Goal: Task Accomplishment & Management: Use online tool/utility

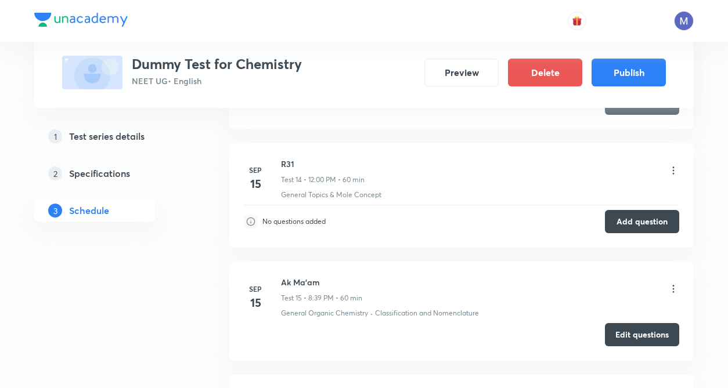
click at [674, 174] on icon at bounding box center [673, 171] width 12 height 12
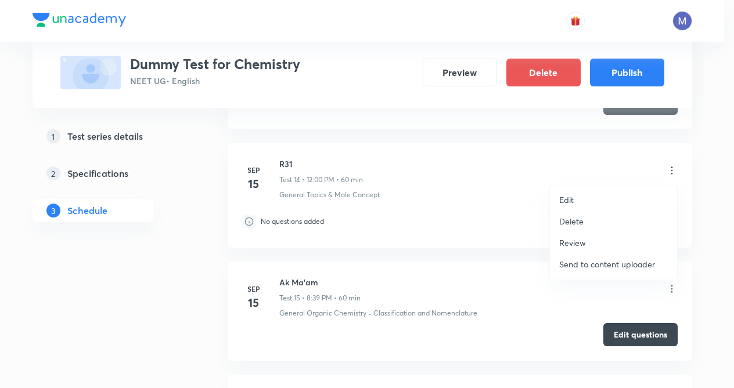
click at [416, 233] on div at bounding box center [367, 194] width 734 height 388
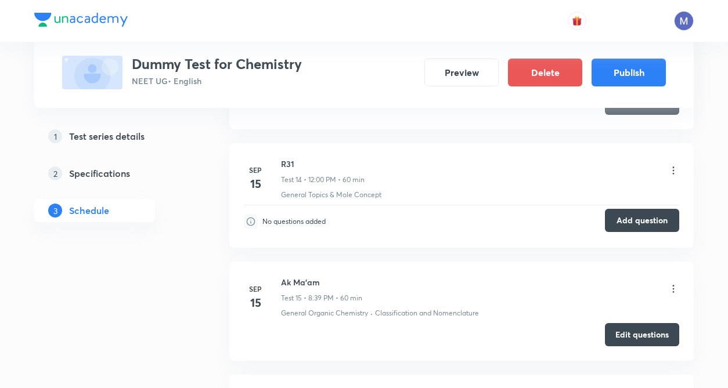
click at [628, 219] on button "Add question" at bounding box center [642, 220] width 74 height 23
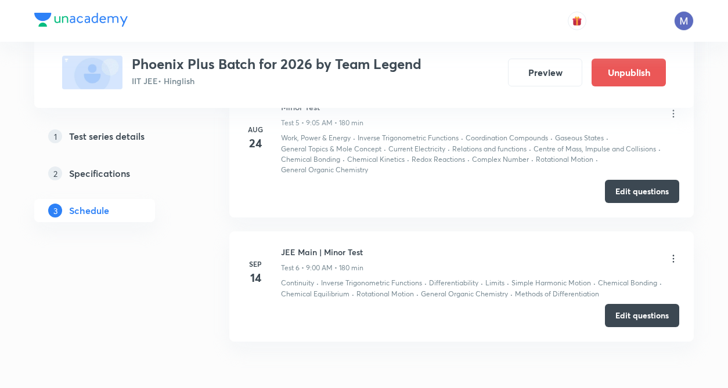
scroll to position [1161, 0]
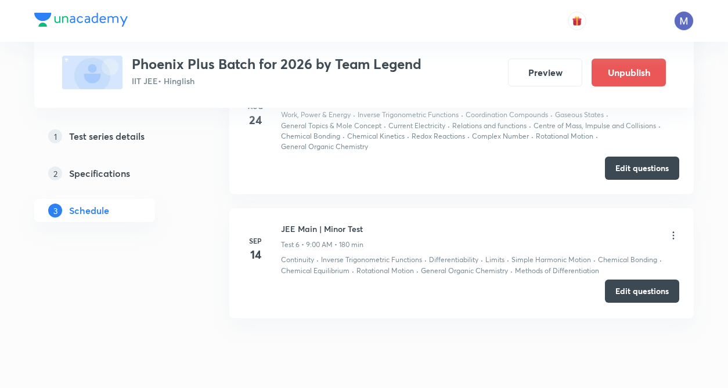
click at [637, 286] on button "Edit questions" at bounding box center [642, 291] width 74 height 23
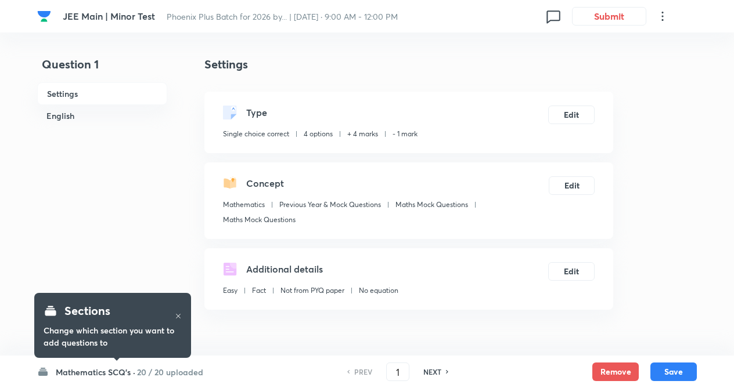
checkbox input "true"
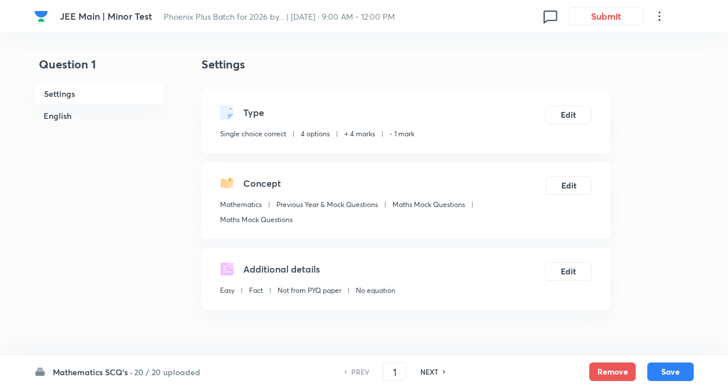
click at [118, 370] on h6 "Mathematics SCQ's ·" at bounding box center [93, 372] width 80 height 12
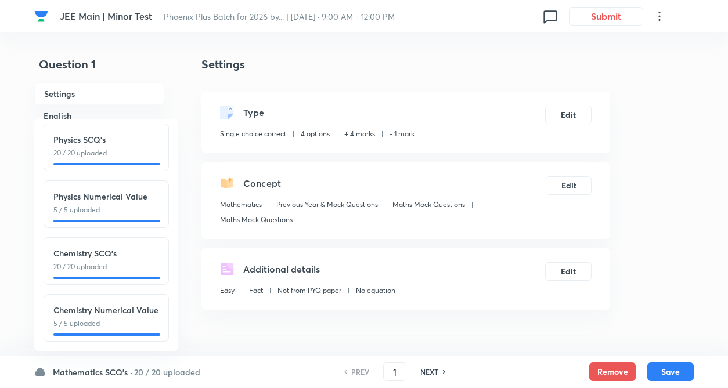
scroll to position [128, 0]
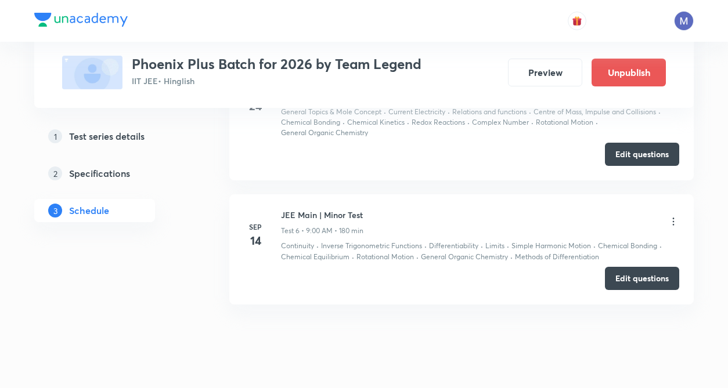
click at [237, 118] on li "Aug 24 Minor Test Test 5 • 9:05 AM • 180 min Work, Power & Energy · Inverse Tri…" at bounding box center [461, 114] width 464 height 131
click at [500, 284] on div "Edit questions" at bounding box center [461, 278] width 435 height 23
click at [672, 215] on div "JEE Main | Minor Test Test 6 • 9:00 AM • 180 min" at bounding box center [480, 222] width 398 height 27
click at [673, 223] on icon at bounding box center [673, 222] width 12 height 12
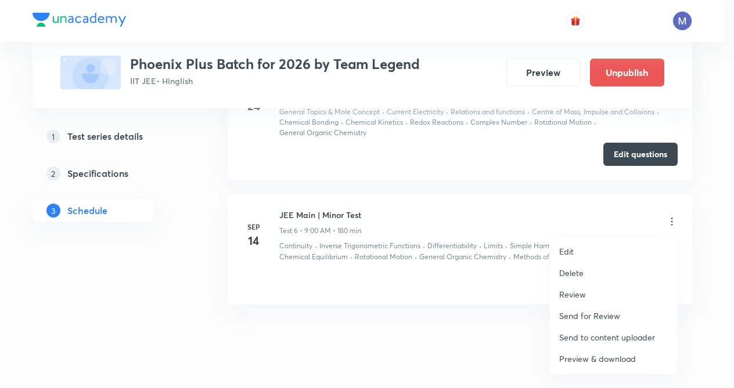
click at [567, 252] on p "Edit" at bounding box center [566, 251] width 15 height 12
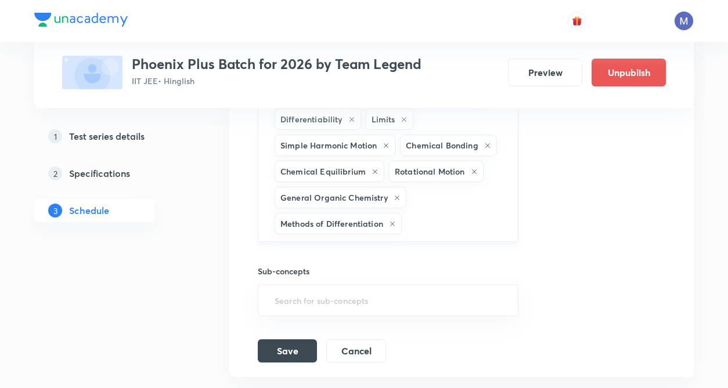
click at [491, 225] on input "text" at bounding box center [454, 223] width 100 height 21
type input "C"
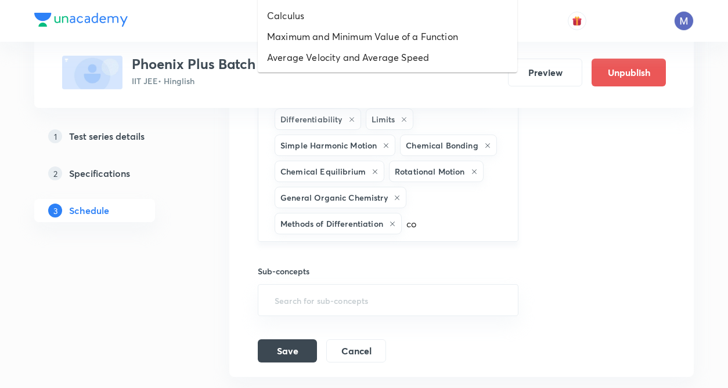
type input "coo"
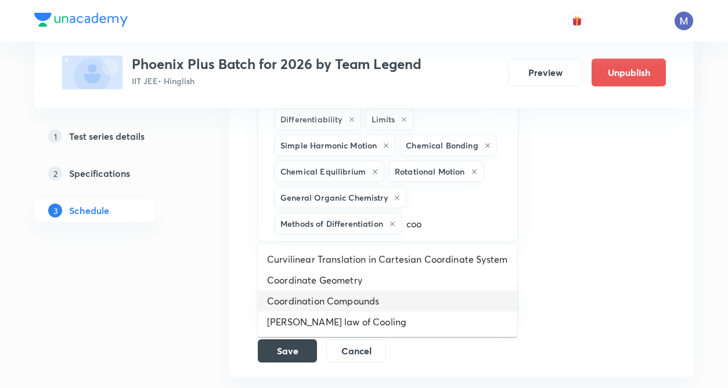
click at [367, 304] on li "Coordination Compounds" at bounding box center [387, 301] width 259 height 21
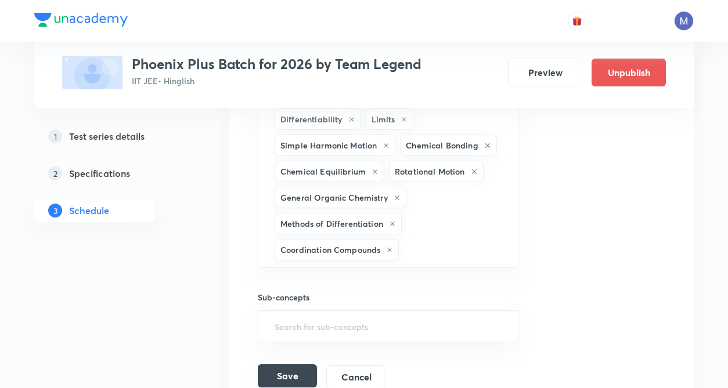
click at [281, 370] on button "Save" at bounding box center [287, 375] width 59 height 23
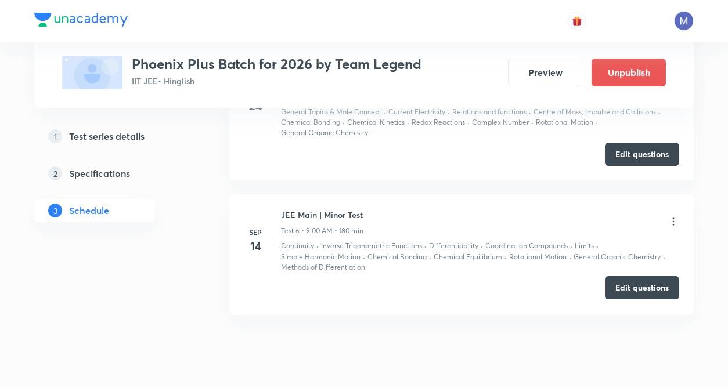
click at [624, 289] on button "Edit questions" at bounding box center [642, 287] width 74 height 23
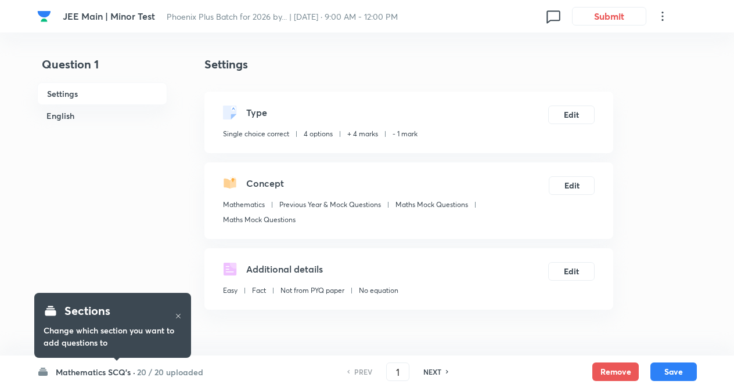
checkbox input "true"
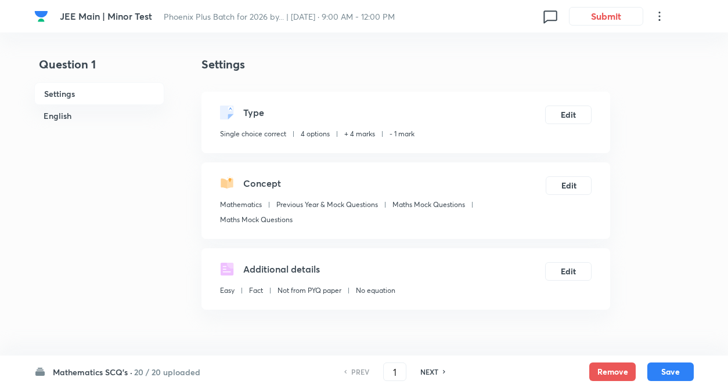
click at [141, 371] on h6 "20 / 20 uploaded" at bounding box center [167, 372] width 66 height 12
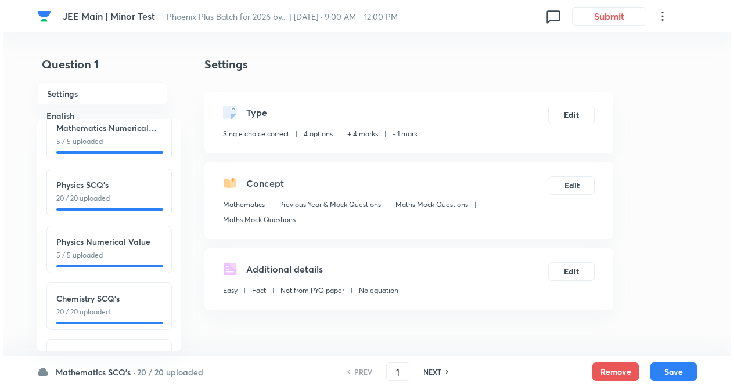
scroll to position [128, 0]
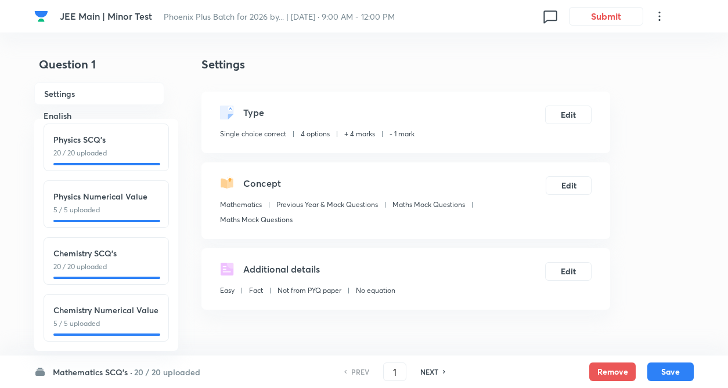
click at [91, 262] on p "20 / 20 uploaded" at bounding box center [106, 267] width 106 height 10
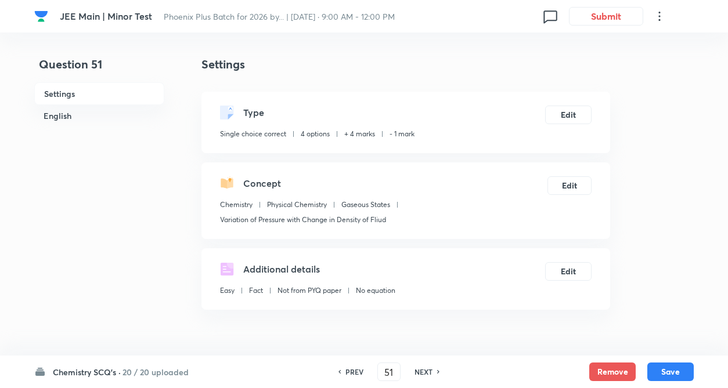
type input "51"
checkbox input "false"
checkbox input "true"
click at [424, 371] on h6 "NEXT" at bounding box center [423, 372] width 18 height 10
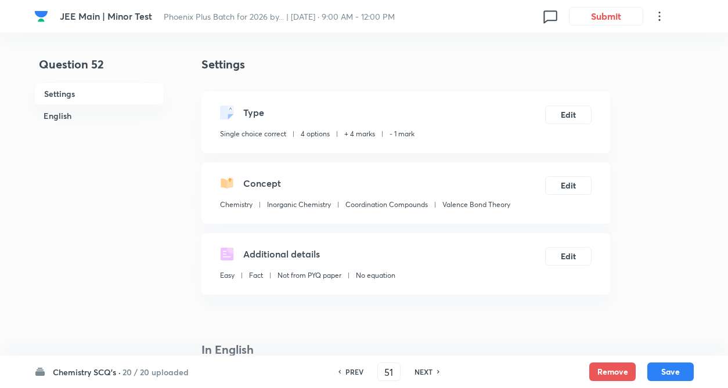
type input "52"
checkbox input "false"
click at [424, 371] on h6 "NEXT" at bounding box center [423, 372] width 18 height 10
checkbox input "true"
type input "53"
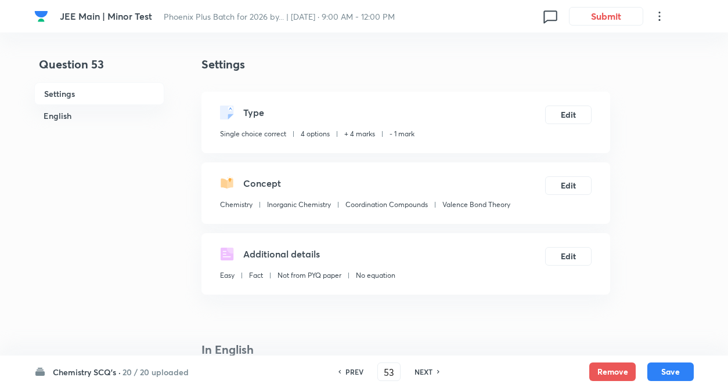
click at [424, 371] on h6 "NEXT" at bounding box center [423, 372] width 18 height 10
checkbox input "true"
type input "54"
checkbox input "true"
click at [424, 371] on h6 "NEXT" at bounding box center [423, 372] width 18 height 10
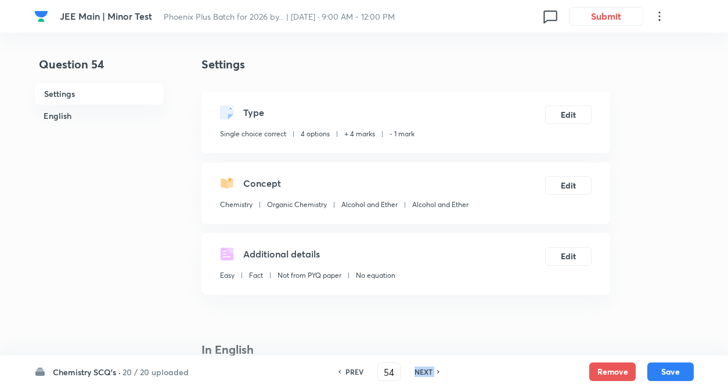
type input "55"
checkbox input "false"
checkbox input "true"
click at [424, 371] on h6 "NEXT" at bounding box center [423, 372] width 18 height 10
type input "56"
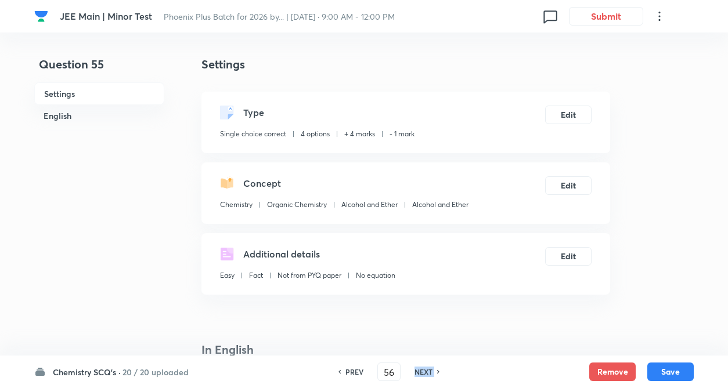
checkbox input "false"
checkbox input "true"
click at [424, 371] on h6 "NEXT" at bounding box center [423, 372] width 18 height 10
type input "57"
checkbox input "true"
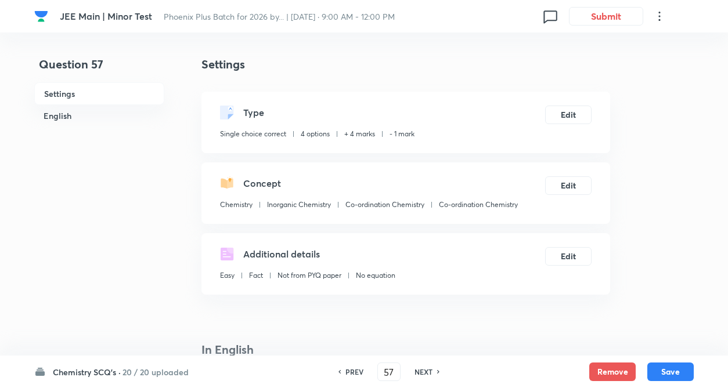
click at [424, 371] on h6 "NEXT" at bounding box center [423, 372] width 18 height 10
type input "58"
checkbox input "false"
click at [424, 371] on h6 "NEXT" at bounding box center [423, 372] width 18 height 10
checkbox input "true"
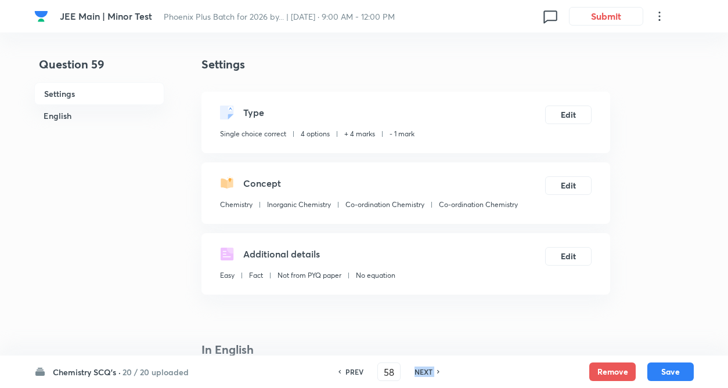
type input "59"
click at [424, 371] on h6 "NEXT" at bounding box center [423, 372] width 18 height 10
checkbox input "false"
type input "60"
click at [424, 371] on h6 "NEXT" at bounding box center [423, 372] width 18 height 10
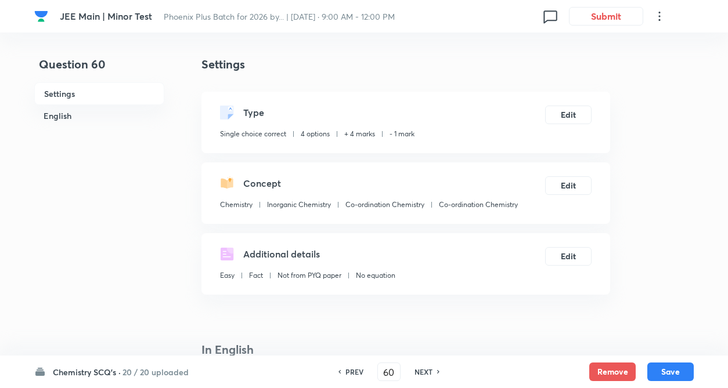
checkbox input "false"
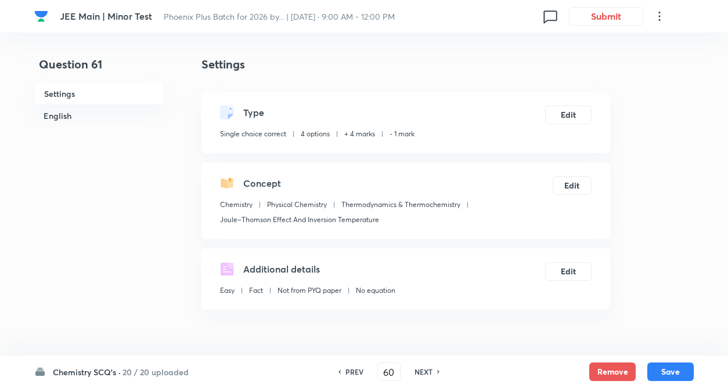
type input "61"
click at [424, 371] on h6 "NEXT" at bounding box center [423, 372] width 18 height 10
checkbox input "true"
type input "62"
checkbox input "false"
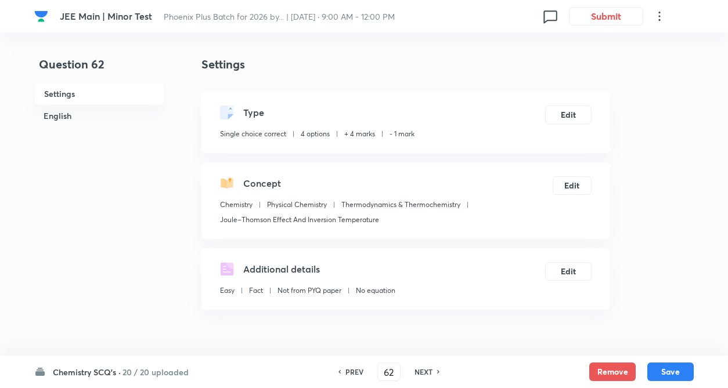
checkbox input "true"
click at [424, 371] on h6 "NEXT" at bounding box center [423, 372] width 18 height 10
type input "63"
click at [424, 371] on h6 "NEXT" at bounding box center [423, 372] width 18 height 10
checkbox input "true"
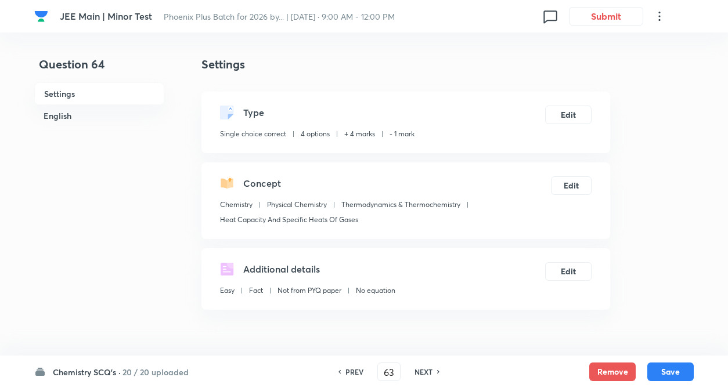
type input "64"
checkbox input "false"
click at [424, 371] on h6 "NEXT" at bounding box center [423, 372] width 18 height 10
checkbox input "true"
type input "65"
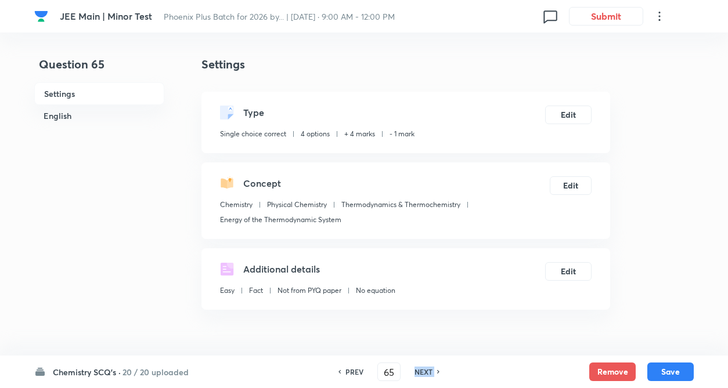
checkbox input "true"
click at [424, 371] on h6 "NEXT" at bounding box center [423, 372] width 18 height 10
type input "66"
checkbox input "true"
click at [424, 371] on h6 "NEXT" at bounding box center [423, 372] width 18 height 10
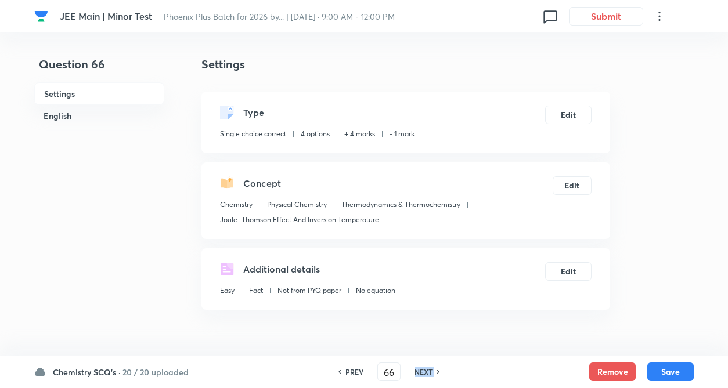
type input "67"
checkbox input "false"
checkbox input "true"
click at [424, 371] on h6 "NEXT" at bounding box center [423, 372] width 18 height 10
type input "68"
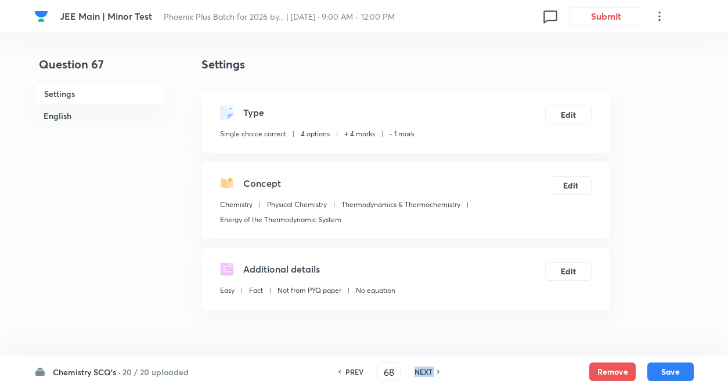
checkbox input "false"
checkbox input "true"
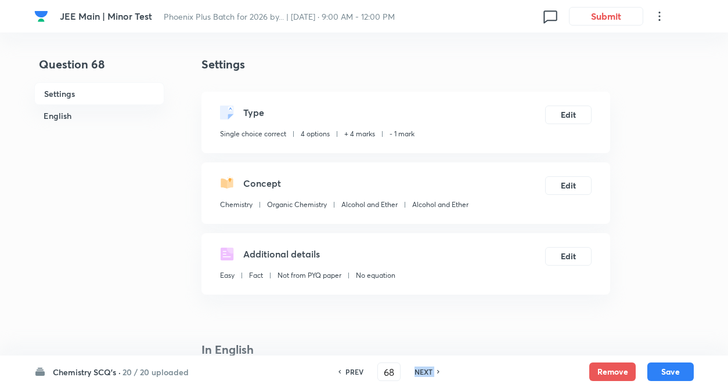
click at [424, 371] on h6 "NEXT" at bounding box center [423, 372] width 18 height 10
click at [424, 371] on div "NEXT" at bounding box center [425, 372] width 31 height 10
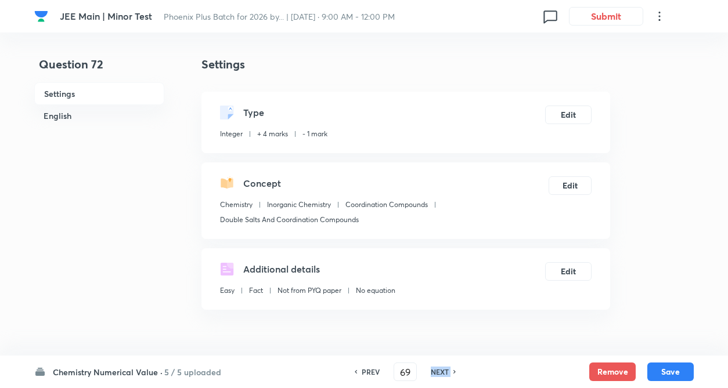
click at [426, 371] on div "NEXT" at bounding box center [441, 372] width 31 height 10
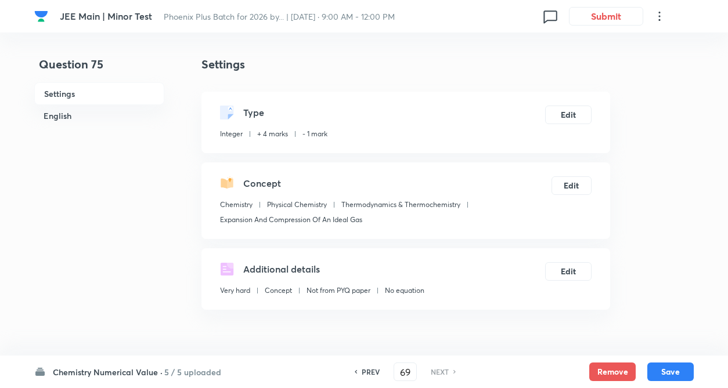
type input "75"
click at [426, 371] on div "NEXT" at bounding box center [441, 372] width 31 height 10
type input "96"
click at [426, 371] on div "NEXT" at bounding box center [441, 372] width 31 height 10
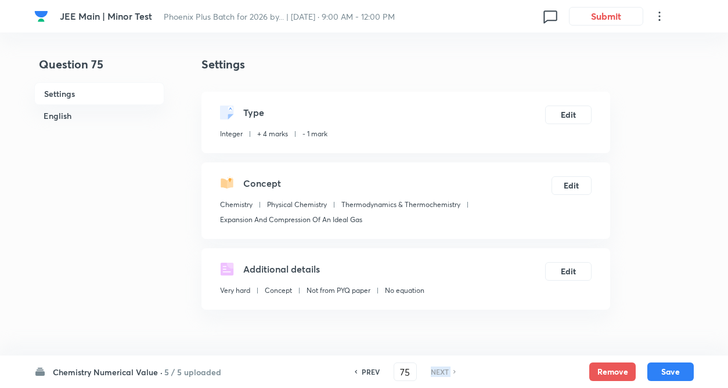
click at [426, 371] on div "NEXT" at bounding box center [441, 372] width 31 height 10
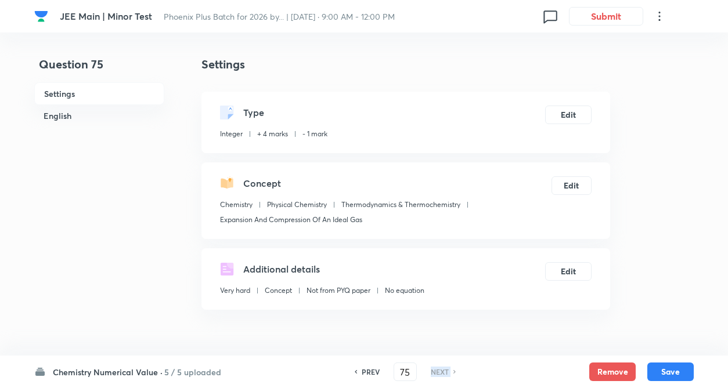
click at [426, 371] on div "NEXT" at bounding box center [441, 372] width 31 height 10
click at [371, 371] on h6 "PREV" at bounding box center [371, 372] width 18 height 10
type input "74"
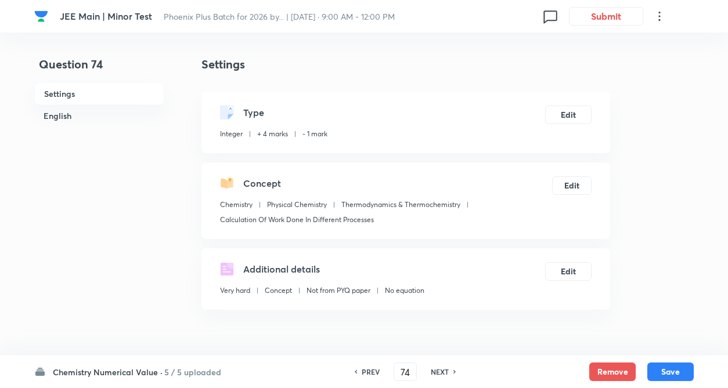
type input "22"
click at [371, 371] on h6 "PREV" at bounding box center [371, 372] width 18 height 10
type input "73"
type input "2"
click at [371, 371] on h6 "PREV" at bounding box center [371, 372] width 18 height 10
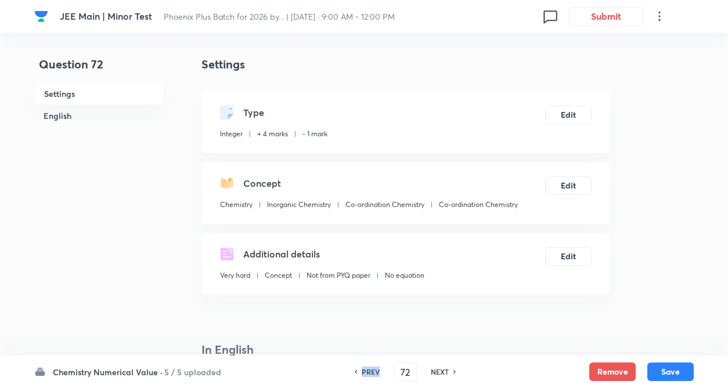
click at [371, 371] on h6 "PREV" at bounding box center [371, 372] width 18 height 10
click at [371, 371] on div "PREV 72 ​ NEXT" at bounding box center [405, 372] width 150 height 19
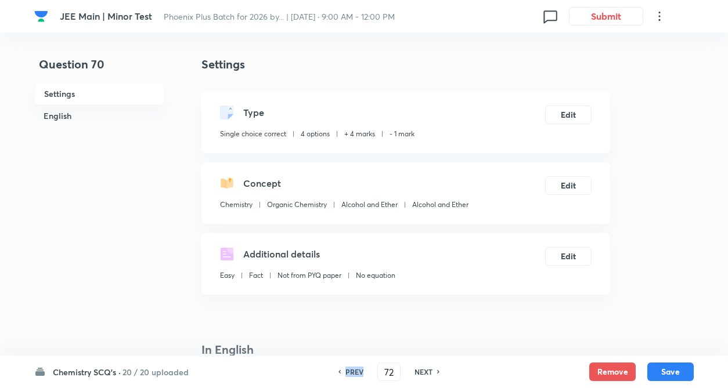
type input "70"
click at [371, 371] on div "PREV 70 ​ NEXT" at bounding box center [389, 372] width 150 height 19
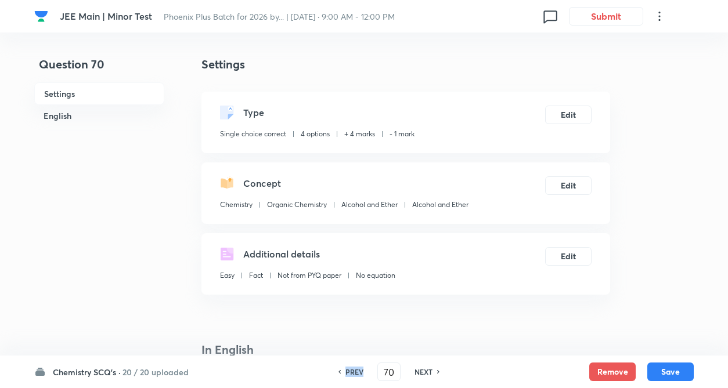
checkbox input "true"
click at [371, 371] on div "PREV 70 ​ NEXT" at bounding box center [389, 372] width 150 height 19
click at [351, 368] on h6 "PREV" at bounding box center [354, 372] width 18 height 10
type input "69"
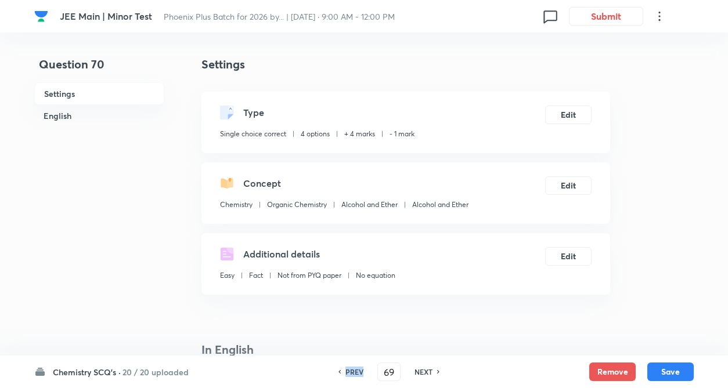
click at [351, 368] on h6 "PREV" at bounding box center [354, 372] width 18 height 10
checkbox input "false"
click at [351, 368] on h6 "PREV" at bounding box center [354, 372] width 18 height 10
type input "68"
checkbox input "true"
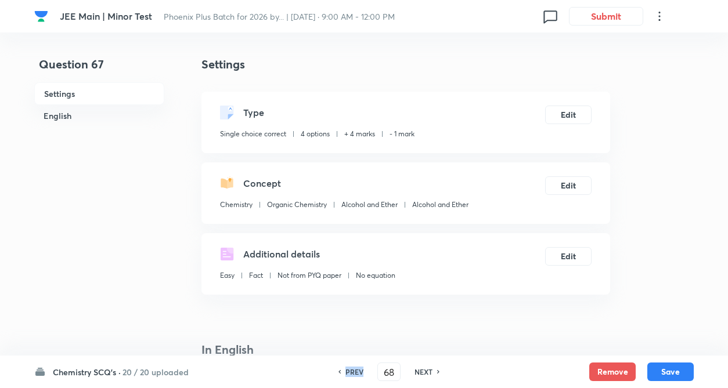
click at [351, 368] on h6 "PREV" at bounding box center [354, 372] width 18 height 10
type input "67"
checkbox input "false"
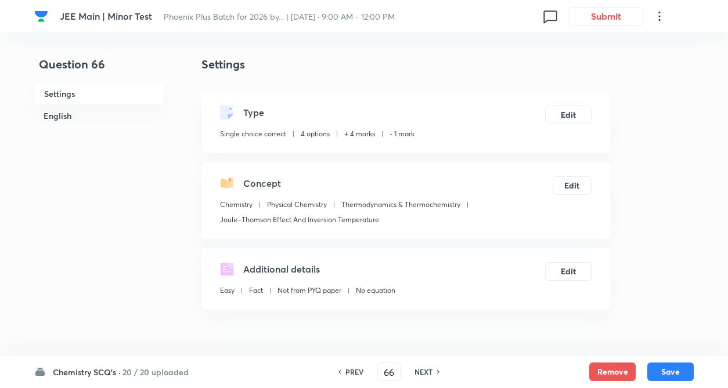
click at [351, 368] on h6 "PREV" at bounding box center [354, 372] width 18 height 10
type input "63"
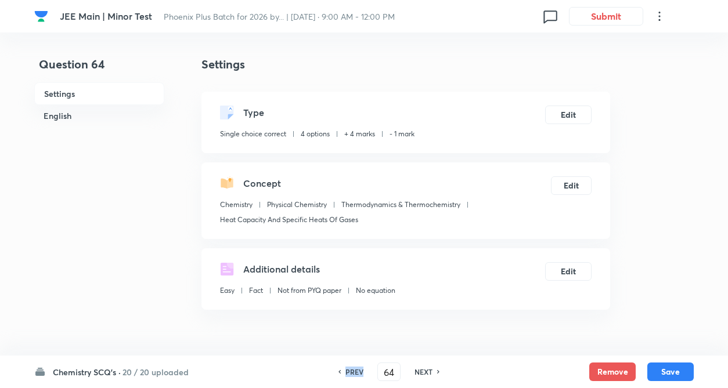
checkbox input "true"
type input "62"
checkbox input "false"
click at [351, 368] on h6 "PREV" at bounding box center [354, 372] width 18 height 10
type input "61"
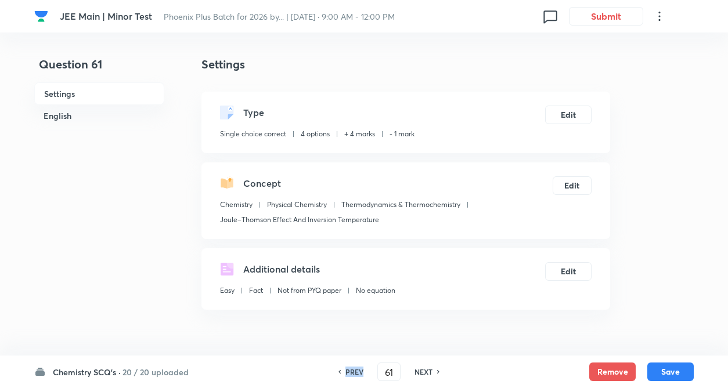
click at [351, 368] on h6 "PREV" at bounding box center [354, 372] width 18 height 10
checkbox input "false"
click at [351, 368] on h6 "PREV" at bounding box center [354, 372] width 18 height 10
type input "60"
checkbox input "true"
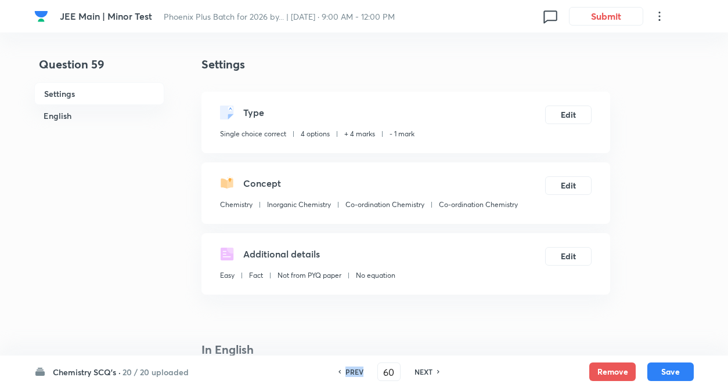
type input "59"
checkbox input "false"
click at [351, 368] on h6 "PREV" at bounding box center [354, 372] width 18 height 10
checkbox input "true"
type input "58"
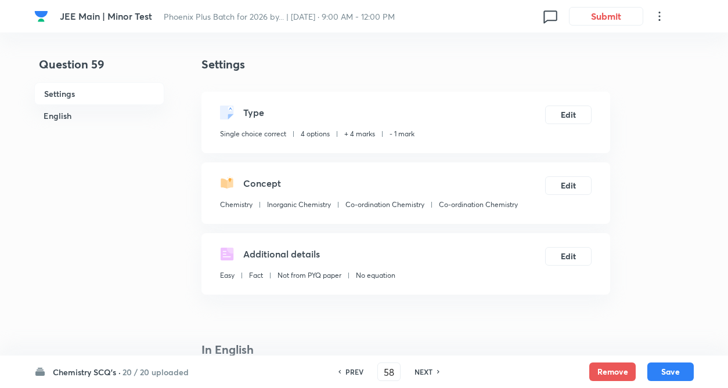
checkbox input "true"
click at [351, 368] on h6 "PREV" at bounding box center [354, 372] width 18 height 10
type input "57"
checkbox input "false"
checkbox input "true"
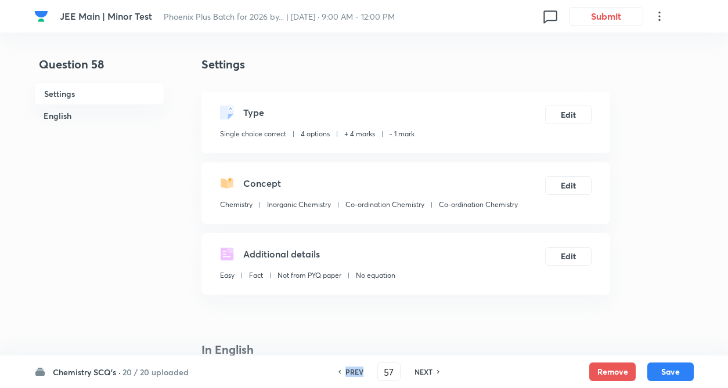
click at [351, 368] on h6 "PREV" at bounding box center [354, 372] width 18 height 10
type input "56"
click at [351, 368] on h6 "PREV" at bounding box center [354, 372] width 18 height 10
checkbox input "true"
type input "55"
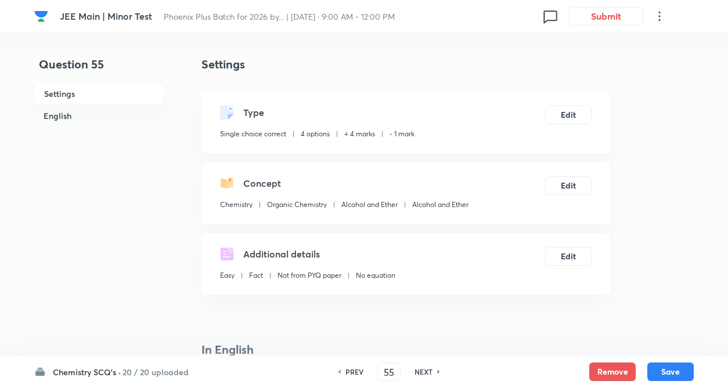
checkbox input "false"
checkbox input "true"
click at [351, 368] on h6 "PREV" at bounding box center [354, 372] width 18 height 10
type input "54"
checkbox input "false"
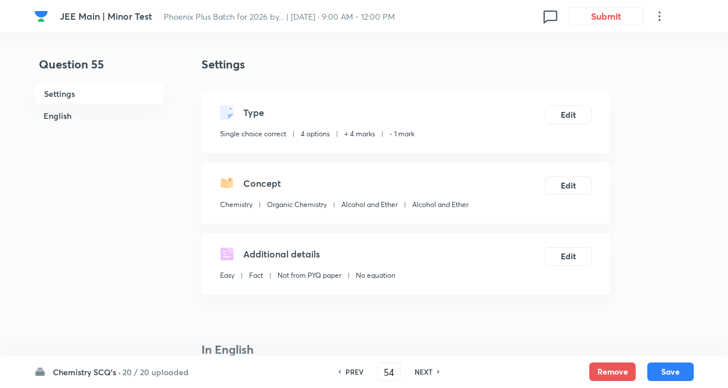
click at [351, 368] on h6 "PREV" at bounding box center [354, 372] width 18 height 10
checkbox input "true"
type input "53"
click at [351, 368] on h6 "PREV" at bounding box center [354, 372] width 18 height 10
checkbox input "true"
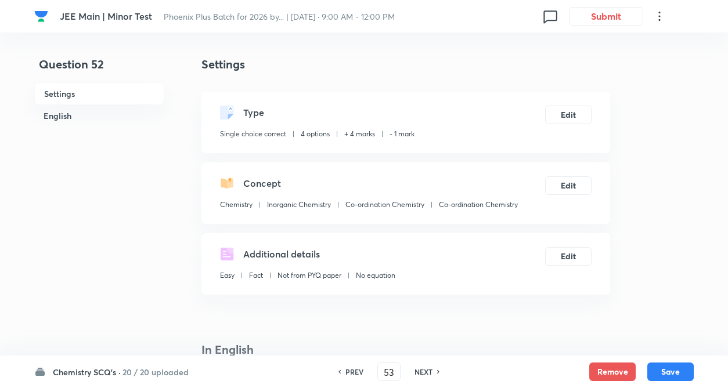
type input "52"
checkbox input "true"
click at [351, 368] on h6 "PREV" at bounding box center [354, 372] width 18 height 10
type input "51"
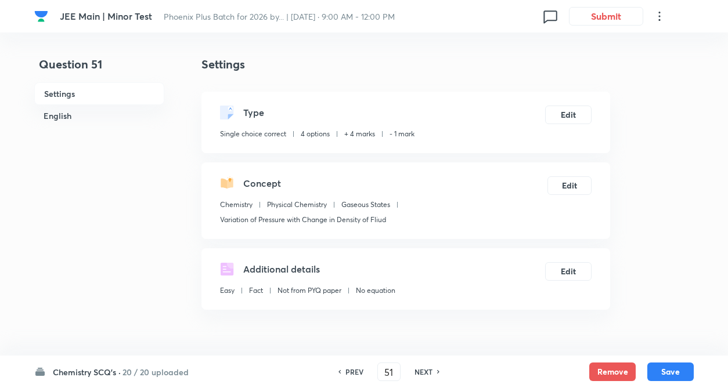
checkbox input "false"
click at [351, 368] on h6 "PREV" at bounding box center [354, 372] width 18 height 10
type input "50"
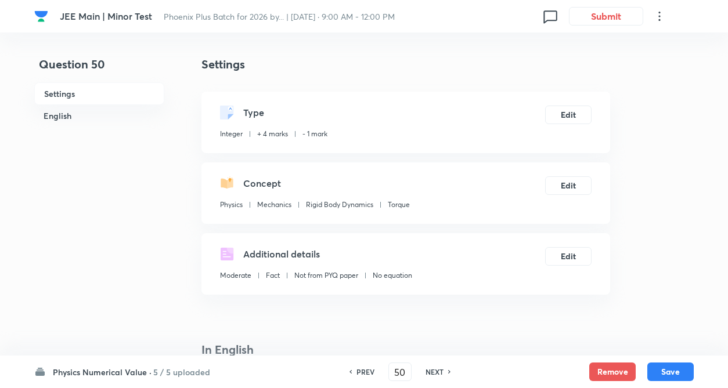
type input "1"
click at [351, 368] on div "PREV" at bounding box center [363, 372] width 31 height 10
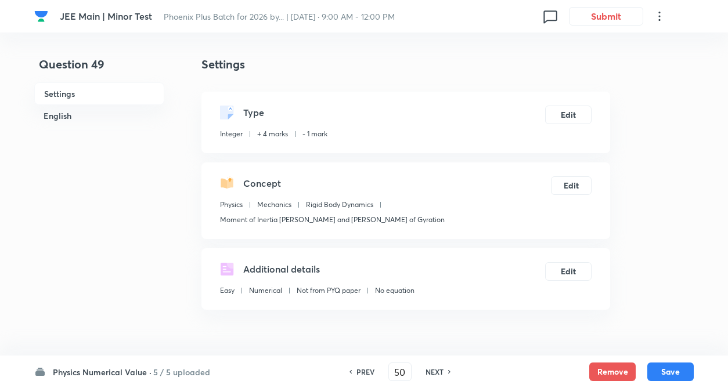
type input "49"
type input "16"
click at [434, 374] on h6 "NEXT" at bounding box center [434, 372] width 18 height 10
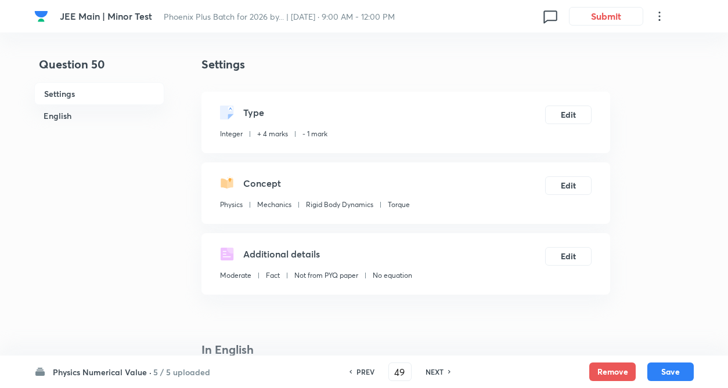
type input "50"
type input "1"
click at [434, 374] on h6 "NEXT" at bounding box center [434, 372] width 18 height 10
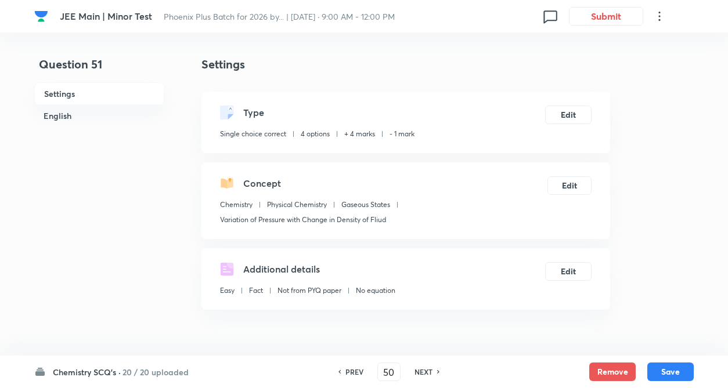
type input "51"
checkbox input "true"
click at [620, 372] on button "Remove" at bounding box center [612, 371] width 46 height 19
click at [425, 370] on h6 "NEXT" at bounding box center [423, 372] width 18 height 10
type input "52"
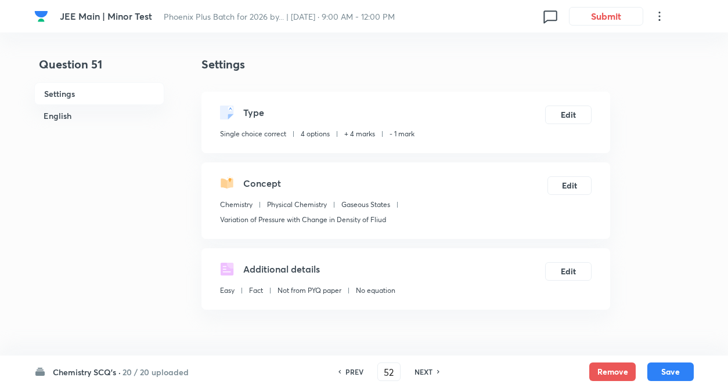
checkbox input "false"
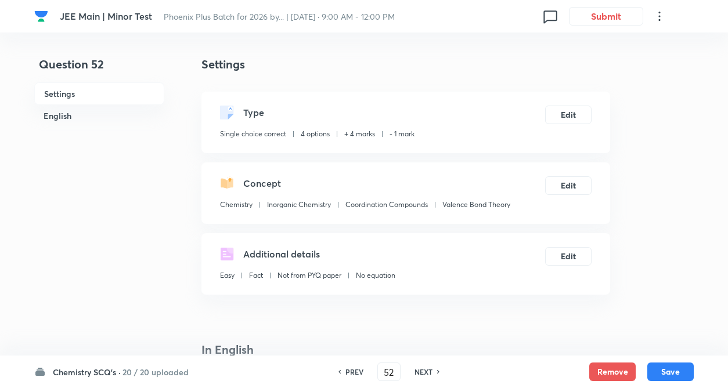
checkbox input "true"
click at [609, 374] on button "Remove" at bounding box center [612, 371] width 46 height 19
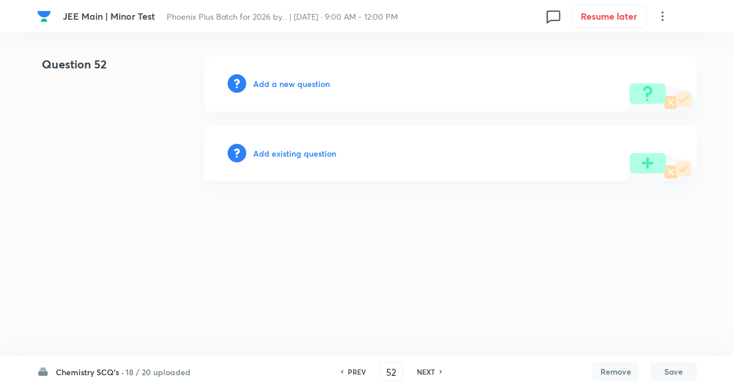
click at [427, 371] on h6 "NEXT" at bounding box center [426, 372] width 18 height 10
type input "53"
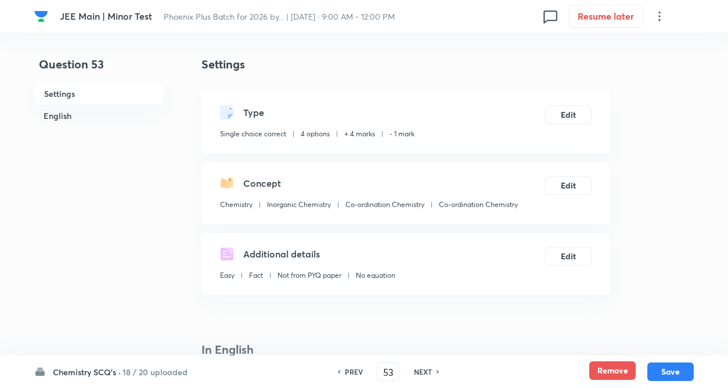
checkbox input "true"
click at [427, 374] on h6 "NEXT" at bounding box center [423, 372] width 18 height 10
type input "54"
checkbox input "true"
click at [598, 367] on button "Remove" at bounding box center [612, 371] width 46 height 19
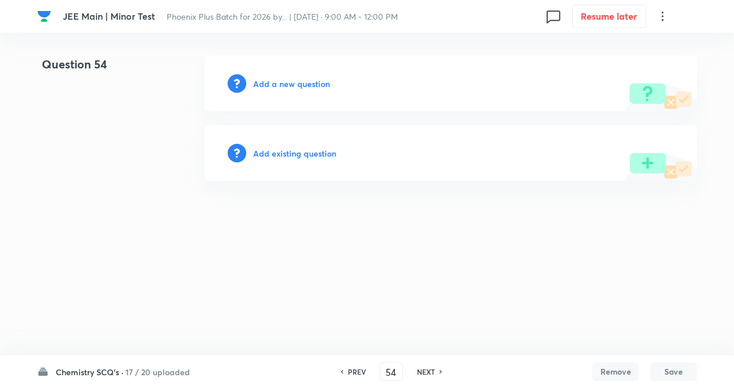
click at [420, 369] on h6 "NEXT" at bounding box center [426, 372] width 18 height 10
type input "55"
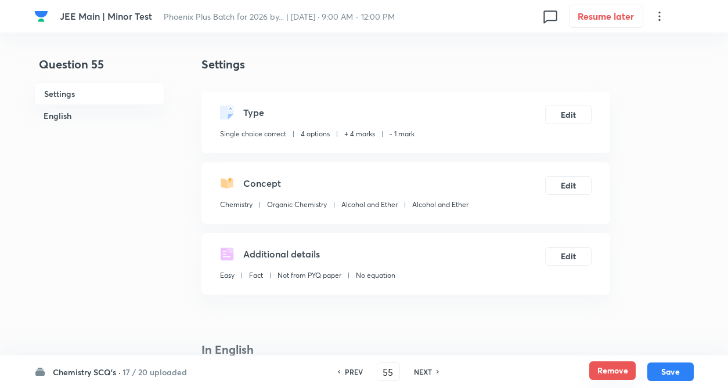
checkbox input "true"
click at [609, 370] on button "Remove" at bounding box center [612, 371] width 46 height 19
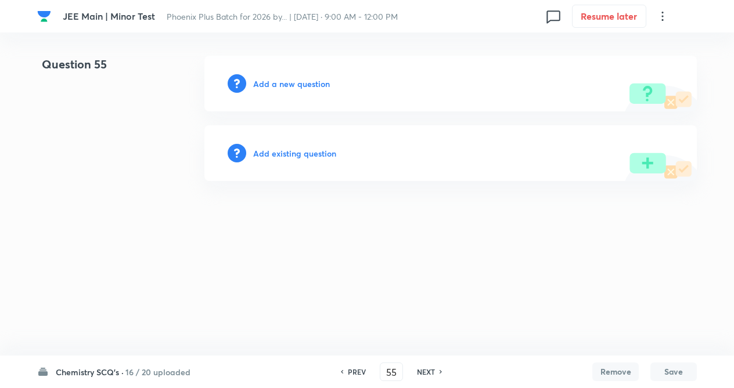
click at [425, 374] on h6 "NEXT" at bounding box center [426, 372] width 18 height 10
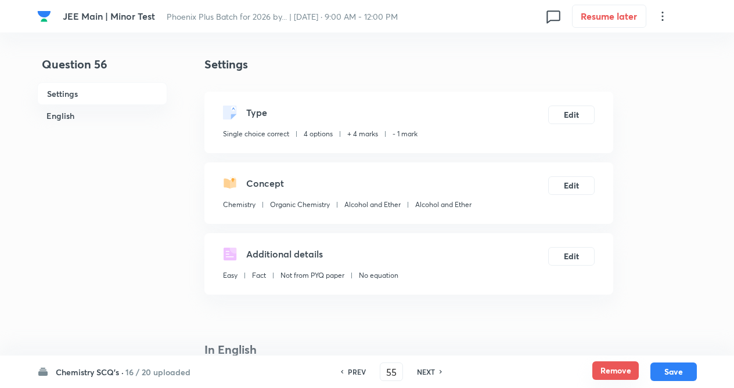
type input "56"
checkbox input "true"
click at [605, 369] on button "Remove" at bounding box center [612, 371] width 46 height 19
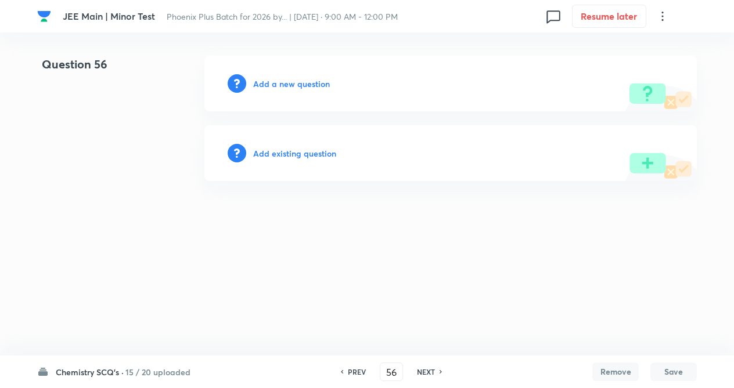
click at [427, 369] on h6 "NEXT" at bounding box center [426, 372] width 18 height 10
type input "57"
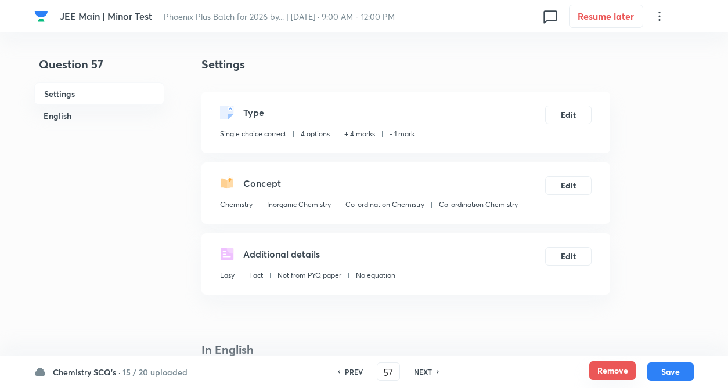
checkbox input "true"
click at [615, 374] on button "Remove" at bounding box center [612, 371] width 46 height 19
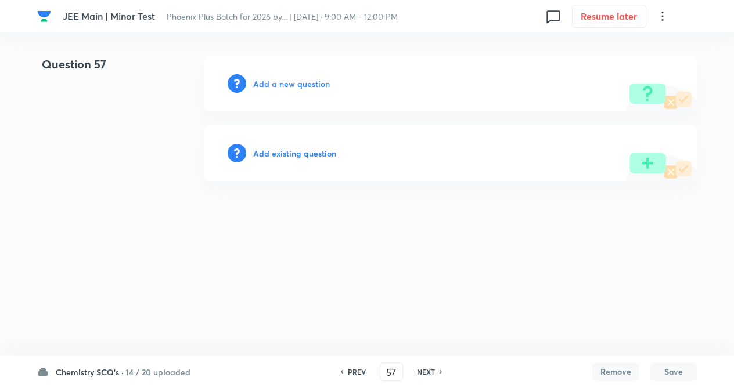
click at [431, 371] on h6 "NEXT" at bounding box center [426, 372] width 18 height 10
type input "58"
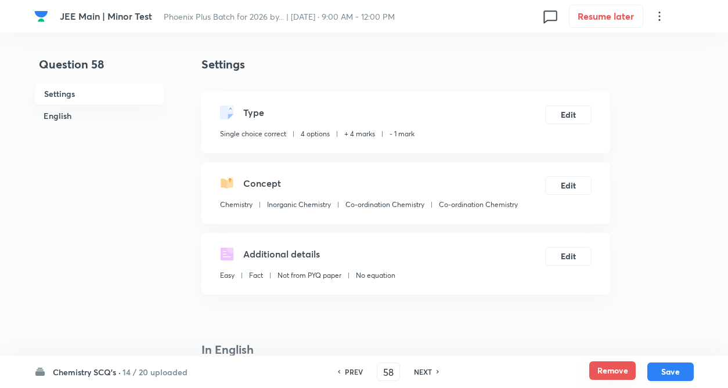
checkbox input "true"
click at [603, 370] on button "Remove" at bounding box center [612, 371] width 46 height 19
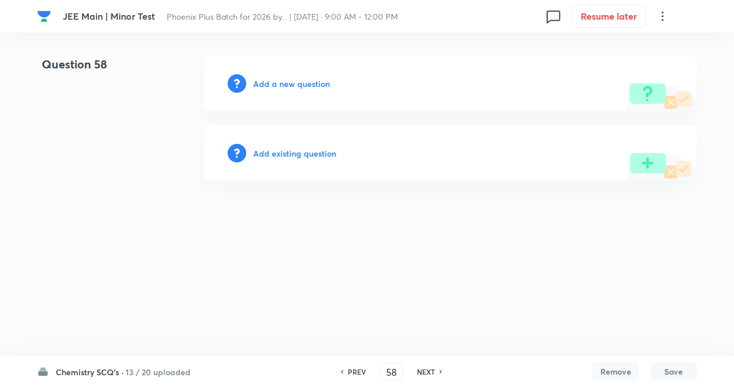
click at [425, 372] on h6 "NEXT" at bounding box center [426, 372] width 18 height 10
type input "59"
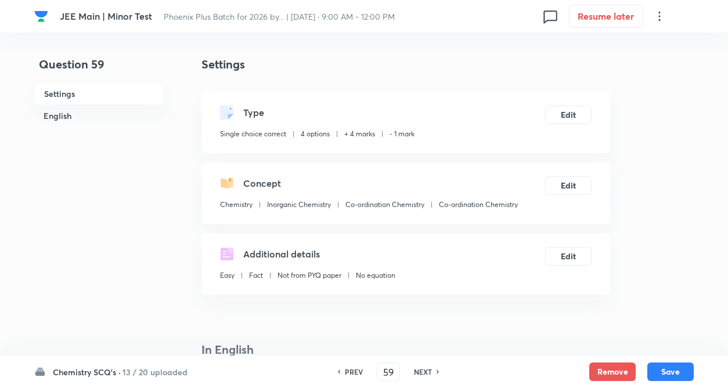
checkbox input "true"
click at [617, 368] on button "Remove" at bounding box center [612, 371] width 46 height 19
click at [423, 369] on h6 "NEXT" at bounding box center [423, 372] width 18 height 10
type input "60"
checkbox input "true"
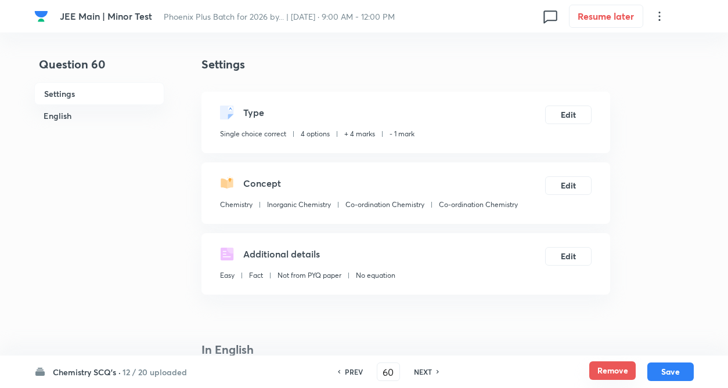
click at [622, 378] on button "Remove" at bounding box center [612, 371] width 46 height 19
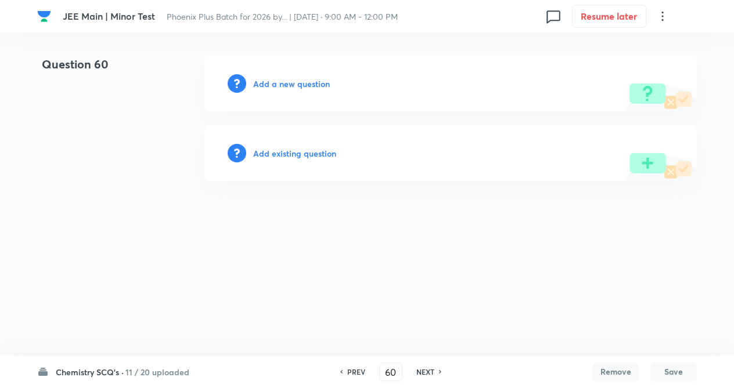
click at [424, 373] on h6 "NEXT" at bounding box center [425, 372] width 18 height 10
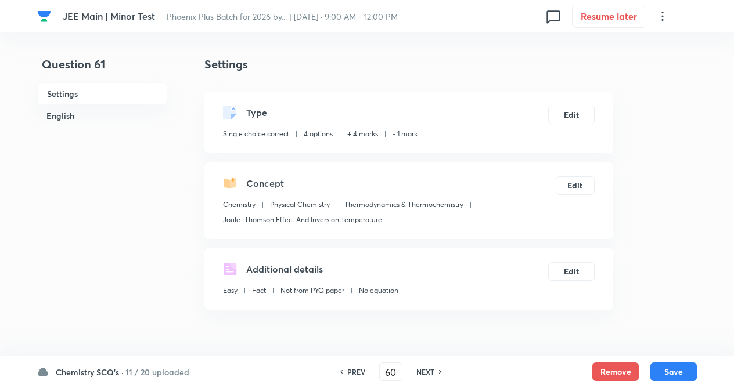
type input "61"
checkbox input "true"
click at [616, 370] on button "Remove" at bounding box center [612, 371] width 46 height 19
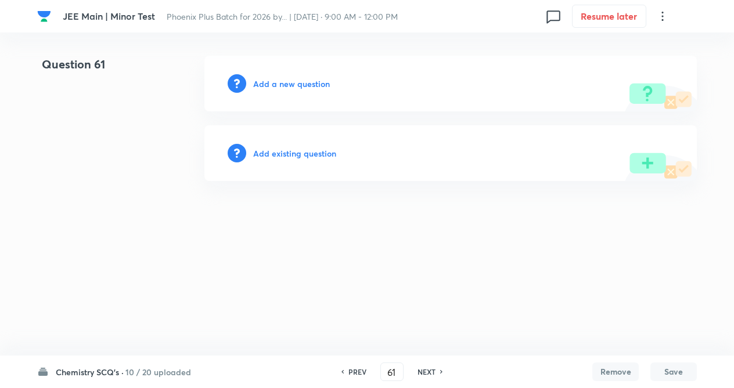
click at [420, 371] on h6 "NEXT" at bounding box center [426, 372] width 18 height 10
type input "62"
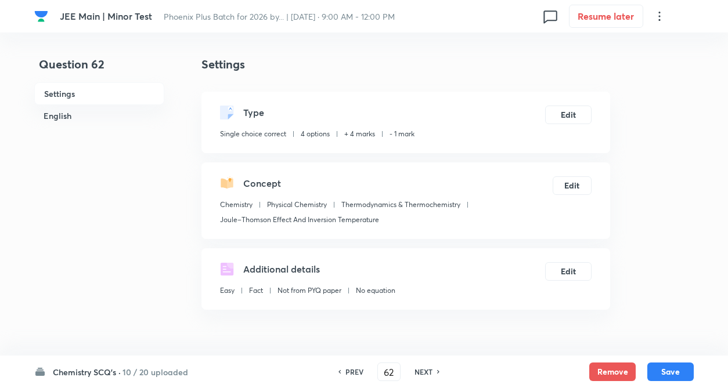
checkbox input "true"
click at [606, 369] on button "Remove" at bounding box center [612, 371] width 46 height 19
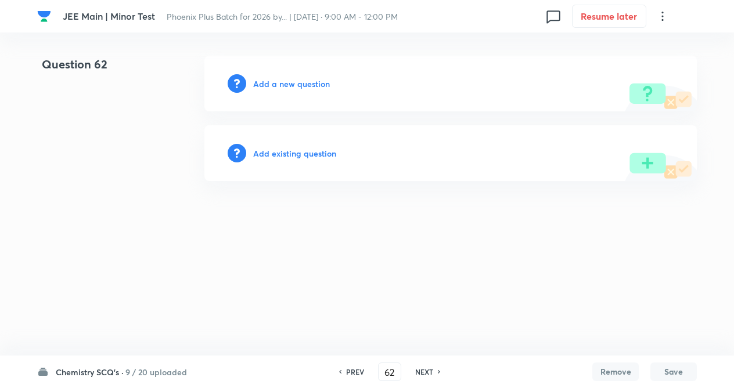
click at [423, 371] on h6 "NEXT" at bounding box center [424, 372] width 18 height 10
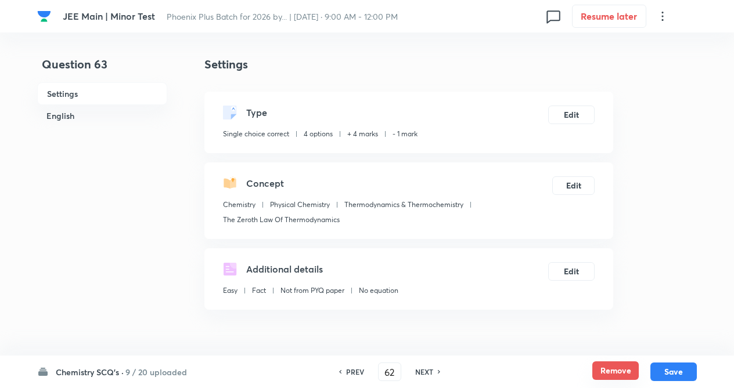
type input "63"
checkbox input "true"
click at [605, 367] on button "Remove" at bounding box center [612, 371] width 46 height 19
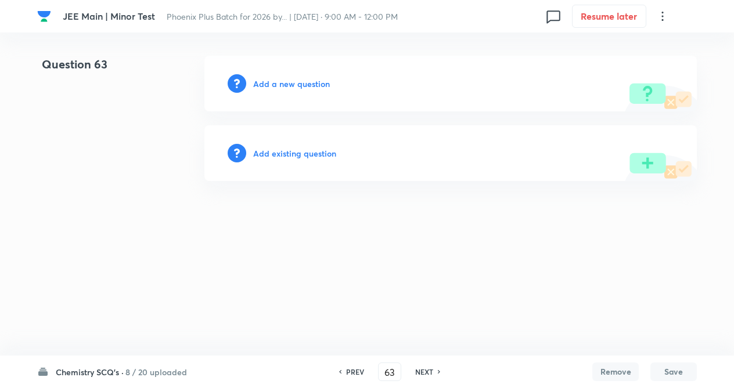
click at [422, 369] on h6 "NEXT" at bounding box center [424, 372] width 18 height 10
type input "64"
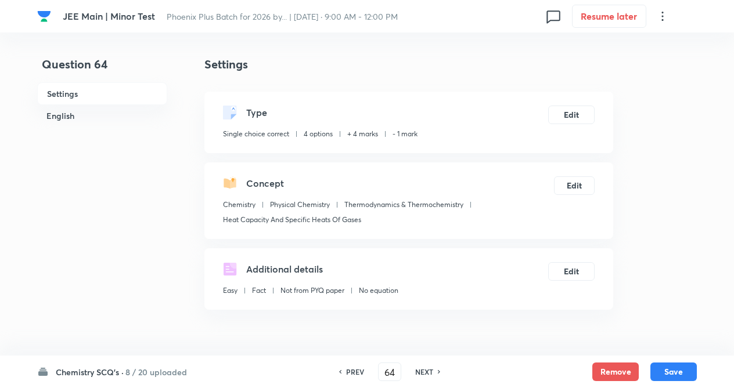
checkbox input "true"
click at [615, 374] on button "Remove" at bounding box center [612, 371] width 46 height 19
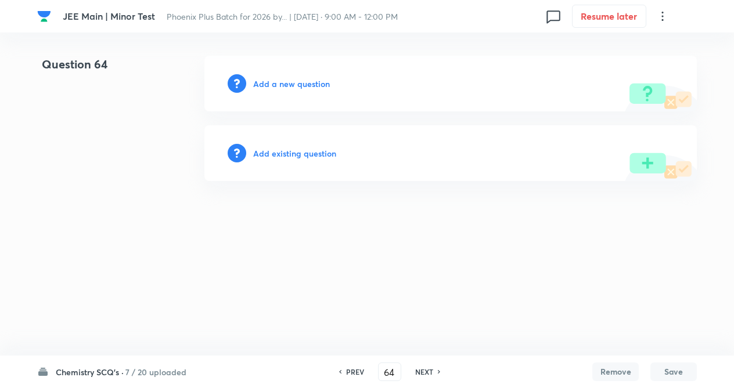
click at [421, 370] on h6 "NEXT" at bounding box center [424, 372] width 18 height 10
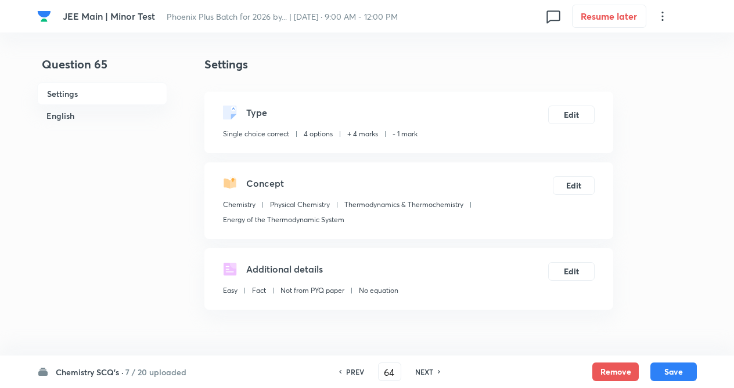
type input "65"
checkbox input "true"
click at [602, 373] on button "Remove" at bounding box center [612, 371] width 46 height 19
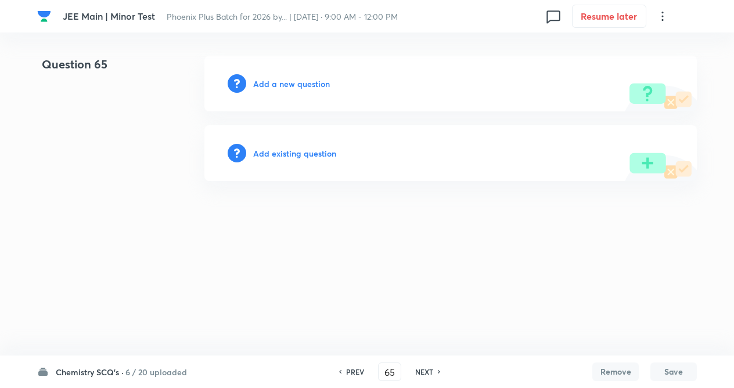
click at [424, 369] on h6 "NEXT" at bounding box center [424, 372] width 18 height 10
type input "66"
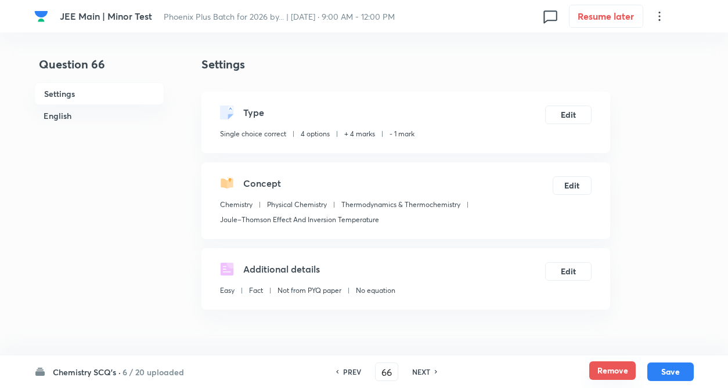
checkbox input "true"
click at [618, 369] on button "Remove" at bounding box center [612, 371] width 46 height 19
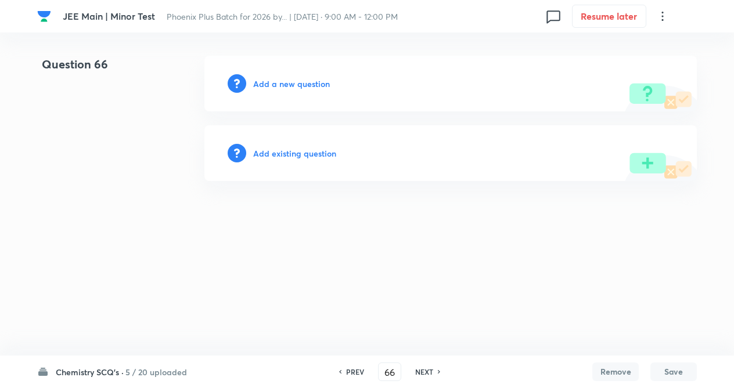
click at [347, 371] on h6 "PREV" at bounding box center [355, 372] width 18 height 10
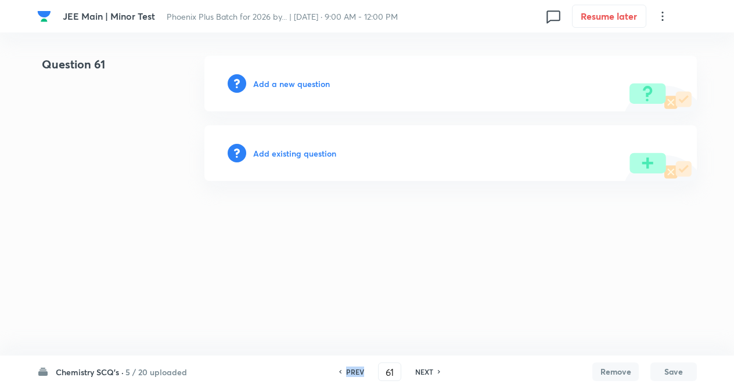
click at [347, 371] on h6 "PREV" at bounding box center [355, 372] width 18 height 10
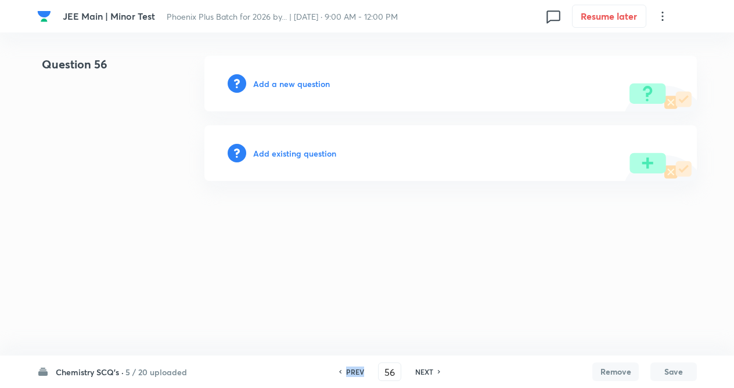
click at [347, 371] on h6 "PREV" at bounding box center [355, 372] width 18 height 10
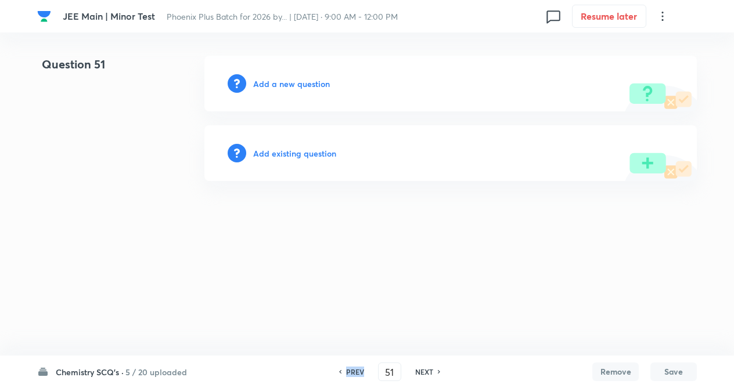
click at [347, 371] on h6 "PREV" at bounding box center [355, 372] width 18 height 10
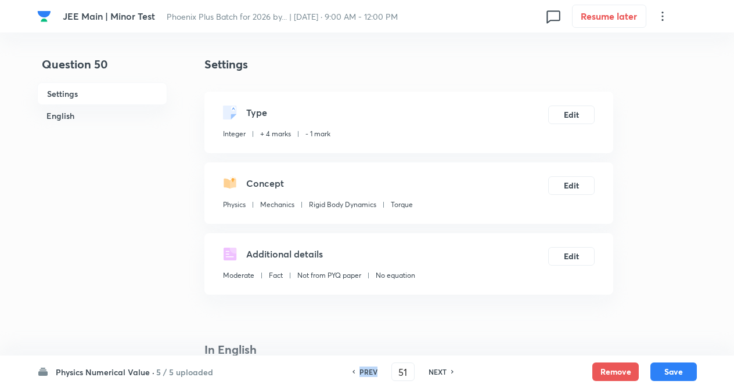
type input "50"
type input "1"
click at [436, 371] on h6 "NEXT" at bounding box center [434, 372] width 18 height 10
type input "51"
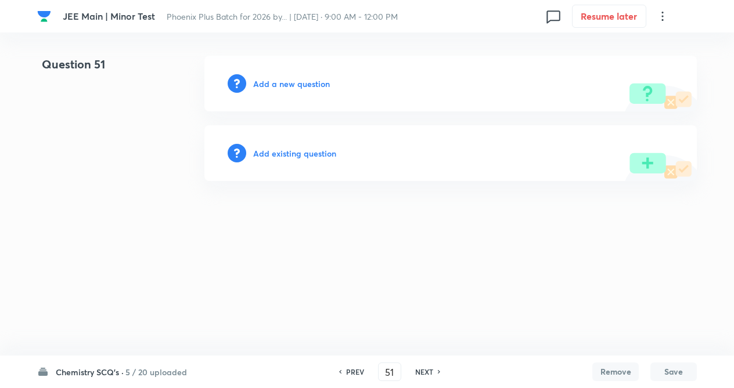
click at [220, 237] on html "JEE Main | Minor Test Phoenix Plus Batch for 2026 by... | Sep 14, 2025 · 9:00 A…" at bounding box center [367, 118] width 734 height 237
click at [164, 233] on html "JEE Main | Minor Test Phoenix Plus Batch for 2026 by... | Sep 14, 2025 · 9:00 A…" at bounding box center [367, 118] width 734 height 237
click at [303, 158] on h6 "Add existing question" at bounding box center [294, 153] width 83 height 12
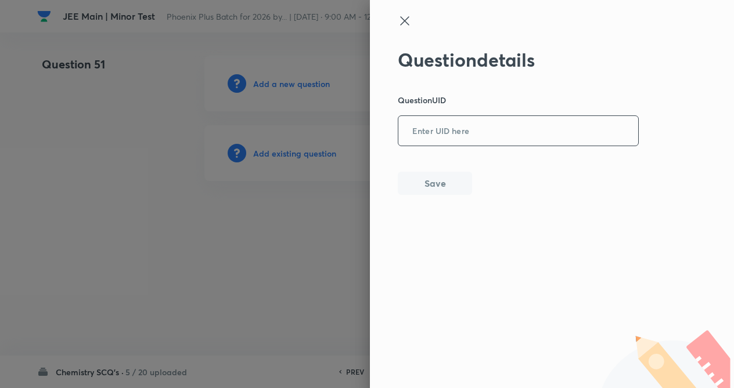
click at [475, 129] on input "text" at bounding box center [518, 131] width 240 height 28
type input "6HWS7"
click at [449, 171] on div "Question details Question UID 6HWS7 ​ Save" at bounding box center [518, 122] width 241 height 146
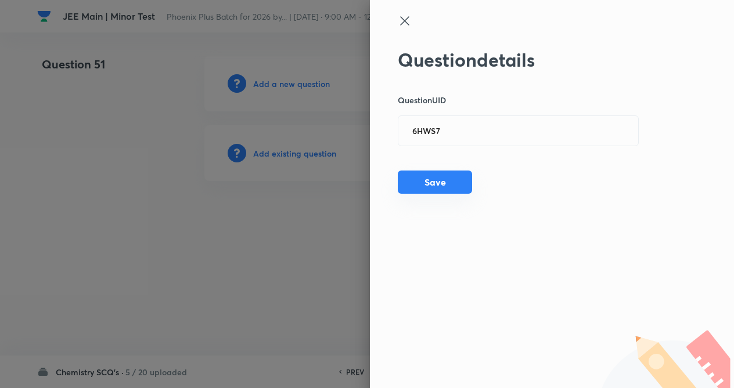
click at [444, 187] on button "Save" at bounding box center [435, 182] width 74 height 23
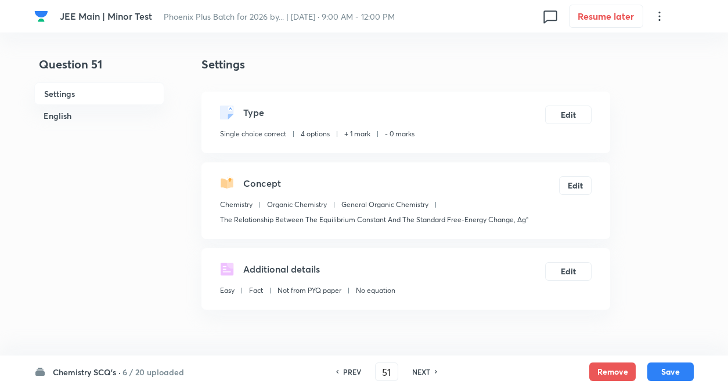
checkbox input "true"
click at [580, 106] on button "Edit" at bounding box center [568, 113] width 46 height 19
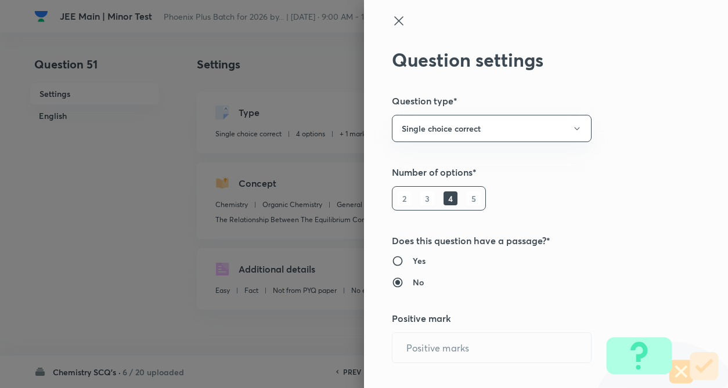
radio input "true"
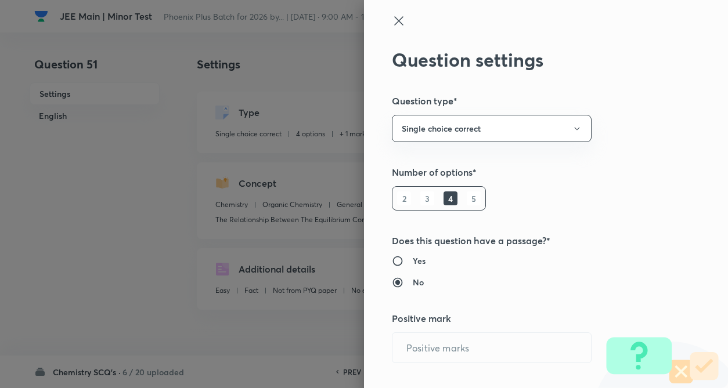
radio input "true"
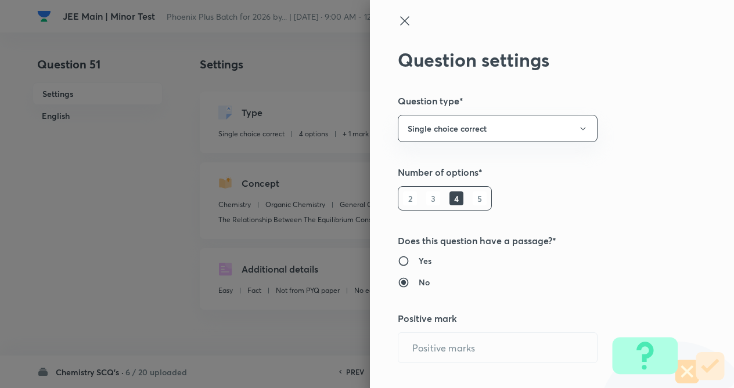
type input "1"
type input "0"
type input "Chemistry"
type input "Organic Chemistry"
type input "General Organic Chemistry"
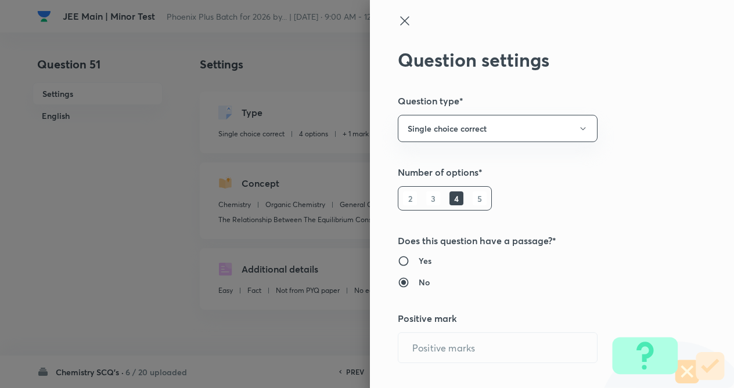
type input "The Relationship Between The Equilibrium Constant And The Standard Free-Energy …"
click at [659, 124] on div "Question settings Question type* Single choice correct Number of options* 2 3 4…" at bounding box center [552, 194] width 364 height 388
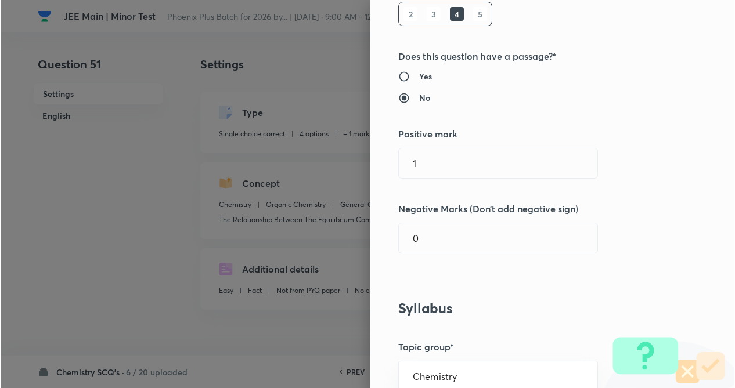
scroll to position [186, 0]
click at [432, 160] on input "1" at bounding box center [497, 162] width 198 height 30
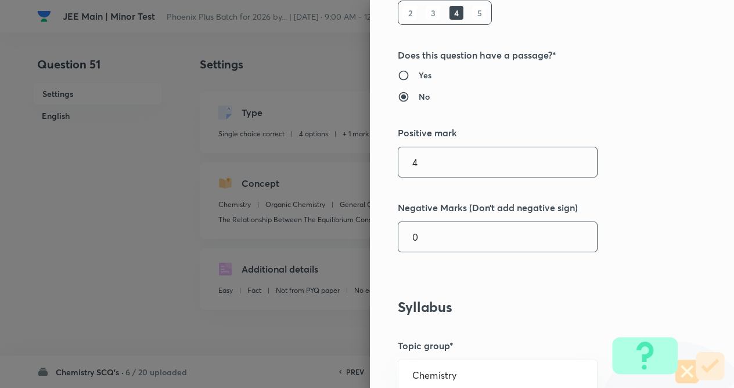
type input "4"
click at [432, 238] on input "0" at bounding box center [497, 237] width 198 height 30
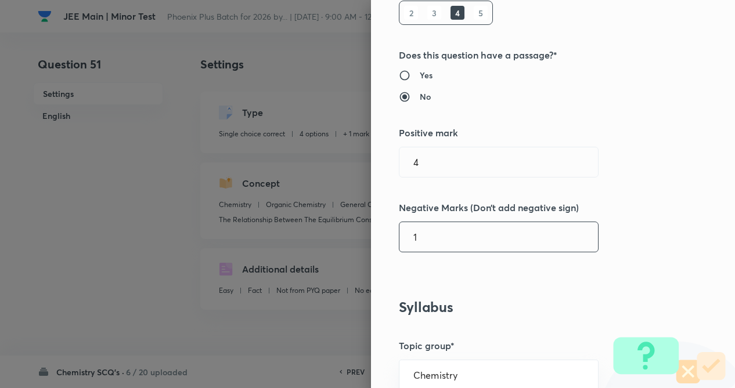
type input "1"
click at [637, 266] on div "Question settings Question type* Single choice correct Number of options* 2 3 4…" at bounding box center [553, 194] width 364 height 388
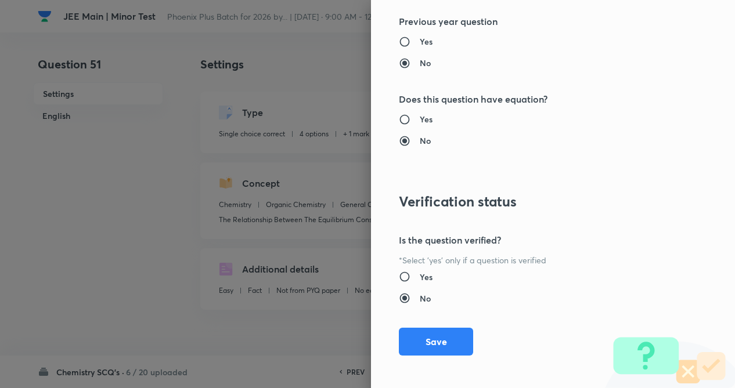
scroll to position [1194, 0]
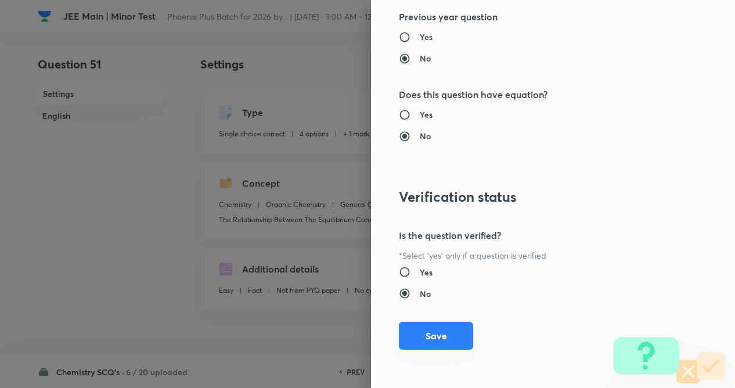
click at [399, 333] on button "Save" at bounding box center [436, 336] width 74 height 28
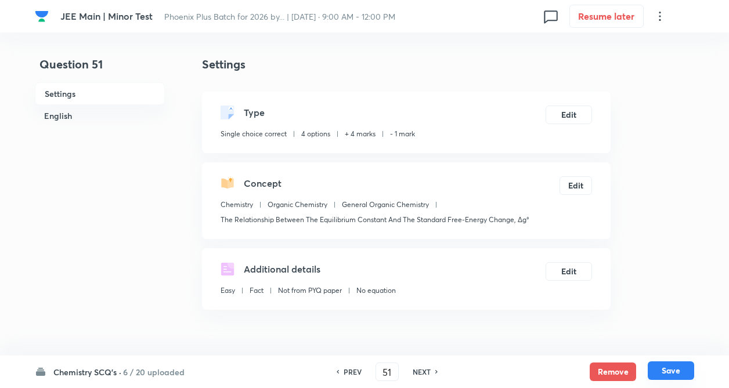
click at [678, 376] on button "Save" at bounding box center [671, 371] width 46 height 19
type input "52"
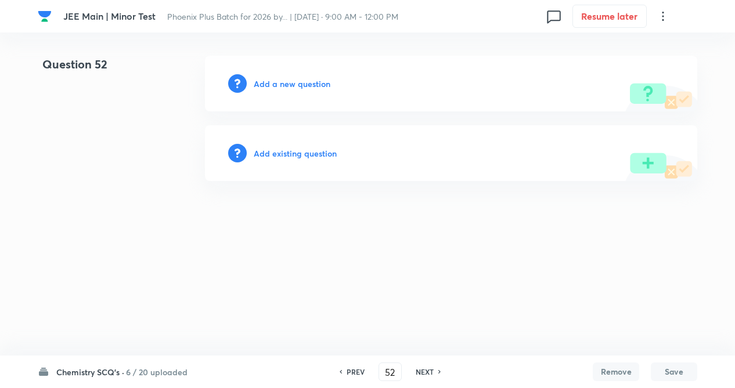
click at [285, 155] on h6 "Add existing question" at bounding box center [295, 153] width 83 height 12
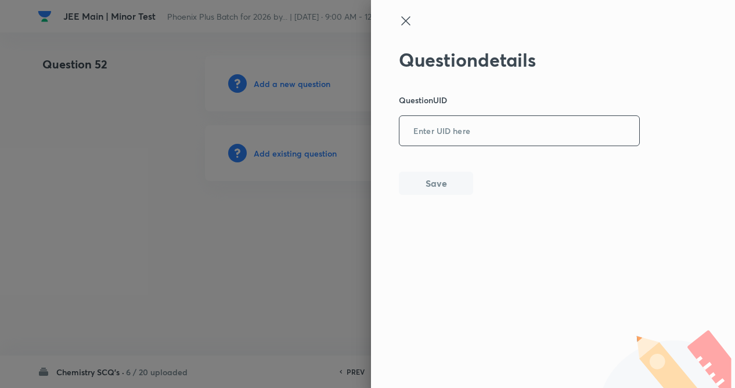
click at [485, 133] on input "text" at bounding box center [519, 131] width 240 height 28
type input "8HV21"
click at [445, 186] on button "Save" at bounding box center [436, 182] width 74 height 23
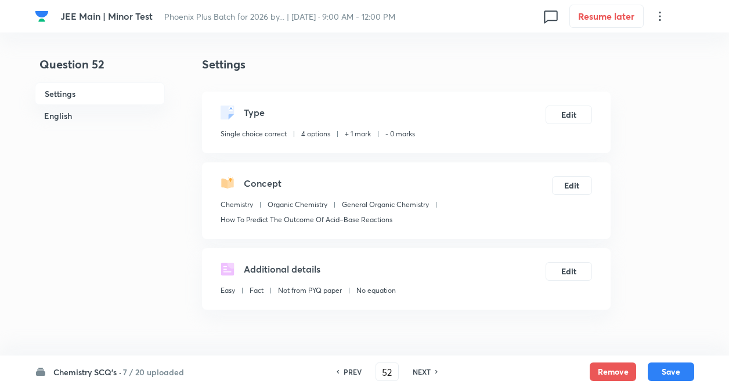
checkbox input "true"
click at [571, 114] on button "Edit" at bounding box center [569, 113] width 46 height 19
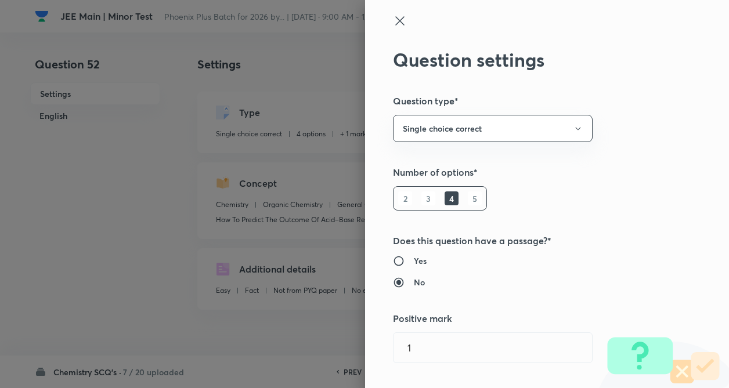
type input "1"
type input "0"
type input "How To Predict The Outcome Of Acid–Base Reactions"
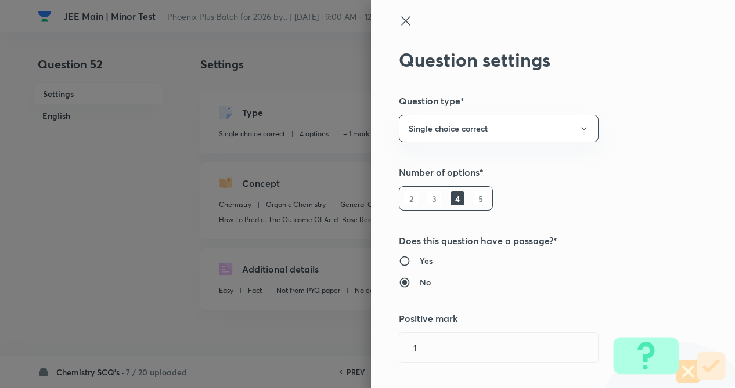
click at [653, 116] on div "Question settings Question type* Single choice correct Number of options* 2 3 4…" at bounding box center [553, 194] width 364 height 388
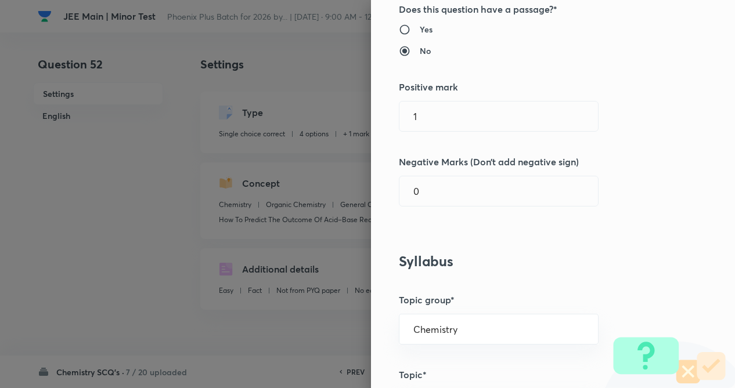
scroll to position [232, 0]
click at [419, 131] on div "1 ​" at bounding box center [499, 115] width 200 height 31
type input "4"
click at [418, 185] on input "0" at bounding box center [498, 191] width 198 height 30
type input "1"
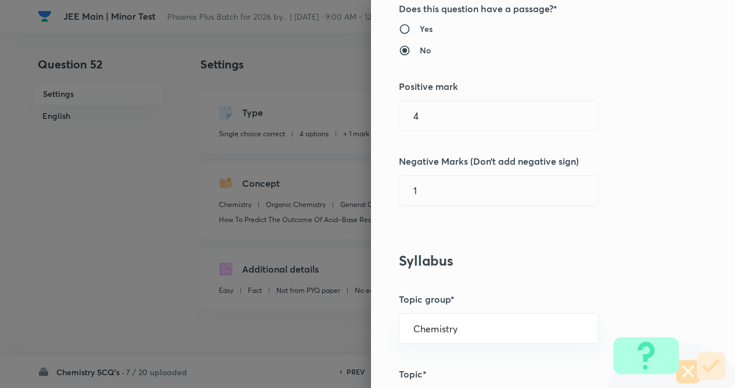
click at [638, 234] on div "Question settings Question type* Single choice correct Number of options* 2 3 4…" at bounding box center [553, 194] width 364 height 388
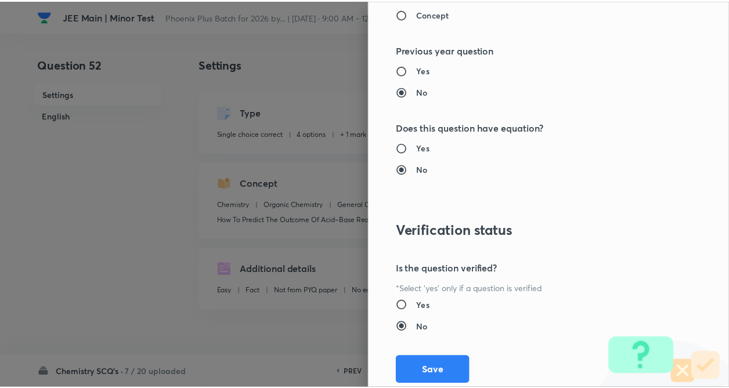
scroll to position [1194, 0]
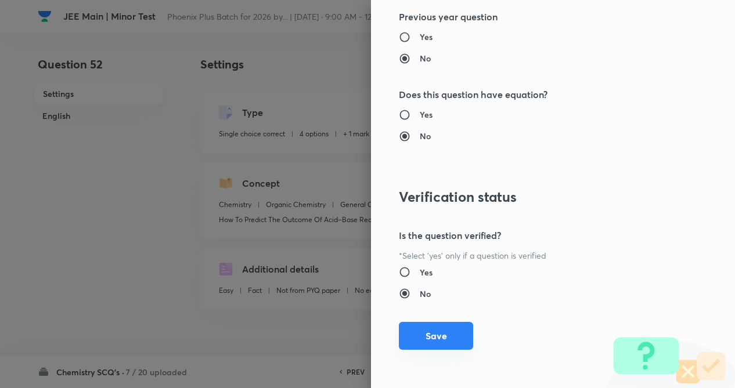
click at [422, 329] on button "Save" at bounding box center [436, 336] width 74 height 28
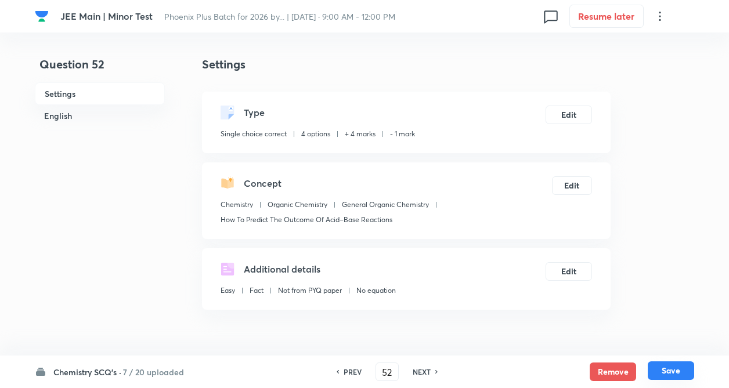
click at [659, 373] on button "Save" at bounding box center [671, 371] width 46 height 19
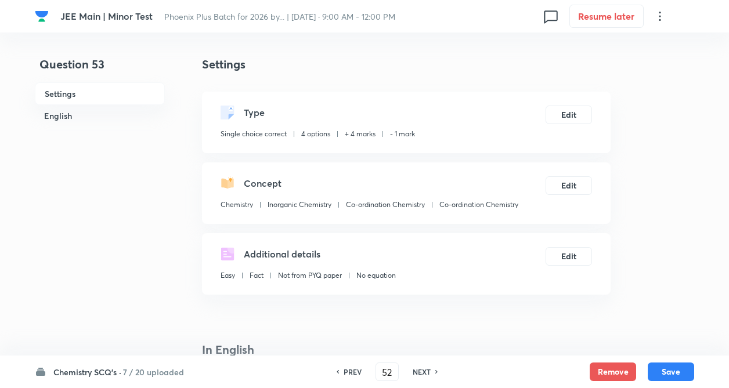
type input "53"
checkbox input "false"
checkbox input "true"
click at [342, 371] on div "PREV" at bounding box center [350, 372] width 31 height 10
type input "52"
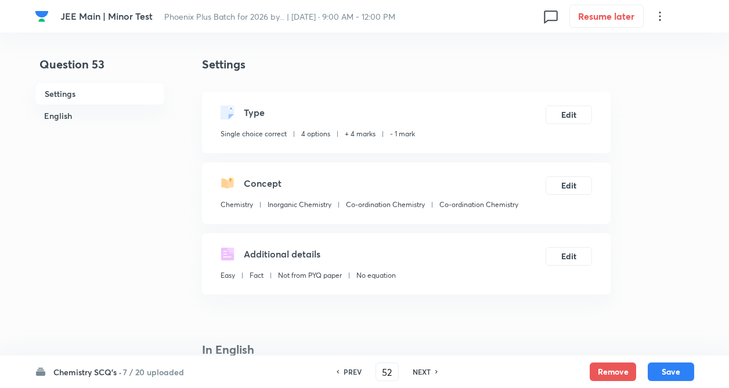
checkbox input "false"
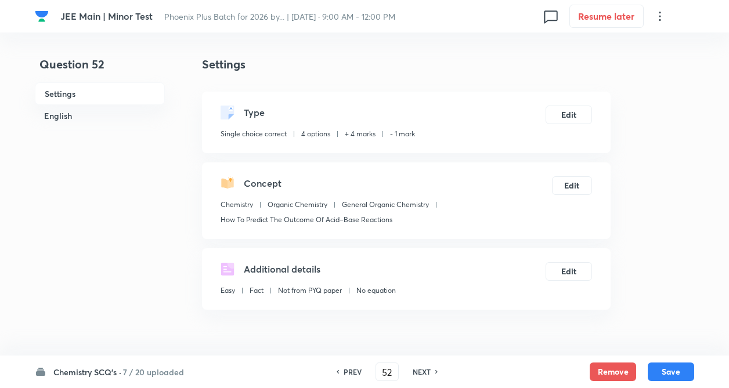
checkbox input "true"
click at [422, 371] on h6 "NEXT" at bounding box center [422, 372] width 18 height 10
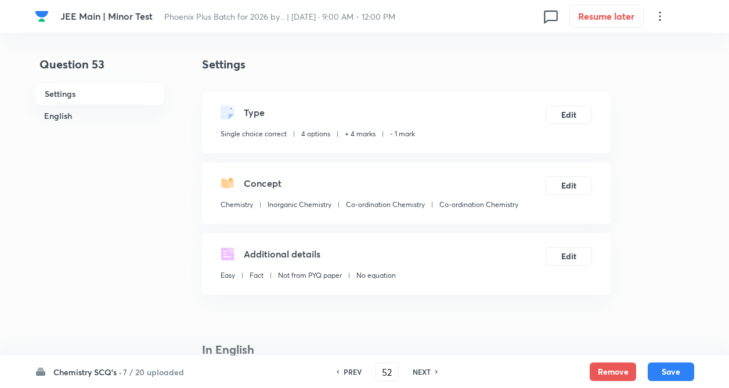
type input "53"
checkbox input "false"
checkbox input "true"
click at [422, 371] on h6 "NEXT" at bounding box center [422, 372] width 18 height 10
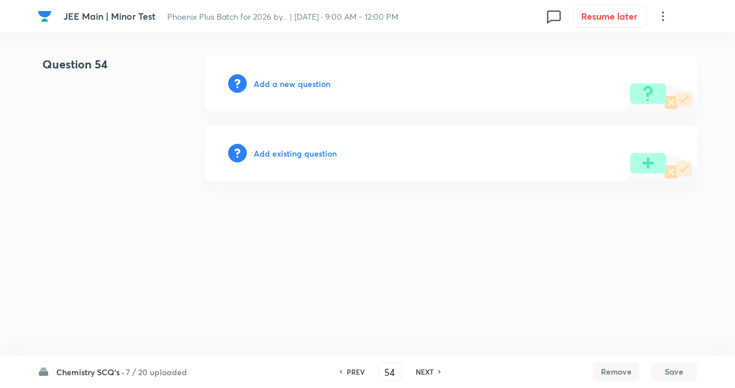
click at [353, 370] on h6 "PREV" at bounding box center [355, 372] width 18 height 10
type input "53"
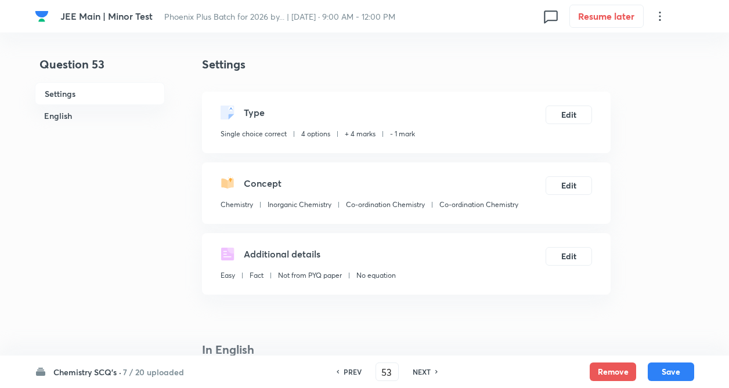
checkbox input "true"
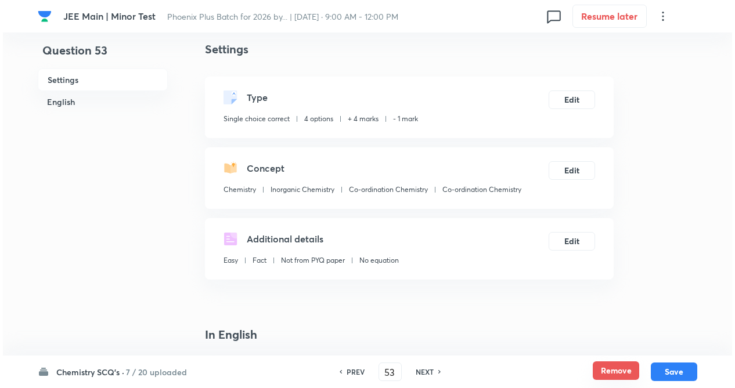
scroll to position [0, 0]
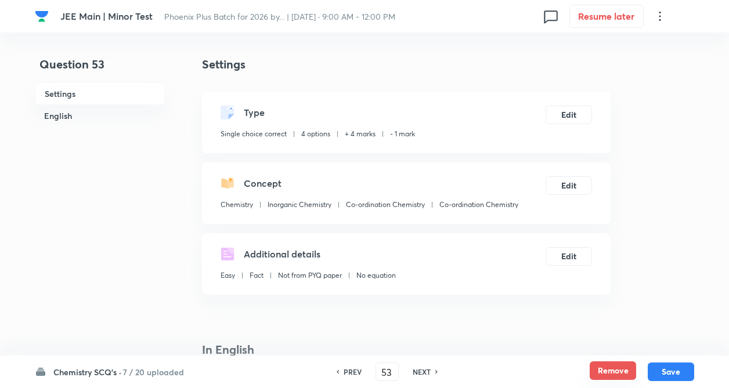
click at [611, 366] on button "Remove" at bounding box center [613, 371] width 46 height 19
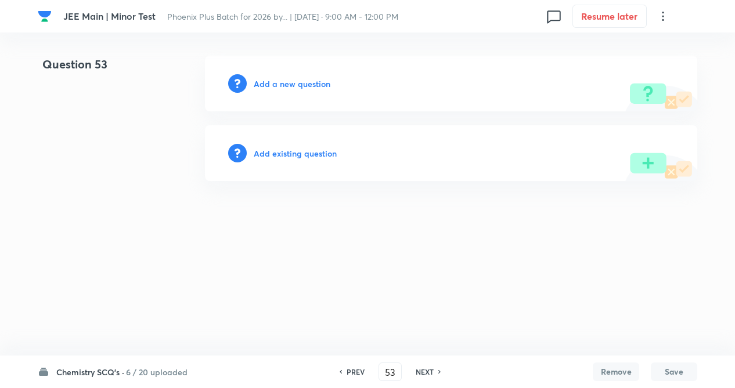
click at [311, 154] on h6 "Add existing question" at bounding box center [295, 153] width 83 height 12
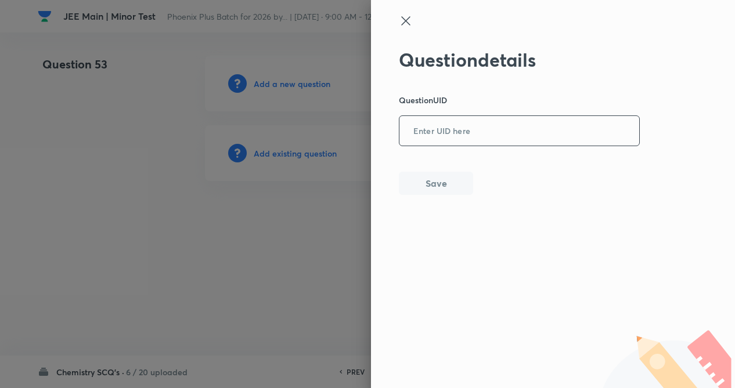
click at [522, 137] on input "text" at bounding box center [519, 131] width 240 height 28
type input "GN8JD"
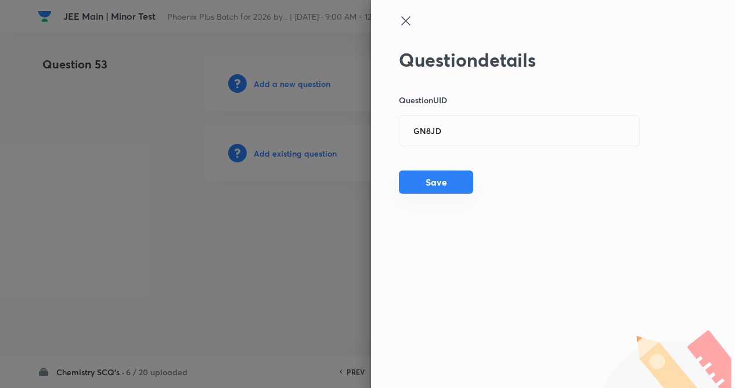
click at [440, 177] on button "Save" at bounding box center [436, 182] width 74 height 23
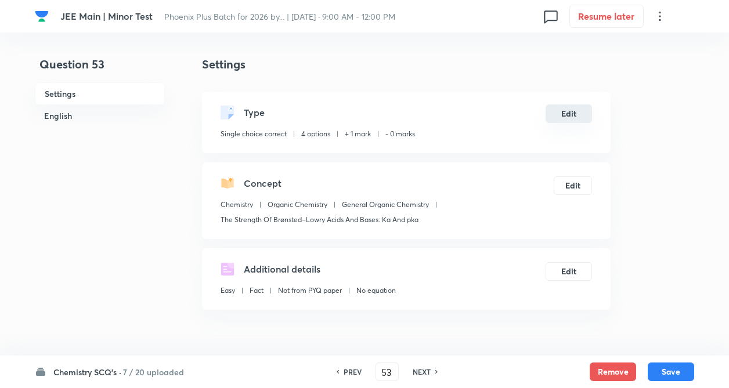
checkbox input "true"
click at [572, 114] on button "Edit" at bounding box center [569, 113] width 46 height 19
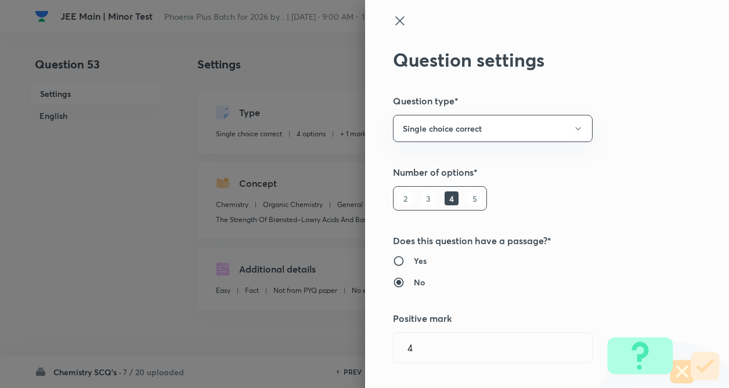
type input "1"
type input "0"
type input "The Strength Of Brønsted–Lowry Acids And Bases: Ka And pka"
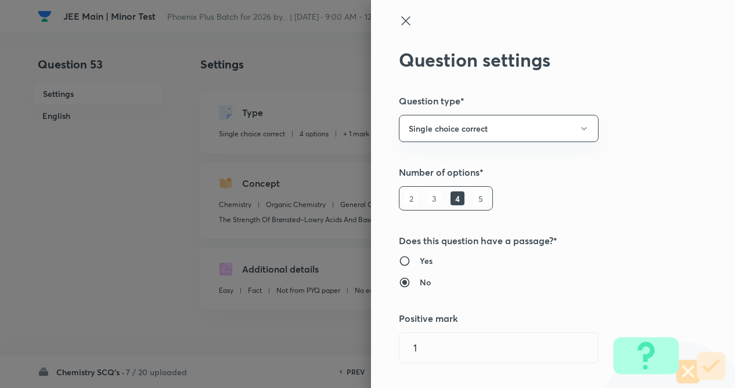
click at [686, 130] on div "Question settings Question type* Single choice correct Number of options* 2 3 4…" at bounding box center [553, 194] width 364 height 388
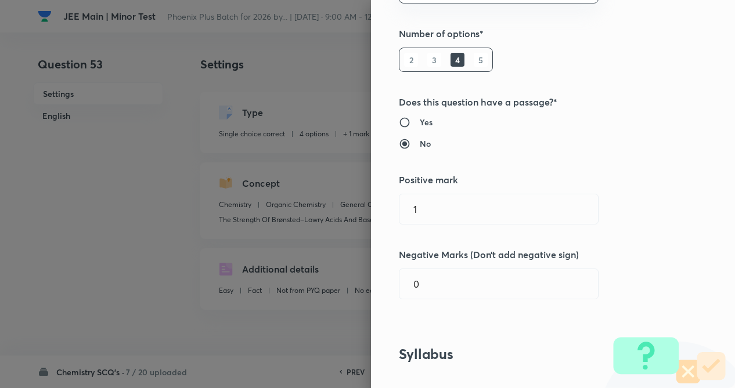
scroll to position [209, 0]
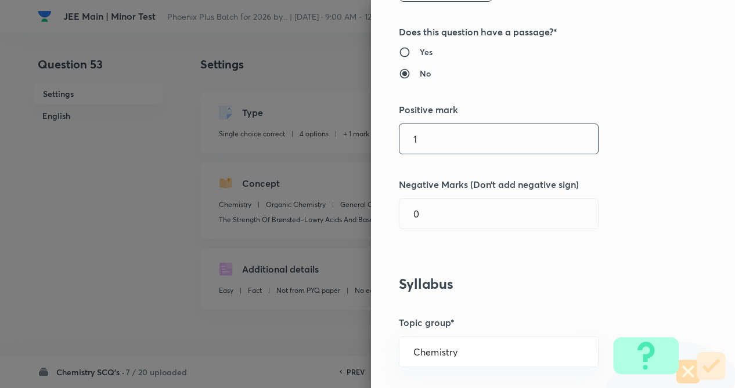
click at [422, 138] on input "1" at bounding box center [498, 139] width 198 height 30
type input "4"
click at [420, 204] on input "0" at bounding box center [498, 214] width 198 height 30
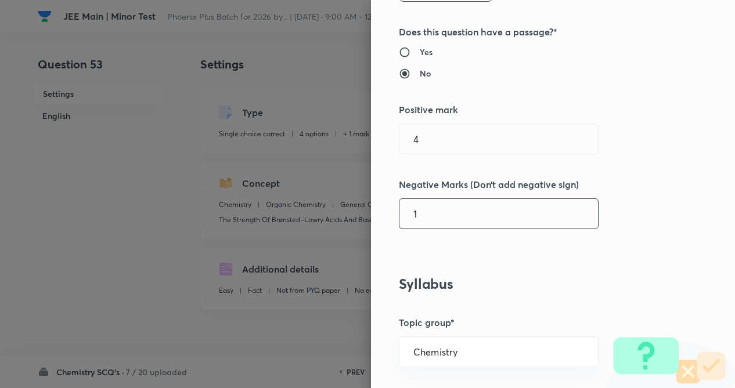
type input "1"
click at [655, 202] on div "Question settings Question type* Single choice correct Number of options* 2 3 4…" at bounding box center [553, 194] width 364 height 388
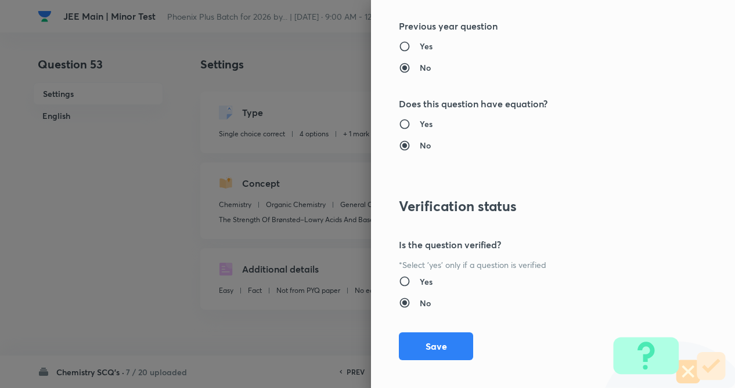
scroll to position [1194, 0]
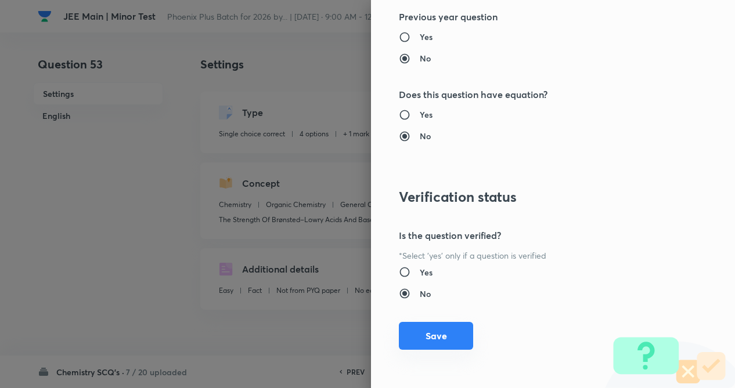
click at [417, 334] on button "Save" at bounding box center [436, 336] width 74 height 28
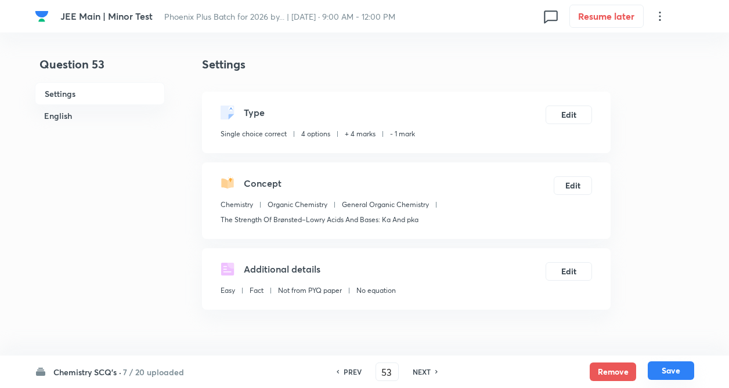
click at [664, 369] on button "Save" at bounding box center [671, 371] width 46 height 19
type input "54"
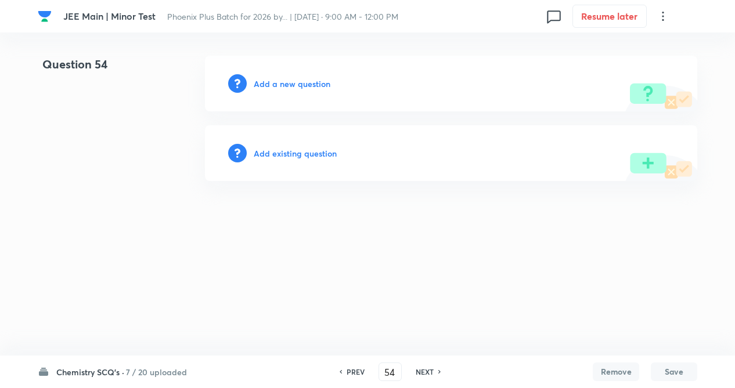
click at [302, 156] on h6 "Add existing question" at bounding box center [295, 153] width 83 height 12
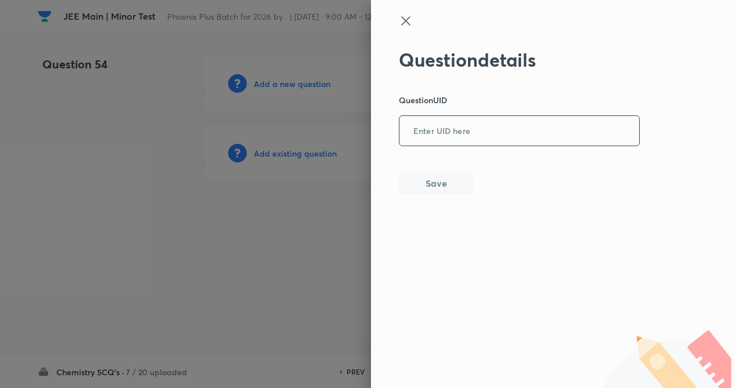
click at [494, 131] on input "text" at bounding box center [519, 131] width 240 height 28
type input "ER295"
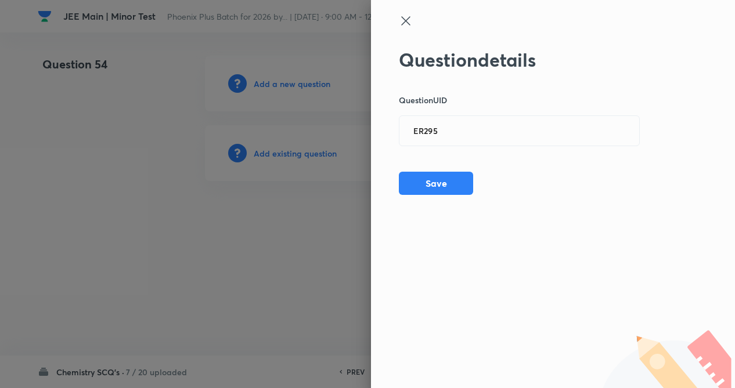
click at [453, 196] on div "Question details Question UID ER295 ​ Save" at bounding box center [553, 194] width 364 height 388
click at [450, 184] on button "Save" at bounding box center [436, 182] width 74 height 23
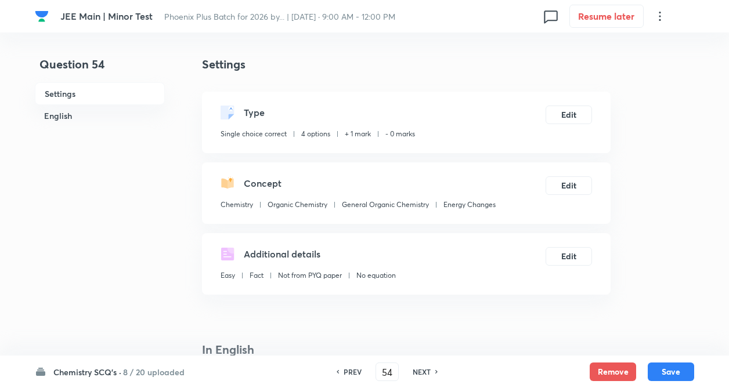
checkbox input "true"
click at [563, 120] on button "Edit" at bounding box center [569, 113] width 46 height 19
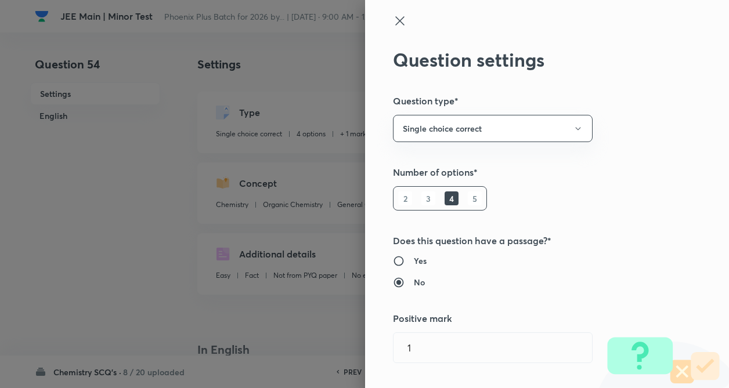
type input "1"
type input "0"
type input "Energy Changes"
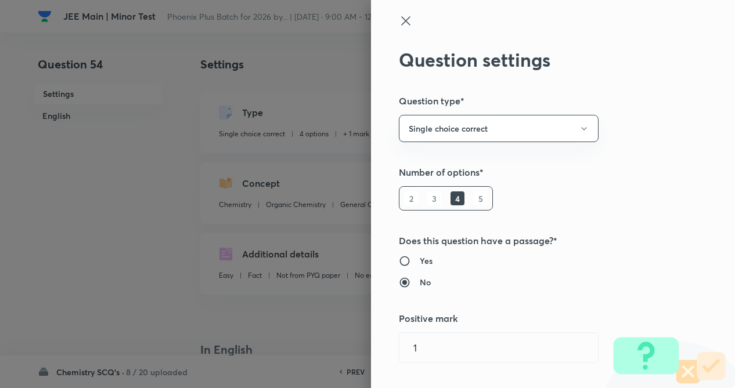
click at [671, 167] on div "Question settings Question type* Single choice correct Number of options* 2 3 4…" at bounding box center [553, 194] width 364 height 388
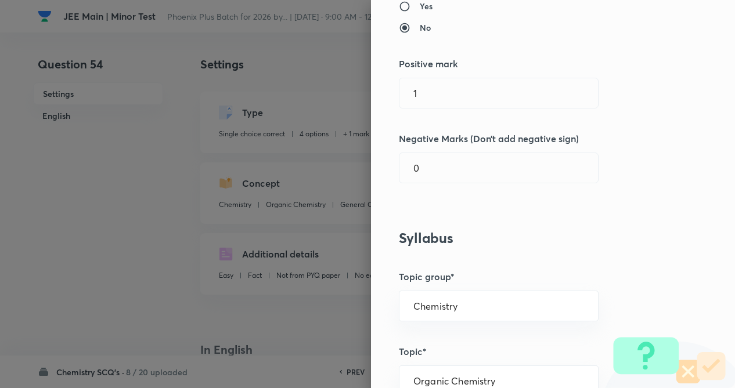
scroll to position [255, 0]
click at [467, 92] on input "1" at bounding box center [498, 93] width 198 height 30
type input "4"
click at [446, 164] on input "0" at bounding box center [498, 168] width 198 height 30
type input "1"
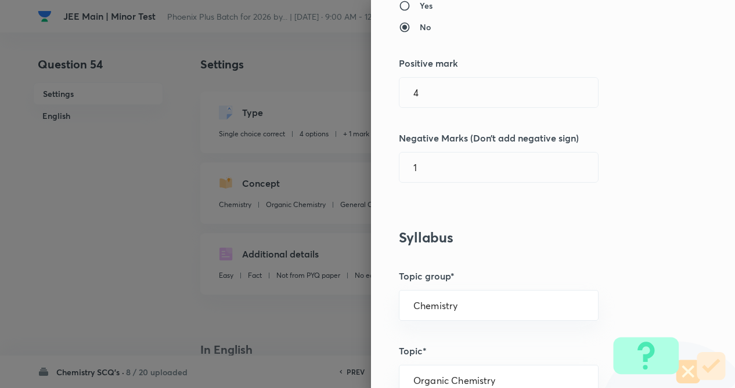
click at [622, 210] on div "Question settings Question type* Single choice correct Number of options* 2 3 4…" at bounding box center [553, 194] width 364 height 388
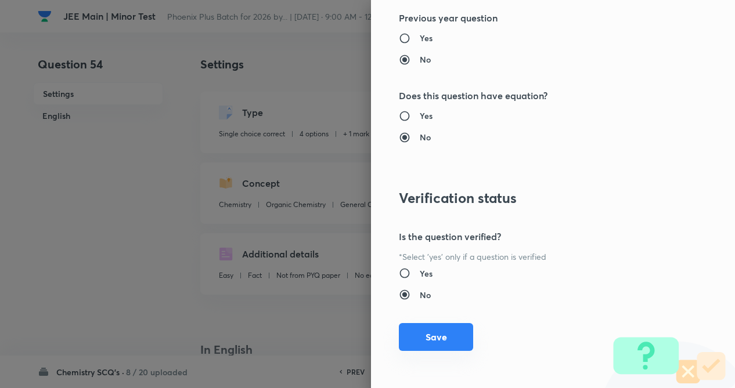
scroll to position [1194, 0]
click at [428, 343] on button "Save" at bounding box center [436, 336] width 74 height 28
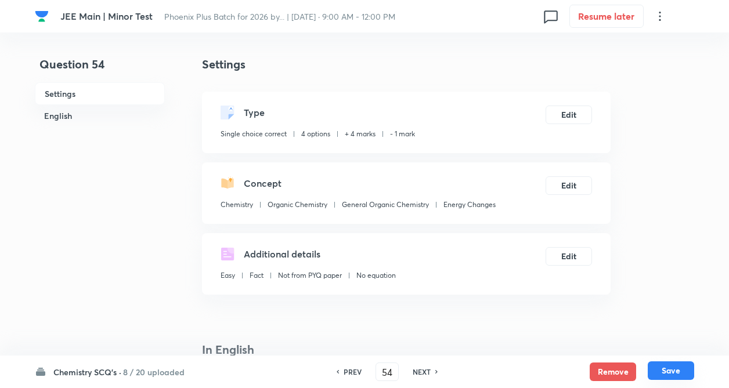
click at [670, 367] on button "Save" at bounding box center [671, 371] width 46 height 19
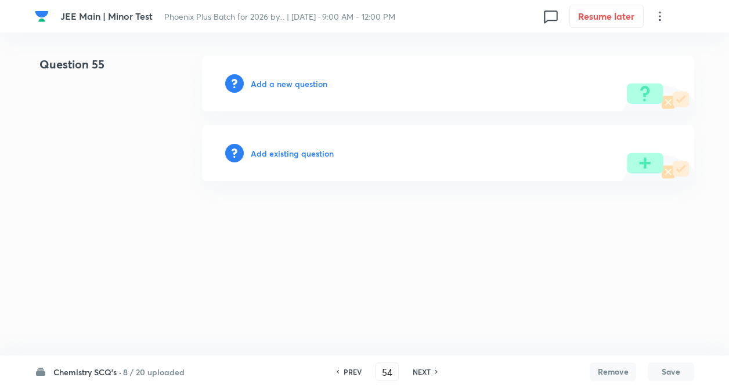
type input "55"
click at [298, 151] on h6 "Add existing question" at bounding box center [295, 153] width 83 height 12
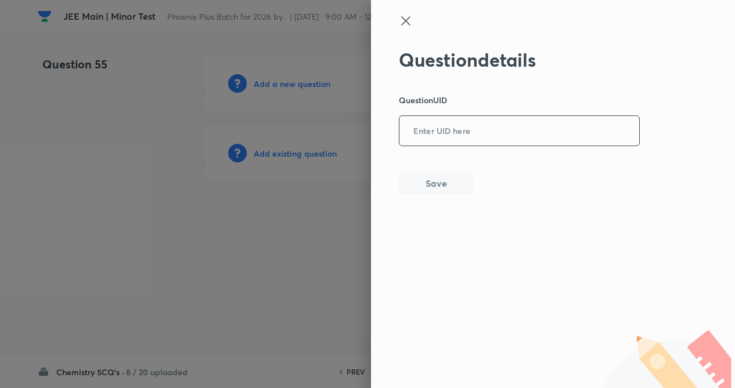
click at [431, 125] on input "text" at bounding box center [519, 131] width 240 height 28
type input "48HZE"
click at [425, 177] on button "Save" at bounding box center [436, 182] width 74 height 23
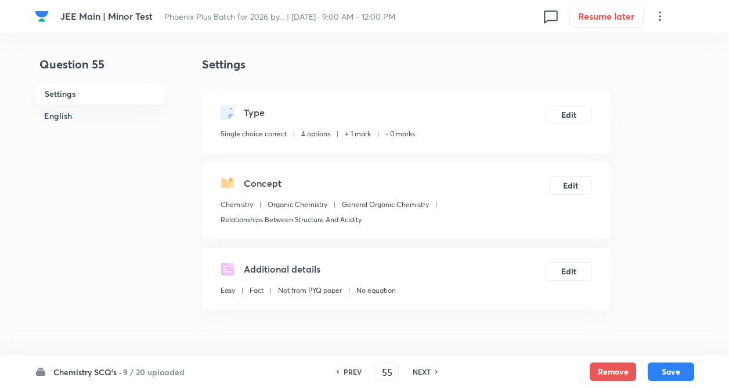
checkbox input "true"
click at [568, 107] on button "Edit" at bounding box center [569, 113] width 46 height 19
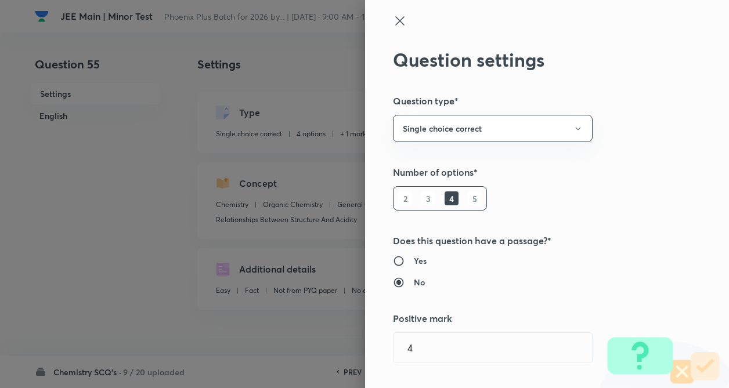
type input "1"
type input "0"
type input "Relationships Between Structure And Acidity"
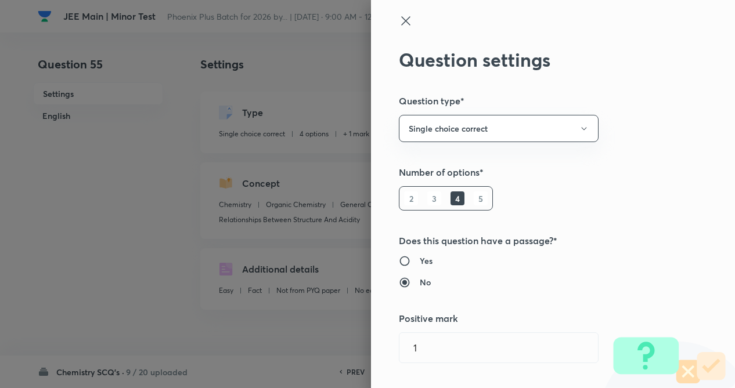
click at [644, 141] on div "Question settings Question type* Single choice correct Number of options* 2 3 4…" at bounding box center [553, 194] width 364 height 388
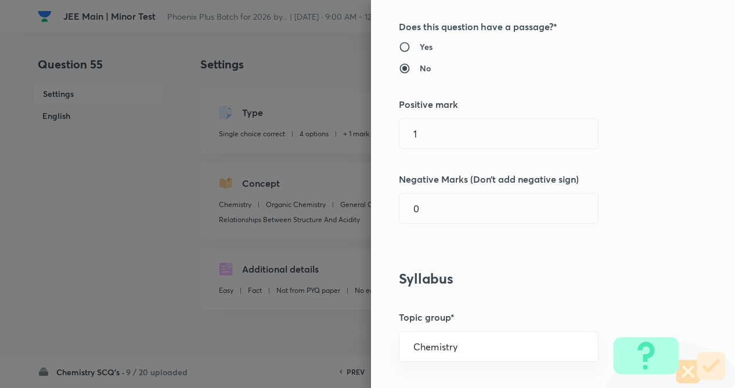
scroll to position [232, 0]
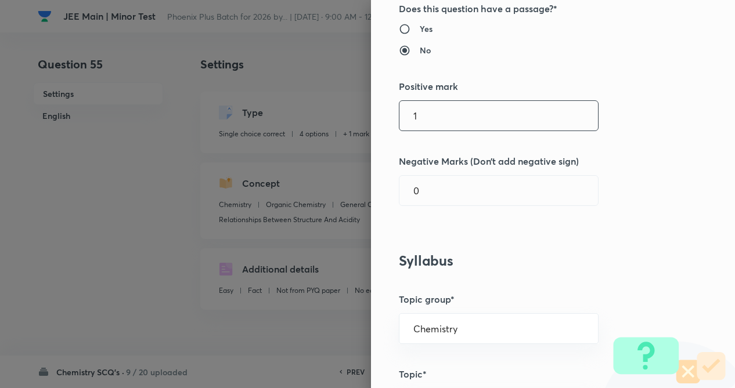
click at [444, 127] on input "1" at bounding box center [498, 116] width 198 height 30
type input "4"
click at [435, 183] on input "0" at bounding box center [498, 191] width 198 height 30
type input "1"
click at [635, 208] on div "Question settings Question type* Single choice correct Number of options* 2 3 4…" at bounding box center [553, 194] width 364 height 388
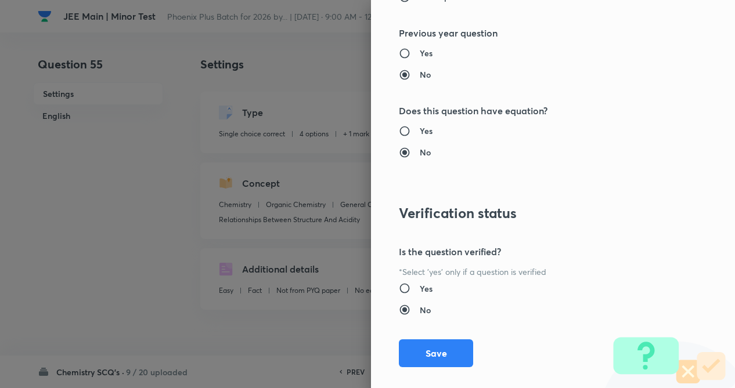
scroll to position [1194, 0]
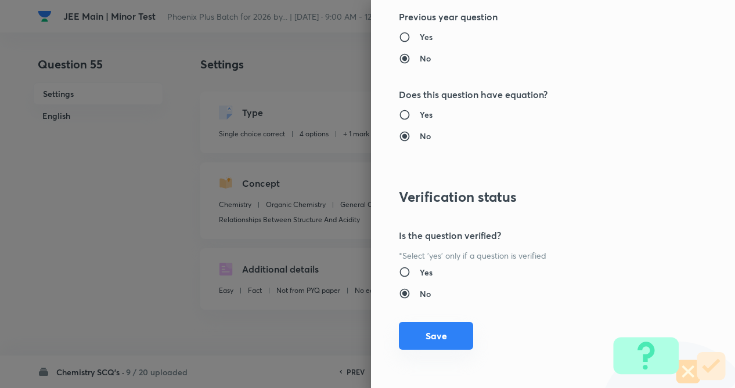
click at [407, 331] on button "Save" at bounding box center [436, 336] width 74 height 28
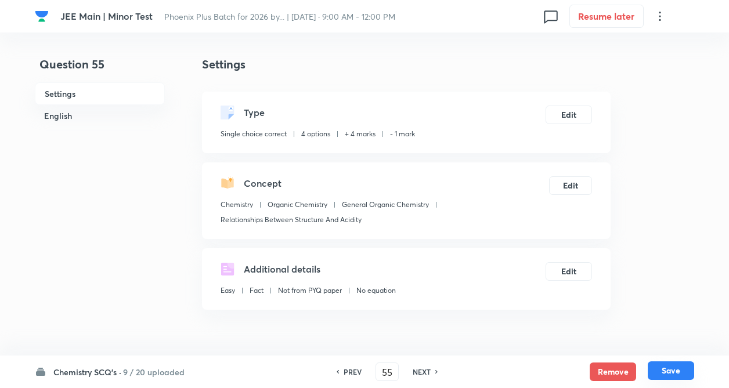
click at [667, 374] on button "Save" at bounding box center [671, 371] width 46 height 19
type input "56"
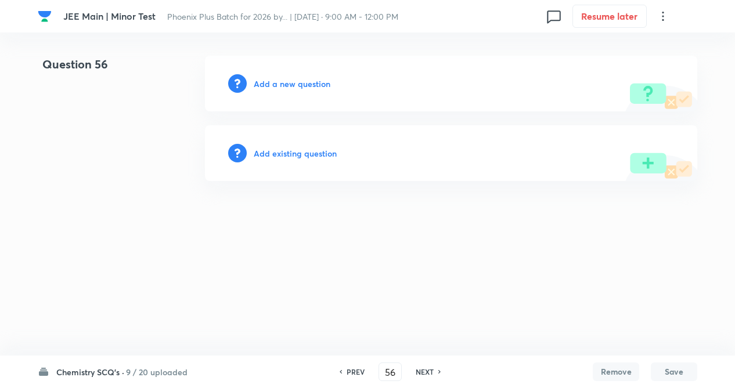
click at [301, 149] on h6 "Add existing question" at bounding box center [295, 153] width 83 height 12
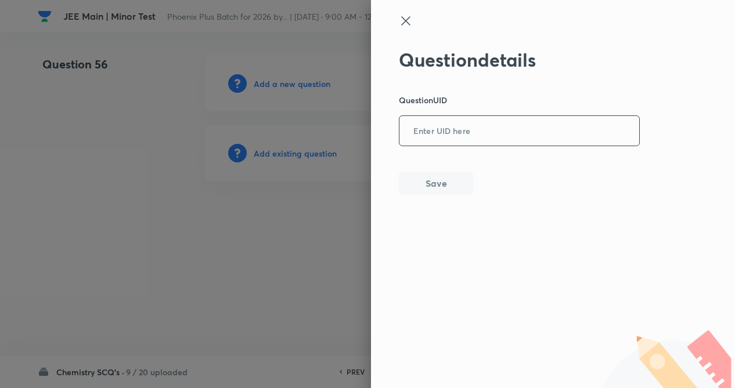
click at [484, 118] on input "text" at bounding box center [519, 131] width 240 height 28
type input "NWUAK"
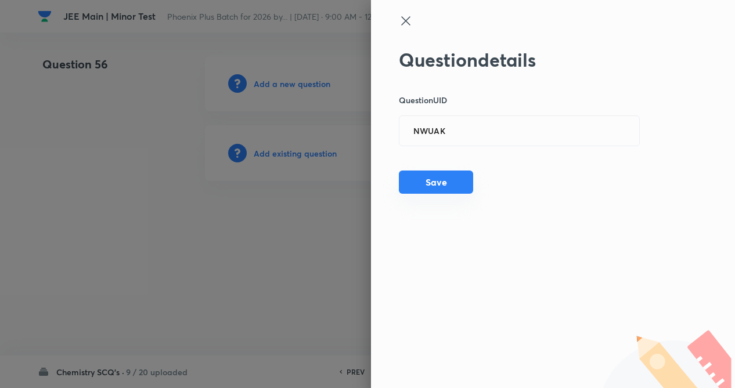
click at [462, 176] on button "Save" at bounding box center [436, 182] width 74 height 23
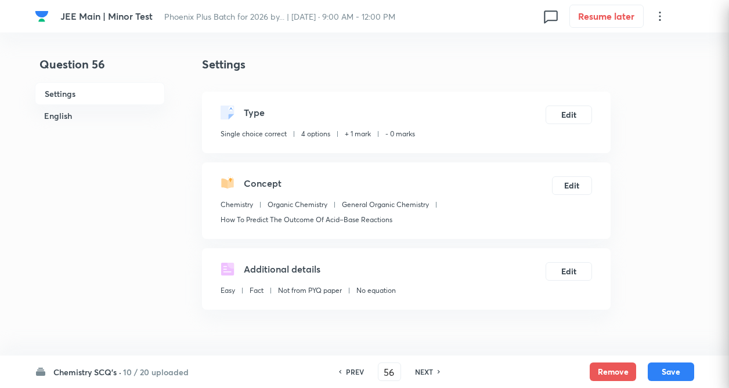
checkbox input "true"
click at [580, 110] on button "Edit" at bounding box center [569, 113] width 46 height 19
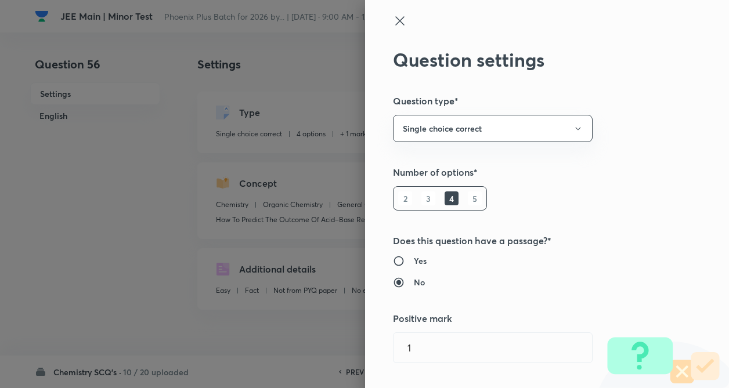
type input "1"
type input "0"
type input "How To Predict The Outcome Of Acid–Base Reactions"
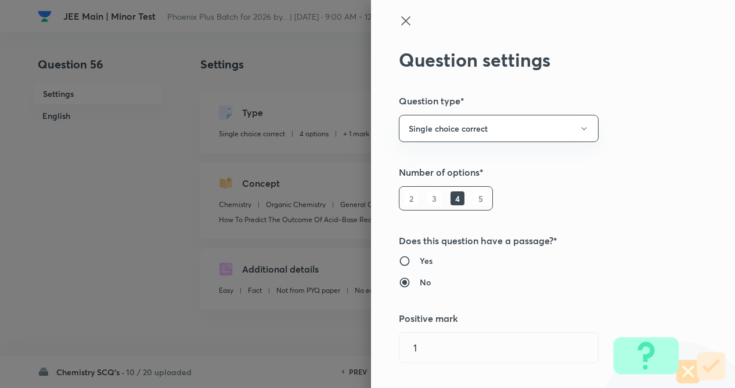
click at [659, 157] on div "Question settings Question type* Single choice correct Number of options* 2 3 4…" at bounding box center [553, 194] width 364 height 388
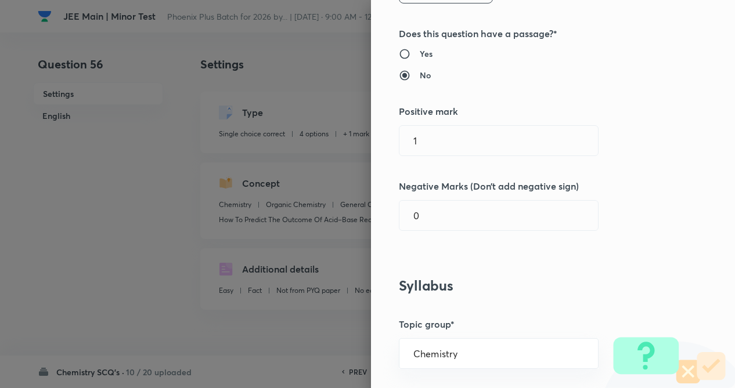
scroll to position [209, 0]
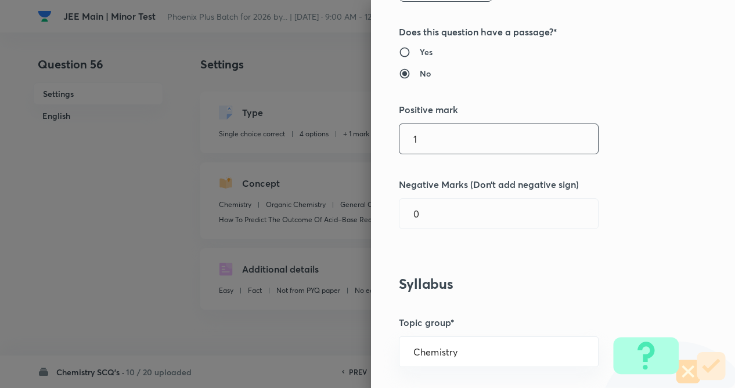
click at [443, 146] on input "1" at bounding box center [498, 139] width 198 height 30
type input "4"
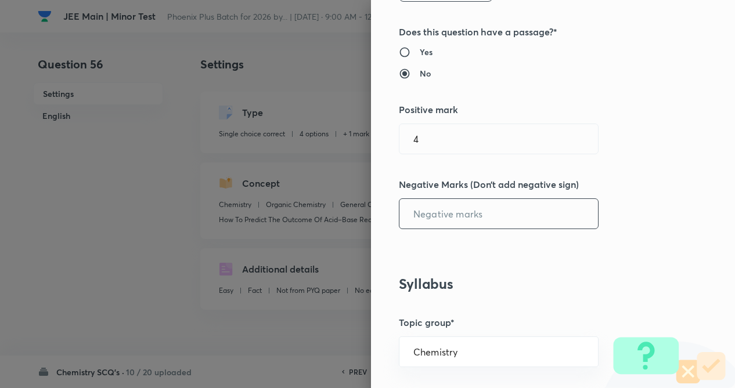
click at [431, 216] on input "text" at bounding box center [498, 214] width 198 height 30
type input "1"
click at [595, 239] on div "Question settings Question type* Single choice correct Number of options* 2 3 4…" at bounding box center [553, 194] width 364 height 388
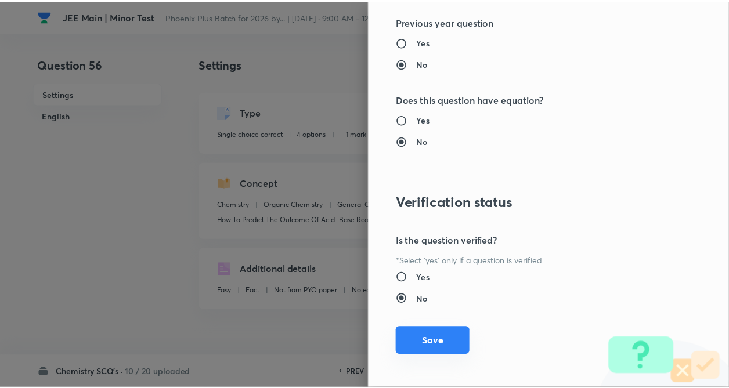
scroll to position [1194, 0]
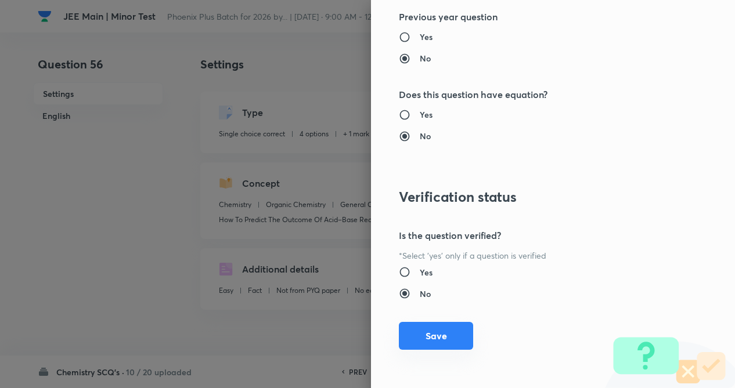
click at [428, 347] on button "Save" at bounding box center [436, 336] width 74 height 28
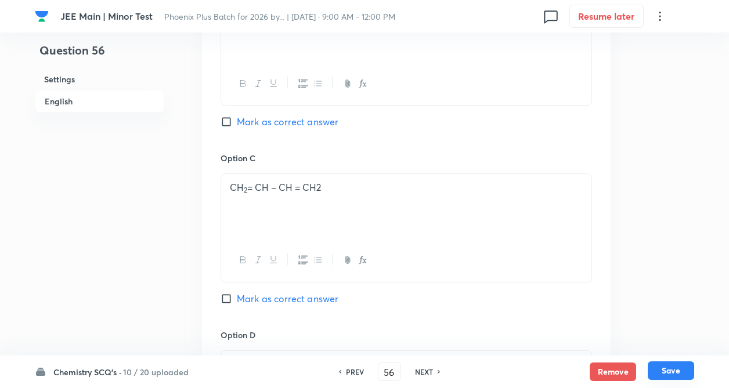
scroll to position [812, 0]
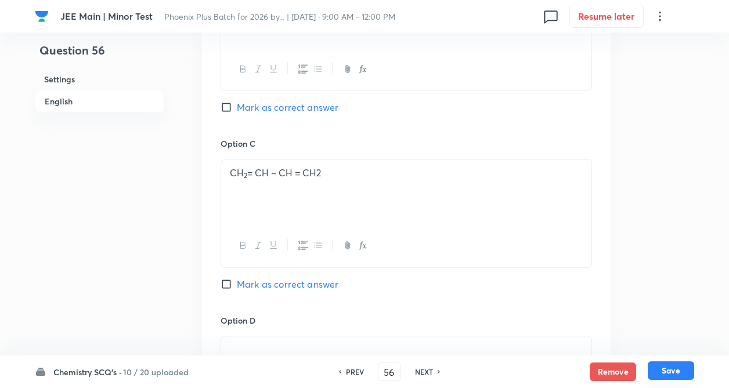
click at [652, 367] on button "Save" at bounding box center [671, 371] width 46 height 19
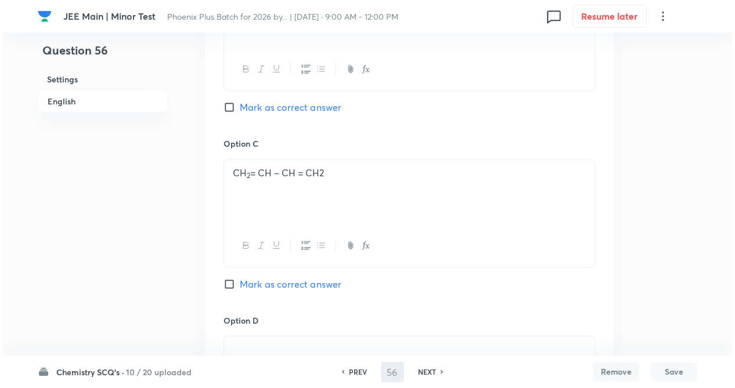
scroll to position [0, 0]
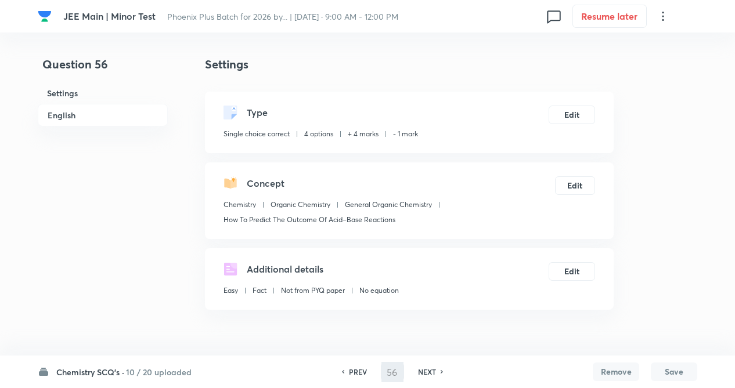
type input "57"
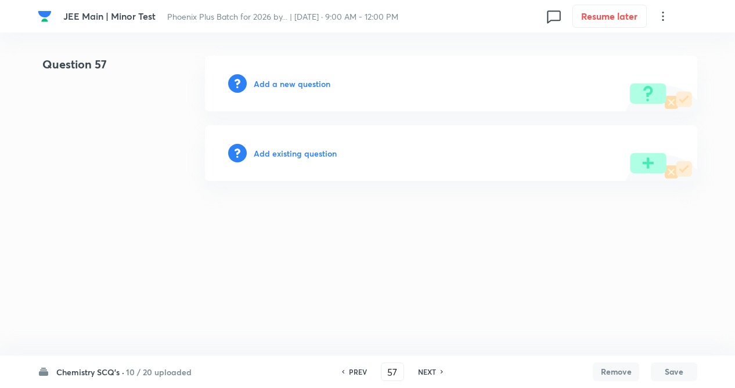
click at [288, 150] on h6 "Add existing question" at bounding box center [295, 153] width 83 height 12
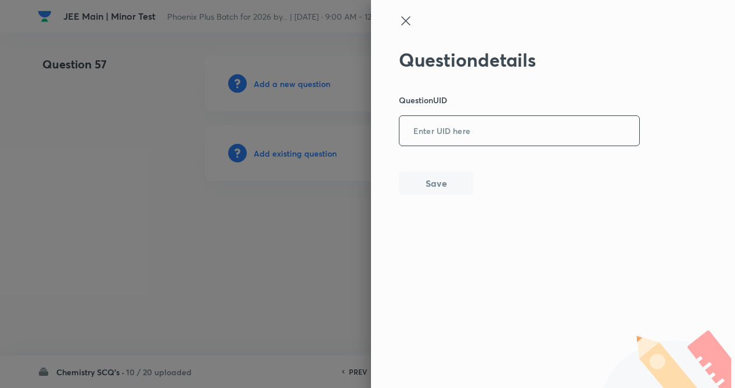
click at [445, 133] on input "text" at bounding box center [519, 131] width 240 height 28
type input "CMESB"
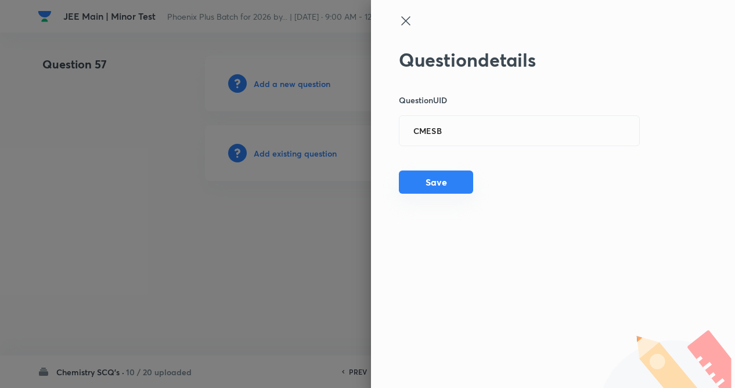
click at [438, 175] on button "Save" at bounding box center [436, 182] width 74 height 23
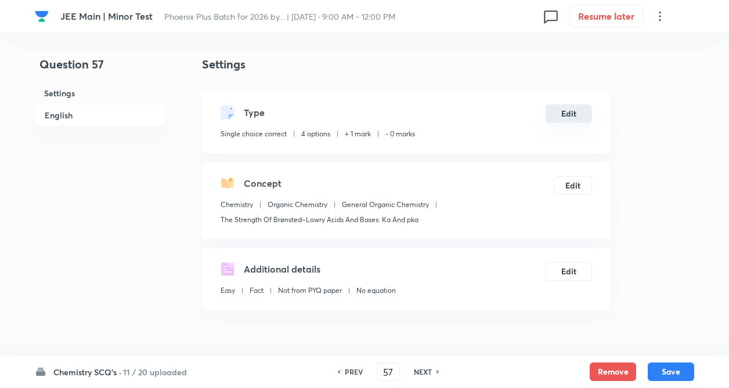
click at [562, 109] on button "Edit" at bounding box center [569, 113] width 46 height 19
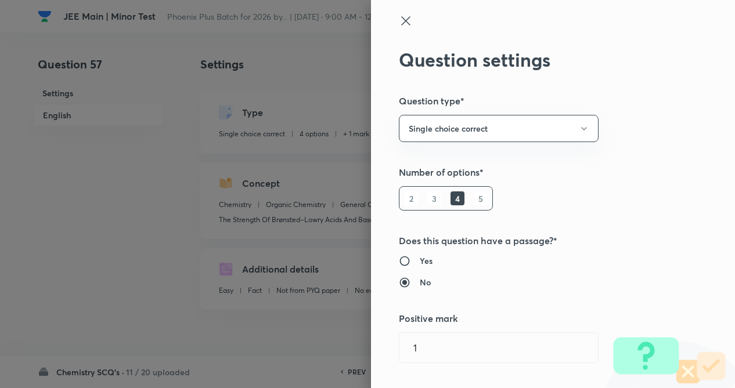
click at [652, 128] on div "Question settings Question type* Single choice correct Number of options* 2 3 4…" at bounding box center [553, 194] width 364 height 388
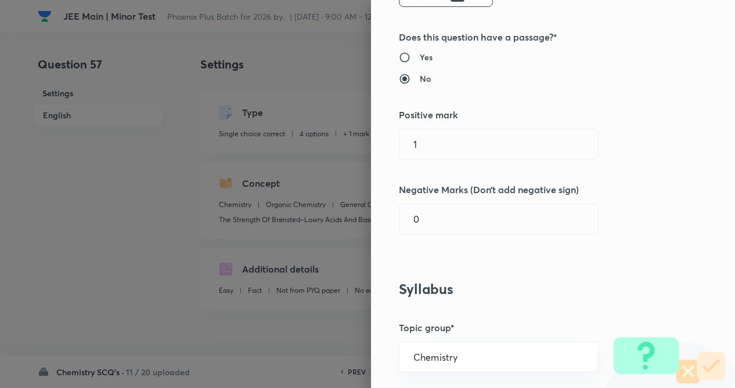
scroll to position [209, 0]
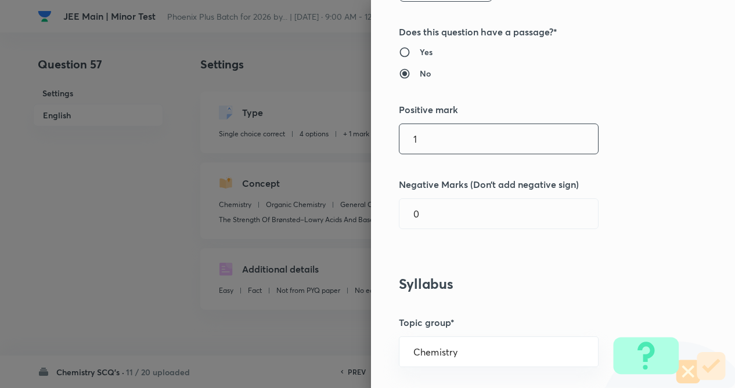
click at [430, 133] on input "1" at bounding box center [498, 139] width 198 height 30
click at [438, 206] on input "0" at bounding box center [498, 214] width 198 height 30
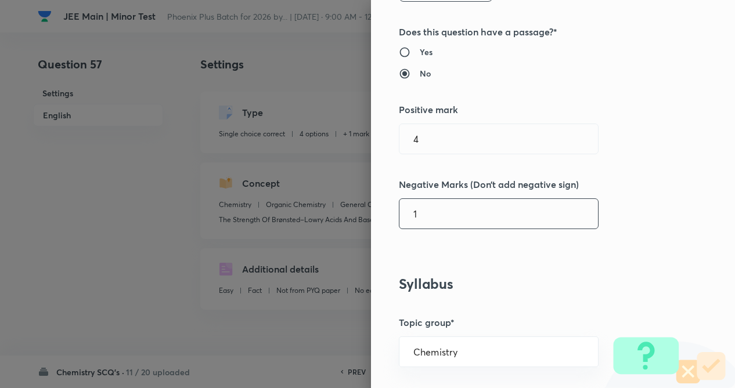
click at [655, 221] on div "Question settings Question type* Single choice correct Number of options* 2 3 4…" at bounding box center [553, 194] width 364 height 388
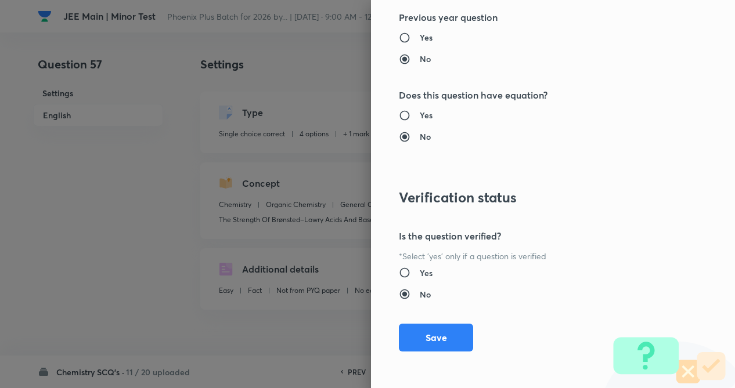
scroll to position [1194, 0]
click at [423, 341] on button "Save" at bounding box center [436, 336] width 74 height 28
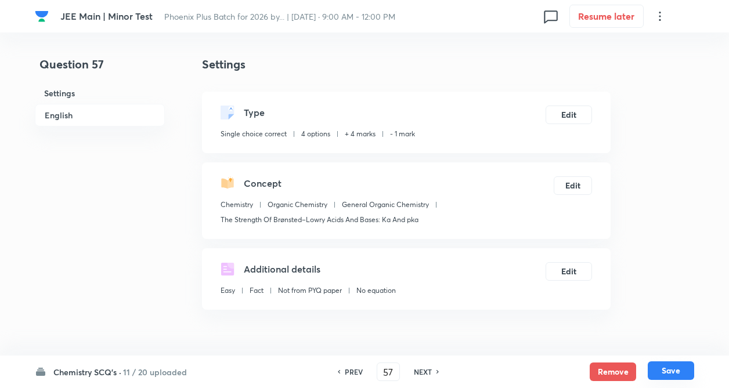
click at [653, 367] on button "Save" at bounding box center [671, 371] width 46 height 19
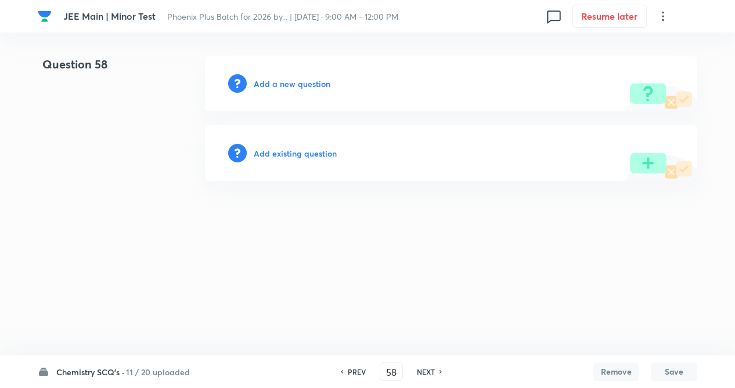
click at [130, 373] on h6 "11 / 20 uploaded" at bounding box center [158, 372] width 64 height 12
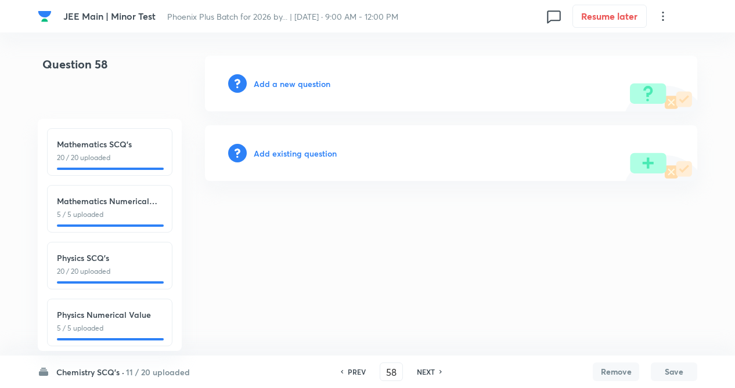
scroll to position [128, 0]
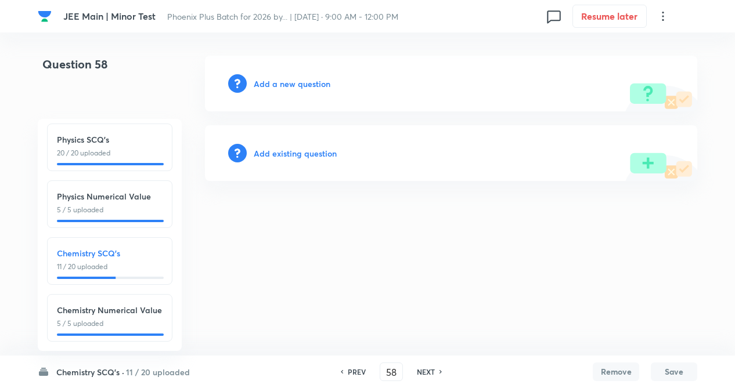
click at [254, 237] on html "JEE Main | Minor Test Phoenix Plus Batch for 2026 by... | Sep 14, 2025 · 9:00 A…" at bounding box center [367, 118] width 735 height 237
click at [125, 373] on div "Chemistry SCQ's · 11 / 20 uploaded" at bounding box center [114, 372] width 152 height 12
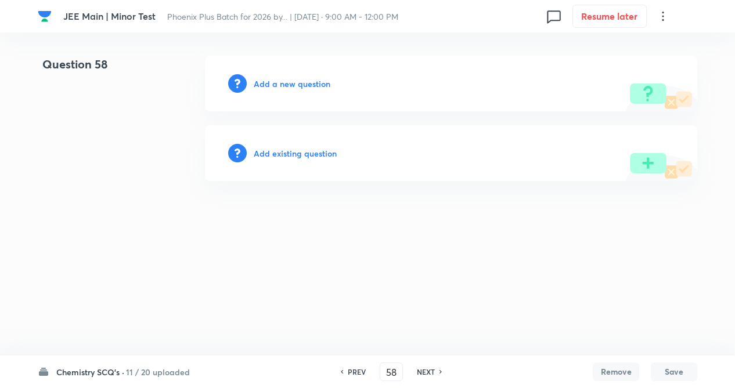
click at [421, 372] on h6 "NEXT" at bounding box center [426, 372] width 18 height 10
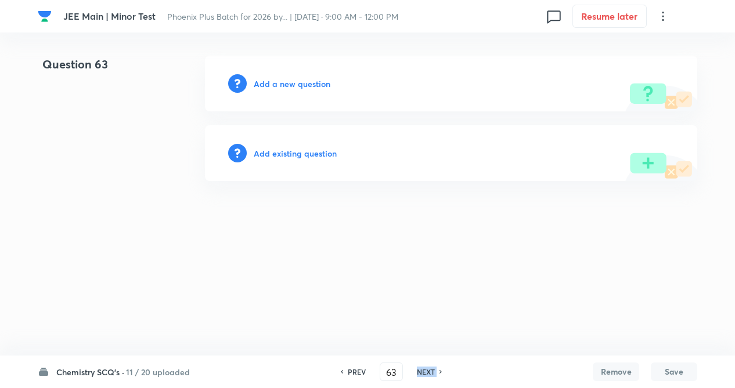
click at [421, 372] on h6 "NEXT" at bounding box center [426, 372] width 18 height 10
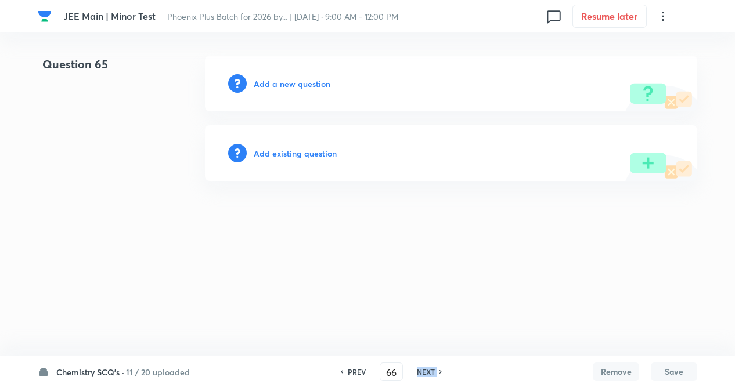
click at [421, 372] on h6 "NEXT" at bounding box center [426, 372] width 18 height 10
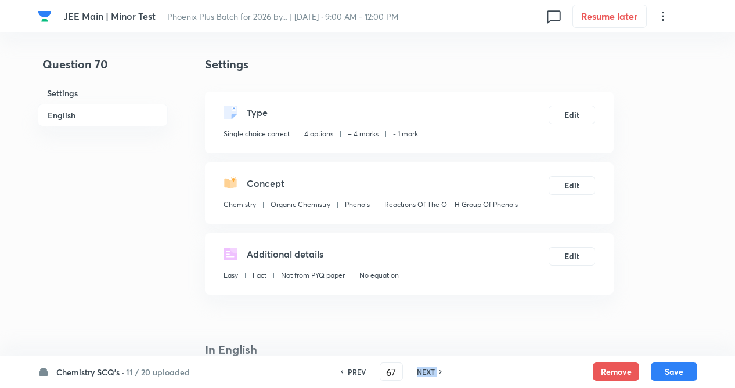
click at [421, 372] on h6 "NEXT" at bounding box center [426, 372] width 18 height 10
click at [421, 372] on div "PREV 67 ​ NEXT" at bounding box center [409, 372] width 150 height 19
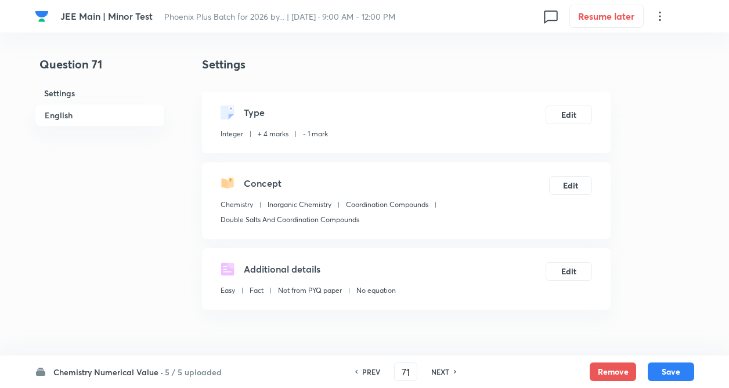
click at [421, 372] on div "PREV 71 ​ NEXT" at bounding box center [406, 372] width 150 height 19
click at [612, 365] on button "Remove" at bounding box center [613, 371] width 46 height 19
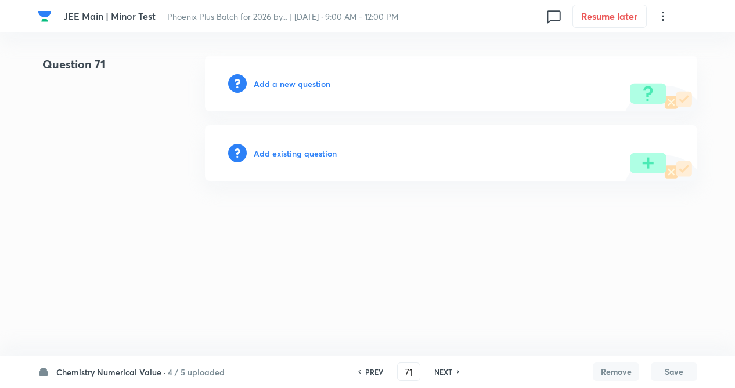
click at [284, 150] on h6 "Add existing question" at bounding box center [295, 153] width 83 height 12
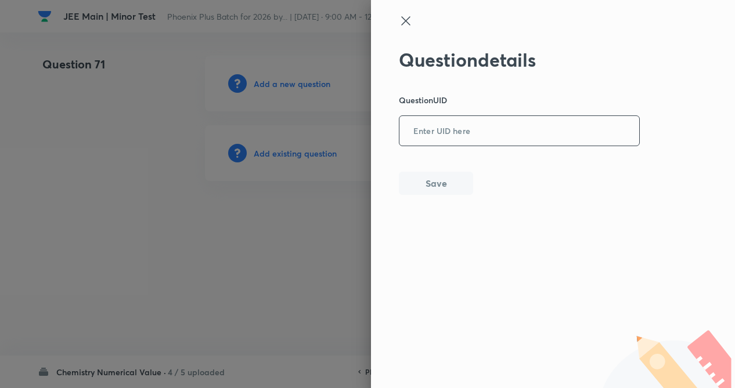
click at [453, 138] on input "text" at bounding box center [519, 131] width 240 height 28
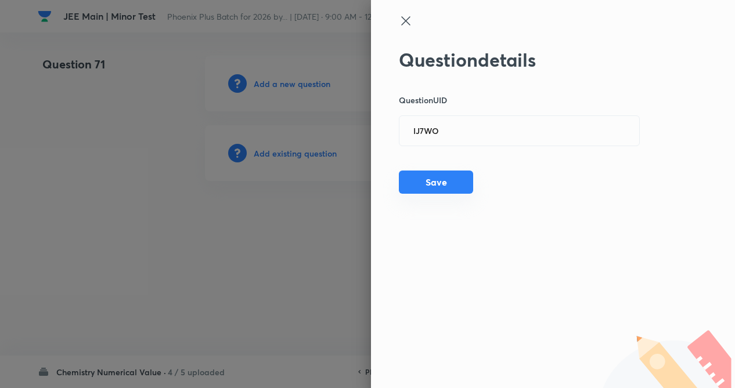
click at [424, 187] on button "Save" at bounding box center [436, 182] width 74 height 23
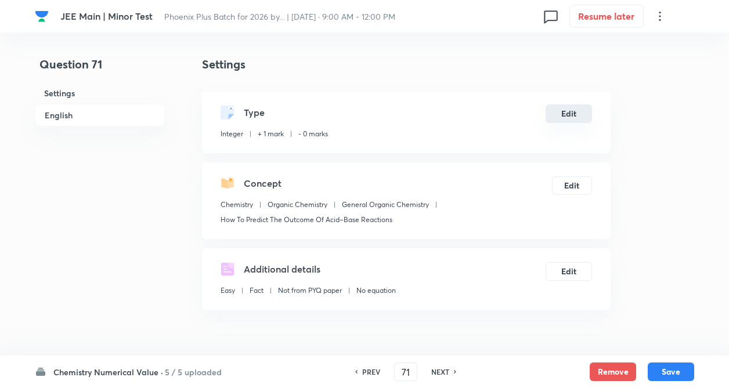
click at [579, 118] on button "Edit" at bounding box center [569, 113] width 46 height 19
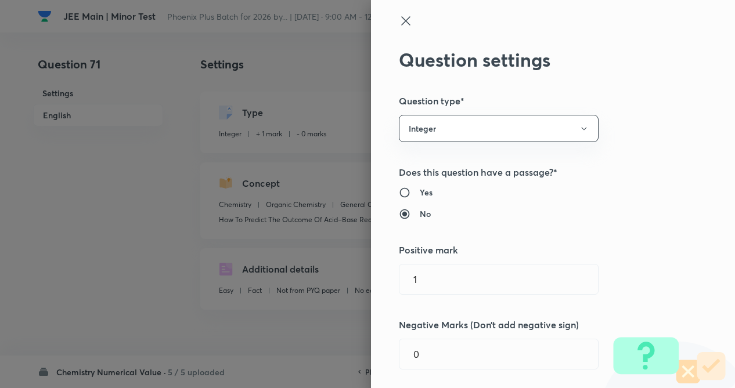
click at [645, 142] on div "Question settings Question type* Integer Does this question have a passage?* Ye…" at bounding box center [553, 194] width 364 height 388
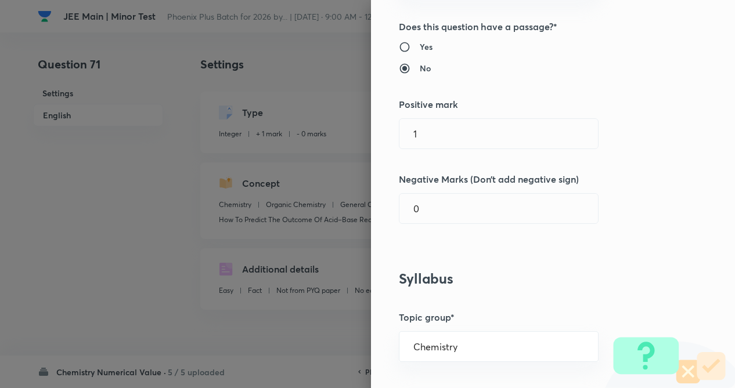
scroll to position [186, 0]
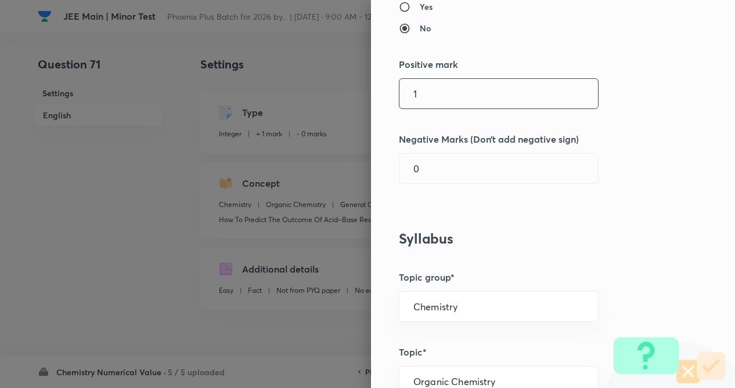
click at [527, 102] on input "1" at bounding box center [498, 94] width 198 height 30
click at [482, 179] on input "0" at bounding box center [498, 169] width 198 height 30
click at [534, 250] on div "Question settings Question type* Integer Does this question have a passage?* Ye…" at bounding box center [553, 194] width 364 height 388
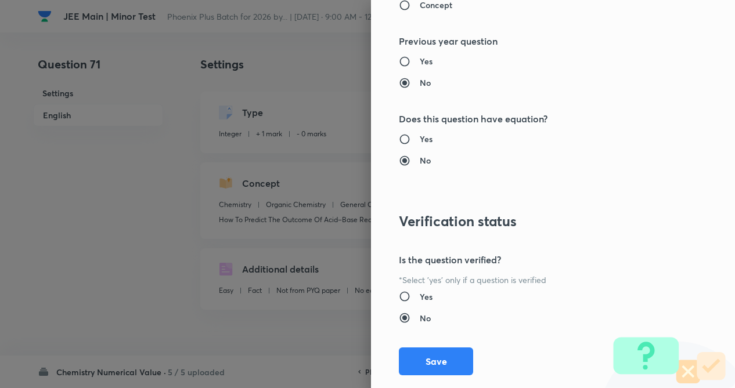
scroll to position [1125, 0]
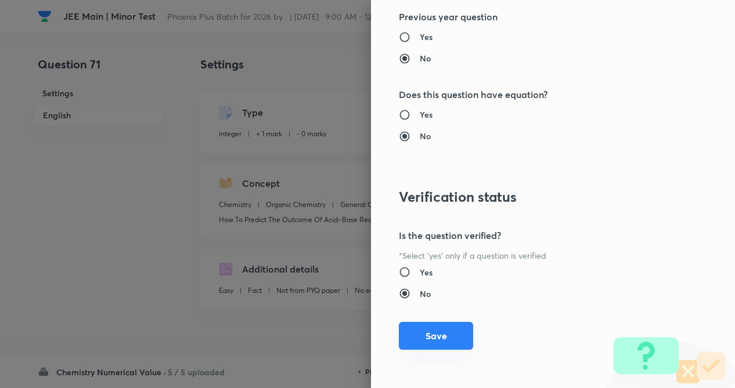
click at [425, 338] on button "Save" at bounding box center [436, 336] width 74 height 28
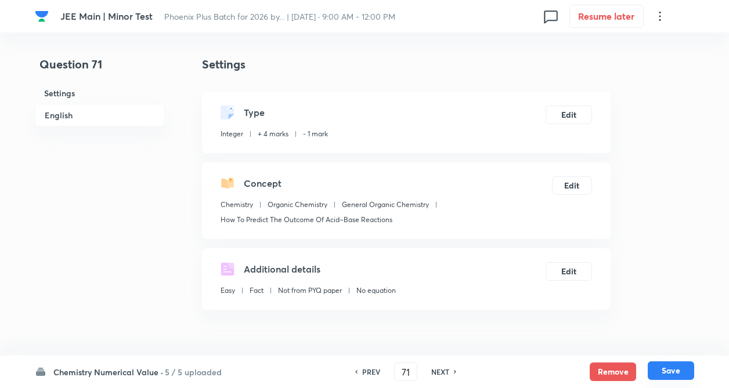
click at [669, 370] on button "Save" at bounding box center [671, 371] width 46 height 19
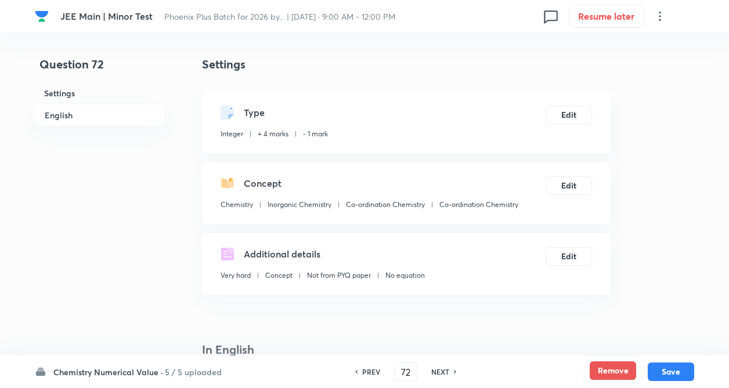
click at [611, 371] on button "Remove" at bounding box center [613, 371] width 46 height 19
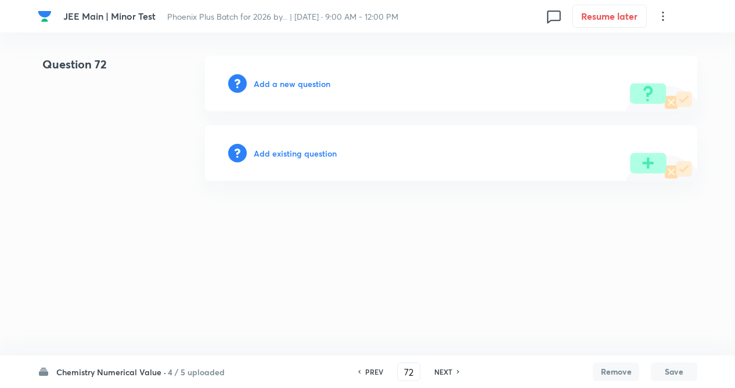
click at [438, 370] on h6 "NEXT" at bounding box center [443, 372] width 18 height 10
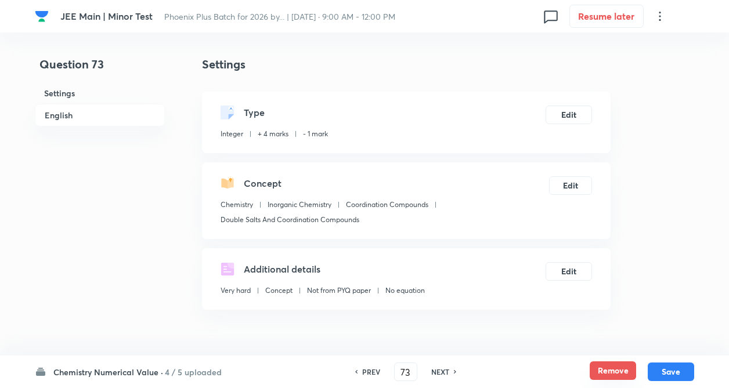
click at [615, 369] on button "Remove" at bounding box center [613, 371] width 46 height 19
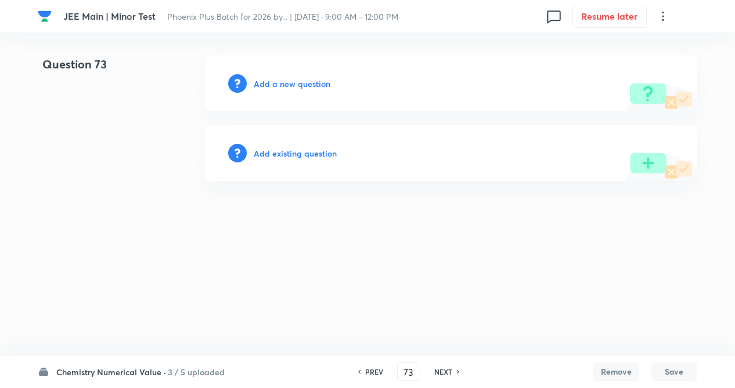
click at [449, 369] on h6 "NEXT" at bounding box center [443, 372] width 18 height 10
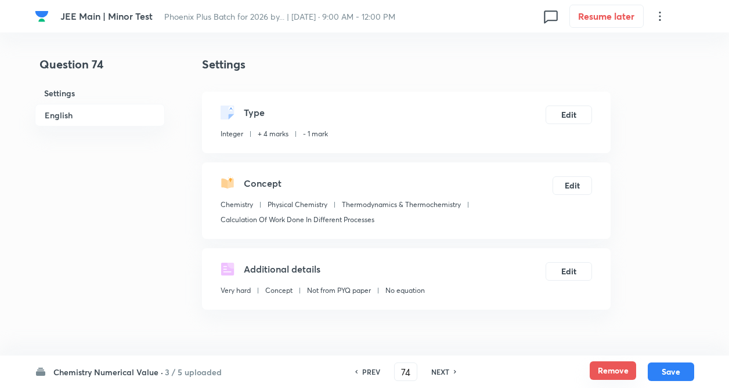
click at [609, 368] on button "Remove" at bounding box center [613, 371] width 46 height 19
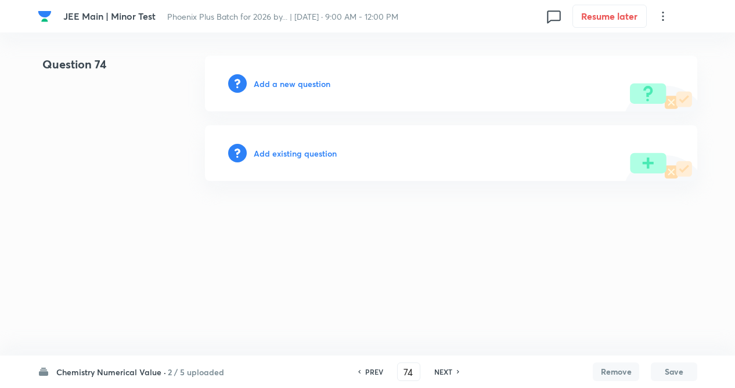
click at [438, 370] on h6 "NEXT" at bounding box center [443, 372] width 18 height 10
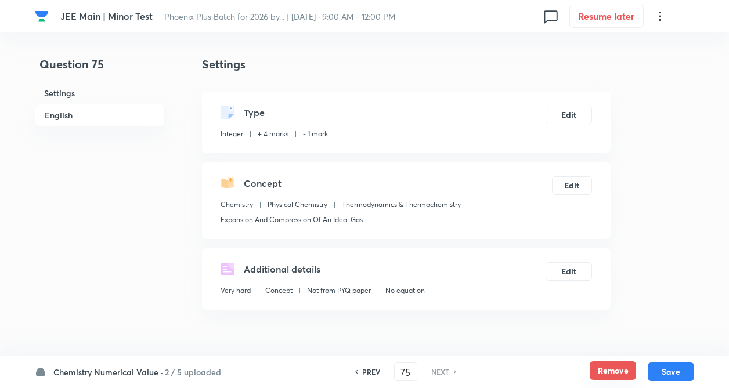
click at [616, 372] on button "Remove" at bounding box center [613, 371] width 46 height 19
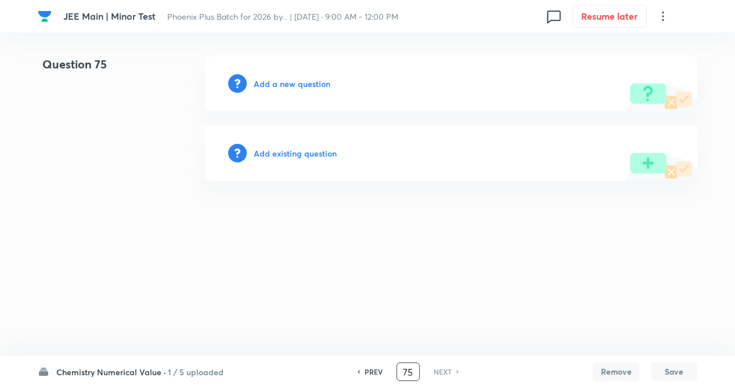
click at [412, 372] on input "75" at bounding box center [408, 372] width 22 height 20
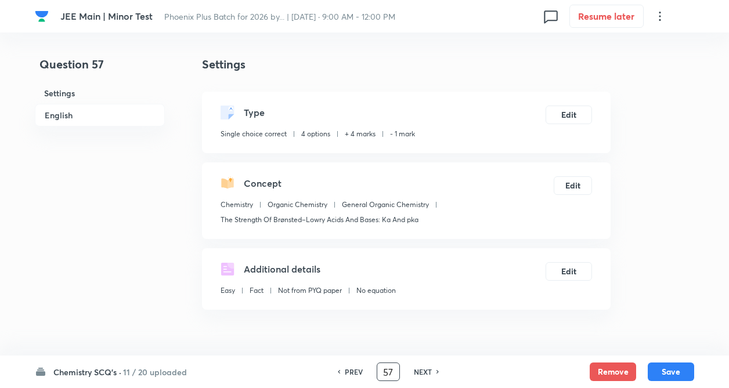
click at [423, 371] on h6 "NEXT" at bounding box center [423, 372] width 18 height 10
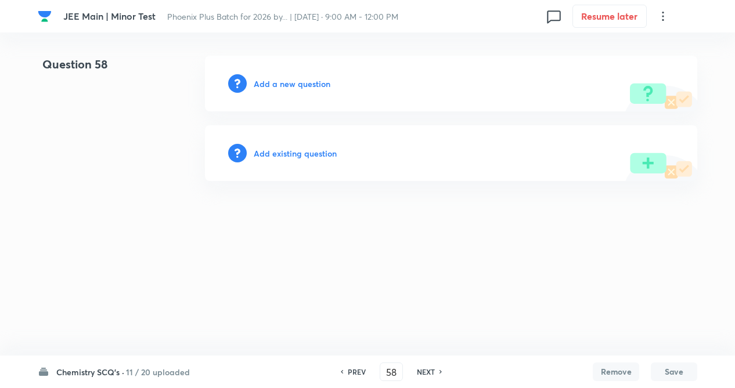
click at [350, 237] on html "JEE Main | Minor Test Phoenix Plus Batch for 2026 by... | Sep 14, 2025 · 9:00 A…" at bounding box center [367, 118] width 735 height 237
click at [286, 153] on h6 "Add existing question" at bounding box center [295, 153] width 83 height 12
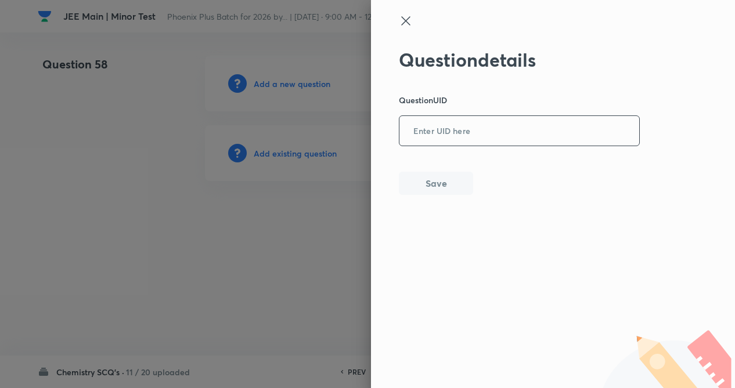
click at [458, 131] on input "text" at bounding box center [519, 131] width 240 height 28
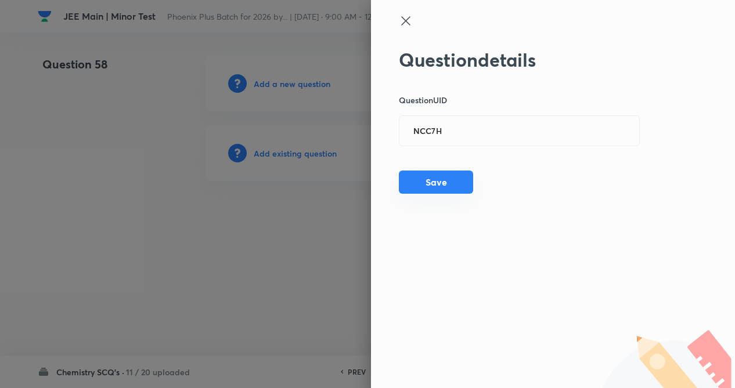
click at [442, 181] on button "Save" at bounding box center [436, 182] width 74 height 23
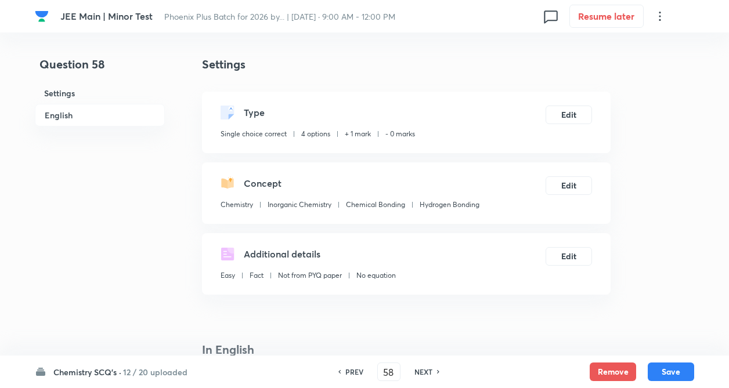
click at [594, 110] on div "Type Single choice correct 4 options + 1 mark - 0 marks Edit" at bounding box center [406, 123] width 409 height 62
click at [569, 111] on button "Edit" at bounding box center [569, 113] width 46 height 19
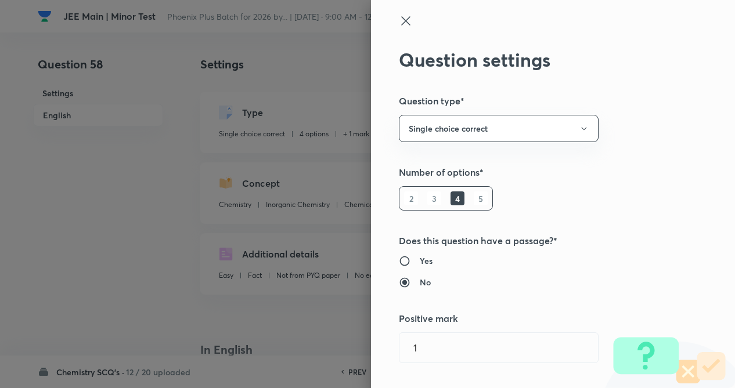
click at [641, 137] on div "Question settings Question type* Single choice correct Number of options* 2 3 4…" at bounding box center [553, 194] width 364 height 388
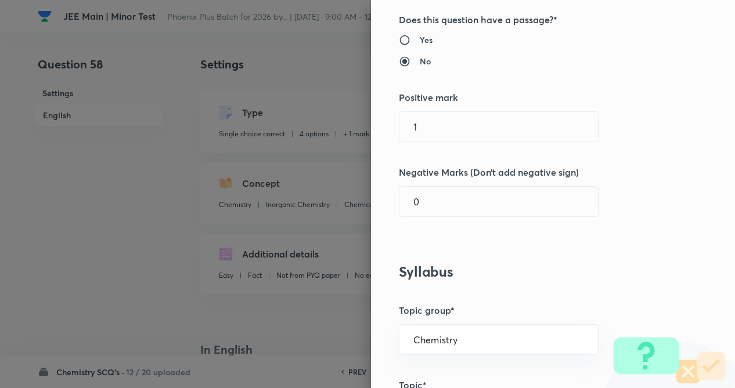
scroll to position [255, 0]
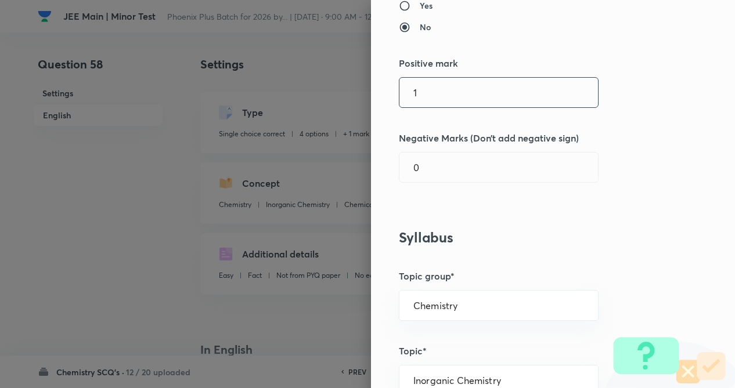
click at [521, 97] on input "1" at bounding box center [498, 93] width 198 height 30
click at [490, 166] on input "0" at bounding box center [498, 168] width 198 height 30
click at [499, 195] on div "Question settings Question type* Single choice correct Number of options* 2 3 4…" at bounding box center [553, 194] width 364 height 388
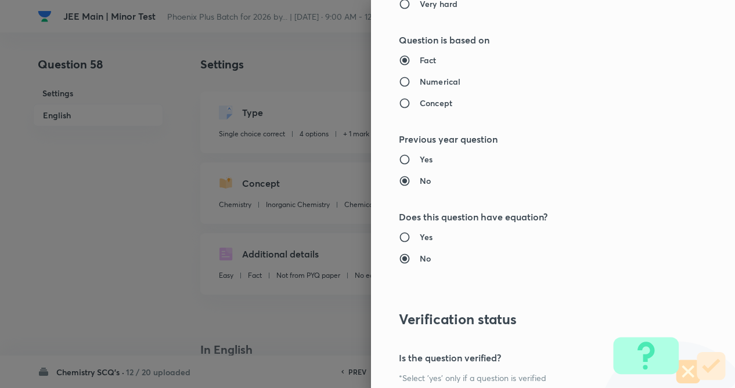
scroll to position [1194, 0]
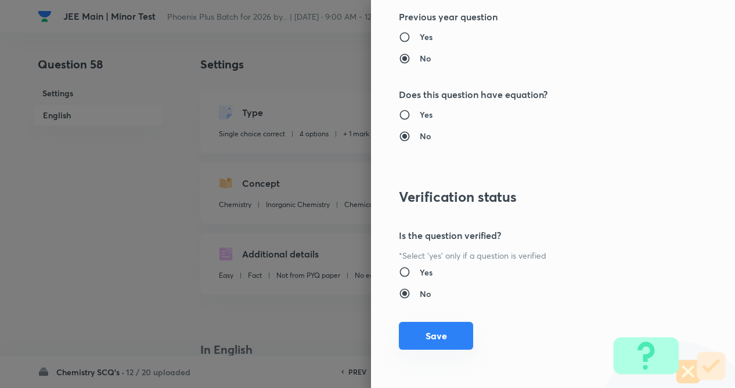
click at [434, 339] on button "Save" at bounding box center [436, 336] width 74 height 28
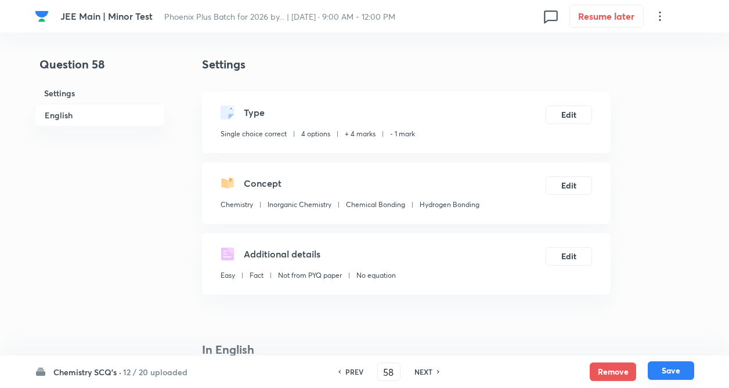
click at [678, 374] on button "Save" at bounding box center [671, 371] width 46 height 19
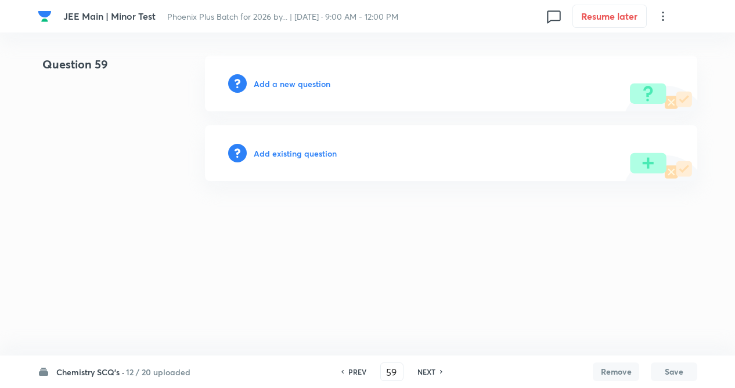
click at [289, 156] on h6 "Add existing question" at bounding box center [295, 153] width 83 height 12
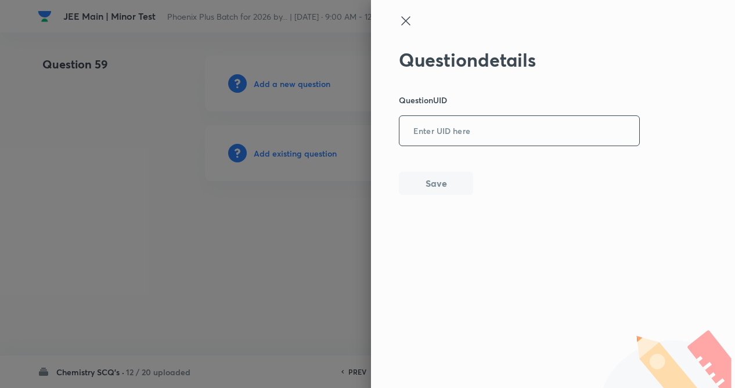
click at [443, 134] on input "text" at bounding box center [519, 131] width 240 height 28
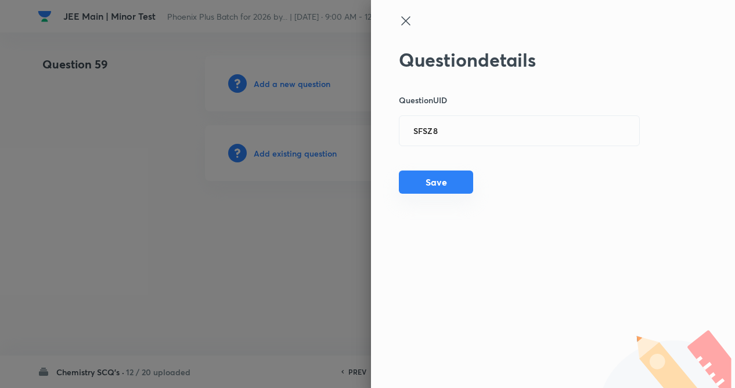
click at [435, 176] on button "Save" at bounding box center [436, 182] width 74 height 23
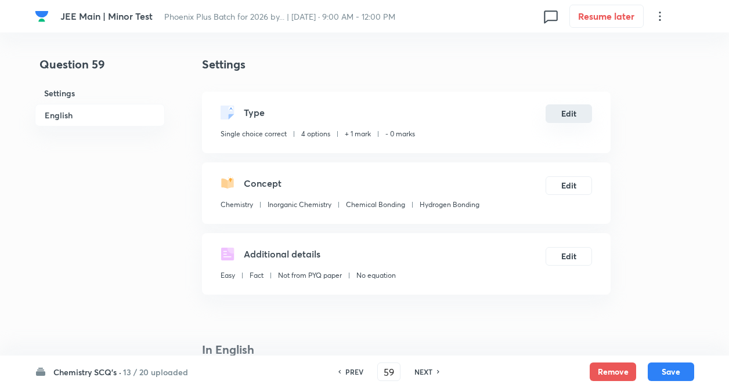
click at [570, 115] on button "Edit" at bounding box center [569, 113] width 46 height 19
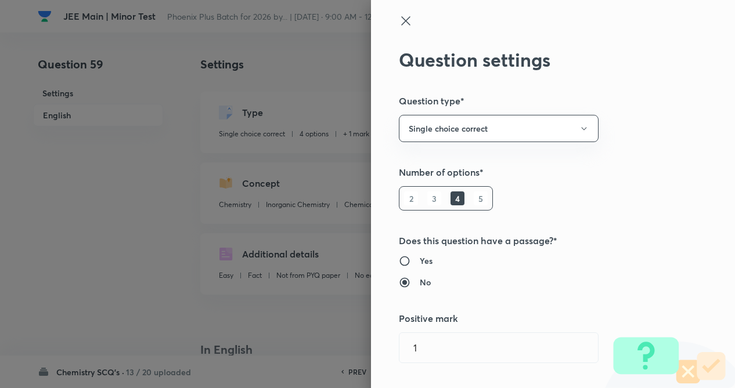
click at [635, 160] on div "Question settings Question type* Single choice correct Number of options* 2 3 4…" at bounding box center [553, 194] width 364 height 388
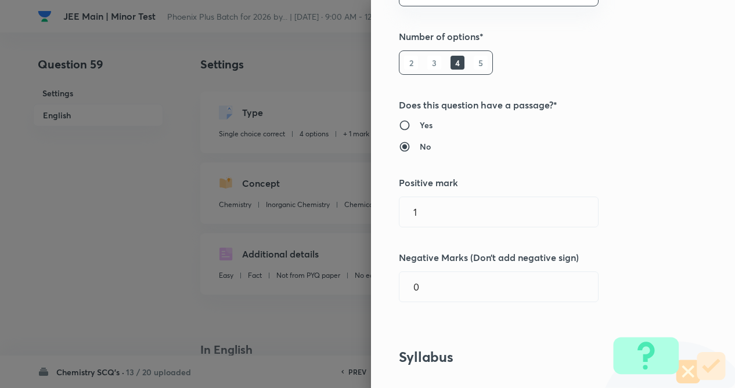
scroll to position [186, 0]
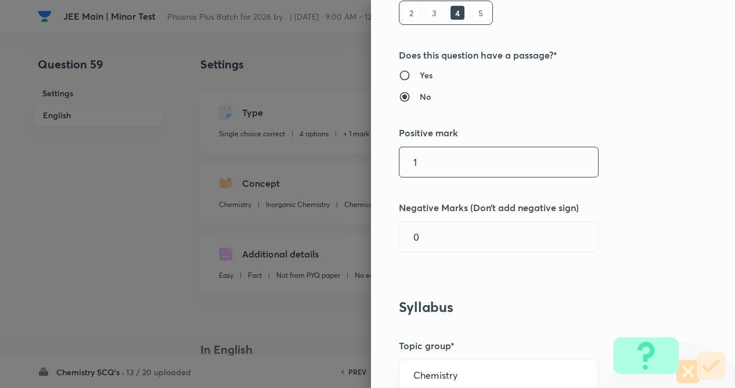
click at [544, 158] on input "1" at bounding box center [498, 162] width 198 height 30
click at [499, 243] on input "0" at bounding box center [498, 237] width 198 height 30
click at [525, 302] on h3 "Syllabus" at bounding box center [533, 307] width 269 height 17
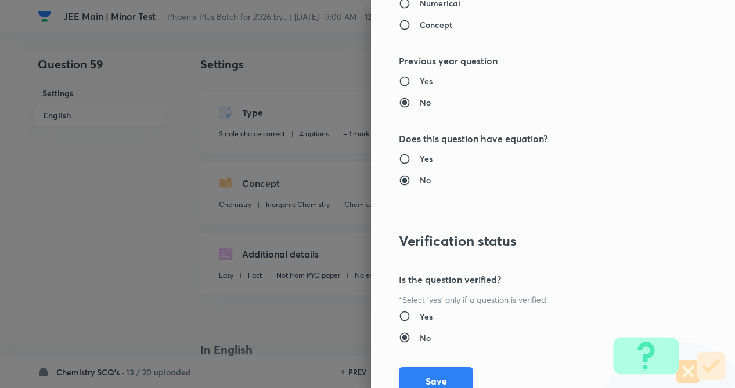
scroll to position [1194, 0]
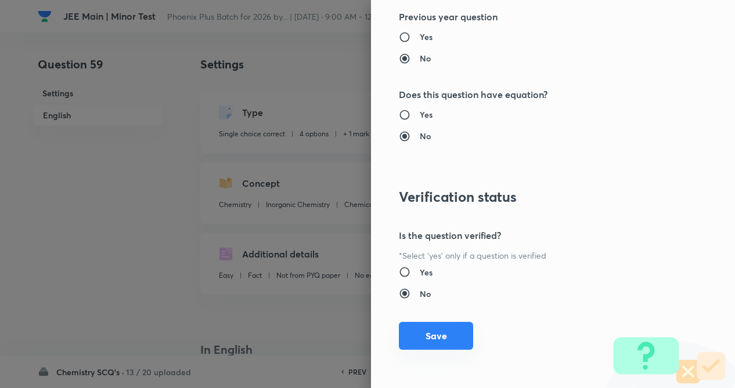
click at [418, 332] on button "Save" at bounding box center [436, 336] width 74 height 28
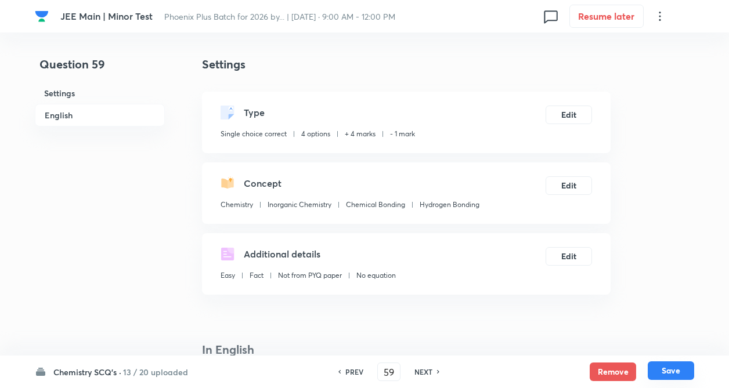
click at [669, 370] on button "Save" at bounding box center [671, 371] width 46 height 19
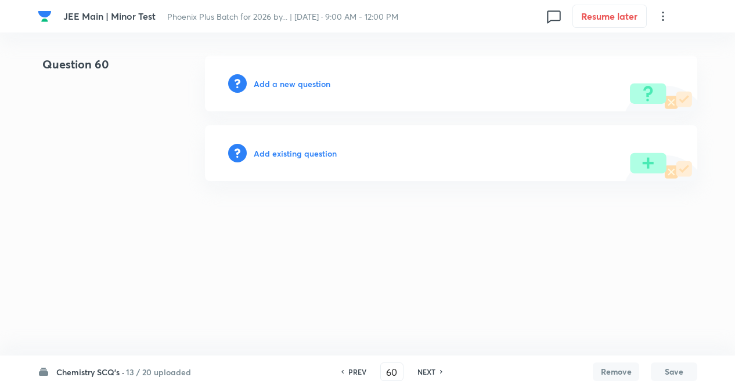
click at [284, 150] on h6 "Add existing question" at bounding box center [295, 153] width 83 height 12
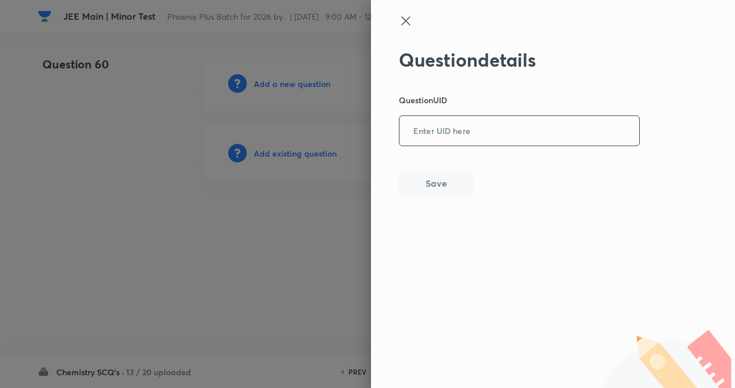
click at [490, 132] on input "text" at bounding box center [519, 131] width 240 height 28
click at [295, 229] on div at bounding box center [367, 194] width 735 height 388
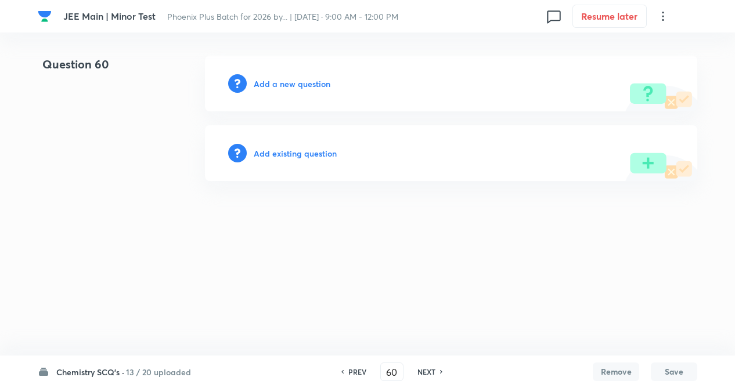
click at [357, 368] on h6 "PREV" at bounding box center [357, 372] width 18 height 10
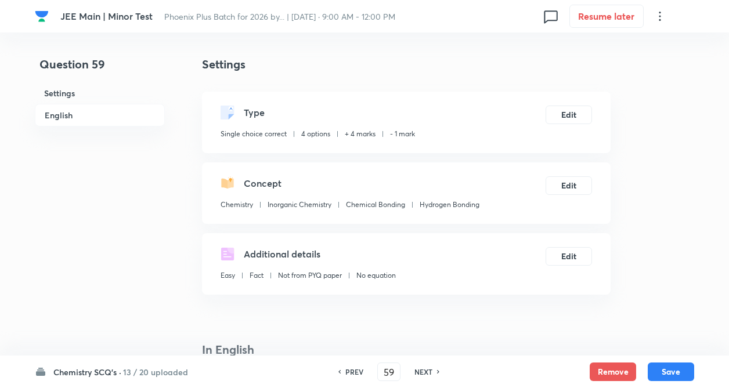
click at [357, 368] on h6 "PREV" at bounding box center [354, 372] width 18 height 10
click at [349, 371] on h6 "PREV" at bounding box center [354, 372] width 18 height 10
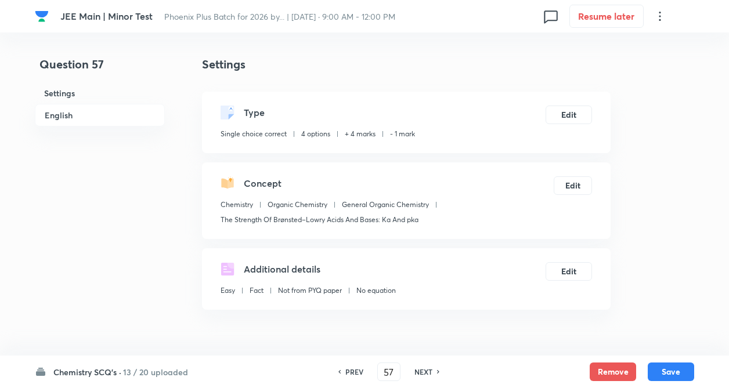
click at [428, 369] on h6 "NEXT" at bounding box center [423, 372] width 18 height 10
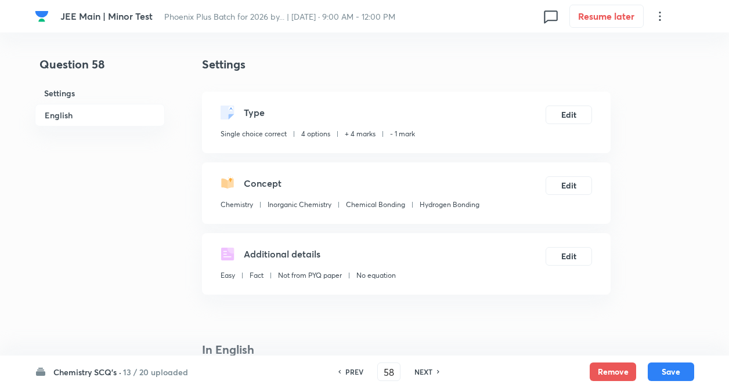
click at [428, 369] on h6 "NEXT" at bounding box center [423, 372] width 18 height 10
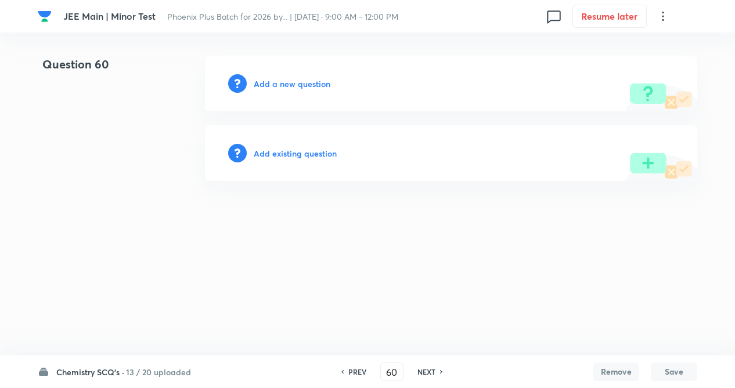
click at [279, 155] on h6 "Add existing question" at bounding box center [295, 153] width 83 height 12
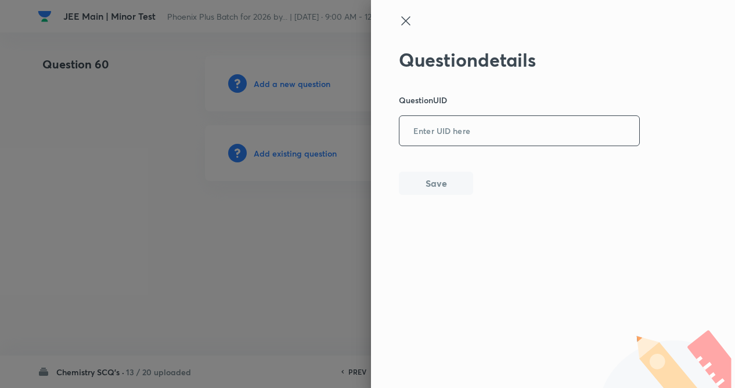
click at [424, 120] on input "text" at bounding box center [519, 131] width 240 height 28
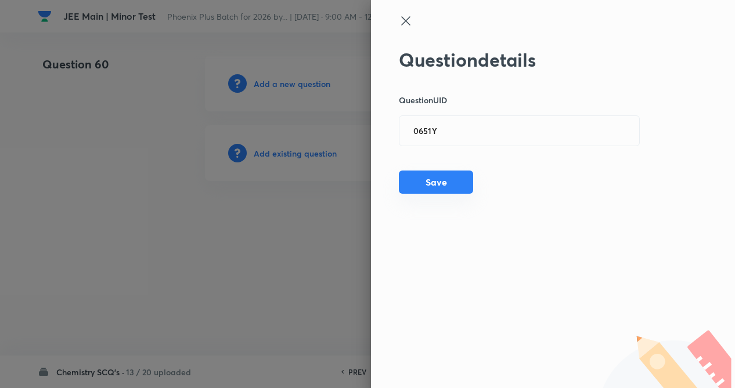
click at [436, 184] on button "Save" at bounding box center [436, 182] width 74 height 23
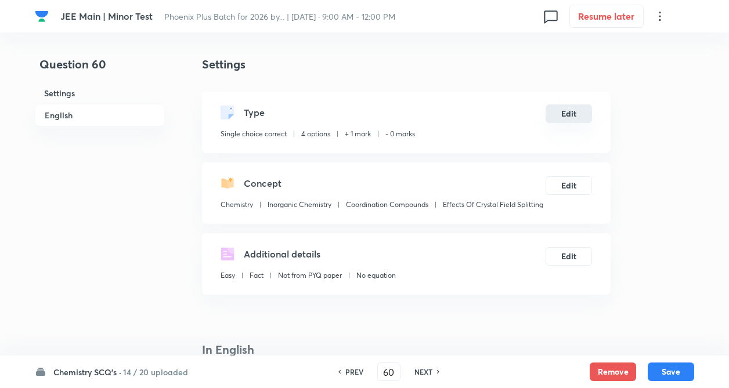
click at [572, 108] on button "Edit" at bounding box center [569, 113] width 46 height 19
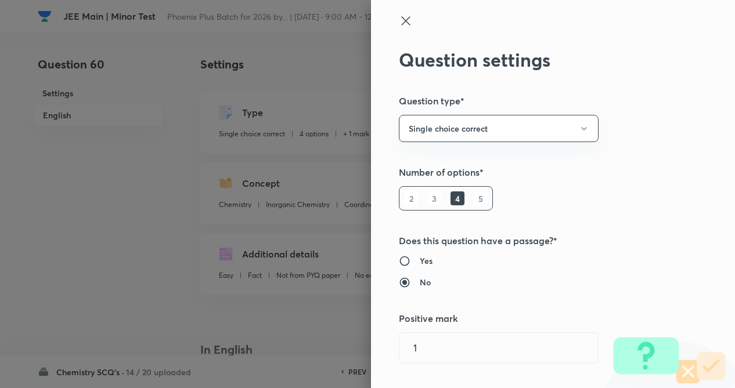
click at [636, 185] on div "Question settings Question type* Single choice correct Number of options* 2 3 4…" at bounding box center [553, 194] width 364 height 388
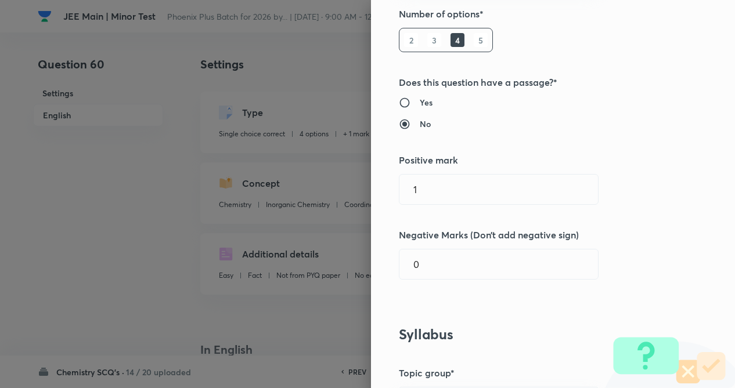
scroll to position [232, 0]
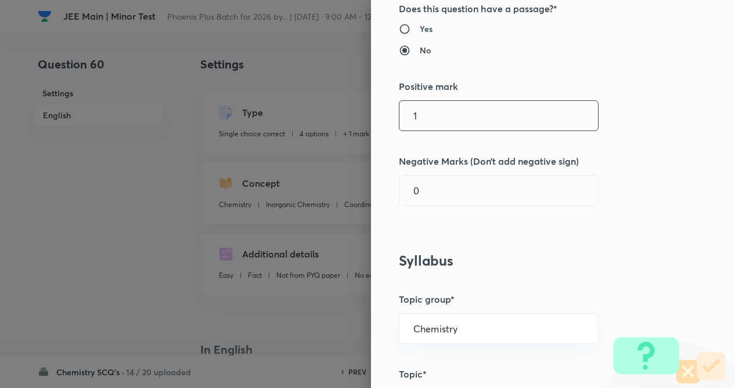
click at [523, 123] on input "1" at bounding box center [498, 116] width 198 height 30
click at [481, 189] on input "0" at bounding box center [498, 191] width 198 height 30
click at [493, 301] on h5 "Topic group*" at bounding box center [533, 299] width 269 height 14
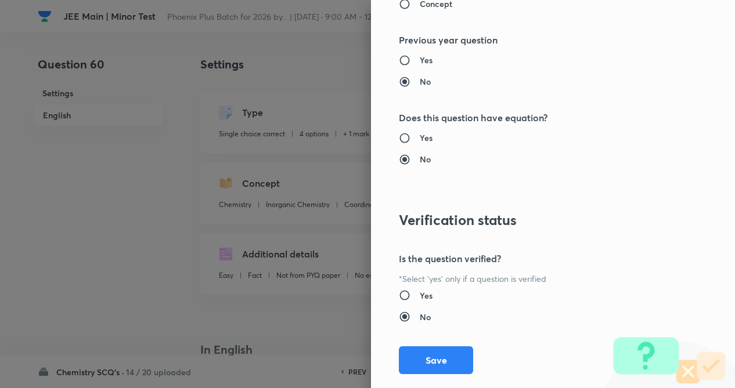
scroll to position [1194, 0]
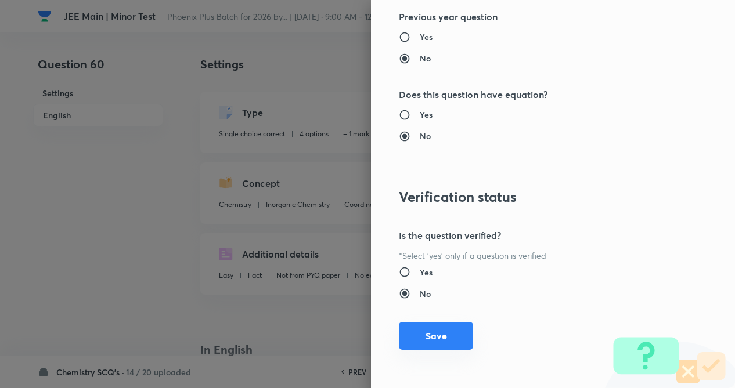
click at [422, 338] on button "Save" at bounding box center [436, 336] width 74 height 28
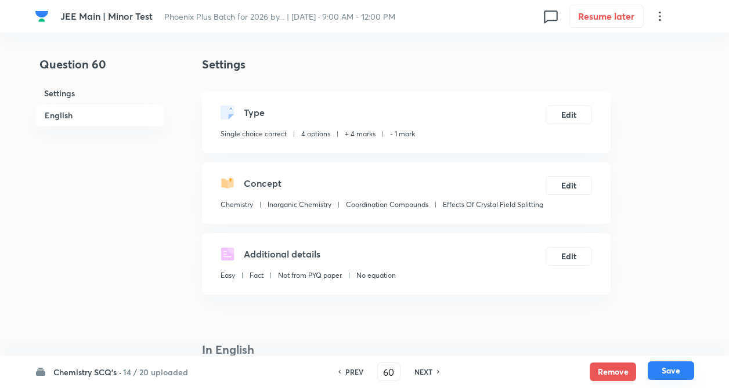
click at [664, 367] on button "Save" at bounding box center [671, 371] width 46 height 19
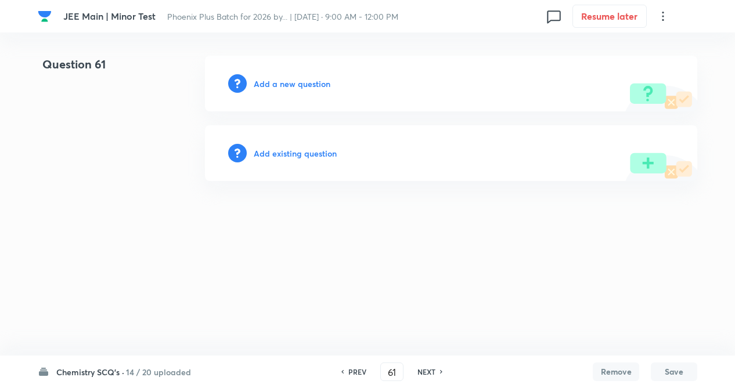
click at [300, 154] on h6 "Add existing question" at bounding box center [295, 153] width 83 height 12
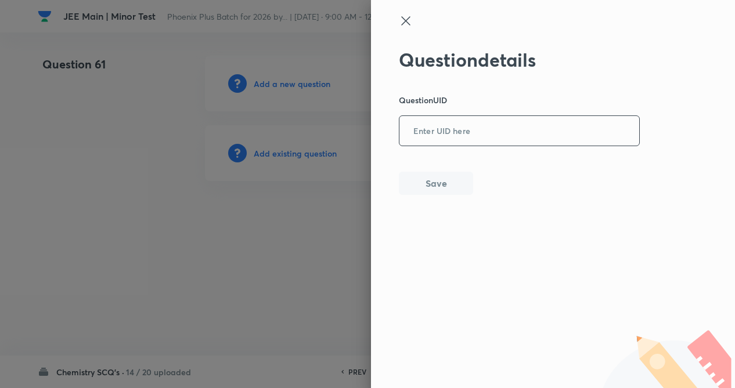
click at [497, 135] on input "text" at bounding box center [519, 131] width 240 height 28
click at [451, 182] on button "Save" at bounding box center [436, 182] width 74 height 23
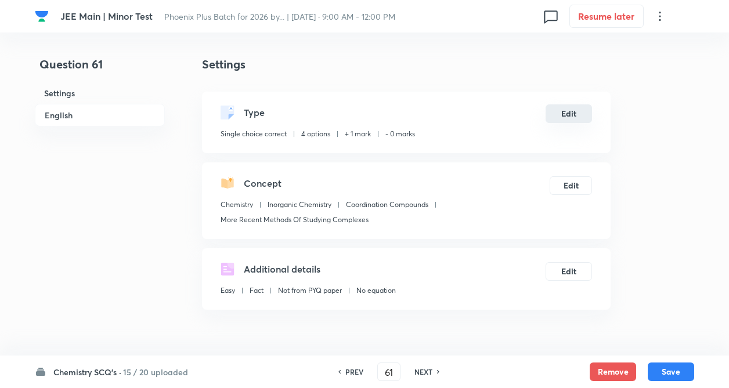
click at [582, 113] on button "Edit" at bounding box center [569, 113] width 46 height 19
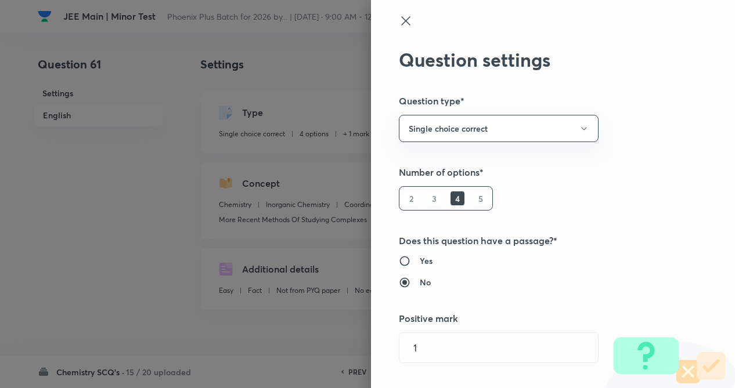
click at [641, 147] on div "Question settings Question type* Single choice correct Number of options* 2 3 4…" at bounding box center [553, 194] width 364 height 388
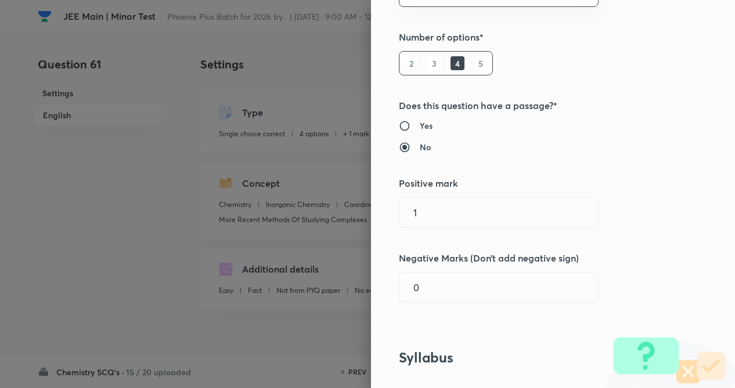
scroll to position [232, 0]
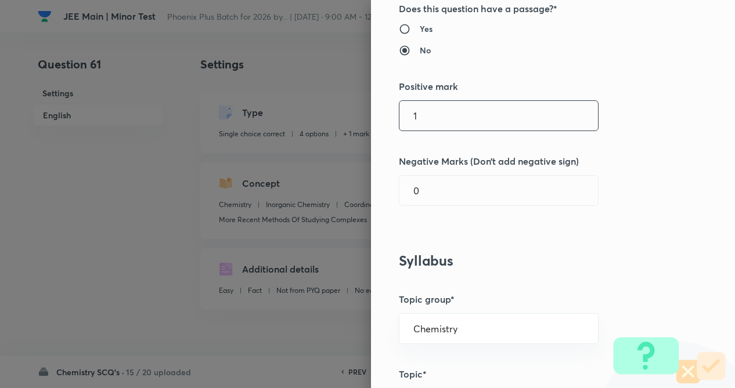
click at [572, 109] on input "1" at bounding box center [498, 116] width 198 height 30
click at [528, 173] on div "Question settings Question type* Single choice correct Number of options* 2 3 4…" at bounding box center [553, 194] width 364 height 388
click at [519, 194] on input "0" at bounding box center [498, 191] width 198 height 30
click at [517, 250] on div "Question settings Question type* Single choice correct Number of options* 2 3 4…" at bounding box center [553, 194] width 364 height 388
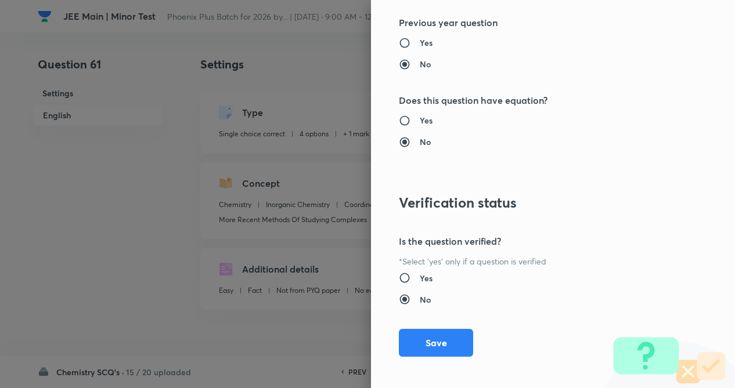
scroll to position [1194, 0]
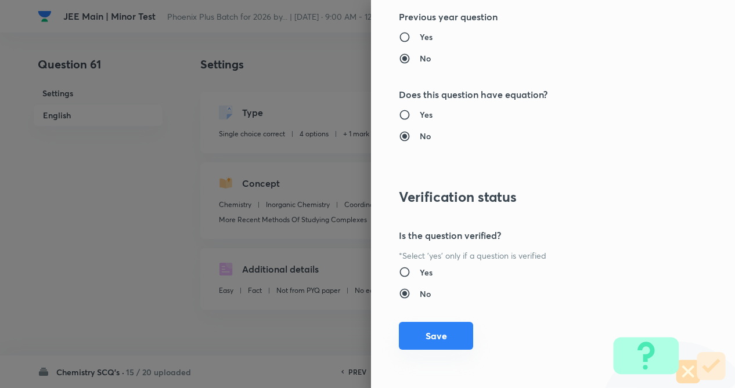
click at [432, 340] on button "Save" at bounding box center [436, 336] width 74 height 28
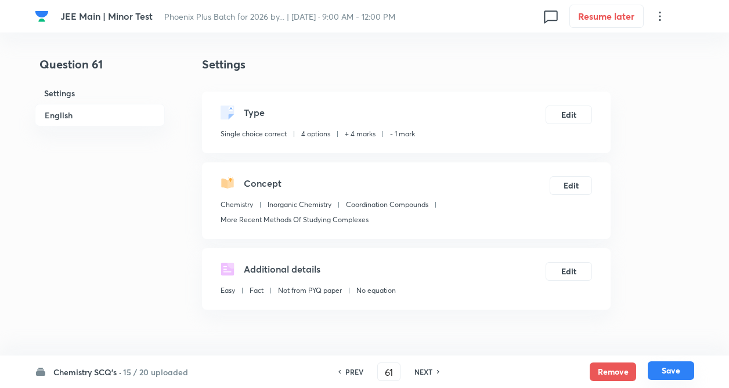
click at [684, 375] on button "Save" at bounding box center [671, 371] width 46 height 19
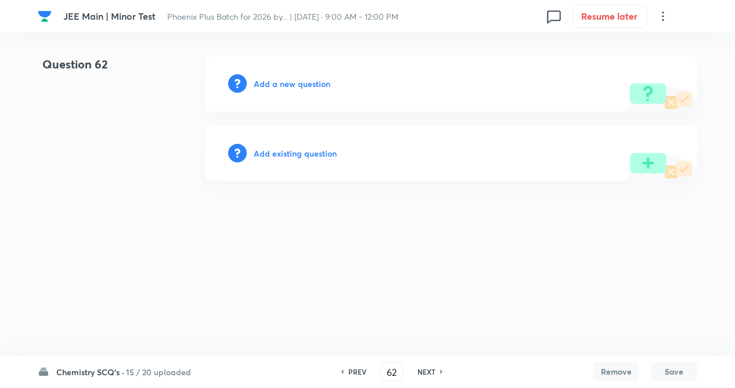
click at [298, 155] on h6 "Add existing question" at bounding box center [295, 153] width 83 height 12
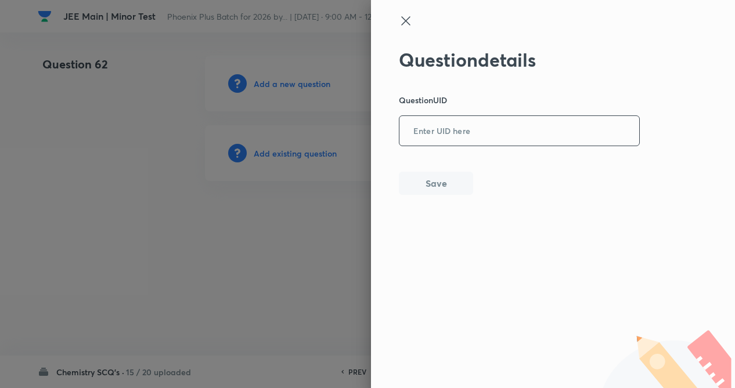
click at [453, 131] on input "text" at bounding box center [519, 131] width 240 height 28
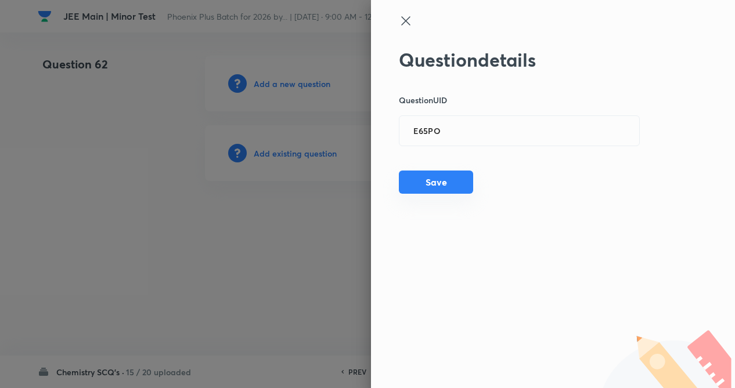
click at [438, 178] on button "Save" at bounding box center [436, 182] width 74 height 23
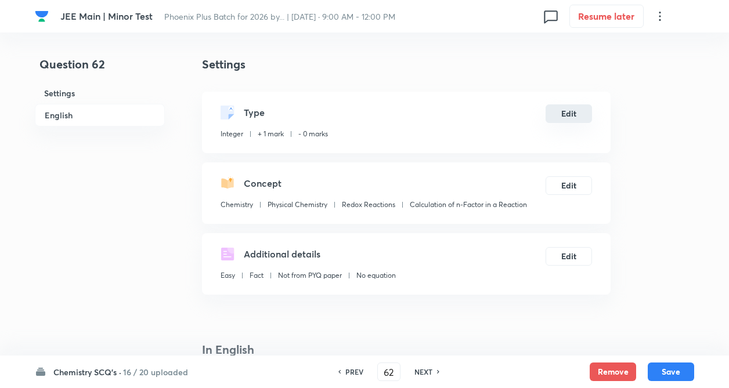
click at [568, 115] on button "Edit" at bounding box center [569, 113] width 46 height 19
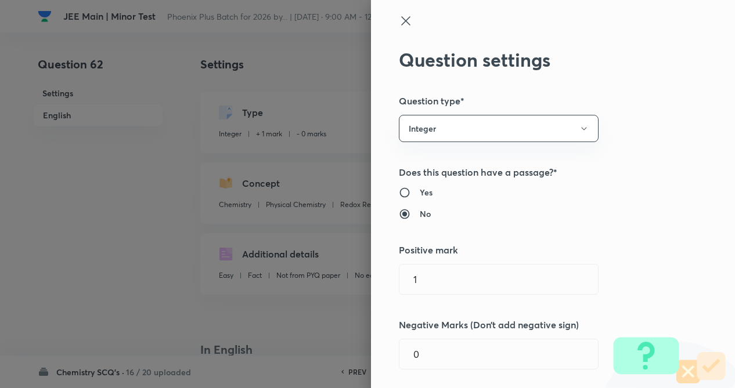
click at [657, 158] on div "Question settings Question type* Integer Does this question have a passage?* Ye…" at bounding box center [553, 194] width 364 height 388
click at [401, 20] on icon at bounding box center [405, 20] width 9 height 9
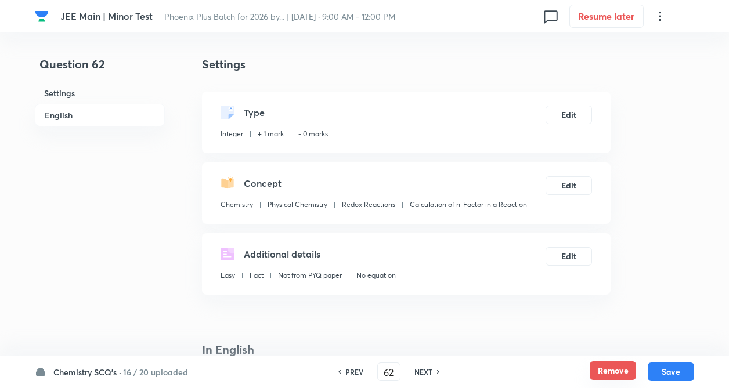
click at [609, 368] on button "Remove" at bounding box center [613, 371] width 46 height 19
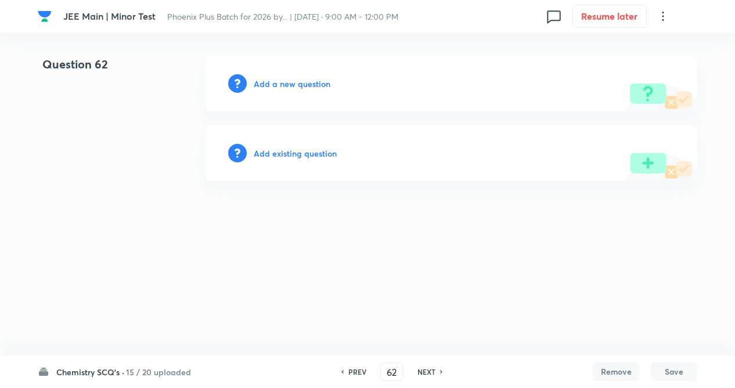
click at [305, 152] on h6 "Add existing question" at bounding box center [295, 153] width 83 height 12
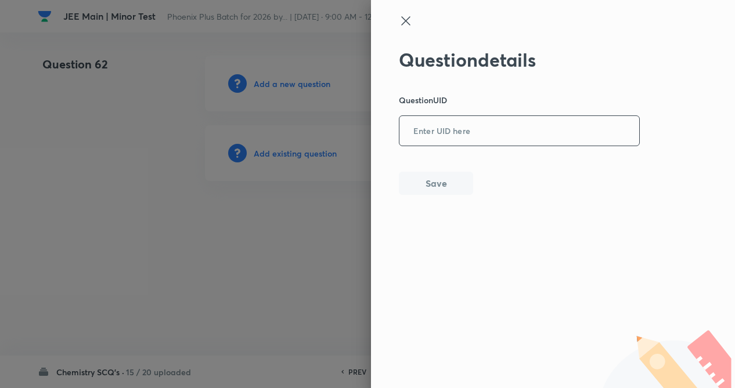
click at [417, 122] on input "text" at bounding box center [519, 131] width 240 height 28
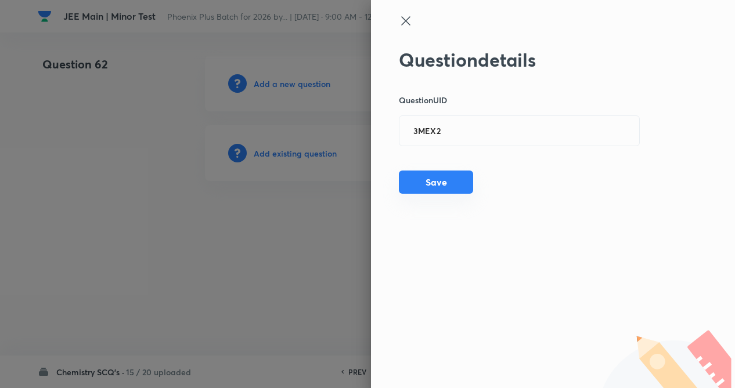
click at [433, 187] on button "Save" at bounding box center [436, 182] width 74 height 23
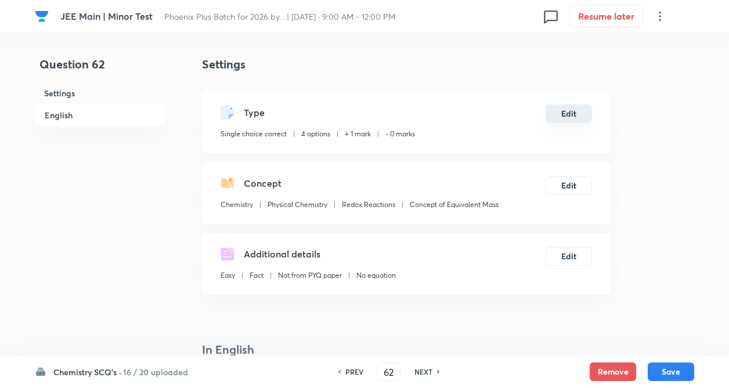
click at [572, 112] on button "Edit" at bounding box center [569, 113] width 46 height 19
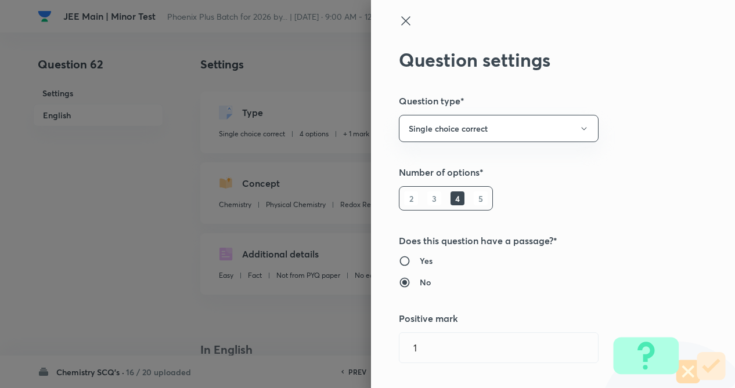
click at [644, 170] on h5 "Number of options*" at bounding box center [533, 172] width 269 height 14
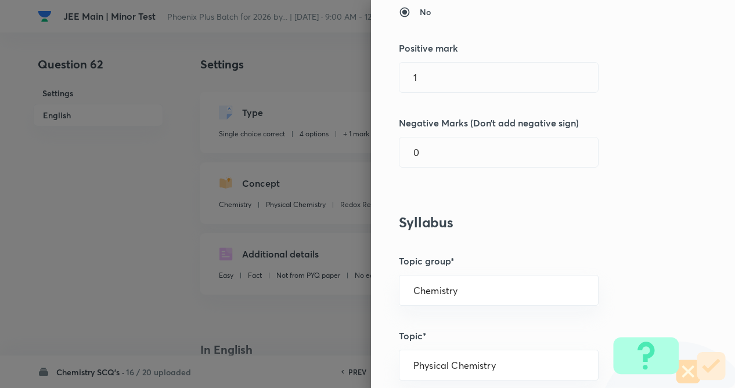
scroll to position [279, 0]
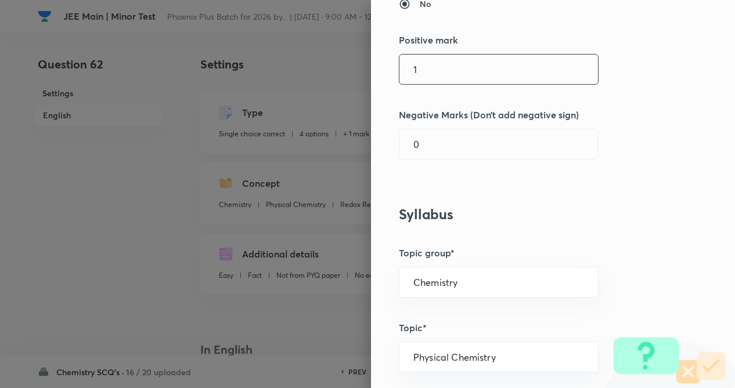
click at [501, 75] on input "1" at bounding box center [498, 70] width 198 height 30
click at [485, 144] on input "0" at bounding box center [498, 144] width 198 height 30
click at [489, 196] on div "Question settings Question type* Single choice correct Number of options* 2 3 4…" at bounding box center [553, 194] width 364 height 388
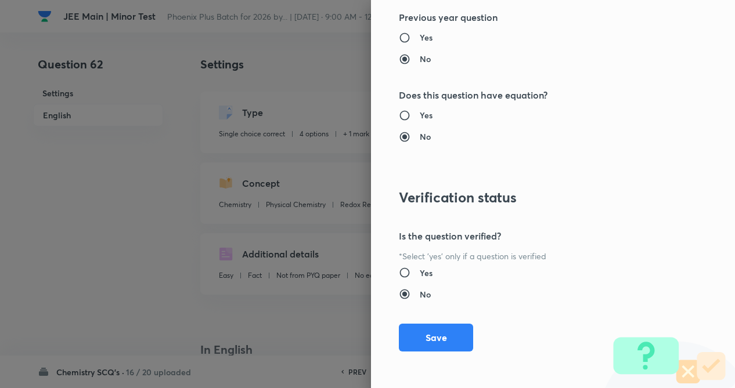
scroll to position [1194, 0]
click at [408, 330] on button "Save" at bounding box center [436, 336] width 74 height 28
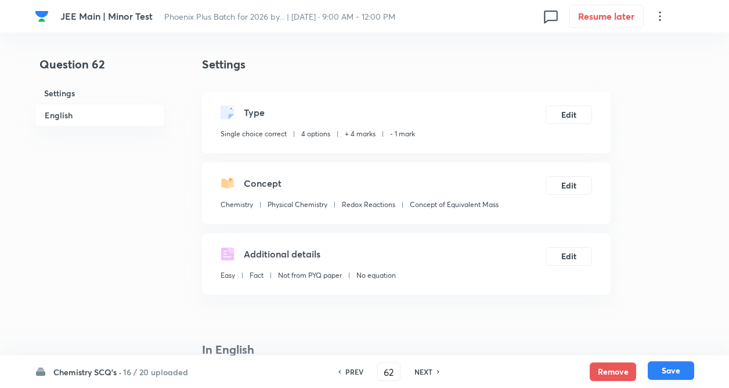
click at [673, 375] on button "Save" at bounding box center [671, 371] width 46 height 19
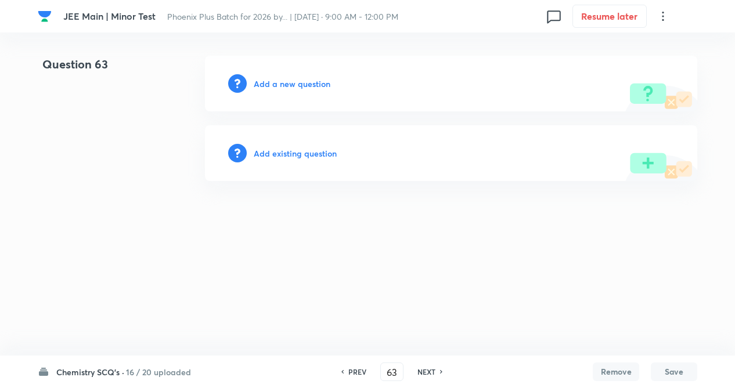
click at [291, 156] on h6 "Add existing question" at bounding box center [295, 153] width 83 height 12
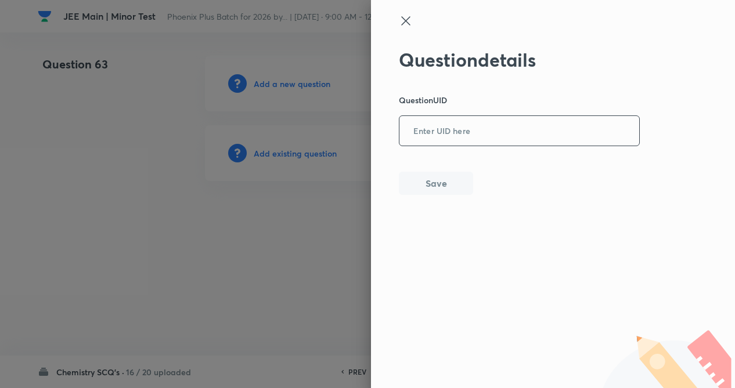
click at [439, 123] on input "text" at bounding box center [519, 131] width 240 height 28
click at [429, 184] on button "Save" at bounding box center [436, 182] width 74 height 23
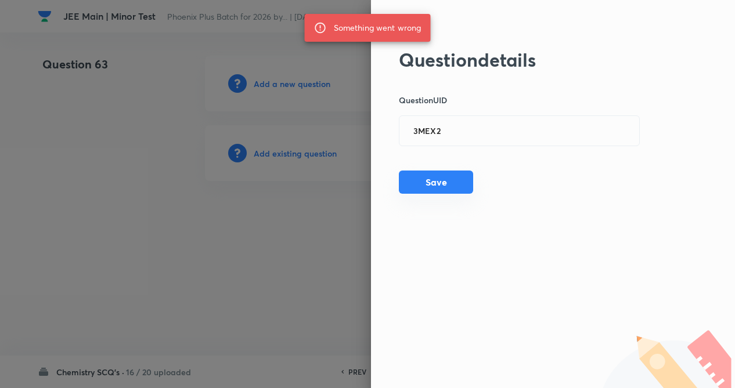
click at [429, 184] on button "Save" at bounding box center [436, 182] width 74 height 23
click at [460, 132] on input "3MEX2" at bounding box center [519, 131] width 240 height 28
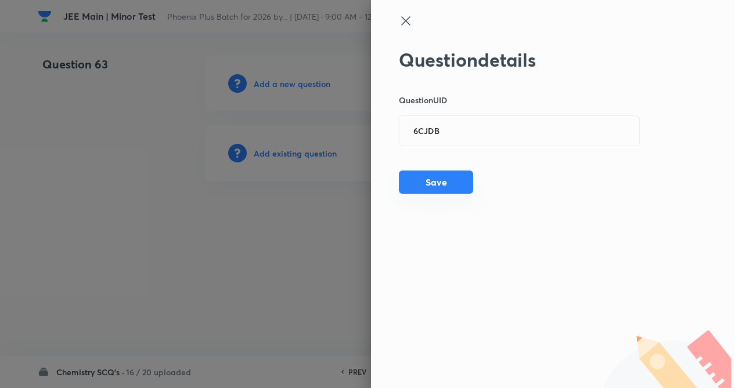
click at [411, 189] on button "Save" at bounding box center [436, 182] width 74 height 23
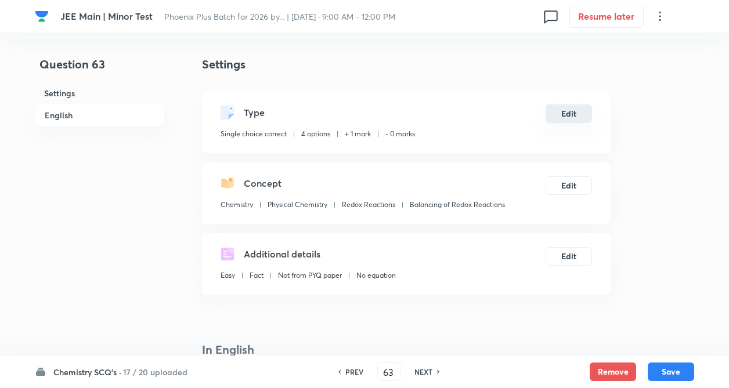
click at [561, 120] on button "Edit" at bounding box center [569, 113] width 46 height 19
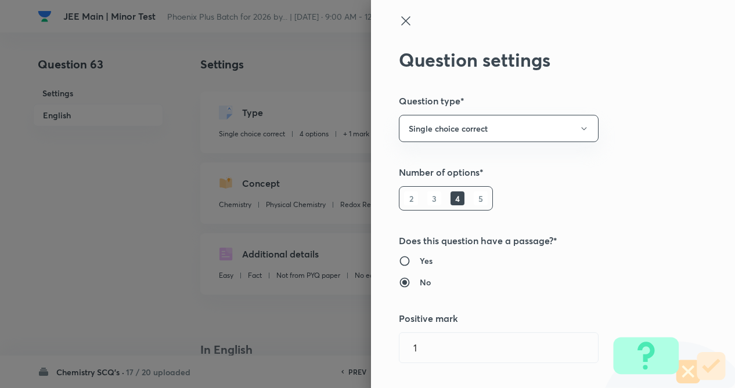
click at [662, 150] on div "Question settings Question type* Single choice correct Number of options* 2 3 4…" at bounding box center [553, 194] width 364 height 388
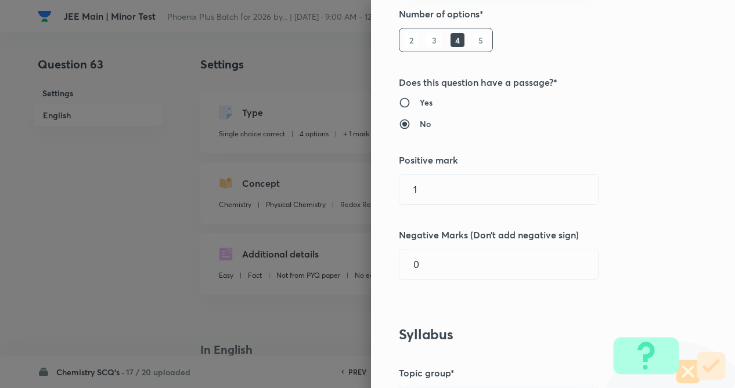
scroll to position [209, 0]
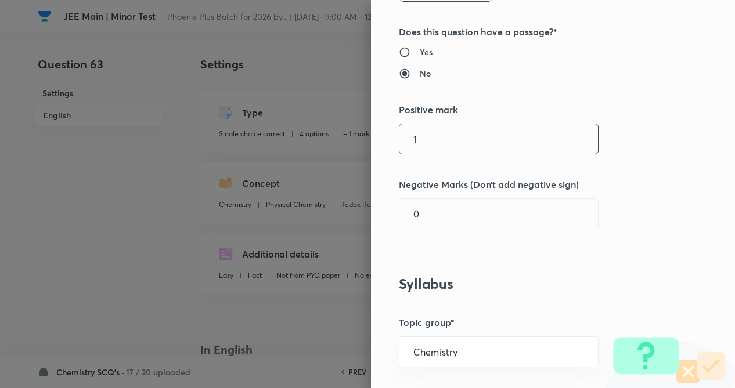
click at [583, 147] on input "1" at bounding box center [498, 139] width 198 height 30
click at [500, 195] on div "Question settings Question type* Single choice correct Number of options* 2 3 4…" at bounding box center [553, 194] width 364 height 388
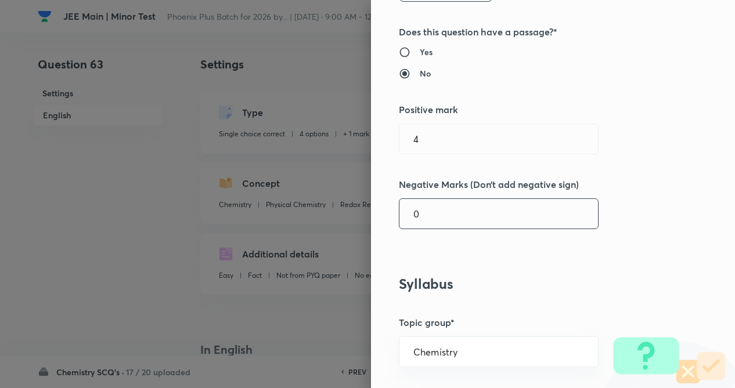
click at [490, 214] on input "0" at bounding box center [498, 214] width 198 height 30
click at [511, 322] on h5 "Topic group*" at bounding box center [533, 323] width 269 height 14
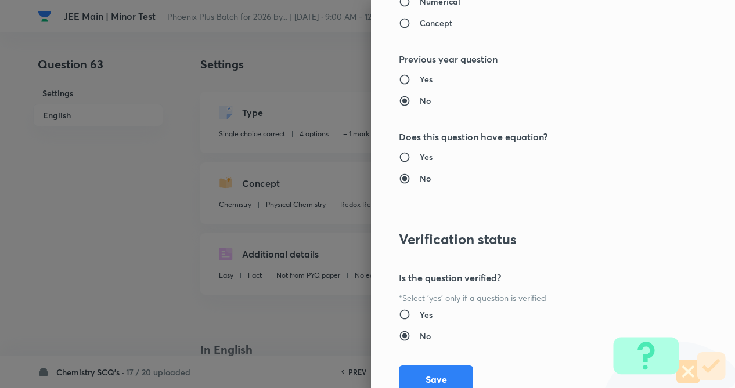
scroll to position [1194, 0]
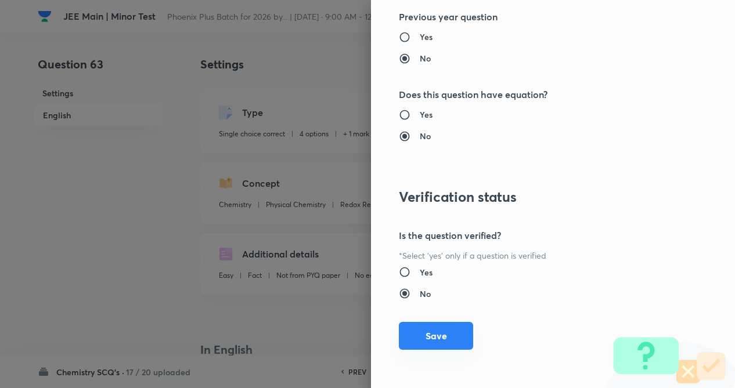
click at [439, 329] on button "Save" at bounding box center [436, 336] width 74 height 28
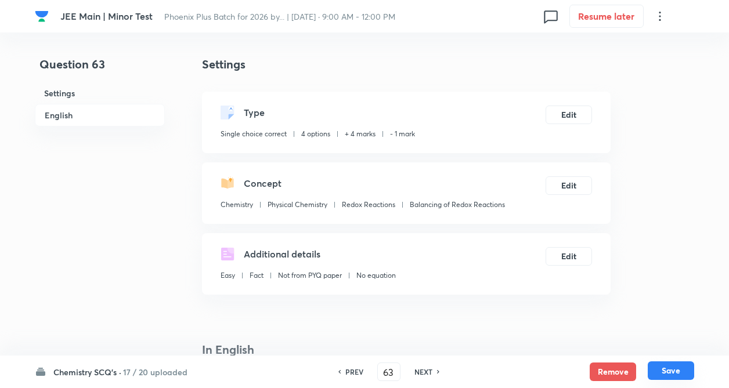
click at [666, 371] on button "Save" at bounding box center [671, 371] width 46 height 19
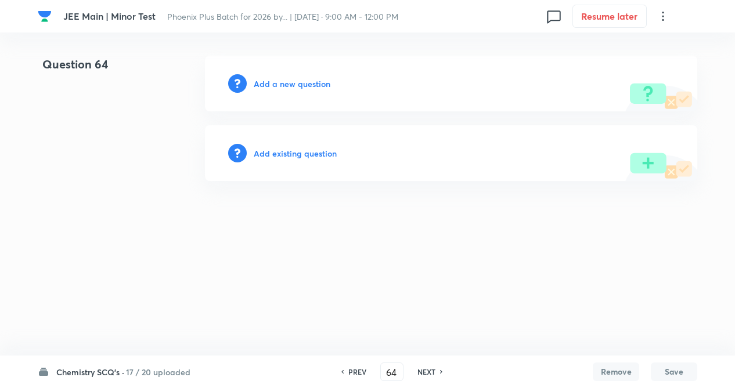
click at [425, 370] on h6 "NEXT" at bounding box center [426, 372] width 18 height 10
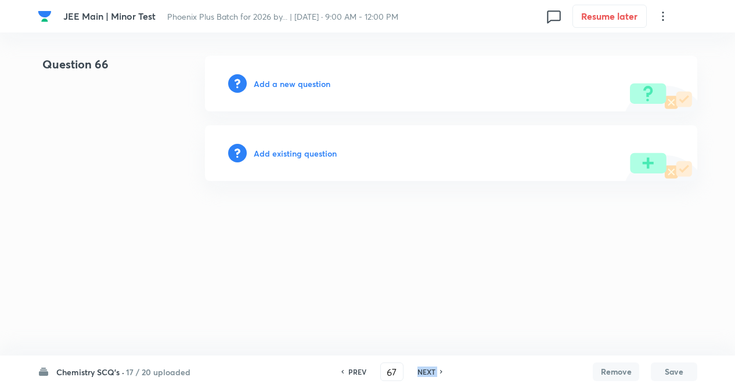
click at [425, 370] on h6 "NEXT" at bounding box center [426, 372] width 18 height 10
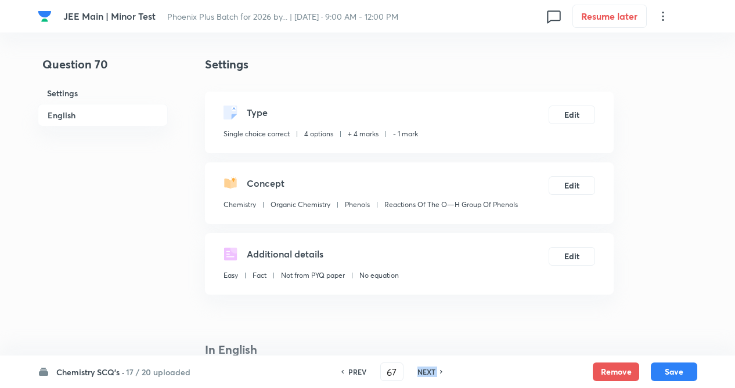
click at [425, 370] on h6 "NEXT" at bounding box center [426, 372] width 18 height 10
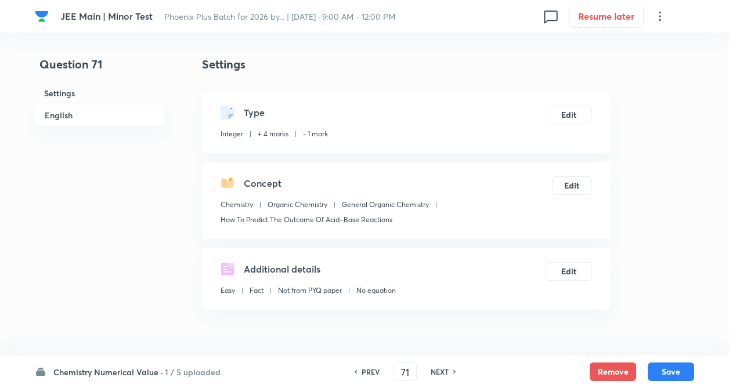
click at [426, 370] on div "NEXT" at bounding box center [441, 372] width 31 height 10
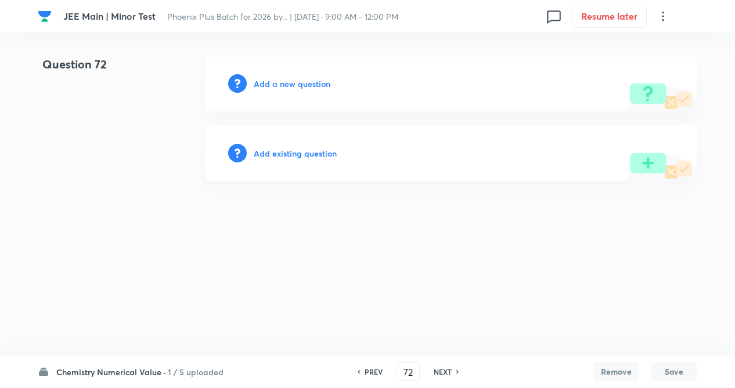
click at [308, 154] on h6 "Add existing question" at bounding box center [295, 153] width 83 height 12
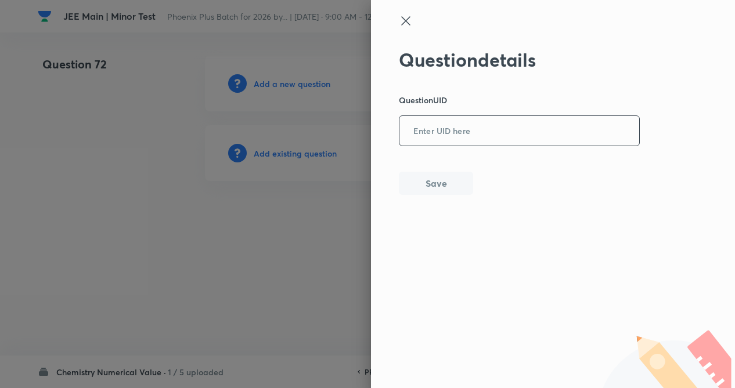
click at [523, 127] on input "text" at bounding box center [519, 131] width 240 height 28
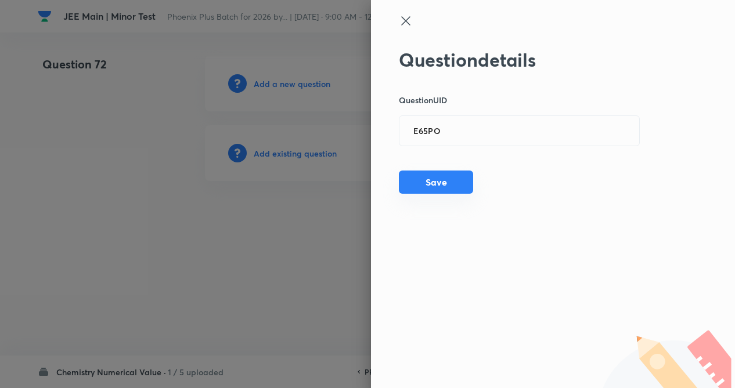
click at [460, 187] on button "Save" at bounding box center [436, 182] width 74 height 23
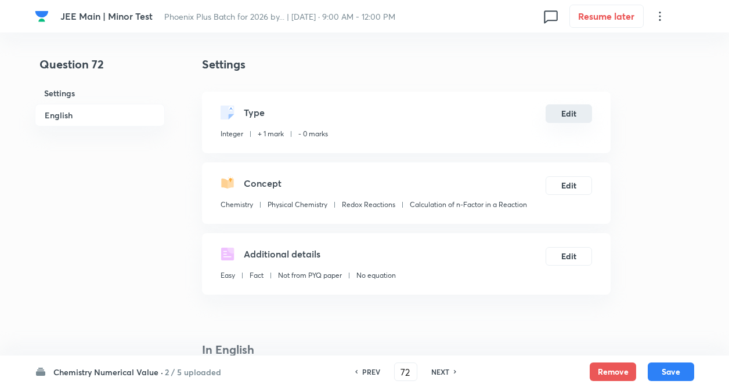
click at [565, 115] on button "Edit" at bounding box center [569, 113] width 46 height 19
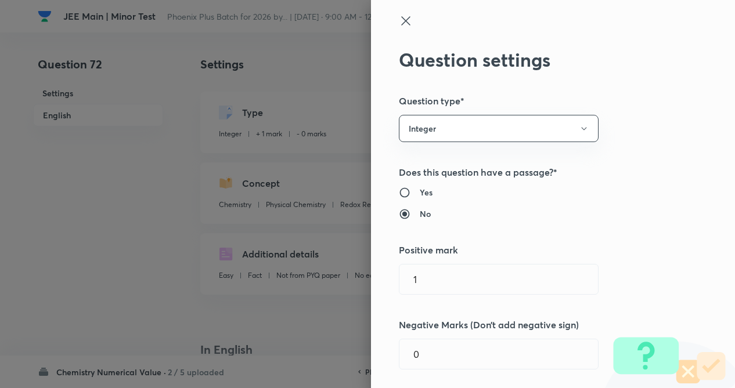
click at [628, 142] on div "Question settings Question type* Integer Does this question have a passage?* Ye…" at bounding box center [553, 194] width 364 height 388
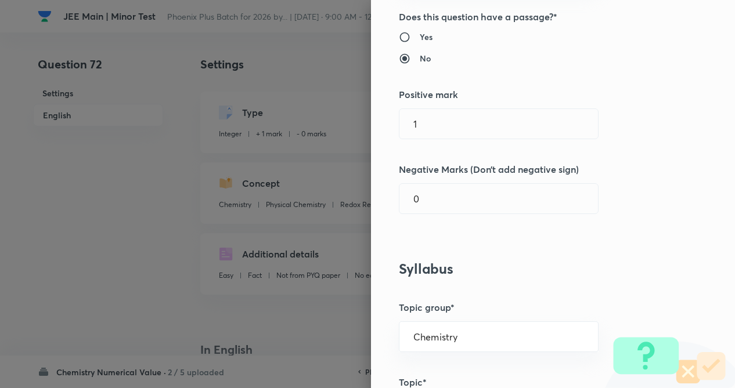
scroll to position [186, 0]
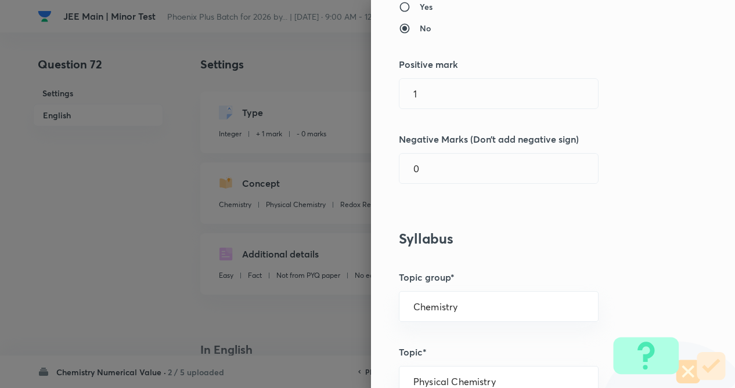
click at [564, 110] on div "Question settings Question type* Integer Does this question have a passage?* Ye…" at bounding box center [553, 194] width 364 height 388
click at [547, 97] on input "1" at bounding box center [498, 94] width 198 height 30
click at [516, 159] on input "0" at bounding box center [498, 169] width 198 height 30
click at [532, 223] on div "Question settings Question type* Integer Does this question have a passage?* Ye…" at bounding box center [553, 194] width 364 height 388
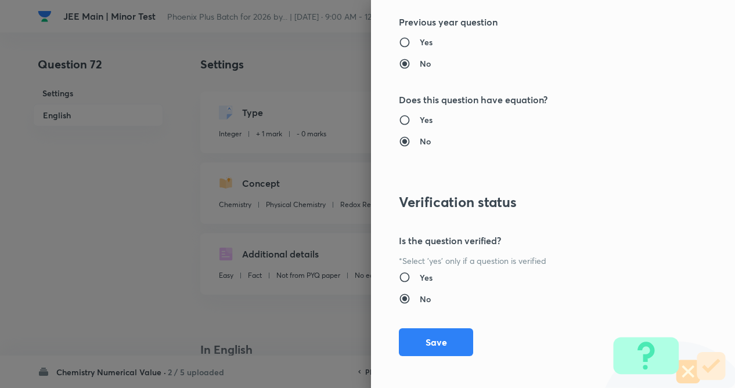
scroll to position [1125, 0]
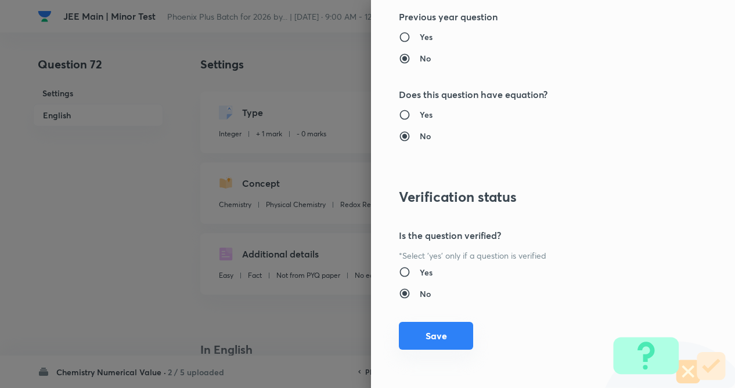
click at [416, 338] on button "Save" at bounding box center [436, 336] width 74 height 28
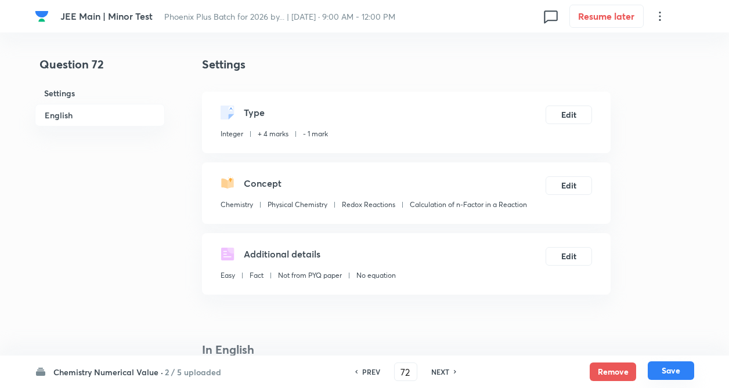
click at [677, 367] on button "Save" at bounding box center [671, 371] width 46 height 19
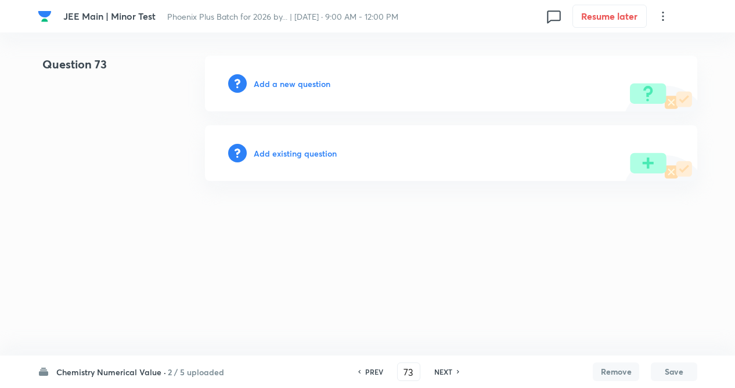
click at [285, 154] on h6 "Add existing question" at bounding box center [295, 153] width 83 height 12
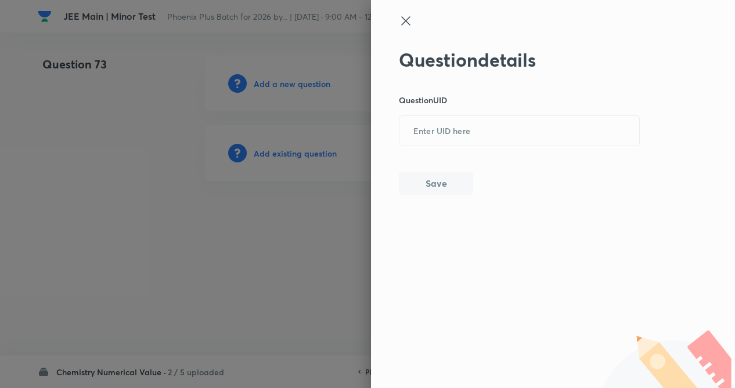
click at [453, 115] on div "Question details Question UID ​ Save" at bounding box center [519, 122] width 241 height 146
click at [449, 130] on input "text" at bounding box center [519, 131] width 240 height 28
click at [418, 179] on button "Save" at bounding box center [436, 182] width 74 height 23
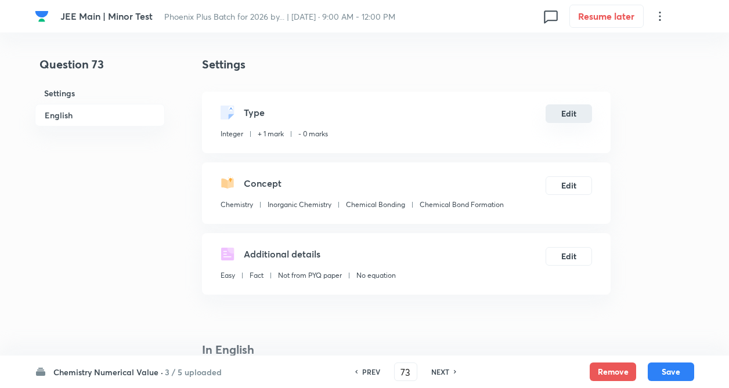
click at [562, 110] on button "Edit" at bounding box center [569, 113] width 46 height 19
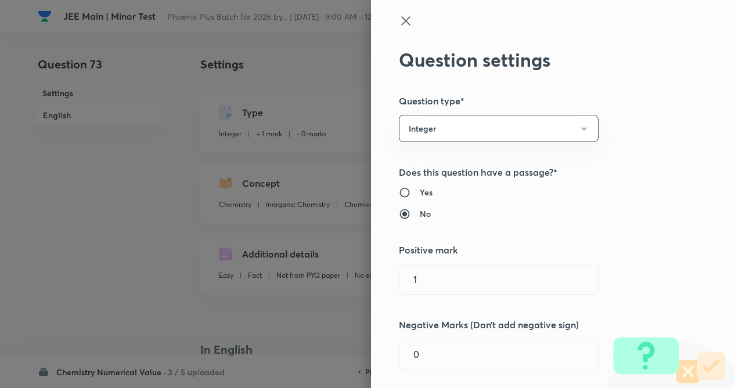
click at [622, 183] on div "Question settings Question type* Integer Does this question have a passage?* Ye…" at bounding box center [553, 194] width 364 height 388
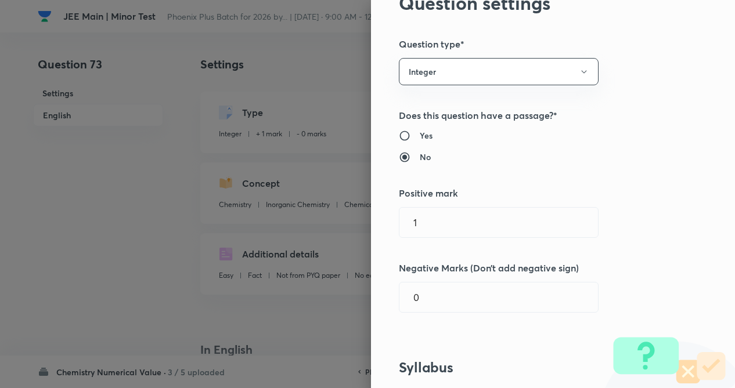
scroll to position [93, 0]
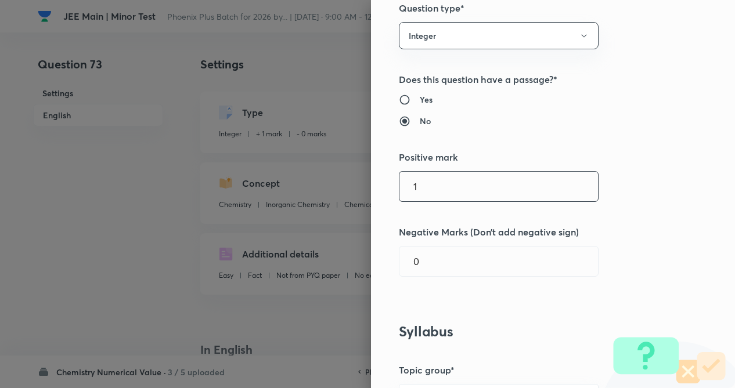
click at [434, 191] on input "1" at bounding box center [498, 187] width 198 height 30
click at [425, 266] on input "0" at bounding box center [498, 262] width 198 height 30
click at [663, 174] on div "Question settings Question type* Integer Does this question have a passage?* Ye…" at bounding box center [553, 194] width 364 height 388
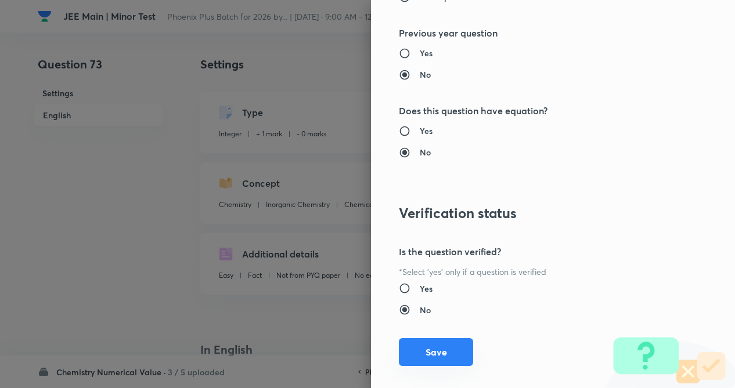
scroll to position [1125, 0]
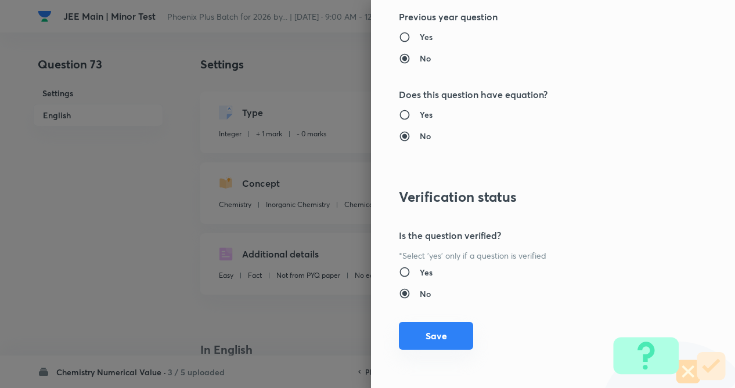
click at [430, 338] on button "Save" at bounding box center [436, 336] width 74 height 28
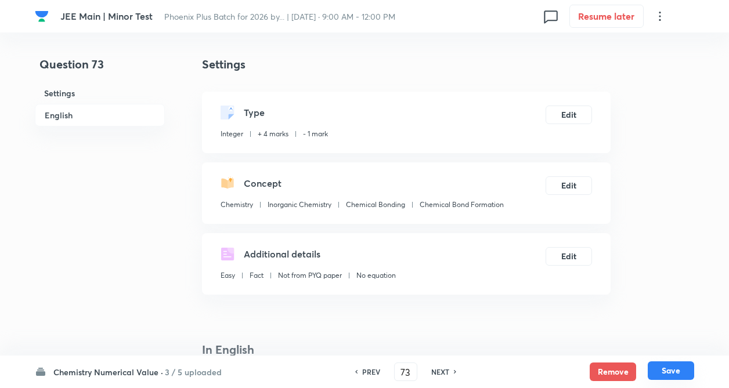
click at [674, 375] on button "Save" at bounding box center [671, 371] width 46 height 19
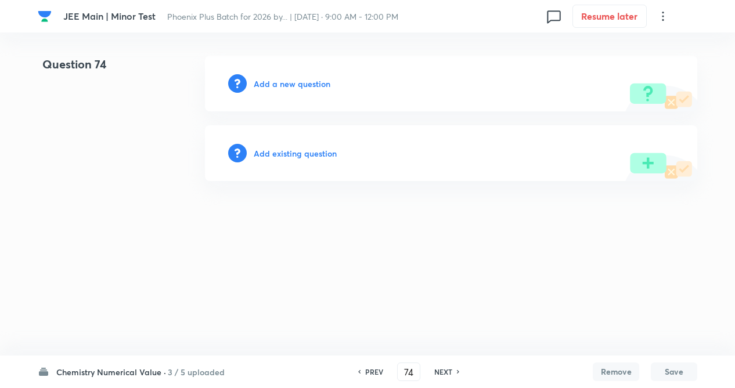
click at [365, 374] on h6 "PREV" at bounding box center [374, 372] width 18 height 10
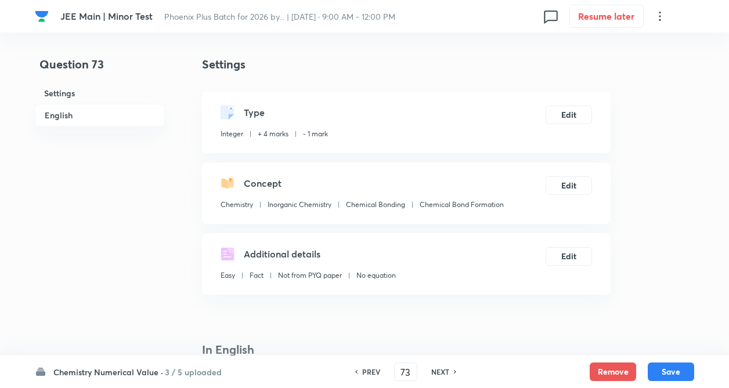
click at [443, 372] on h6 "NEXT" at bounding box center [440, 372] width 18 height 10
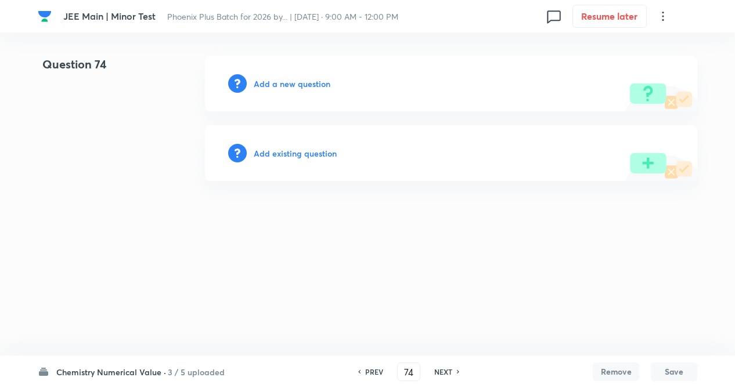
click at [292, 154] on h6 "Add existing question" at bounding box center [295, 153] width 83 height 12
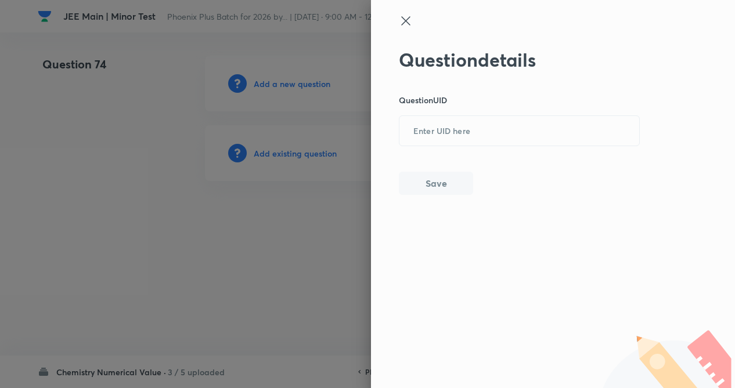
click at [298, 310] on div at bounding box center [367, 194] width 735 height 388
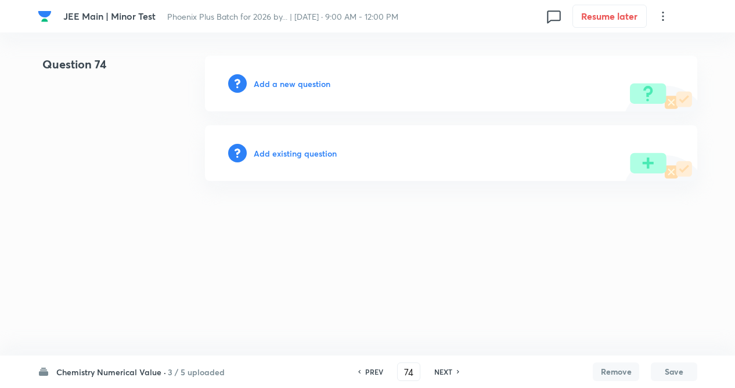
click at [366, 368] on h6 "PREV" at bounding box center [374, 372] width 18 height 10
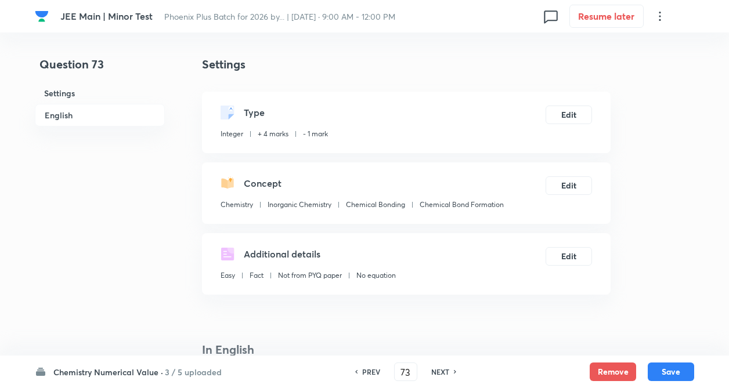
click at [445, 375] on h6 "NEXT" at bounding box center [440, 372] width 18 height 10
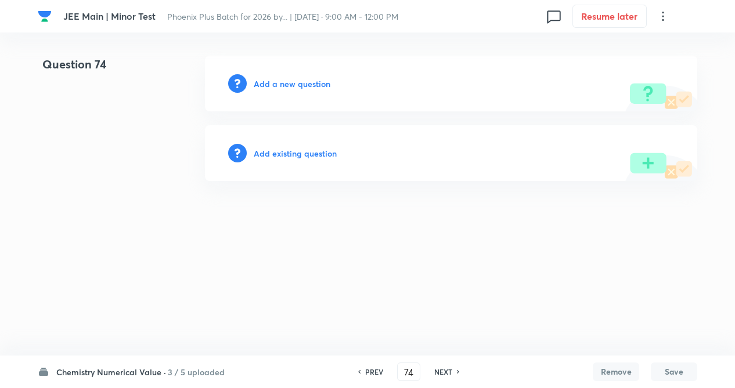
click at [307, 151] on h6 "Add existing question" at bounding box center [295, 153] width 83 height 12
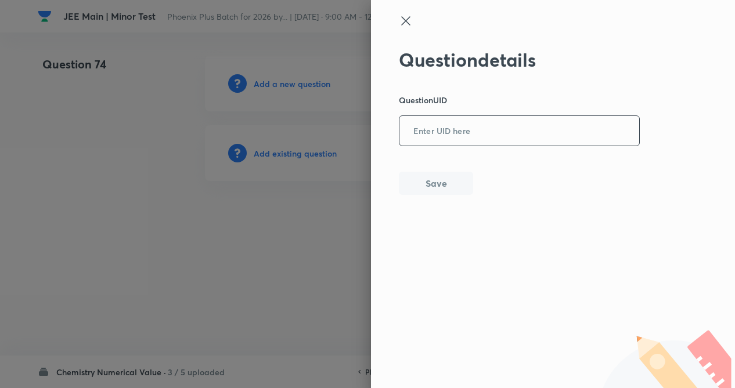
click at [458, 118] on input "text" at bounding box center [519, 131] width 240 height 28
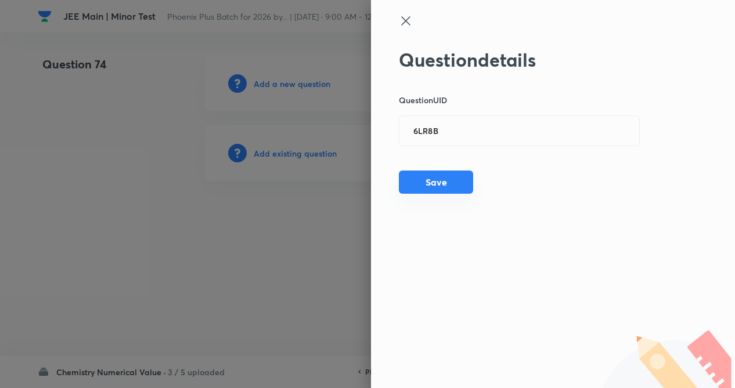
click at [428, 185] on button "Save" at bounding box center [436, 182] width 74 height 23
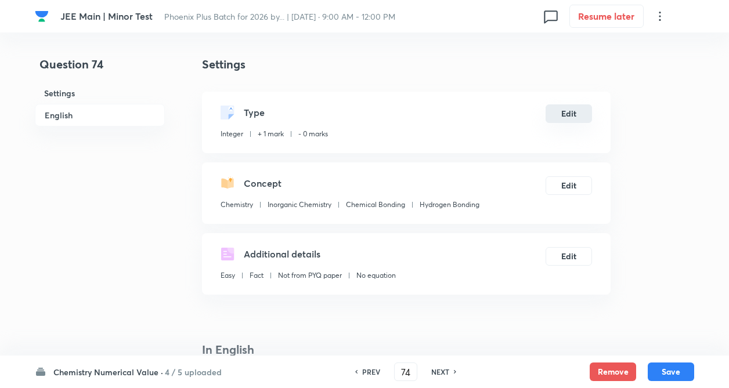
click at [568, 109] on button "Edit" at bounding box center [569, 113] width 46 height 19
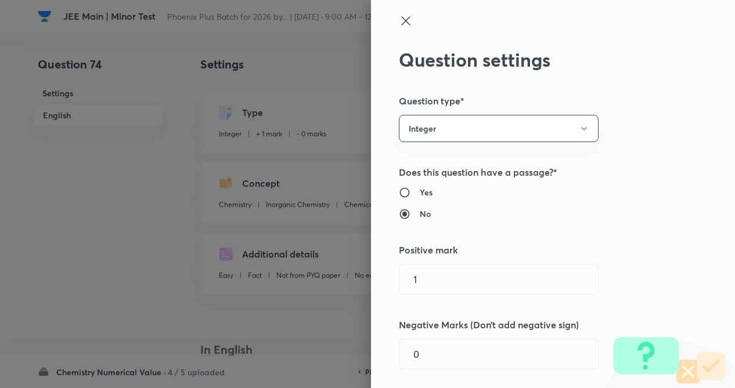
click at [652, 115] on div "Question settings Question type* Integer Does this question have a passage?* Ye…" at bounding box center [553, 194] width 364 height 388
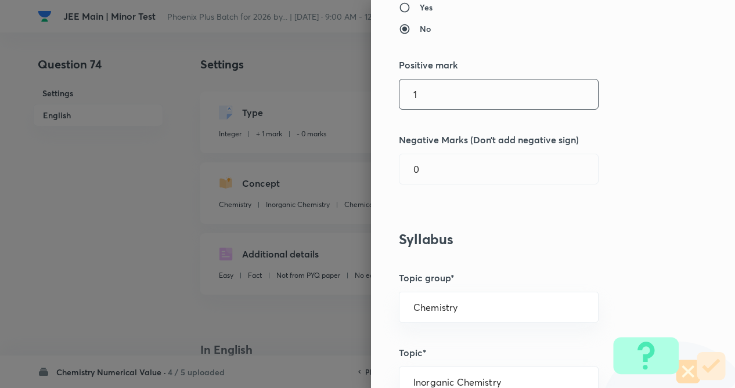
scroll to position [186, 0]
click at [427, 89] on input "1" at bounding box center [498, 94] width 198 height 30
click at [425, 167] on input "0" at bounding box center [498, 169] width 198 height 30
click at [517, 212] on div "Question settings Question type* Integer Does this question have a passage?* Ye…" at bounding box center [553, 194] width 364 height 388
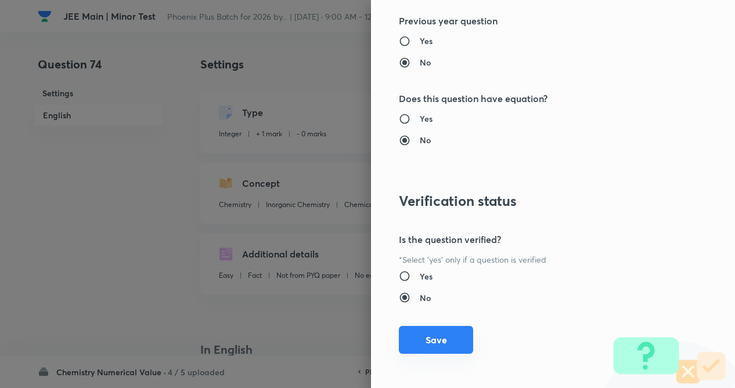
scroll to position [1125, 0]
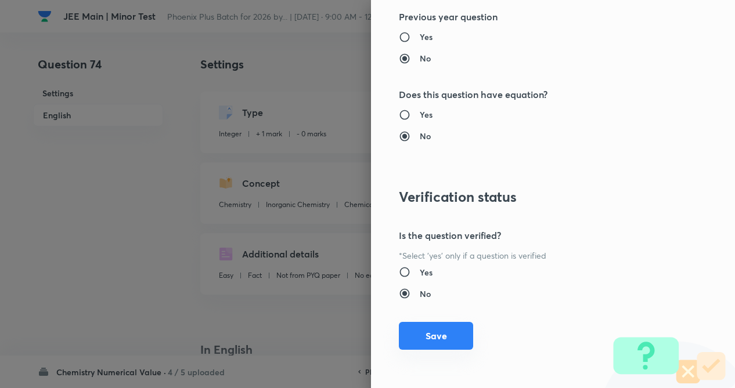
click at [435, 342] on button "Save" at bounding box center [436, 336] width 74 height 28
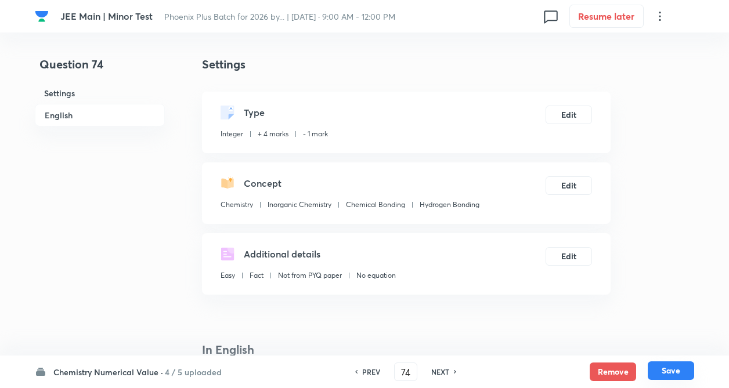
click at [666, 373] on button "Save" at bounding box center [671, 371] width 46 height 19
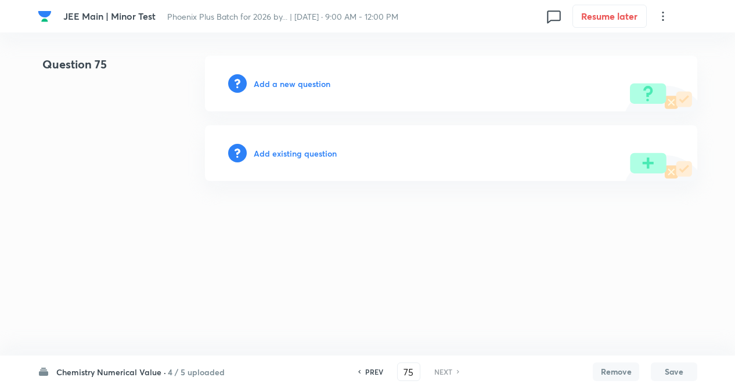
click at [189, 201] on html "JEE Main | Minor Test Phoenix Plus Batch for 2026 by... | Sep 14, 2025 · 9:00 A…" at bounding box center [367, 118] width 735 height 237
click at [156, 369] on h6 "Chemistry Numerical Value ·" at bounding box center [111, 372] width 110 height 12
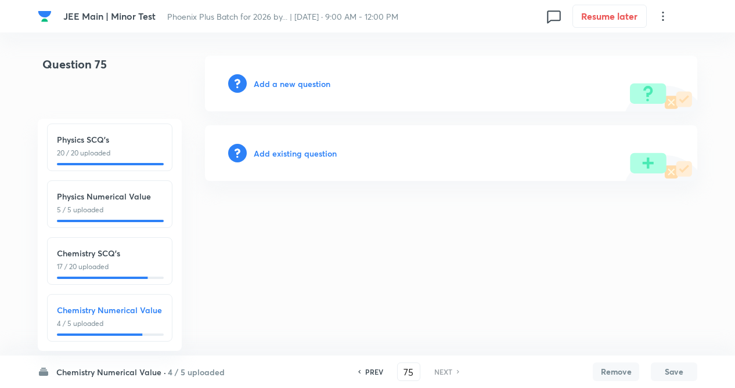
scroll to position [128, 0]
click at [82, 262] on p "17 / 20 uploaded" at bounding box center [110, 267] width 106 height 10
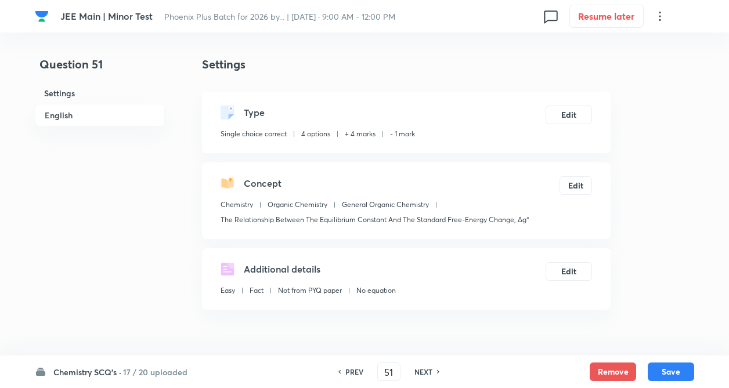
click at [421, 369] on h6 "NEXT" at bounding box center [423, 372] width 18 height 10
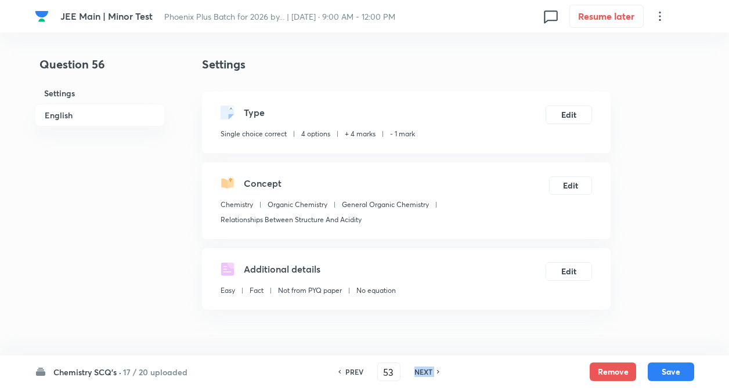
click at [421, 369] on h6 "NEXT" at bounding box center [423, 372] width 18 height 10
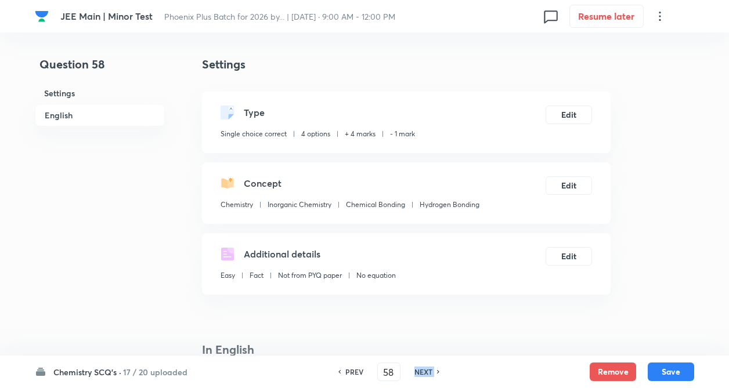
click at [421, 369] on h6 "NEXT" at bounding box center [423, 372] width 18 height 10
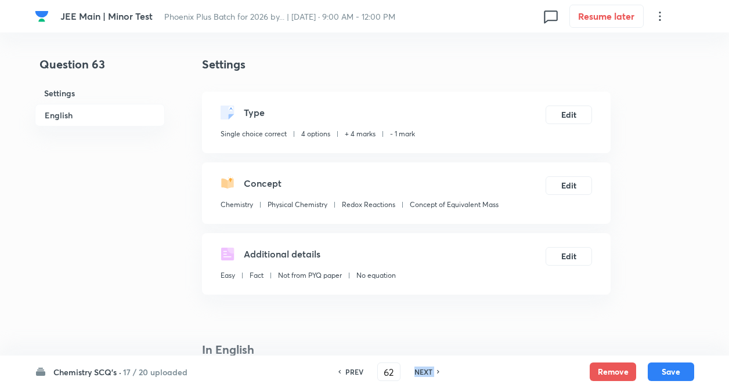
click at [421, 369] on h6 "NEXT" at bounding box center [423, 372] width 18 height 10
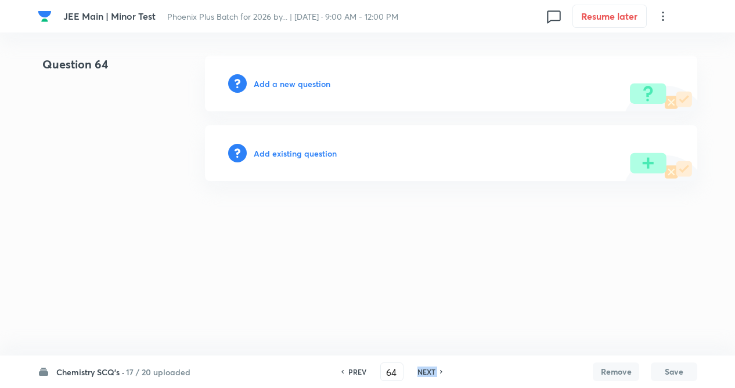
click at [421, 369] on h6 "NEXT" at bounding box center [426, 372] width 18 height 10
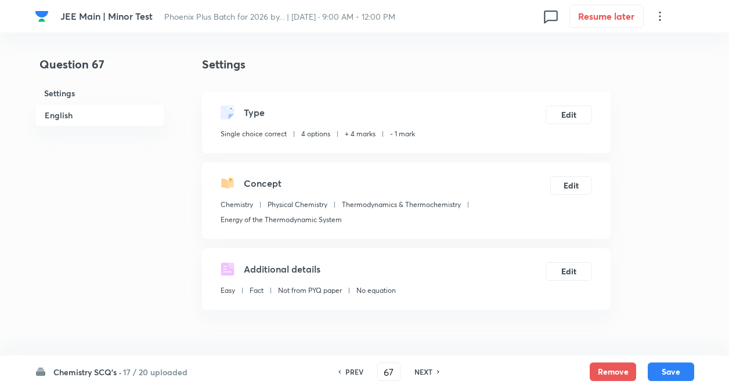
click at [421, 369] on h6 "NEXT" at bounding box center [423, 372] width 18 height 10
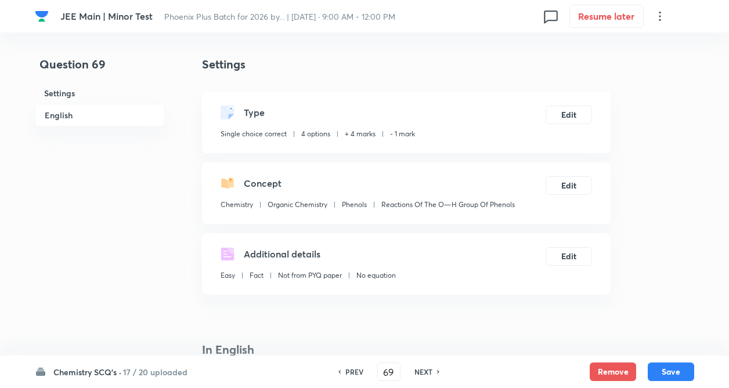
click at [421, 369] on h6 "NEXT" at bounding box center [423, 372] width 18 height 10
click at [350, 373] on h6 "PREV" at bounding box center [354, 372] width 18 height 10
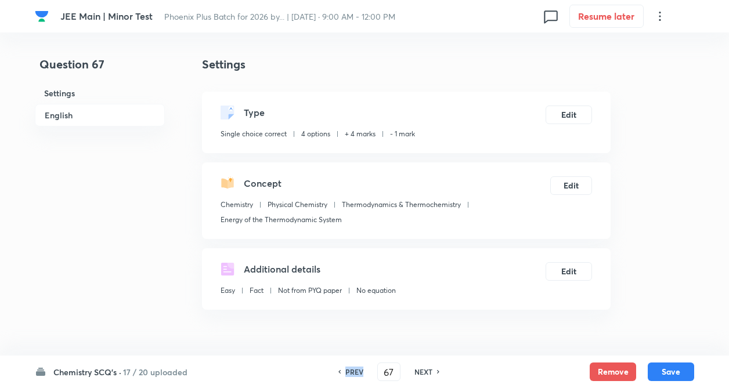
click at [350, 373] on h6 "PREV" at bounding box center [354, 372] width 18 height 10
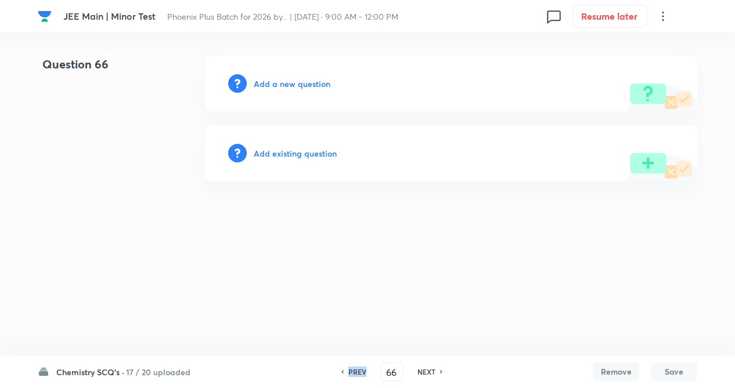
click at [350, 373] on h6 "PREV" at bounding box center [357, 372] width 18 height 10
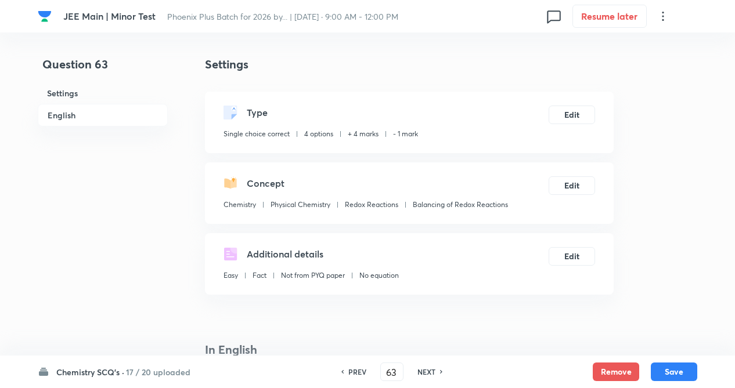
click at [350, 373] on h6 "PREV" at bounding box center [357, 372] width 18 height 10
click at [422, 369] on h6 "NEXT" at bounding box center [423, 372] width 18 height 10
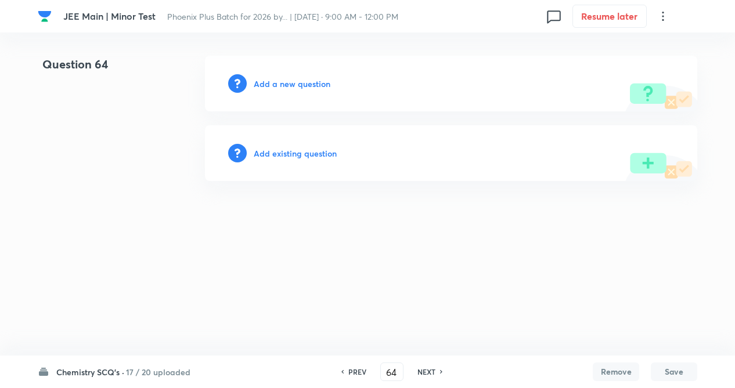
click at [422, 369] on h6 "NEXT" at bounding box center [426, 372] width 18 height 10
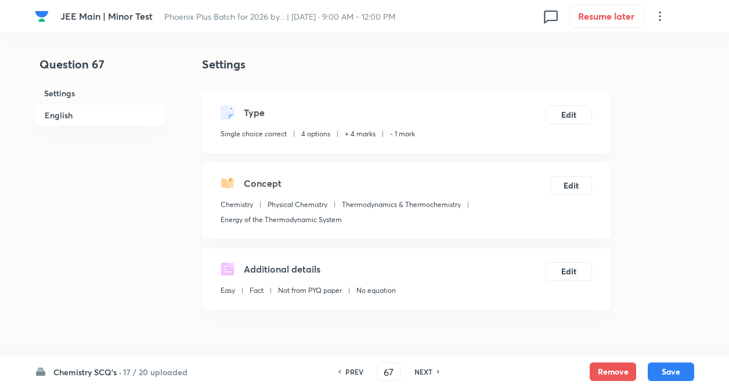
click at [422, 369] on h6 "NEXT" at bounding box center [423, 372] width 18 height 10
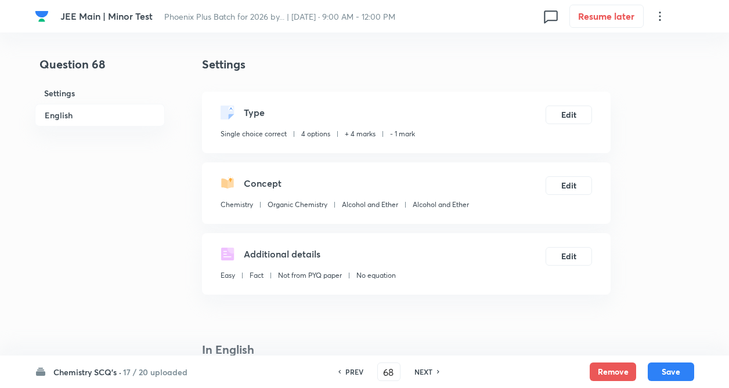
click at [422, 369] on h6 "NEXT" at bounding box center [423, 372] width 18 height 10
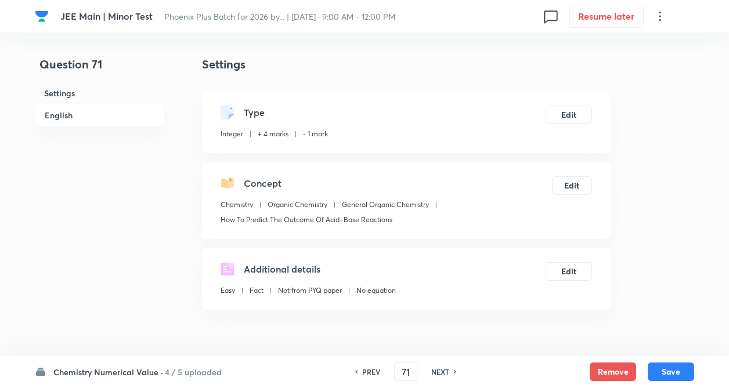
click at [422, 369] on div "PREV 71 ​ NEXT" at bounding box center [406, 372] width 150 height 19
click at [444, 371] on h6 "NEXT" at bounding box center [440, 372] width 18 height 10
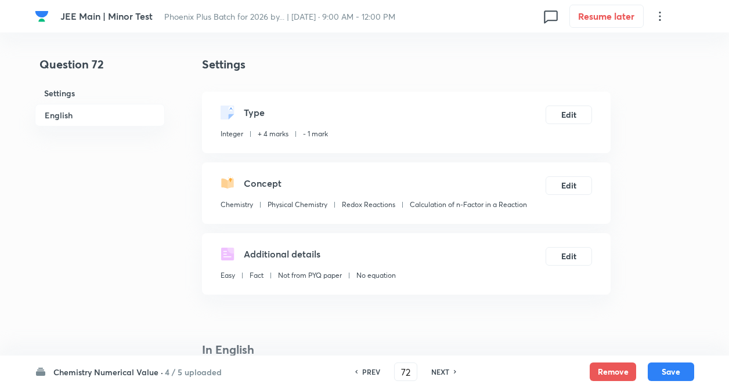
click at [444, 371] on h6 "NEXT" at bounding box center [440, 372] width 18 height 10
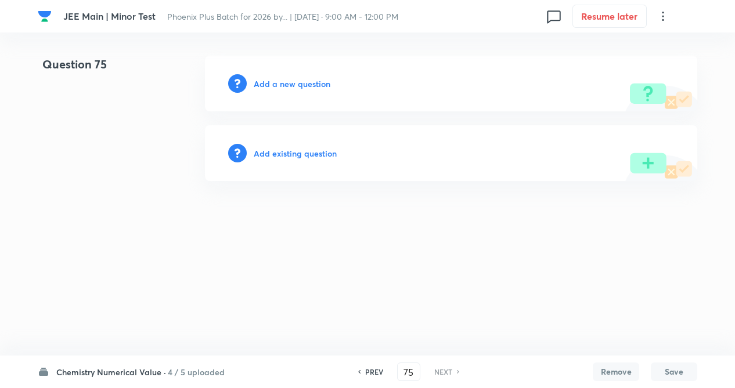
click at [265, 237] on html "JEE Main | Minor Test Phoenix Plus Batch for 2026 by... | Sep 14, 2025 · 9:00 A…" at bounding box center [367, 118] width 735 height 237
click at [279, 155] on h6 "Add existing question" at bounding box center [295, 153] width 83 height 12
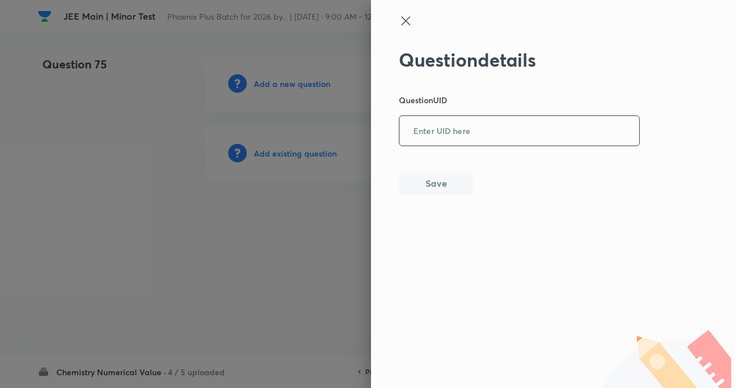
click at [449, 138] on input "text" at bounding box center [519, 131] width 240 height 28
paste input "929Z3"
click at [443, 179] on button "Save" at bounding box center [436, 182] width 74 height 23
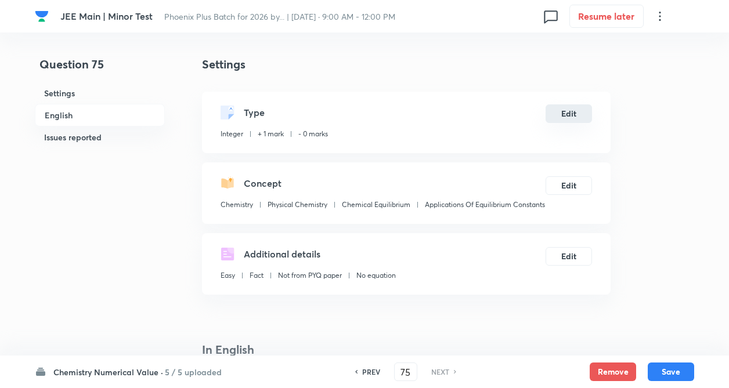
click at [561, 111] on button "Edit" at bounding box center [569, 113] width 46 height 19
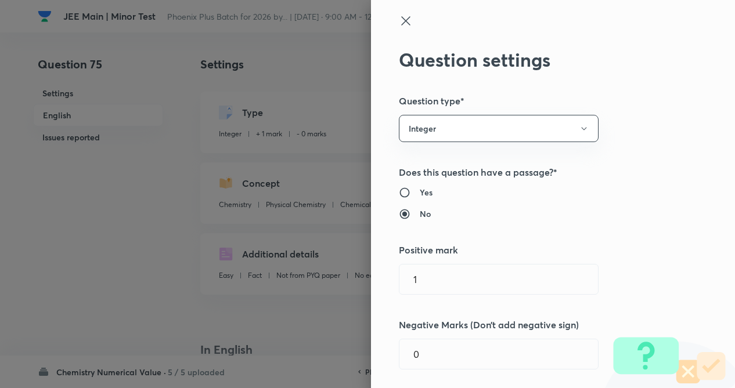
click at [664, 164] on div "Question settings Question type* Integer Does this question have a passage?* Ye…" at bounding box center [553, 194] width 364 height 388
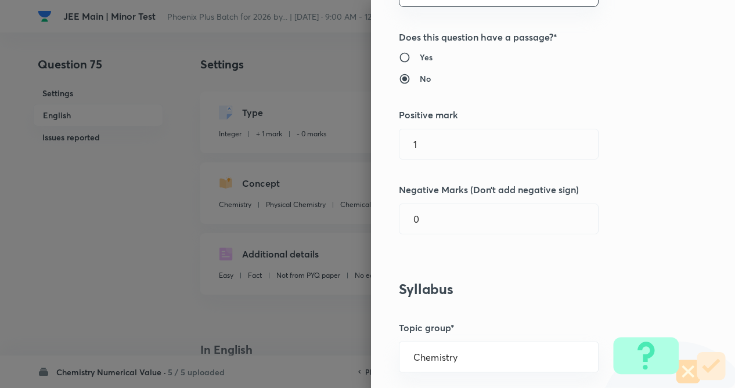
scroll to position [162, 0]
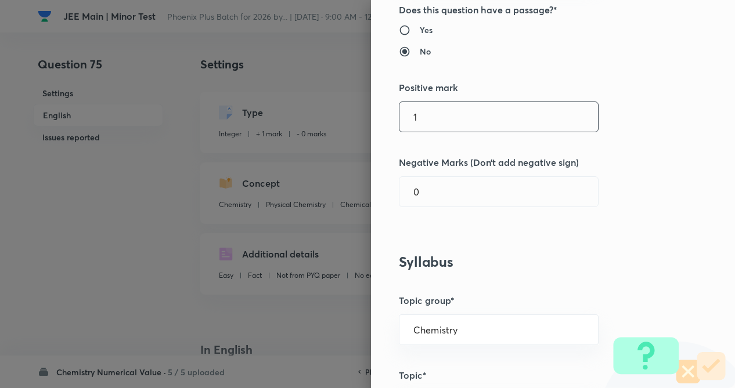
click at [559, 127] on input "1" at bounding box center [498, 117] width 198 height 30
click at [465, 208] on div "Question settings Question type* Integer Does this question have a passage?* Ye…" at bounding box center [553, 194] width 364 height 388
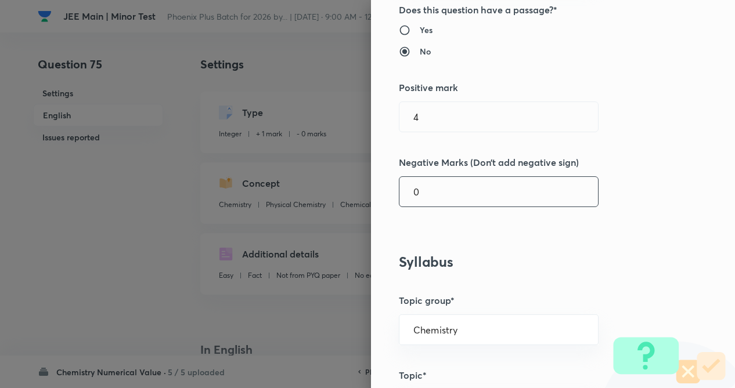
click at [459, 189] on input "0" at bounding box center [498, 192] width 198 height 30
click at [464, 226] on div "Question settings Question type* Integer Does this question have a passage?* Ye…" at bounding box center [553, 194] width 364 height 388
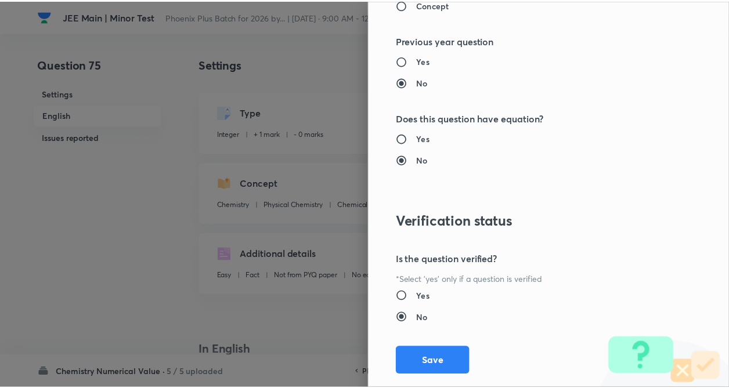
scroll to position [1125, 0]
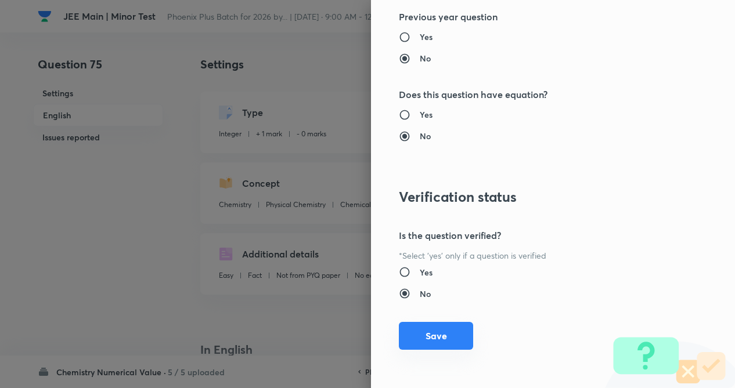
click at [430, 336] on button "Save" at bounding box center [436, 336] width 74 height 28
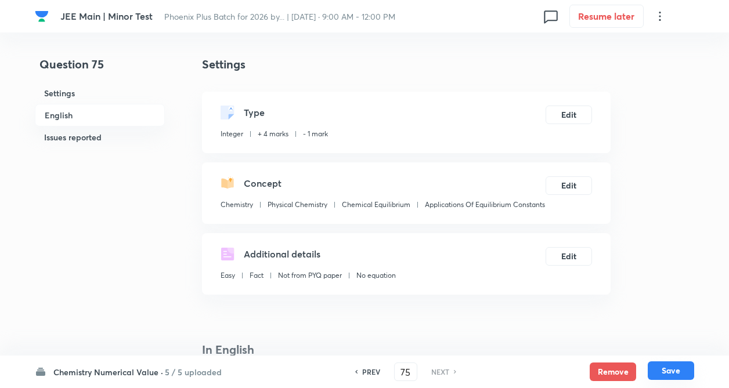
click at [680, 368] on button "Save" at bounding box center [671, 371] width 46 height 19
click at [371, 370] on h6 "PREV" at bounding box center [371, 372] width 18 height 10
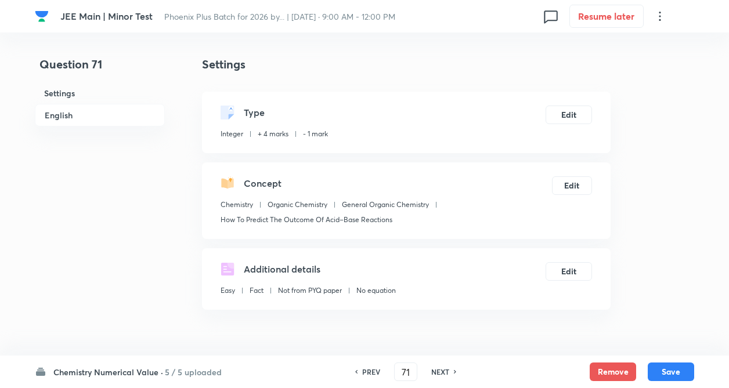
click at [371, 370] on h6 "PREV" at bounding box center [371, 372] width 18 height 10
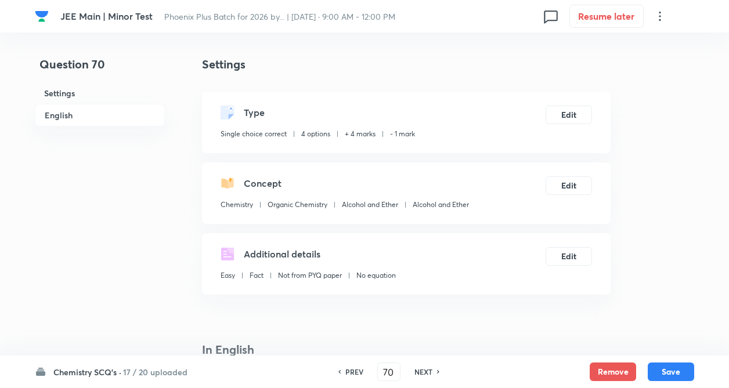
click at [371, 370] on div "PREV 70 ​ NEXT" at bounding box center [389, 372] width 150 height 19
click at [359, 373] on h6 "PREV" at bounding box center [354, 372] width 18 height 10
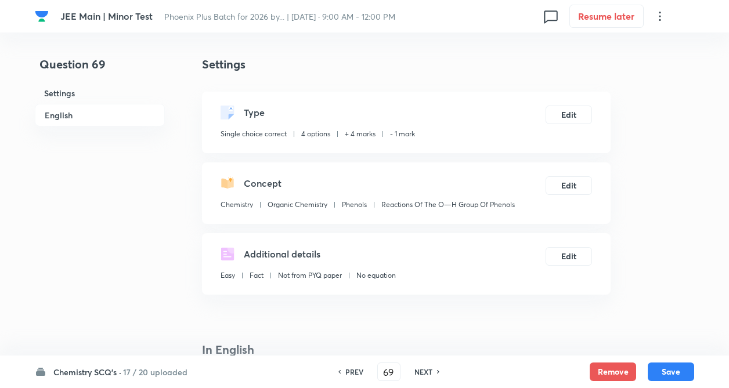
click at [359, 373] on h6 "PREV" at bounding box center [354, 372] width 18 height 10
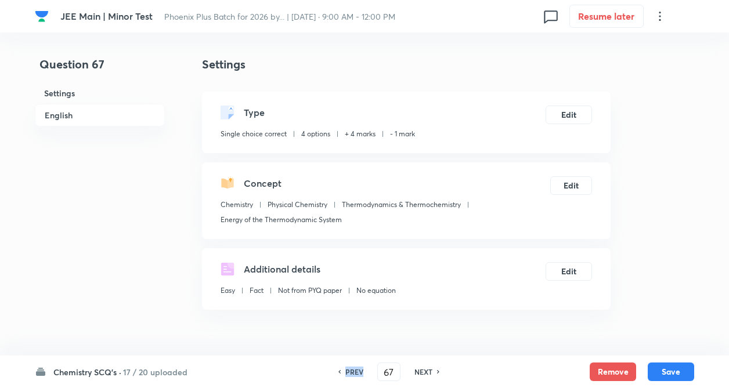
click at [359, 373] on h6 "PREV" at bounding box center [354, 372] width 18 height 10
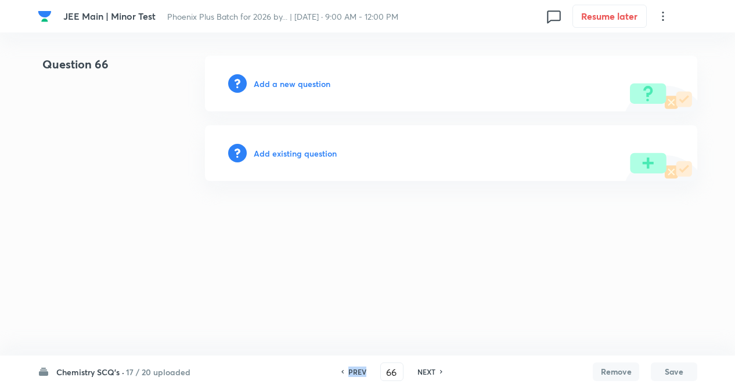
click at [359, 373] on h6 "PREV" at bounding box center [357, 372] width 18 height 10
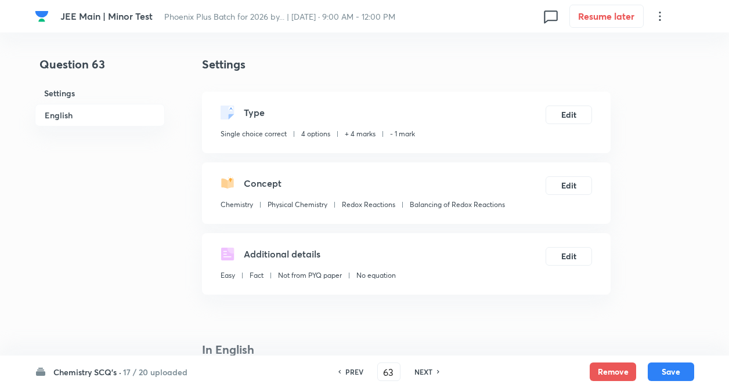
click at [359, 373] on h6 "PREV" at bounding box center [354, 372] width 18 height 10
click at [425, 370] on h6 "NEXT" at bounding box center [423, 372] width 18 height 10
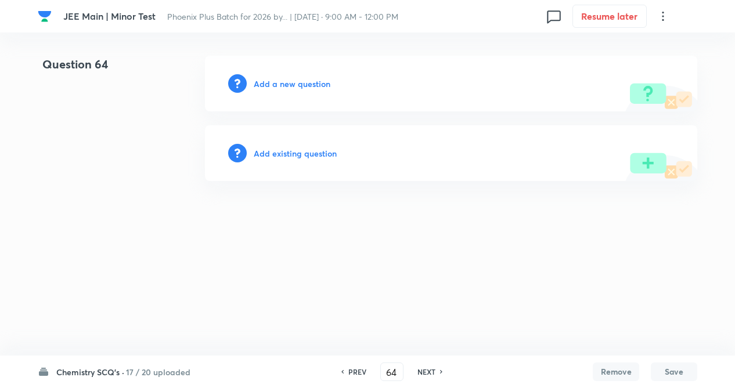
click at [293, 152] on h6 "Add existing question" at bounding box center [295, 153] width 83 height 12
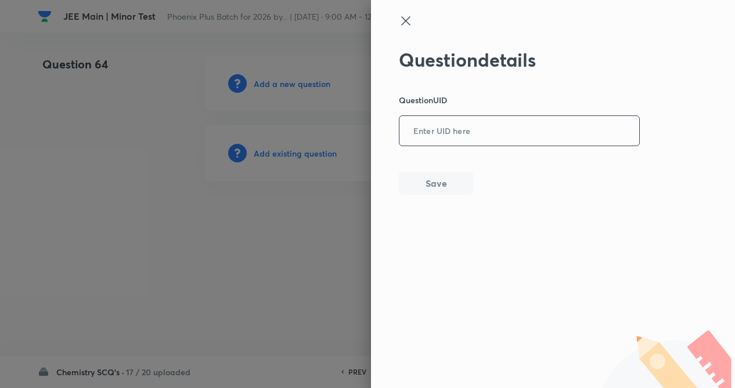
click at [503, 127] on input "text" at bounding box center [519, 131] width 240 height 28
paste input "N13QN"
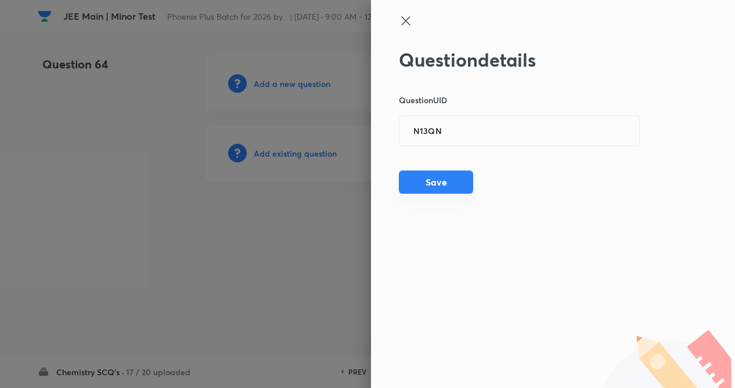
click at [452, 184] on button "Save" at bounding box center [436, 182] width 74 height 23
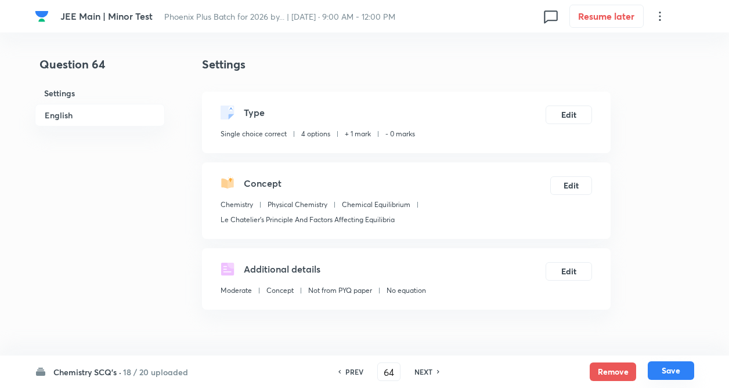
click at [663, 370] on button "Save" at bounding box center [671, 371] width 46 height 19
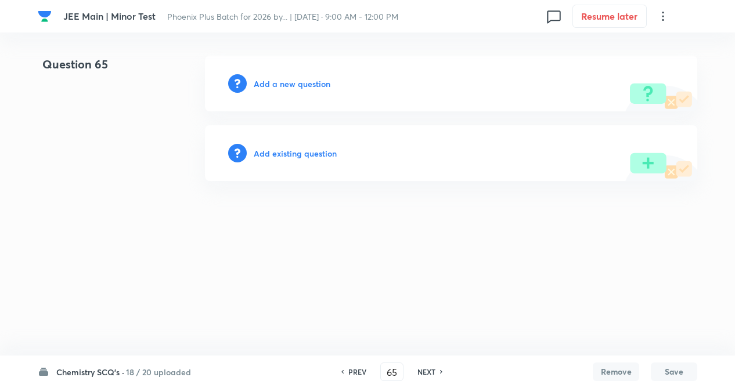
click at [306, 149] on h6 "Add existing question" at bounding box center [295, 153] width 83 height 12
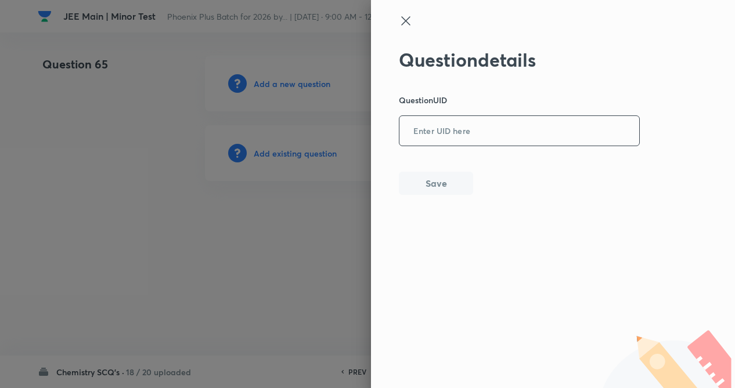
click at [494, 128] on input "text" at bounding box center [519, 131] width 240 height 28
paste input "U6MFW"
click at [436, 187] on button "Save" at bounding box center [436, 182] width 74 height 23
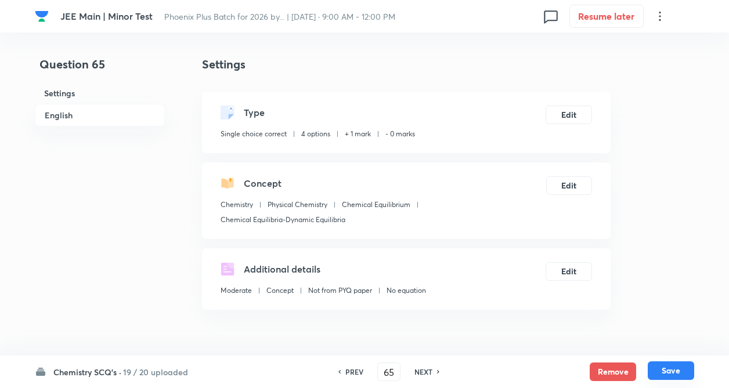
click at [671, 369] on button "Save" at bounding box center [671, 371] width 46 height 19
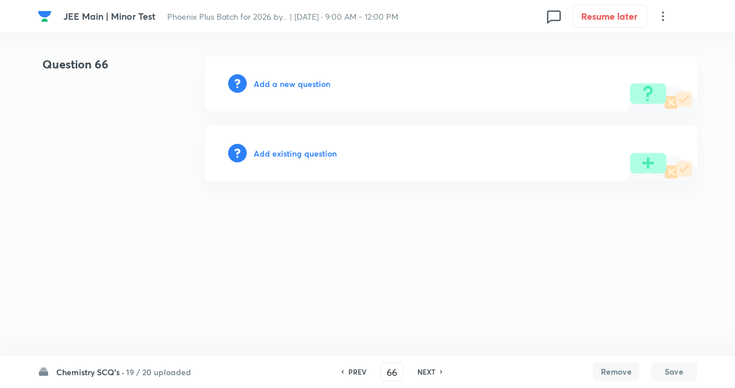
click at [269, 159] on h6 "Add existing question" at bounding box center [295, 153] width 83 height 12
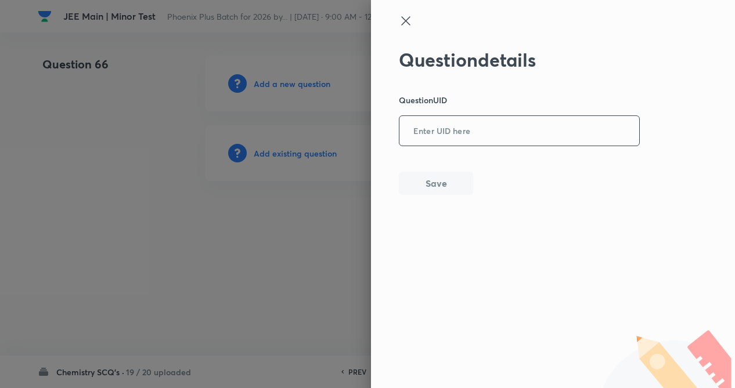
click at [429, 134] on input "text" at bounding box center [519, 131] width 240 height 28
paste input "0ICO4"
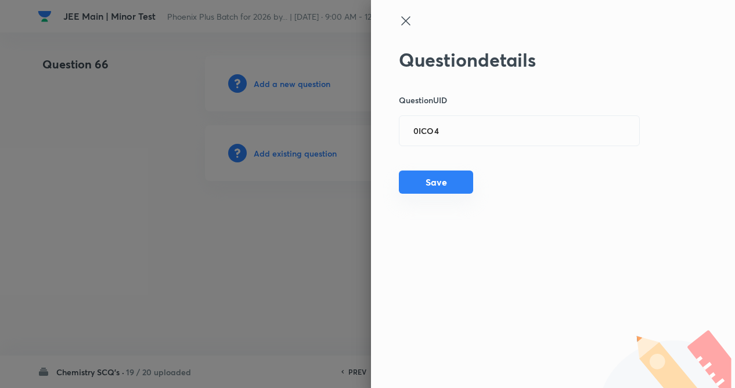
click at [425, 187] on button "Save" at bounding box center [436, 182] width 74 height 23
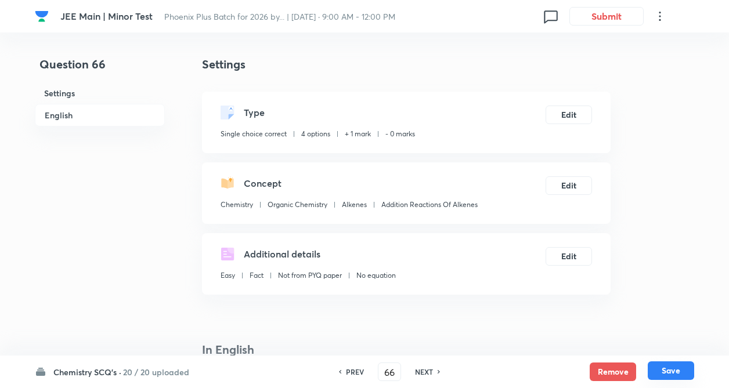
click at [676, 374] on button "Save" at bounding box center [671, 371] width 46 height 19
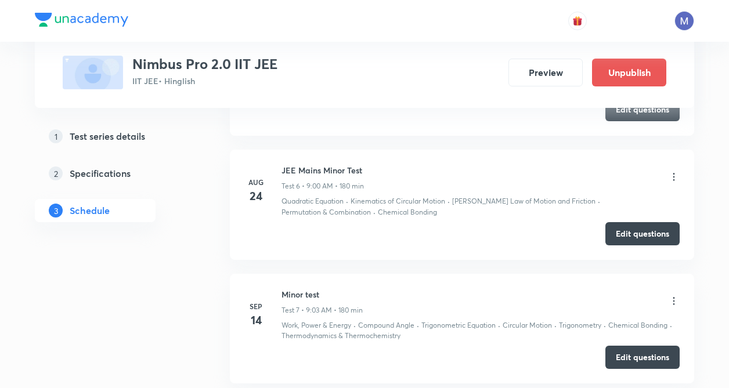
scroll to position [1271, 0]
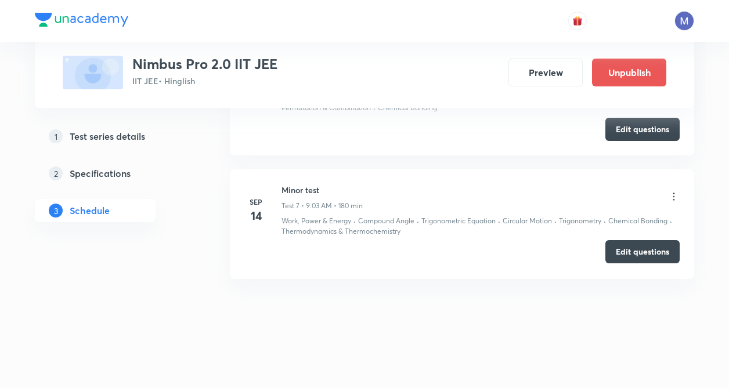
click at [636, 255] on button "Edit questions" at bounding box center [642, 251] width 74 height 23
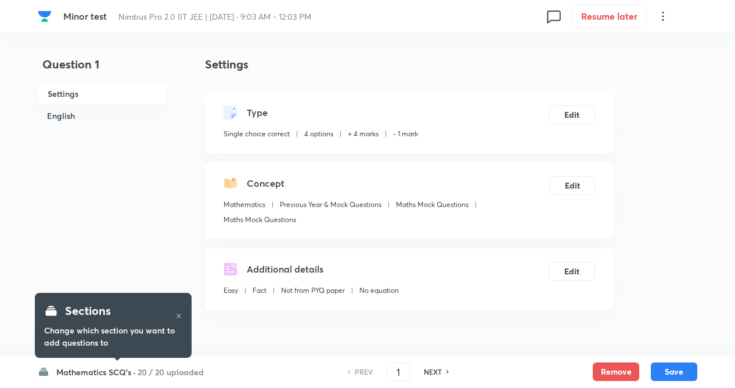
checkbox input "true"
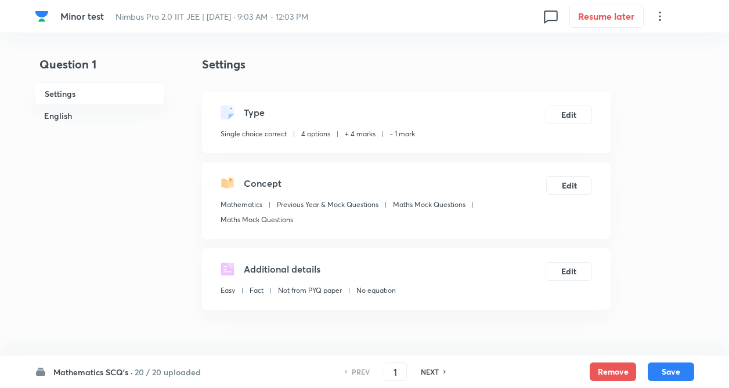
click at [160, 370] on h6 "20 / 20 uploaded" at bounding box center [168, 372] width 66 height 12
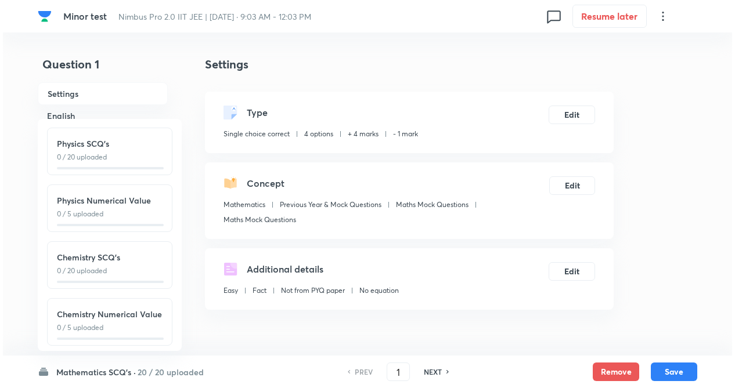
scroll to position [128, 0]
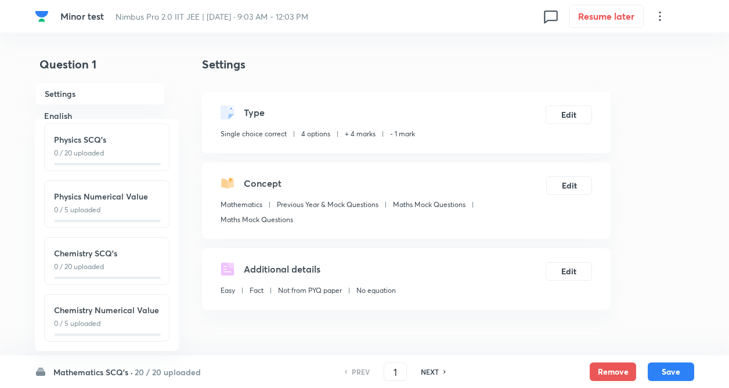
click at [131, 266] on div "Chemistry SCQ's 0 / 20 uploaded" at bounding box center [106, 261] width 125 height 48
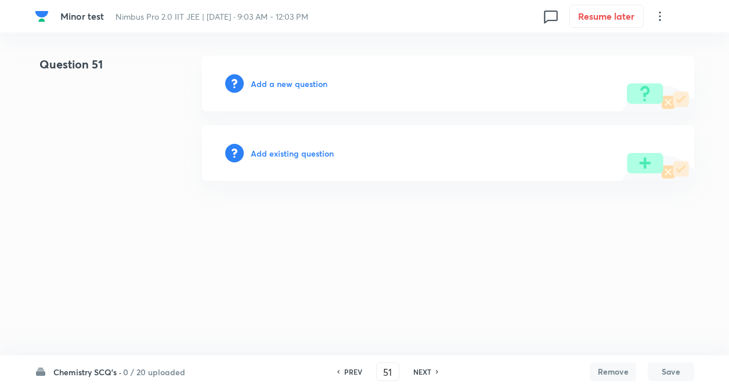
type input "51"
click at [288, 155] on h6 "Add existing question" at bounding box center [295, 153] width 83 height 12
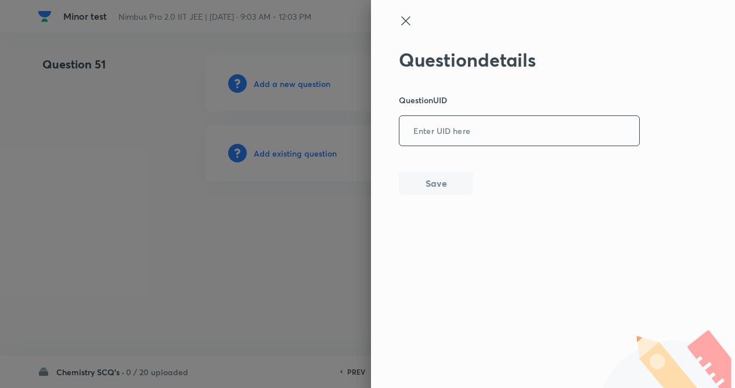
click at [434, 138] on input "text" at bounding box center [519, 131] width 240 height 28
paste input "YLFO7"
type input "YLFO7"
click at [437, 183] on button "Save" at bounding box center [436, 182] width 74 height 23
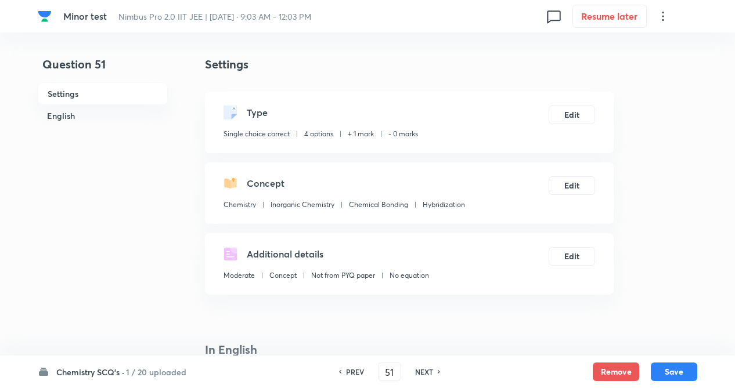
checkbox input "true"
click at [572, 121] on button "Edit" at bounding box center [569, 113] width 46 height 19
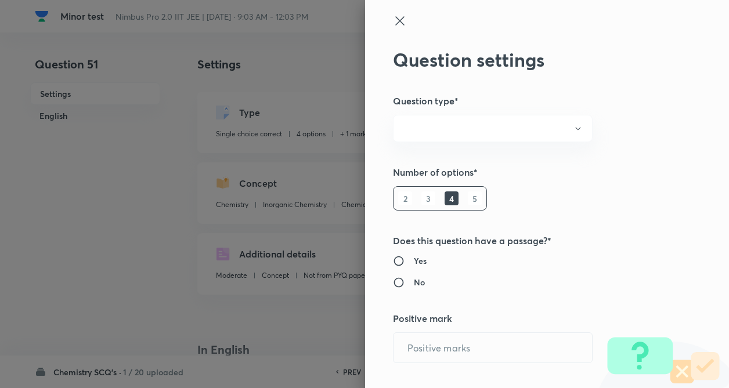
click at [650, 133] on div "Question settings Question type* Number of options* 2 3 4 5 Does this question …" at bounding box center [547, 194] width 364 height 388
radio input "true"
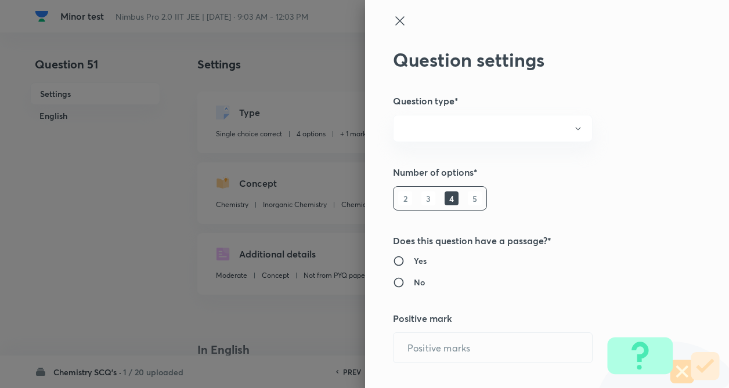
radio input "true"
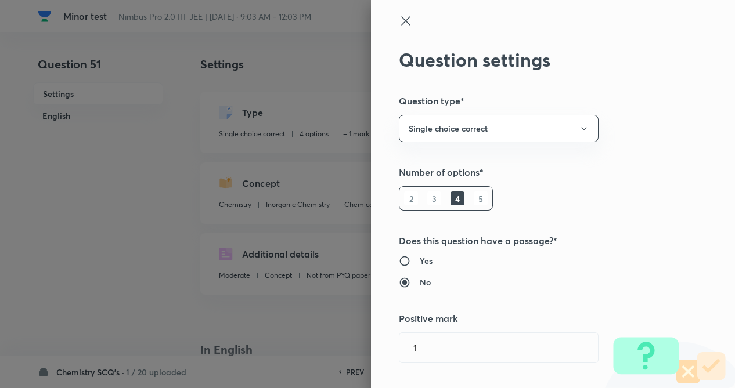
type input "1"
type input "0"
type input "Chemistry"
type input "Inorganic Chemistry"
type input "Chemical Bonding"
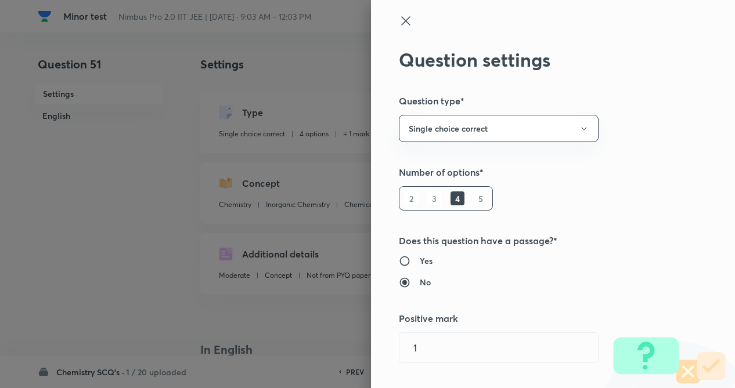
type input "Hybridization"
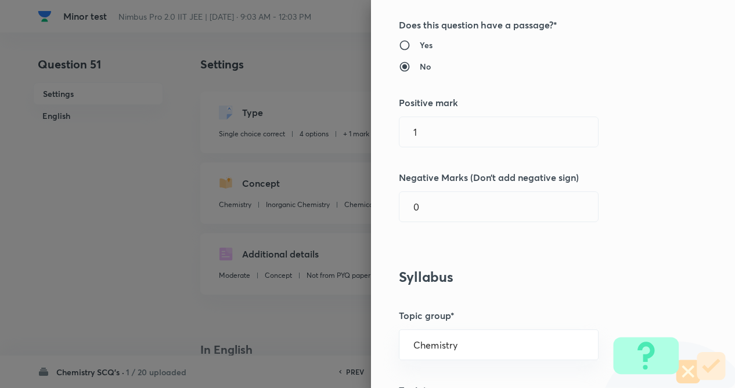
scroll to position [255, 0]
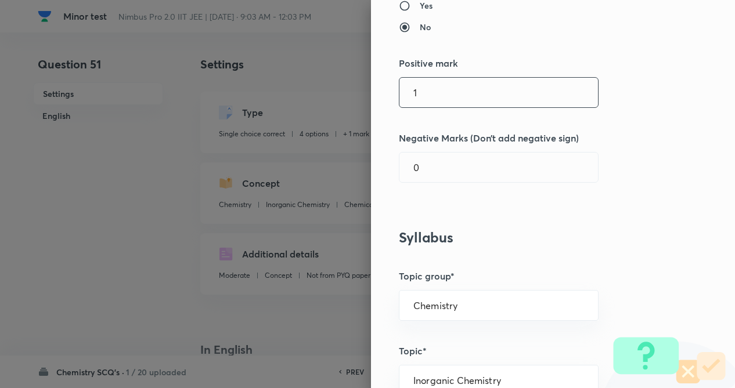
click at [446, 100] on input "1" at bounding box center [498, 93] width 198 height 30
type input "4"
click at [446, 178] on input "text" at bounding box center [498, 168] width 198 height 30
type input "1"
click at [564, 225] on div "Question settings Question type* Single choice correct Number of options* 2 3 4…" at bounding box center [553, 194] width 364 height 388
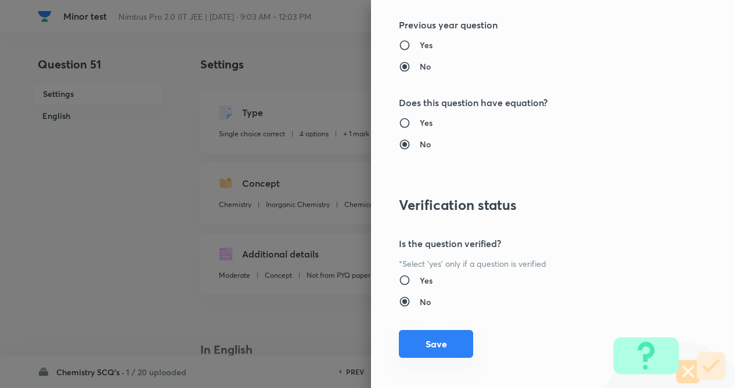
scroll to position [1194, 0]
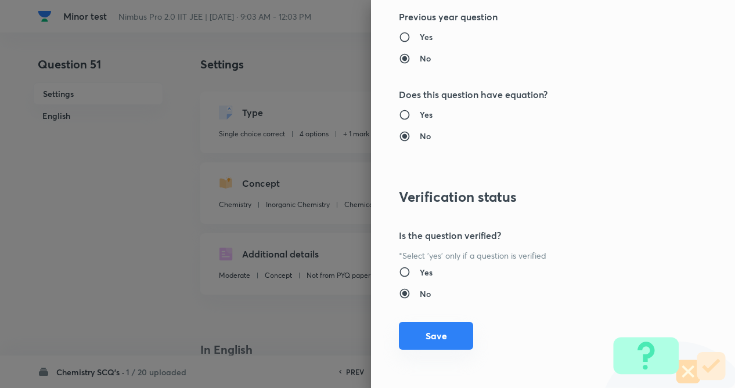
click at [420, 342] on button "Save" at bounding box center [436, 336] width 74 height 28
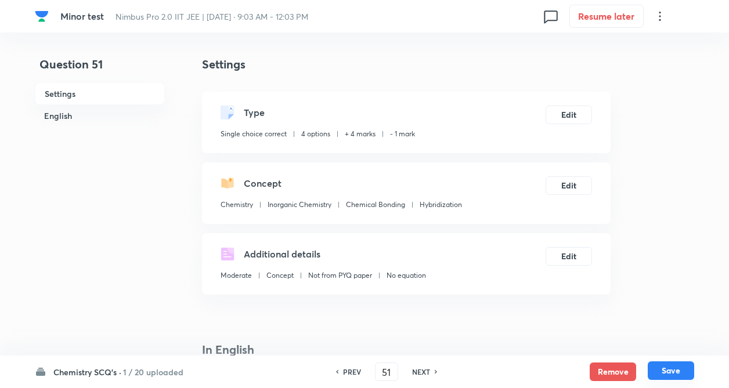
click at [669, 371] on button "Save" at bounding box center [671, 371] width 46 height 19
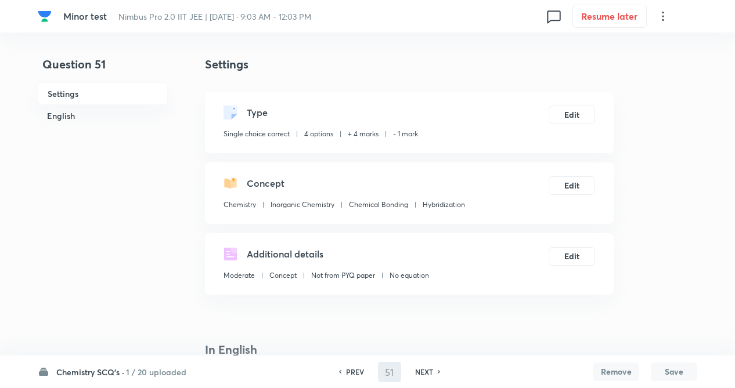
type input "52"
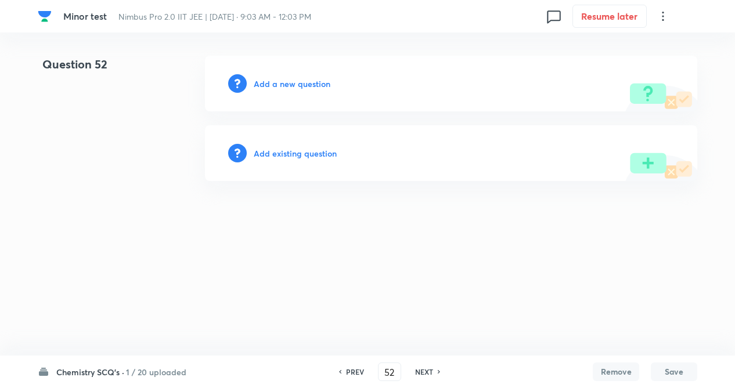
click at [312, 163] on div "Add existing question" at bounding box center [451, 153] width 492 height 56
click at [305, 156] on h6 "Add existing question" at bounding box center [295, 153] width 83 height 12
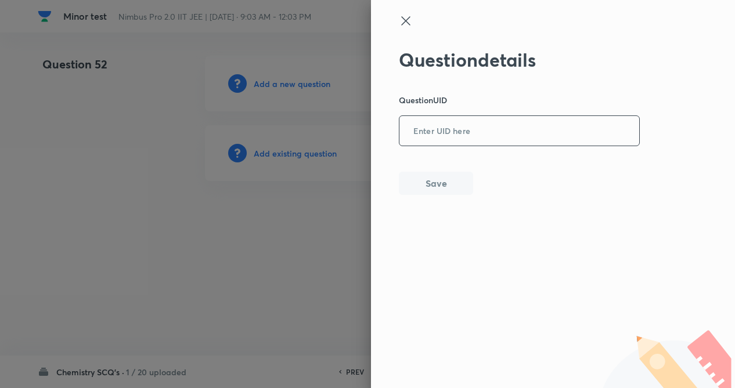
click at [442, 125] on input "text" at bounding box center [519, 131] width 240 height 28
paste input "RNEZ9"
type input "RNEZ9"
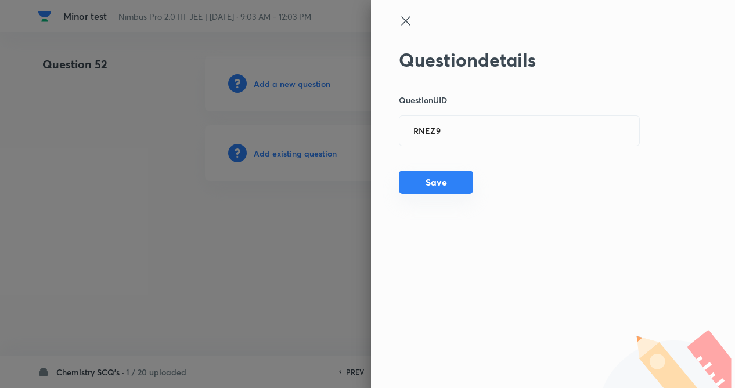
click at [427, 182] on button "Save" at bounding box center [436, 182] width 74 height 23
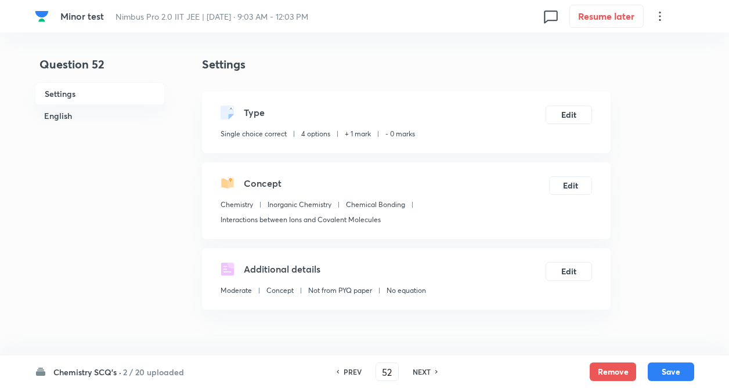
checkbox input "true"
click at [560, 121] on button "Edit" at bounding box center [569, 113] width 46 height 19
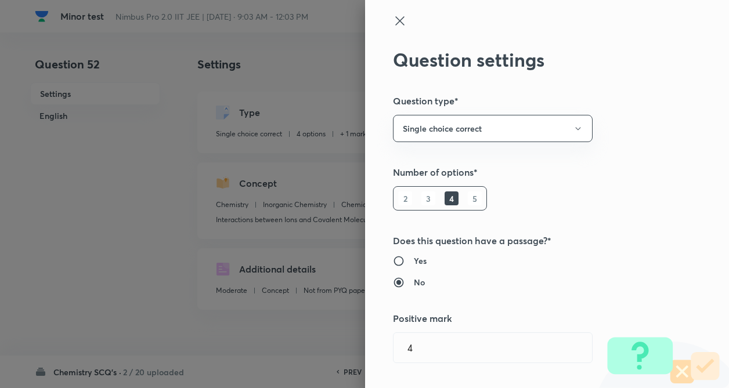
type input "1"
type input "0"
type input "Interactions between Ions and Covalent Molecules"
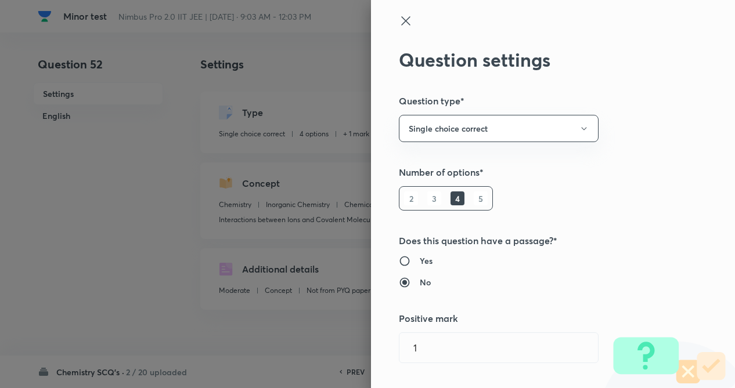
click at [661, 130] on div "Question settings Question type* Single choice correct Number of options* 2 3 4…" at bounding box center [553, 194] width 364 height 388
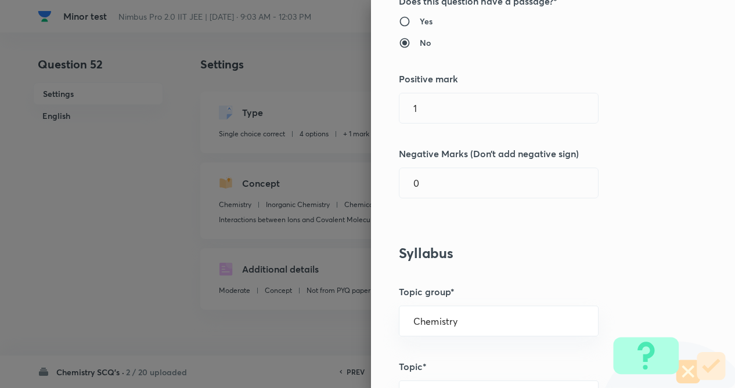
scroll to position [279, 0]
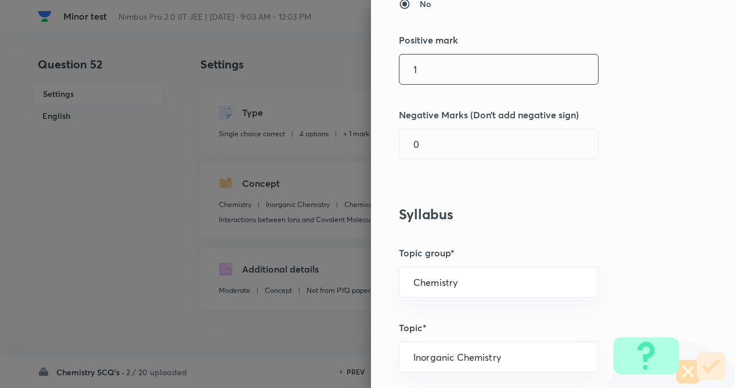
click at [427, 77] on input "1" at bounding box center [498, 70] width 198 height 30
type input "4"
click at [429, 158] on input "0" at bounding box center [498, 144] width 198 height 30
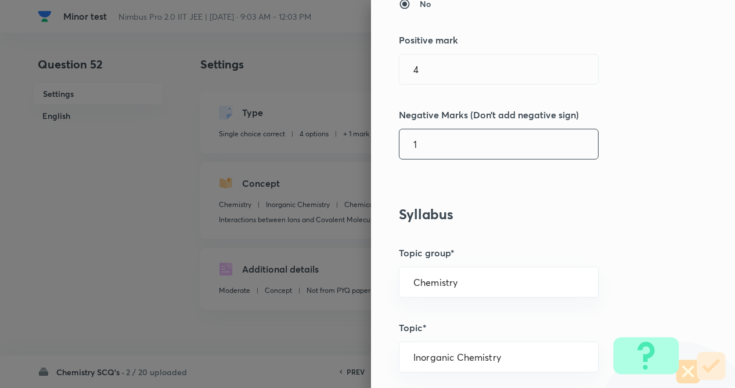
type input "1"
click at [579, 223] on div "Question settings Question type* Single choice correct Number of options* 2 3 4…" at bounding box center [553, 194] width 364 height 388
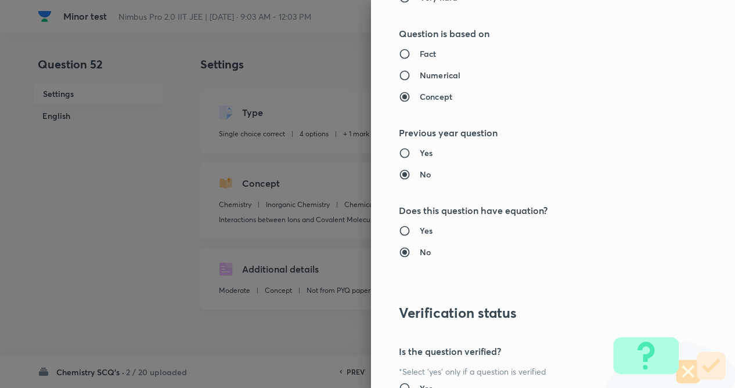
scroll to position [1194, 0]
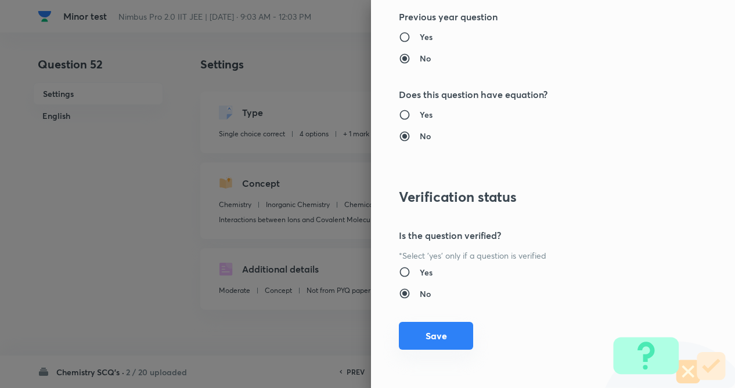
click at [439, 329] on button "Save" at bounding box center [436, 336] width 74 height 28
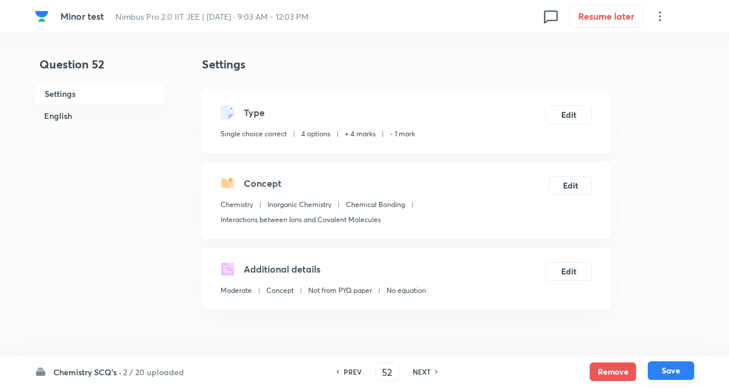
click at [658, 373] on button "Save" at bounding box center [671, 371] width 46 height 19
type input "53"
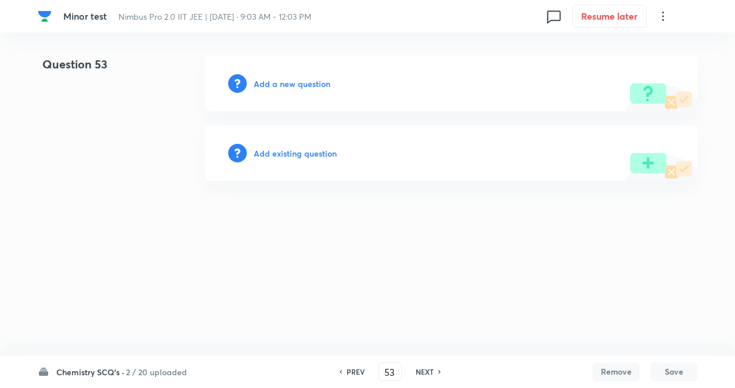
click at [280, 151] on h6 "Add existing question" at bounding box center [295, 153] width 83 height 12
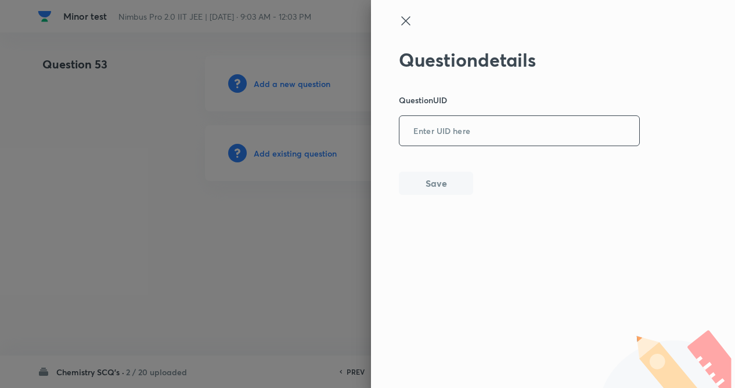
click at [469, 125] on input "text" at bounding box center [519, 131] width 240 height 28
paste input "CHUVE"
type input "CHUVE"
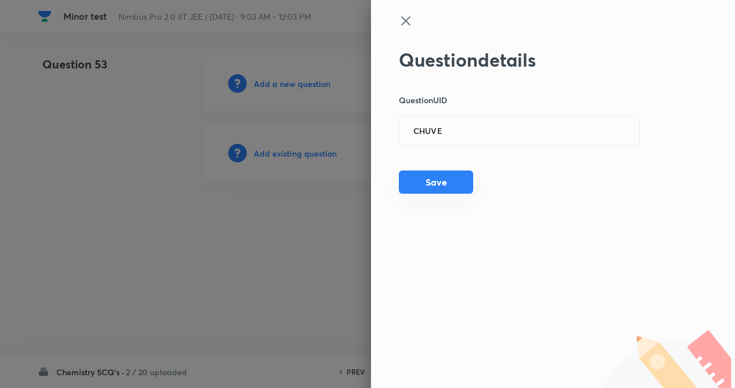
click at [443, 179] on button "Save" at bounding box center [436, 182] width 74 height 23
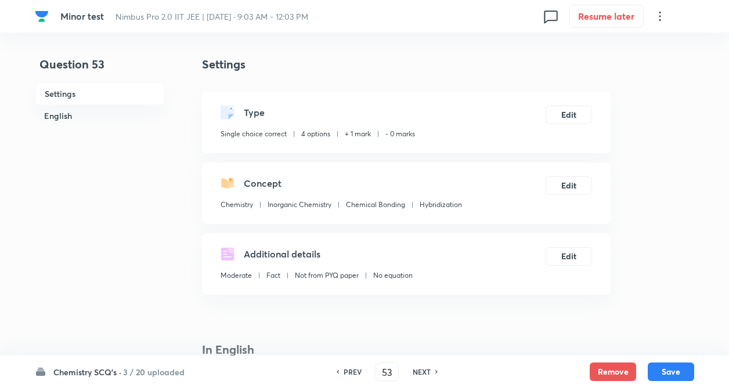
checkbox input "true"
click at [561, 111] on button "Edit" at bounding box center [569, 113] width 46 height 19
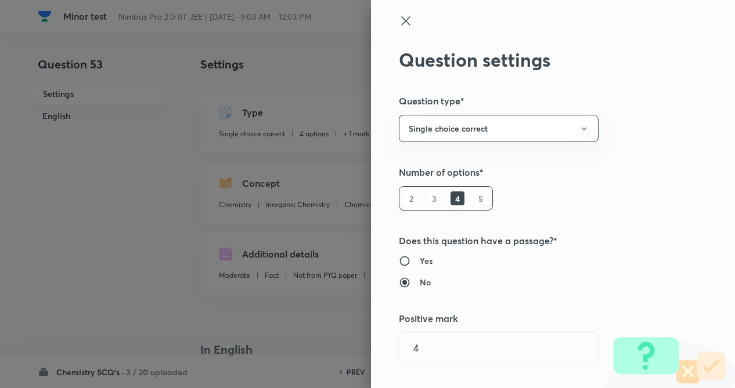
radio input "true"
radio input "false"
type input "1"
type input "0"
type input "Hybridization"
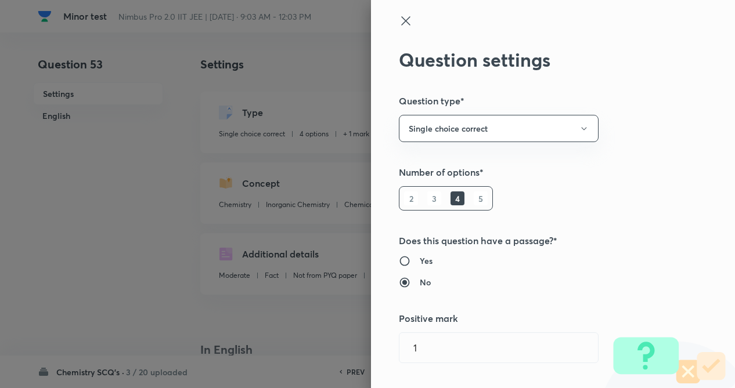
click at [641, 123] on div "Question settings Question type* Single choice correct Number of options* 2 3 4…" at bounding box center [553, 194] width 364 height 388
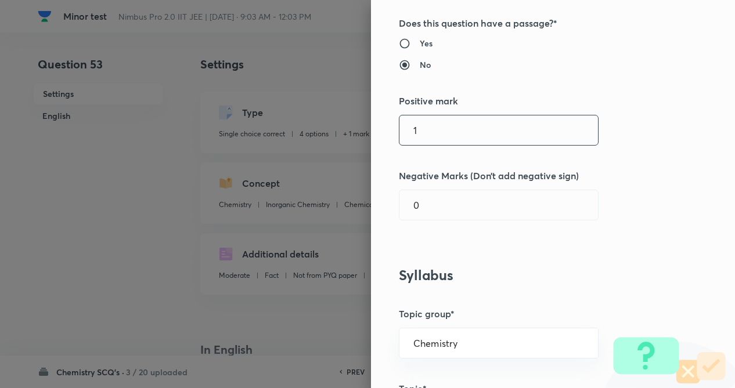
scroll to position [232, 0]
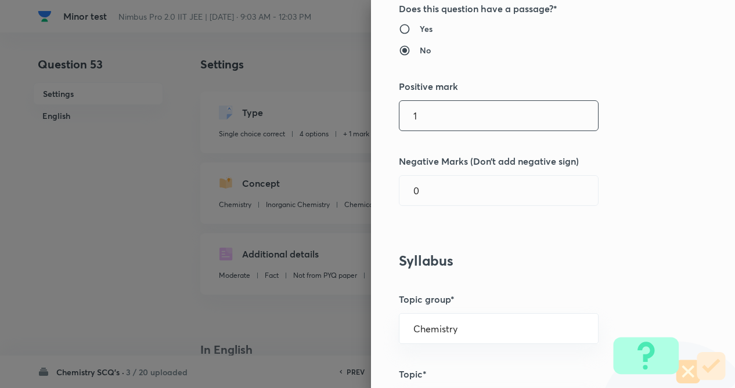
click at [459, 116] on input "1" at bounding box center [498, 116] width 198 height 30
type input "4"
click at [447, 189] on input "text" at bounding box center [498, 191] width 198 height 30
type input "1"
click at [622, 190] on div "Question settings Question type* Single choice correct Number of options* 2 3 4…" at bounding box center [553, 194] width 364 height 388
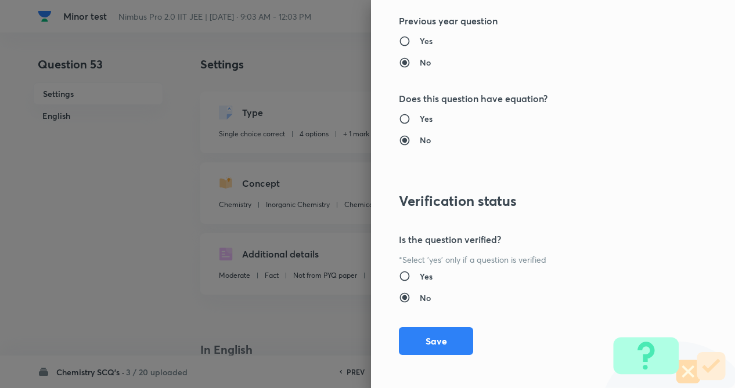
scroll to position [1194, 0]
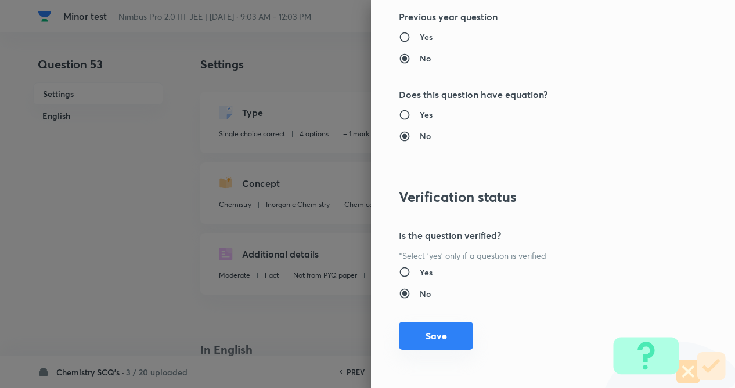
click at [413, 337] on button "Save" at bounding box center [436, 336] width 74 height 28
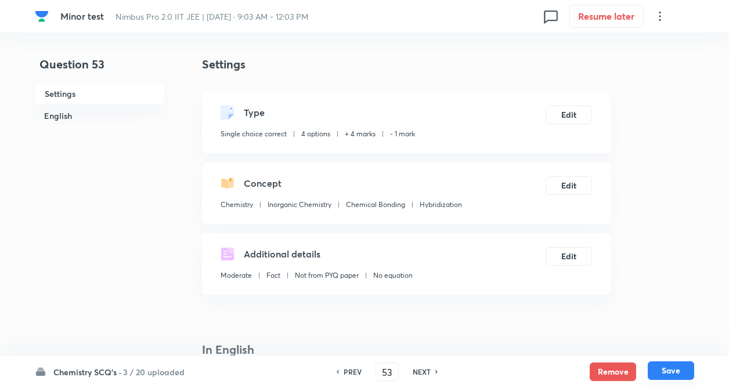
click at [678, 370] on button "Save" at bounding box center [671, 371] width 46 height 19
type input "54"
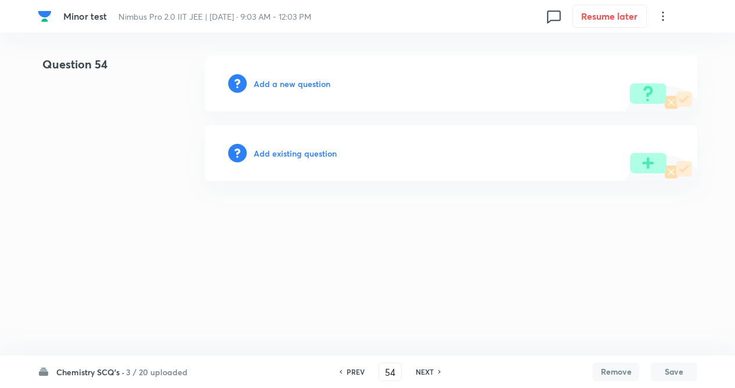
click at [308, 150] on h6 "Add existing question" at bounding box center [295, 153] width 83 height 12
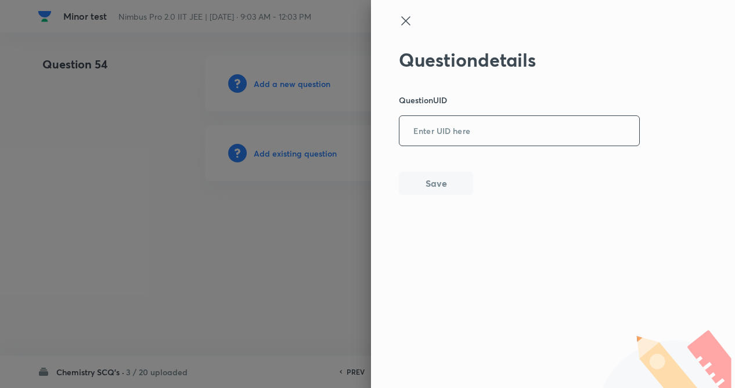
click at [537, 129] on input "text" at bounding box center [519, 131] width 240 height 28
paste input "Z2IV1"
type input "Z2IV1"
click at [437, 189] on button "Save" at bounding box center [436, 182] width 74 height 23
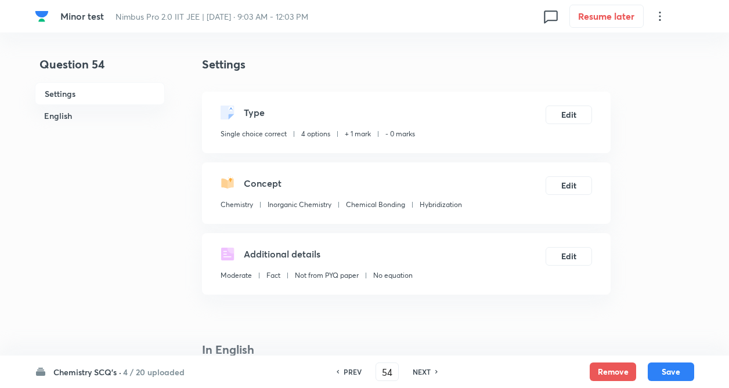
checkbox input "true"
click at [576, 117] on button "Edit" at bounding box center [569, 113] width 46 height 19
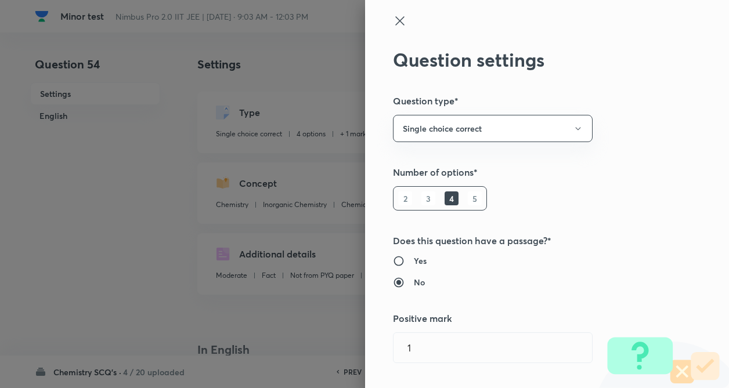
type input "1"
type input "0"
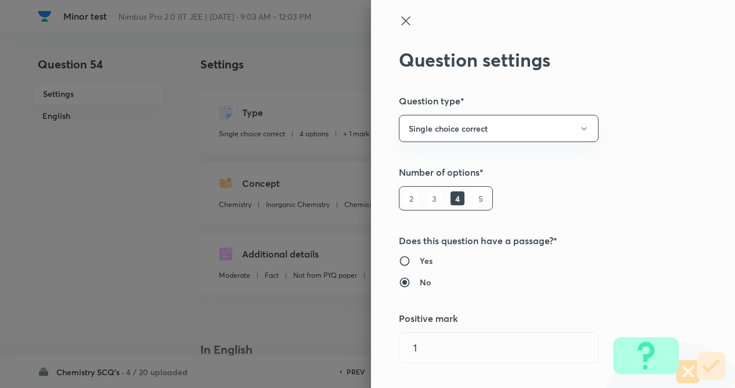
click at [612, 128] on div "Question settings Question type* Single choice correct Number of options* 2 3 4…" at bounding box center [553, 194] width 364 height 388
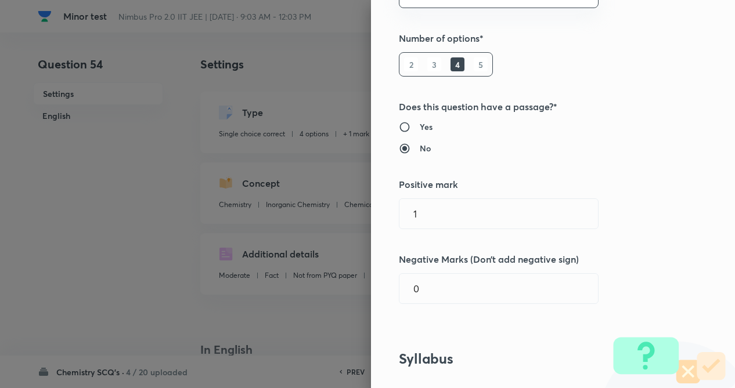
scroll to position [255, 0]
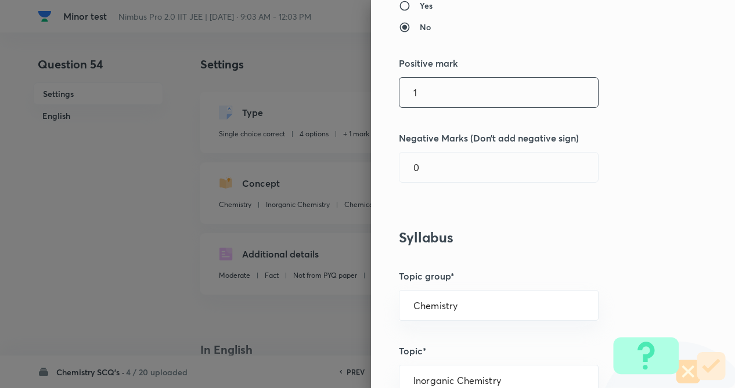
click at [483, 96] on input "1" at bounding box center [498, 93] width 198 height 30
type input "4"
click at [444, 160] on input "0" at bounding box center [498, 168] width 198 height 30
type input "1"
click at [510, 257] on div "Question settings Question type* Single choice correct Number of options* 2 3 4…" at bounding box center [553, 194] width 364 height 388
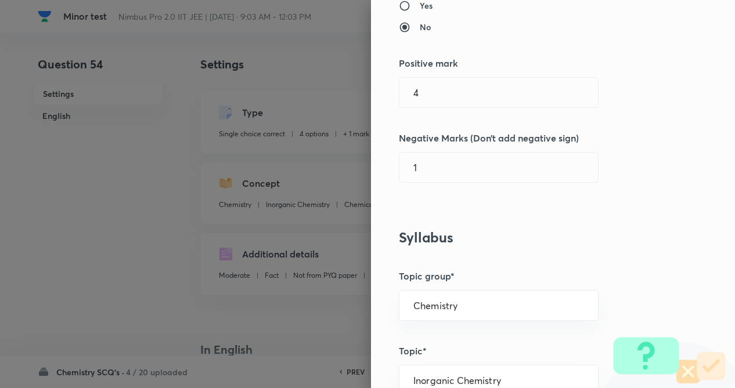
click at [589, 241] on h3 "Syllabus" at bounding box center [533, 237] width 269 height 17
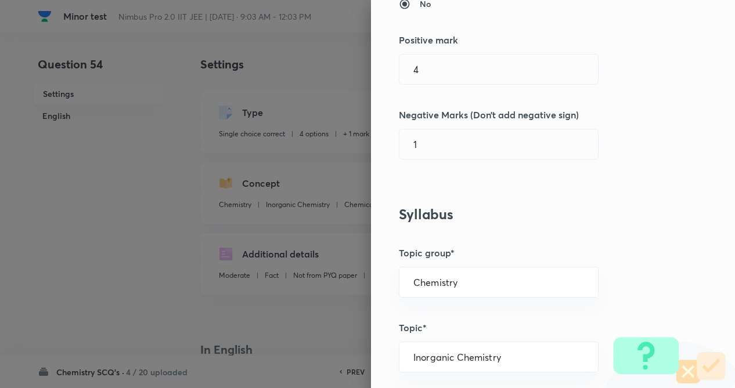
click at [590, 241] on div "Question settings Question type* Single choice correct Number of options* 2 3 4…" at bounding box center [553, 194] width 364 height 388
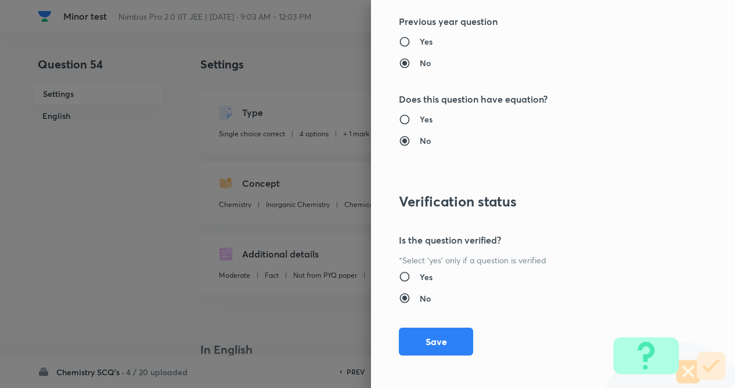
scroll to position [1194, 0]
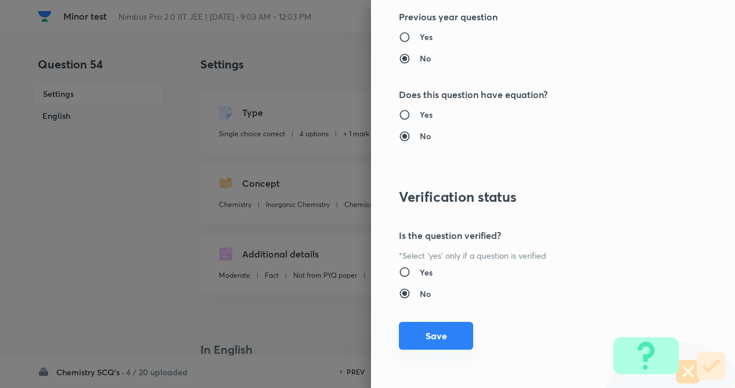
click at [424, 347] on button "Save" at bounding box center [436, 336] width 74 height 28
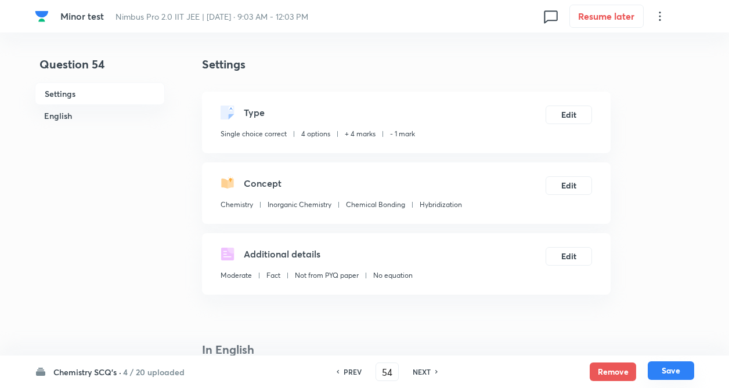
click at [670, 369] on button "Save" at bounding box center [671, 371] width 46 height 19
type input "55"
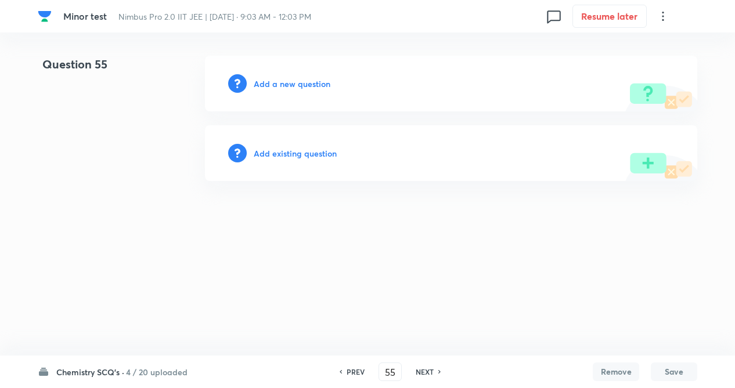
click at [270, 152] on h6 "Add existing question" at bounding box center [295, 153] width 83 height 12
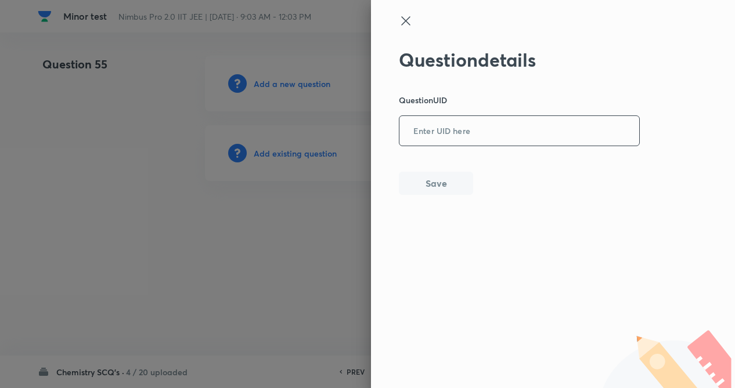
click at [477, 133] on input "text" at bounding box center [519, 131] width 240 height 28
paste input "P5BOS"
type input "P5BOS"
click at [436, 194] on button "Save" at bounding box center [436, 183] width 74 height 23
click at [431, 186] on button "Save" at bounding box center [436, 183] width 74 height 23
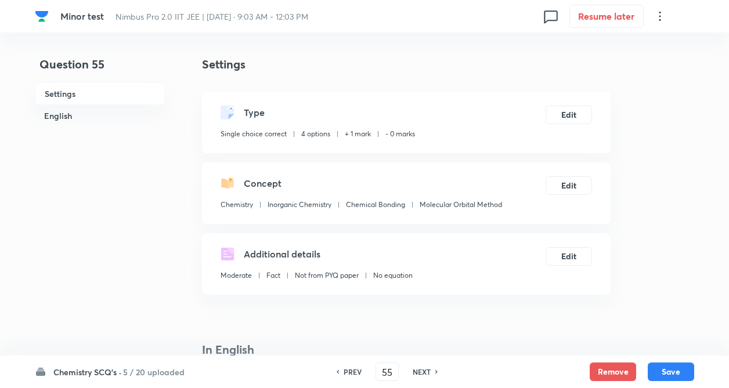
checkbox input "true"
click at [574, 120] on button "Edit" at bounding box center [569, 113] width 46 height 19
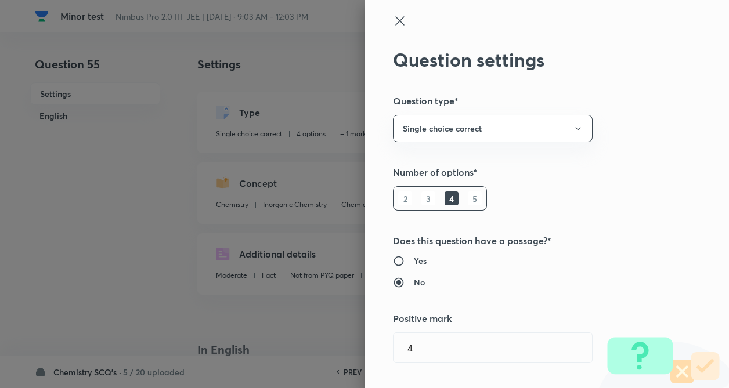
type input "1"
type input "0"
type input "Molecular Orbital Method"
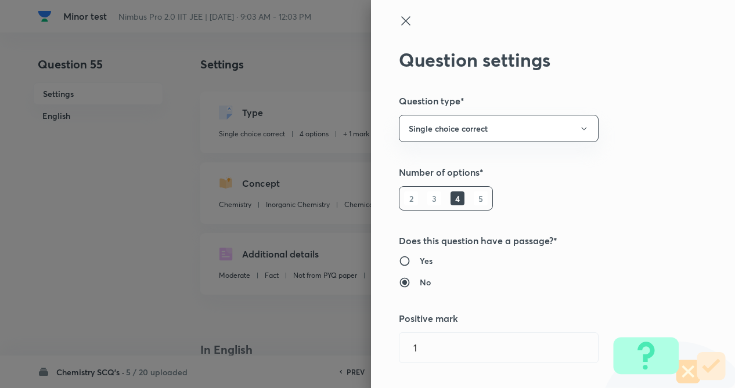
click at [650, 146] on div "Question settings Question type* Single choice correct Number of options* 2 3 4…" at bounding box center [553, 194] width 364 height 388
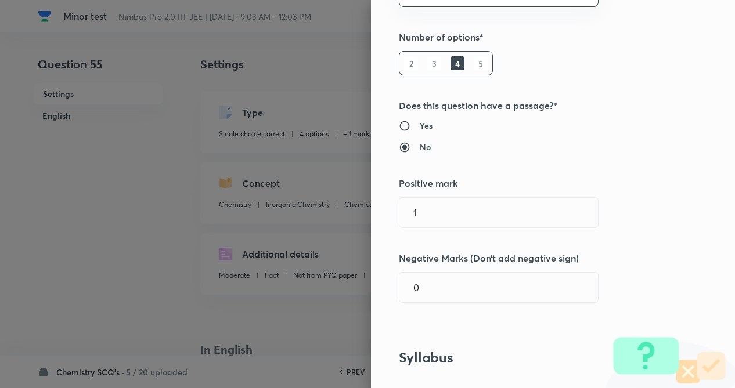
scroll to position [162, 0]
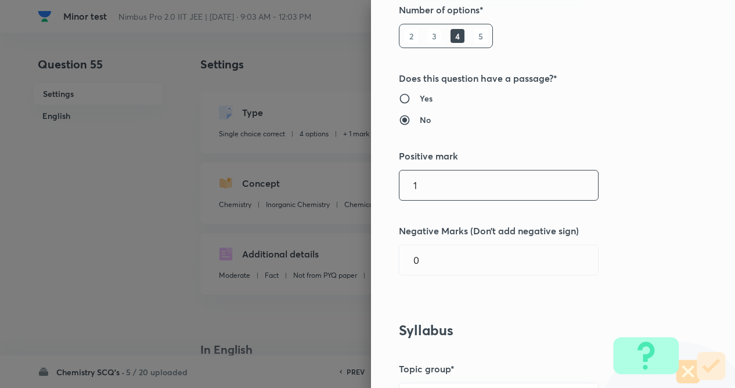
click at [554, 171] on input "1" at bounding box center [498, 186] width 198 height 30
type input "4"
click at [490, 222] on div "Question settings Question type* Single choice correct Number of options* 2 3 4…" at bounding box center [553, 194] width 364 height 388
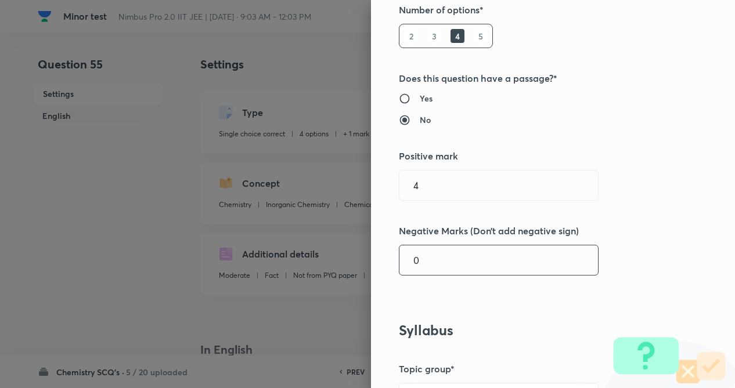
click at [464, 268] on input "0" at bounding box center [498, 260] width 198 height 30
type input "1"
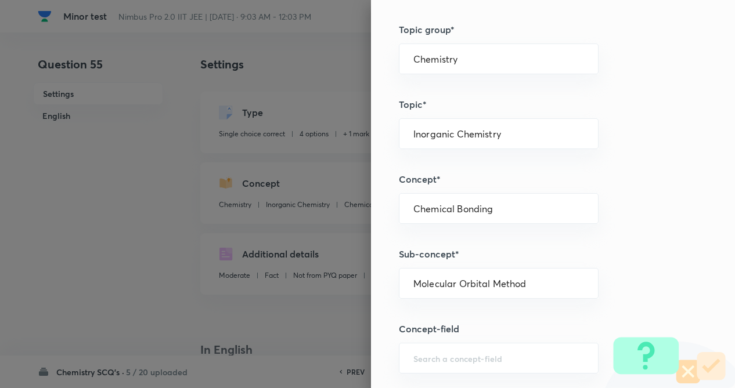
click at [653, 200] on div "Question settings Question type* Single choice correct Number of options* 2 3 4…" at bounding box center [553, 194] width 364 height 388
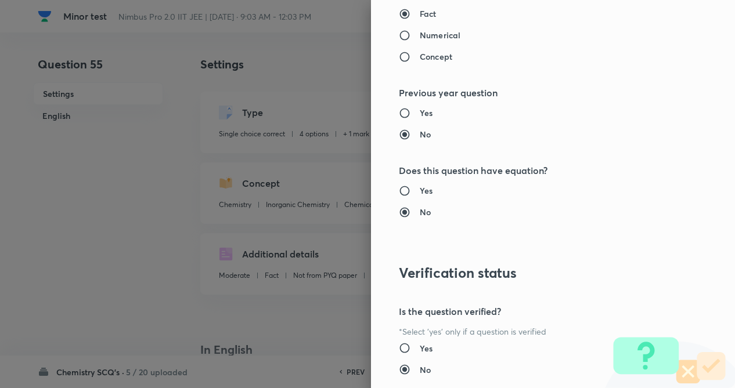
scroll to position [1194, 0]
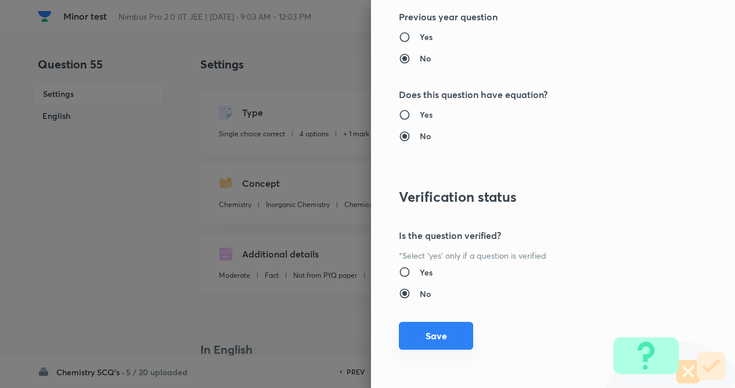
click at [420, 335] on button "Save" at bounding box center [436, 336] width 74 height 28
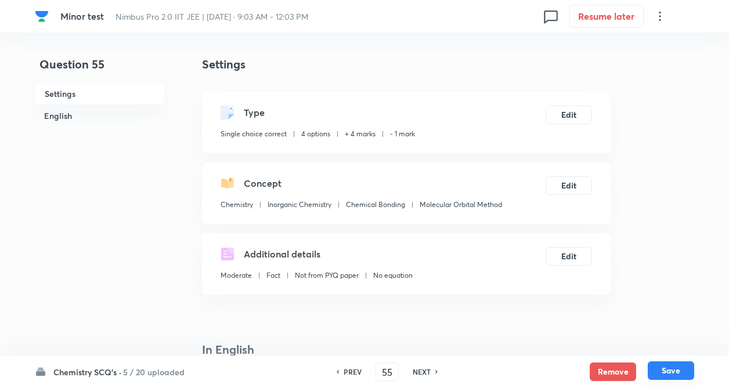
click at [668, 364] on button "Save" at bounding box center [671, 371] width 46 height 19
type input "56"
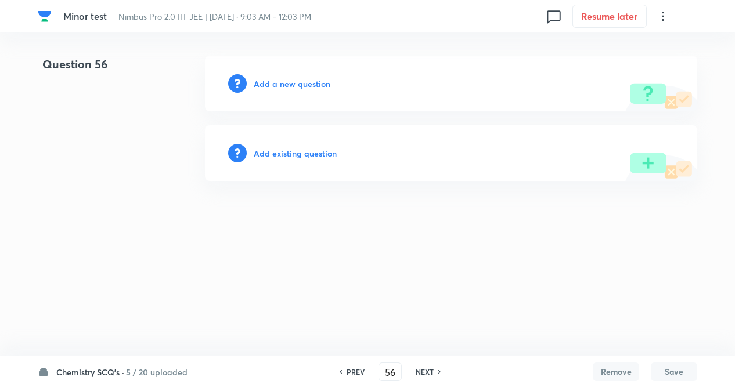
click at [286, 157] on h6 "Add existing question" at bounding box center [295, 153] width 83 height 12
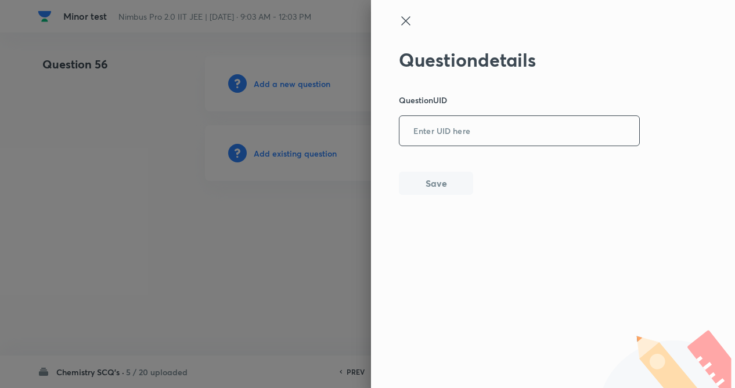
click at [440, 126] on input "text" at bounding box center [519, 131] width 240 height 28
paste input "70IS1"
type input "70IS1"
click at [417, 179] on button "Save" at bounding box center [436, 182] width 74 height 23
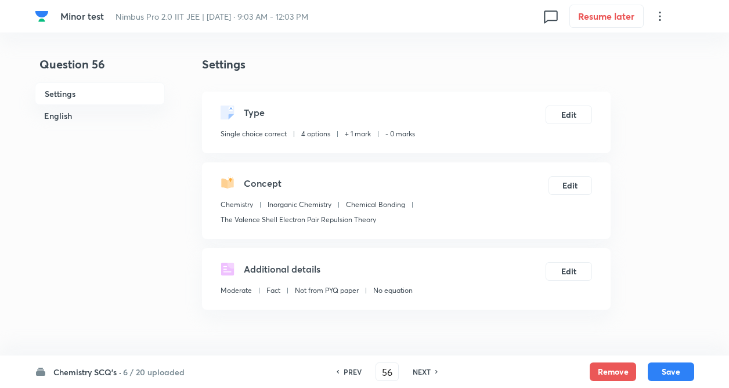
checkbox input "true"
click at [569, 114] on button "Edit" at bounding box center [569, 113] width 46 height 19
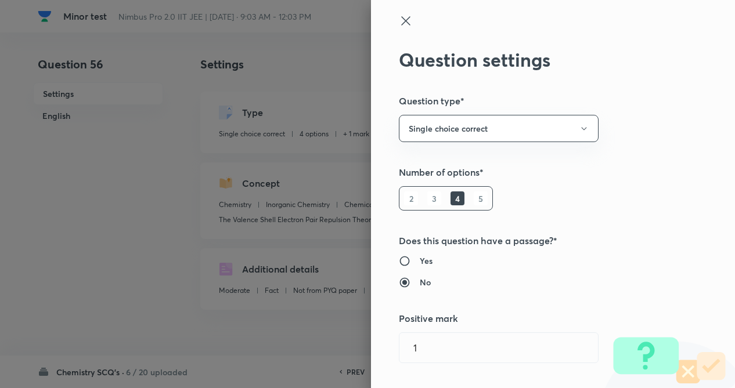
type input "1"
type input "0"
type input "The Valence Shell Electron Pair Repulsion Theory"
click at [665, 172] on div "Question settings Question type* Single choice correct Number of options* 2 3 4…" at bounding box center [553, 194] width 364 height 388
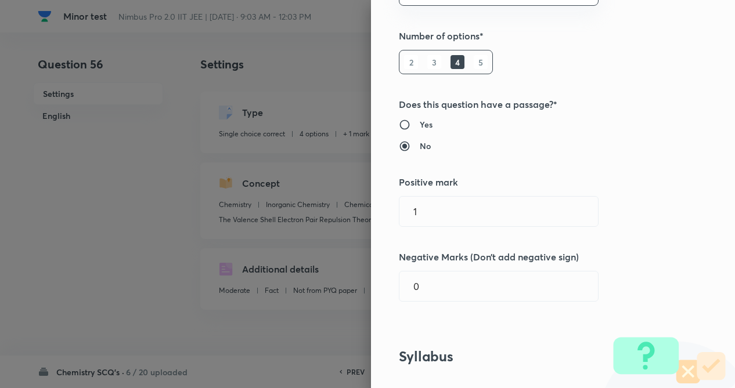
scroll to position [209, 0]
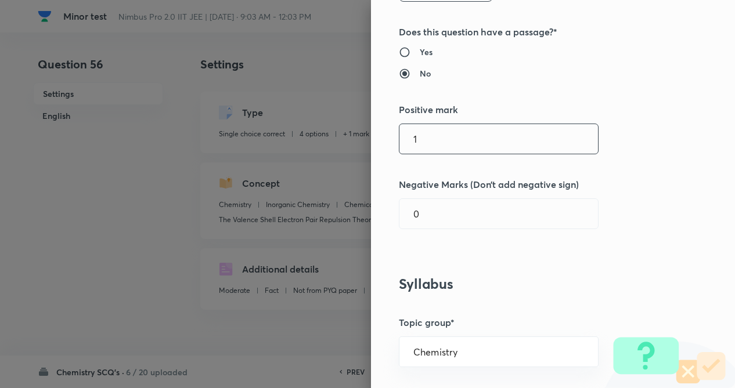
click at [496, 146] on input "1" at bounding box center [498, 139] width 198 height 30
type input "4"
click at [422, 218] on input "0" at bounding box center [498, 214] width 198 height 30
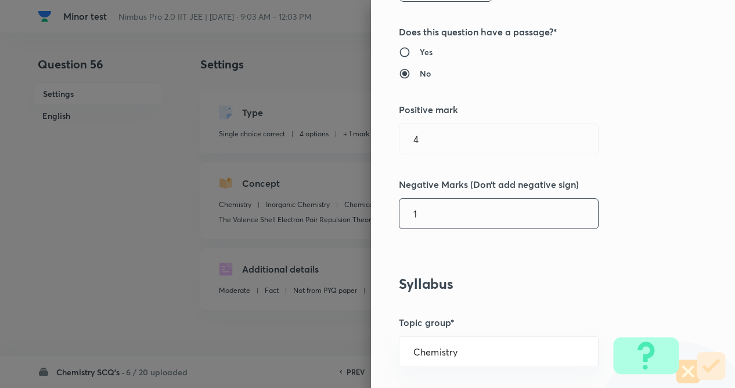
type input "1"
click at [475, 271] on div "Question settings Question type* Single choice correct Number of options* 2 3 4…" at bounding box center [553, 194] width 364 height 388
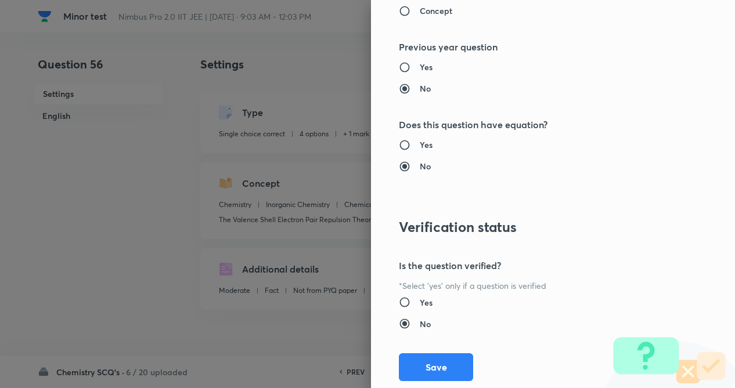
scroll to position [1194, 0]
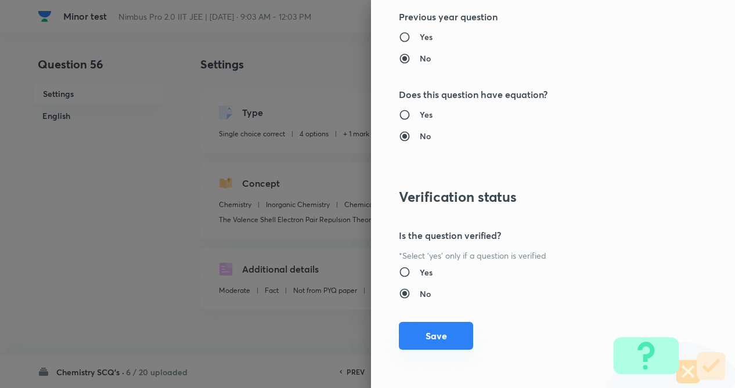
click at [437, 335] on button "Save" at bounding box center [436, 336] width 74 height 28
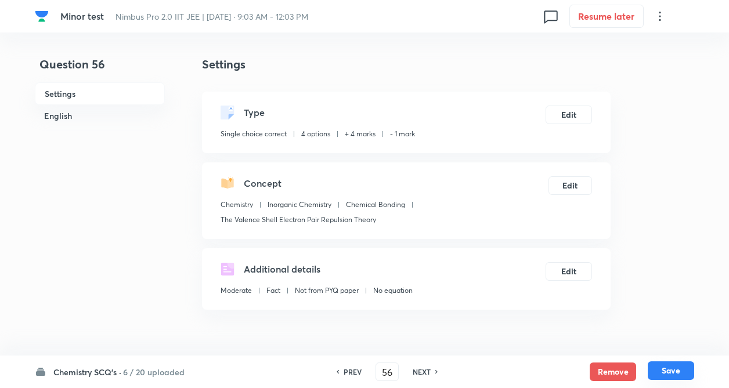
click at [671, 370] on button "Save" at bounding box center [671, 371] width 46 height 19
type input "57"
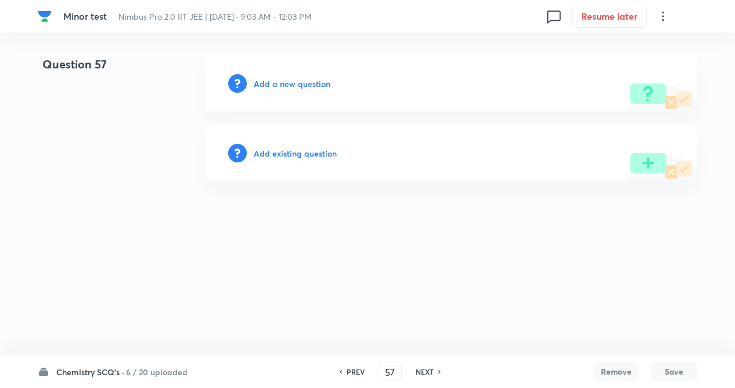
click at [288, 147] on h6 "Add existing question" at bounding box center [295, 153] width 83 height 12
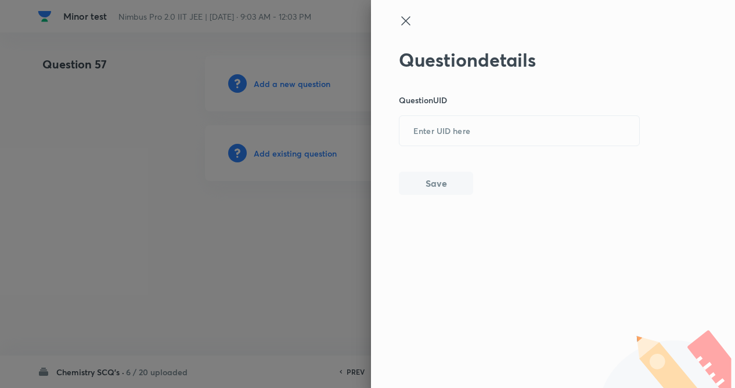
click at [421, 147] on div "Question details Question UID ​ Save" at bounding box center [519, 122] width 241 height 146
click at [422, 140] on input "text" at bounding box center [519, 131] width 240 height 28
paste input "D351U"
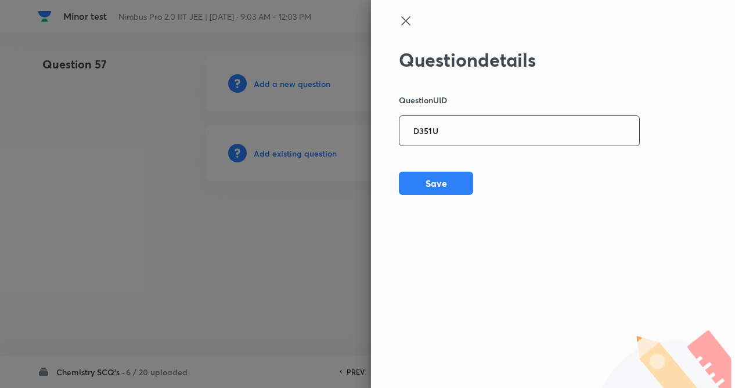
type input "D351U"
click at [425, 196] on div "Question details Question UID D351U ​ Save" at bounding box center [553, 194] width 364 height 388
click at [425, 188] on button "Save" at bounding box center [436, 182] width 74 height 23
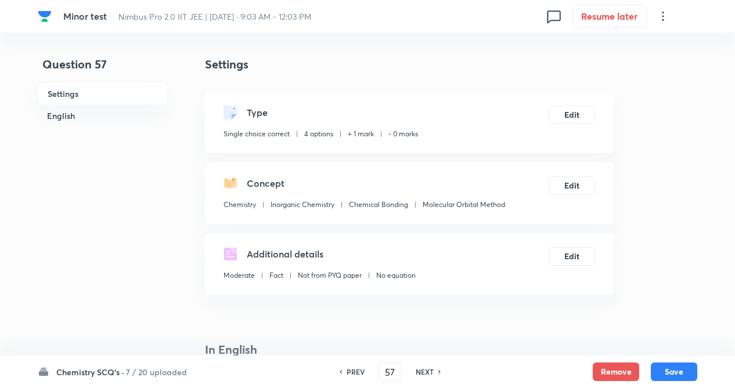
checkbox input "true"
click at [563, 116] on button "Edit" at bounding box center [569, 113] width 46 height 19
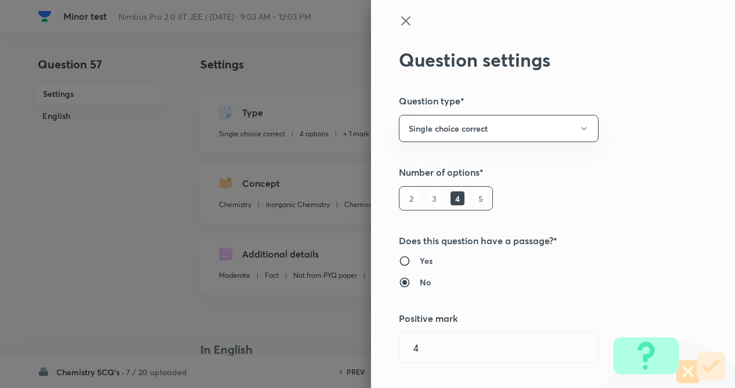
type input "1"
type input "0"
type input "Molecular Orbital Method"
click at [611, 138] on div "Question settings Question type* Single choice correct Number of options* 2 3 4…" at bounding box center [553, 194] width 364 height 388
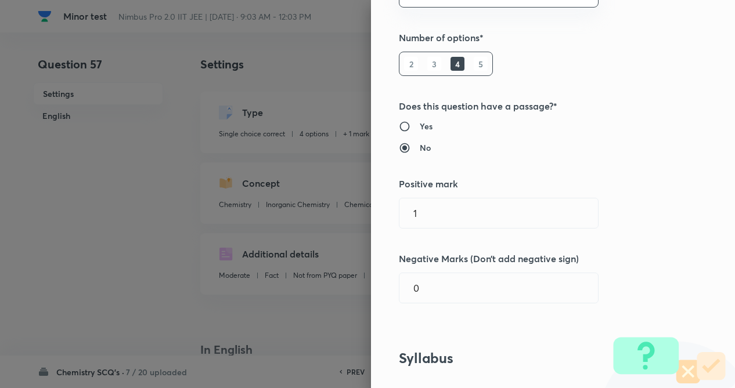
scroll to position [162, 0]
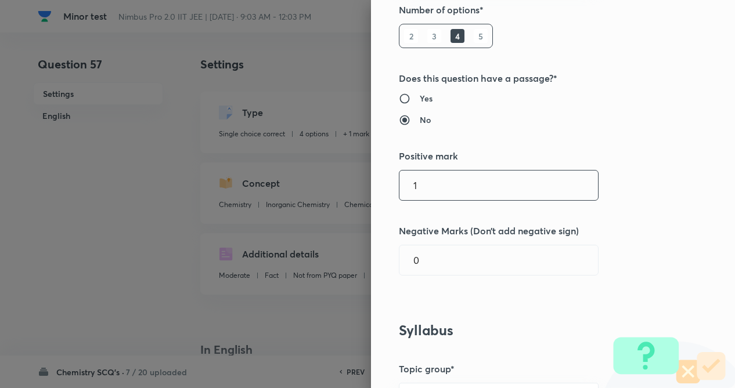
click at [525, 179] on input "1" at bounding box center [498, 186] width 198 height 30
type input "4"
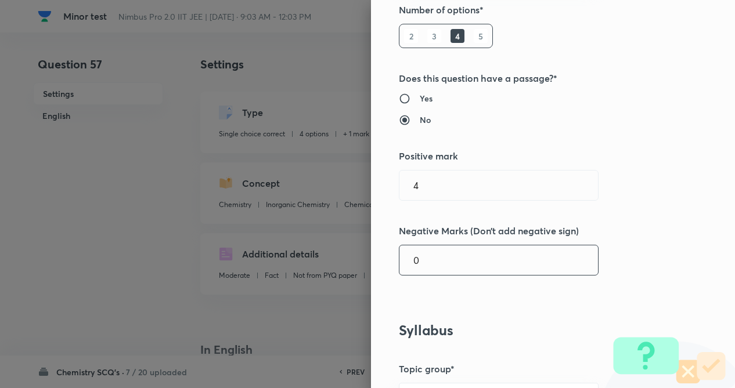
click at [472, 260] on input "0" at bounding box center [498, 260] width 198 height 30
type input "1"
click at [705, 204] on div "Question settings Question type* Single choice correct Number of options* 2 3 4…" at bounding box center [553, 194] width 364 height 388
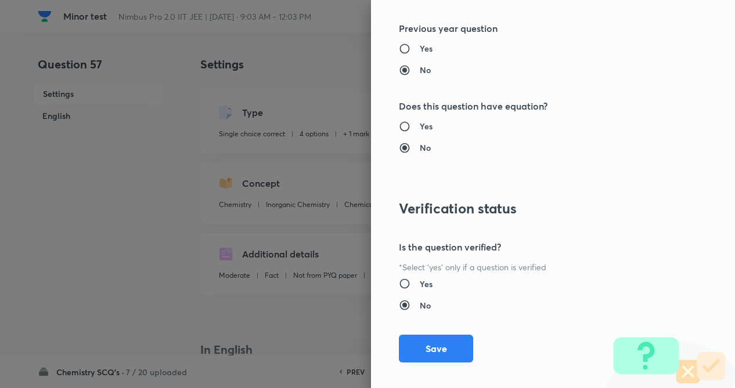
scroll to position [1194, 0]
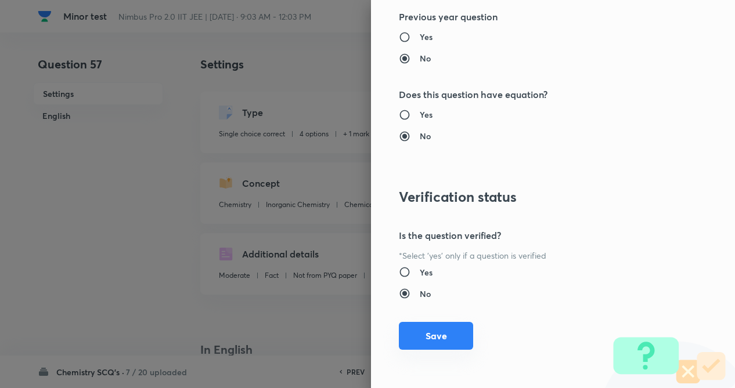
click at [420, 341] on button "Save" at bounding box center [436, 336] width 74 height 28
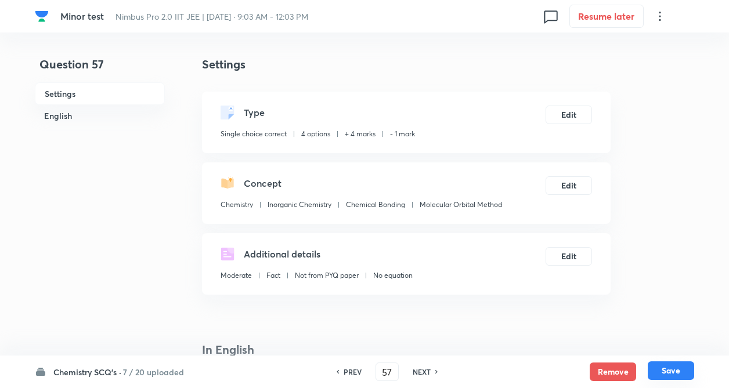
click at [673, 363] on button "Save" at bounding box center [671, 371] width 46 height 19
type input "58"
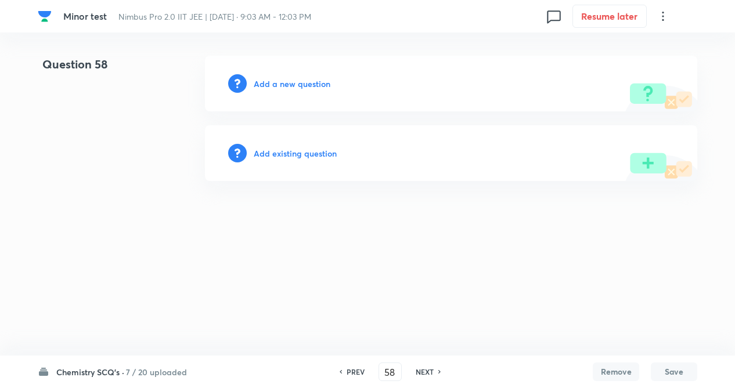
click at [294, 153] on h6 "Add existing question" at bounding box center [295, 153] width 83 height 12
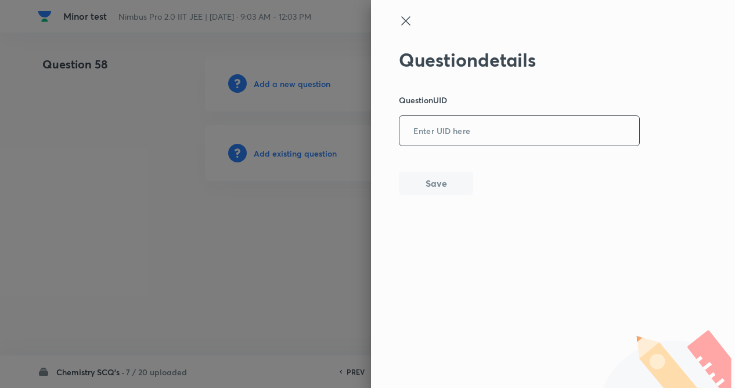
click at [463, 136] on input "text" at bounding box center [519, 131] width 240 height 28
paste input "VB9H1"
type input "VB9H1"
click at [426, 187] on button "Save" at bounding box center [436, 182] width 74 height 23
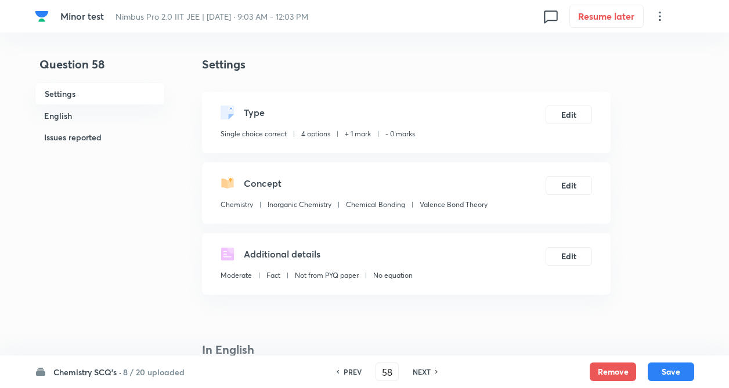
checkbox input "true"
click at [582, 125] on div "Type Single choice correct 4 options + 1 mark - 0 marks Edit" at bounding box center [406, 123] width 409 height 62
click at [572, 111] on button "Edit" at bounding box center [569, 113] width 46 height 19
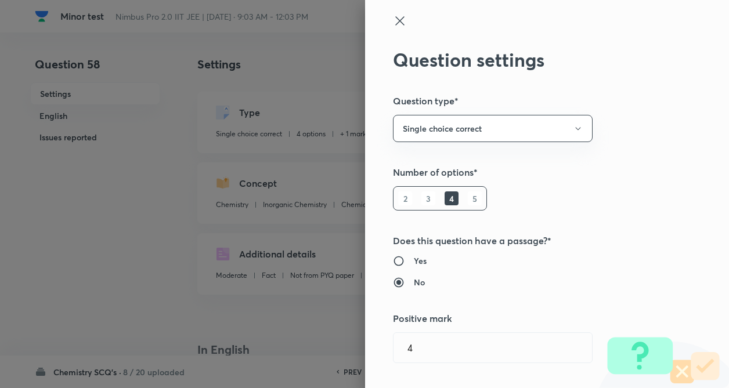
type input "1"
type input "0"
type input "Valence Bond Theory"
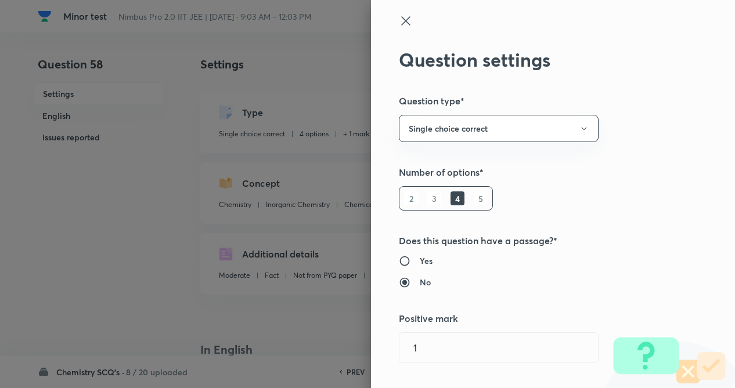
click at [646, 123] on div "Question settings Question type* Single choice correct Number of options* 2 3 4…" at bounding box center [553, 194] width 364 height 388
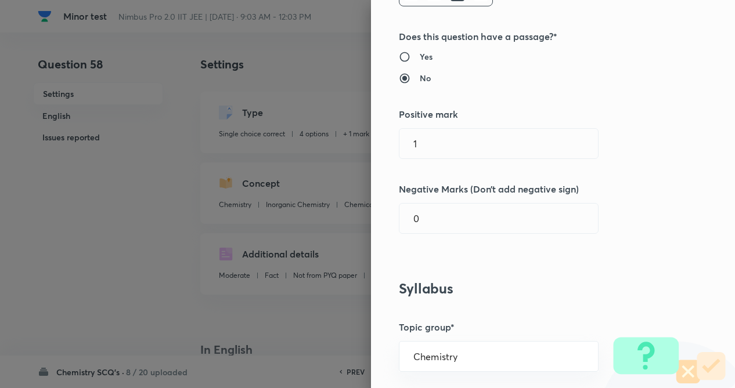
scroll to position [209, 0]
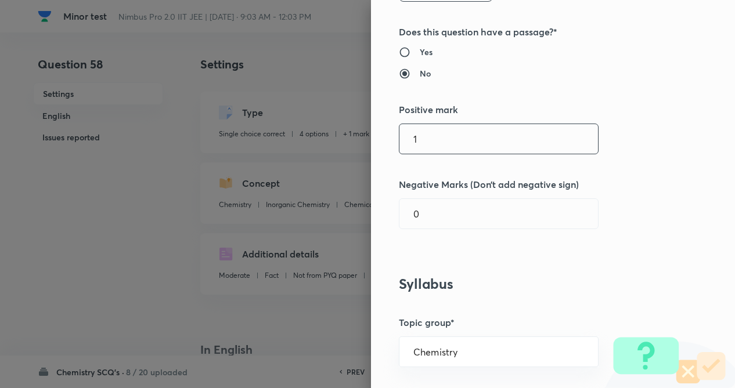
click at [535, 139] on input "1" at bounding box center [498, 139] width 198 height 30
type input "4"
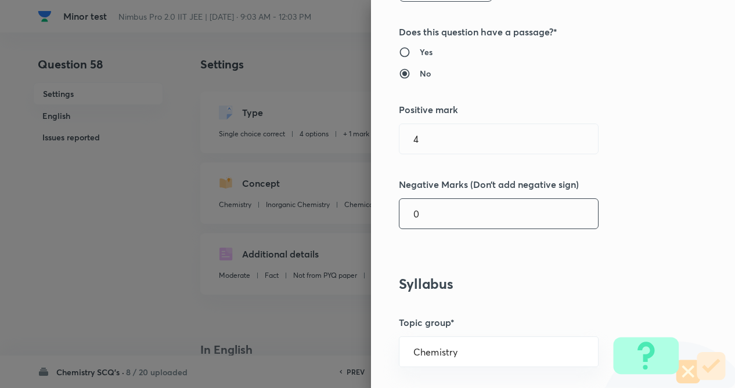
click at [485, 201] on input "0" at bounding box center [498, 214] width 198 height 30
type input "1"
click at [634, 178] on h5 "Negative Marks (Don’t add negative sign)" at bounding box center [533, 185] width 269 height 14
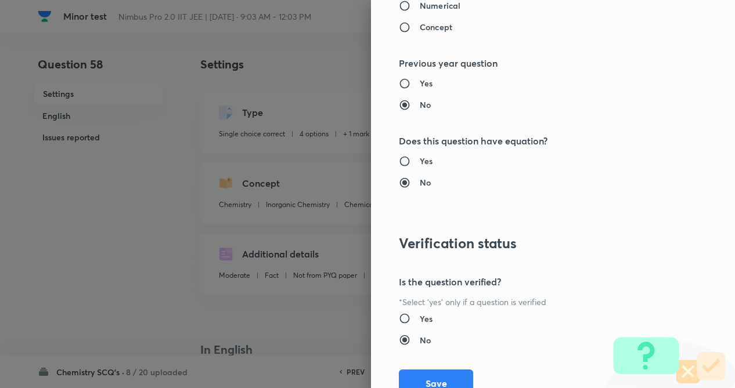
scroll to position [1194, 0]
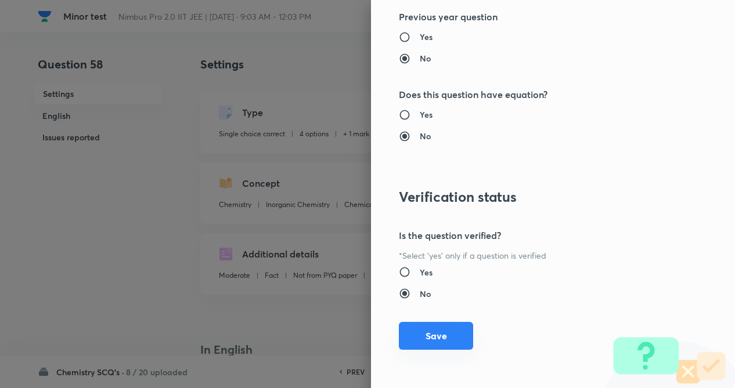
click at [414, 326] on button "Save" at bounding box center [436, 336] width 74 height 28
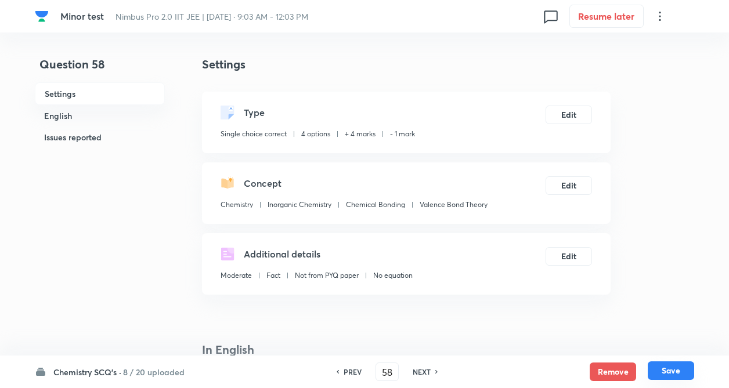
click at [667, 365] on button "Save" at bounding box center [671, 371] width 46 height 19
type input "59"
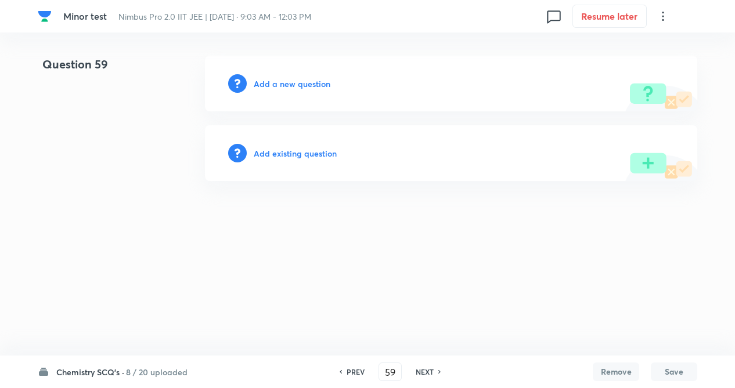
click at [282, 156] on h6 "Add existing question" at bounding box center [295, 153] width 83 height 12
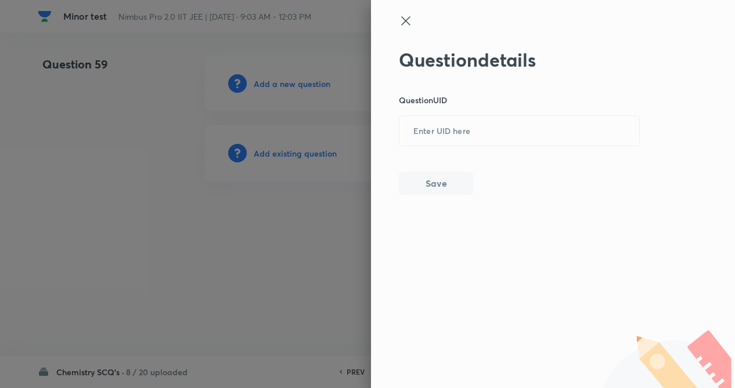
click at [457, 151] on div "Question details Question UID ​ Save" at bounding box center [519, 122] width 241 height 146
click at [453, 129] on input "text" at bounding box center [519, 131] width 240 height 28
paste input "A1GRG"
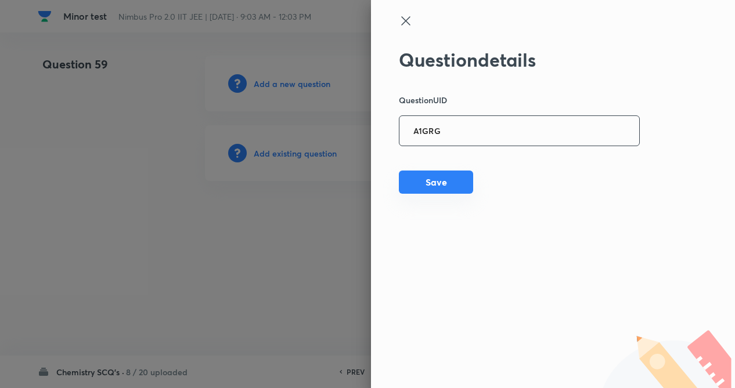
type input "A1GRG"
click at [424, 180] on button "Save" at bounding box center [436, 182] width 74 height 23
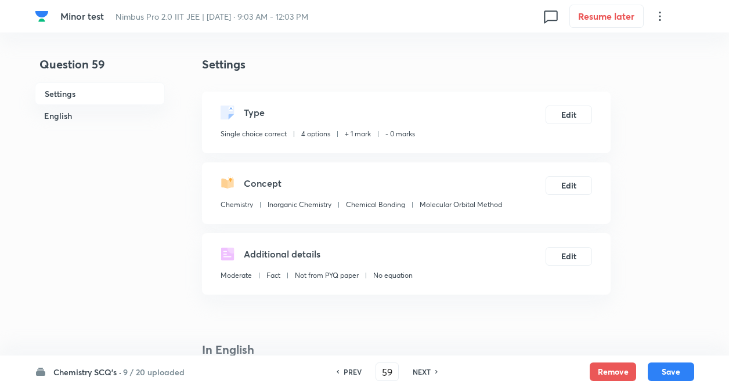
checkbox input "true"
click at [566, 111] on button "Edit" at bounding box center [569, 113] width 46 height 19
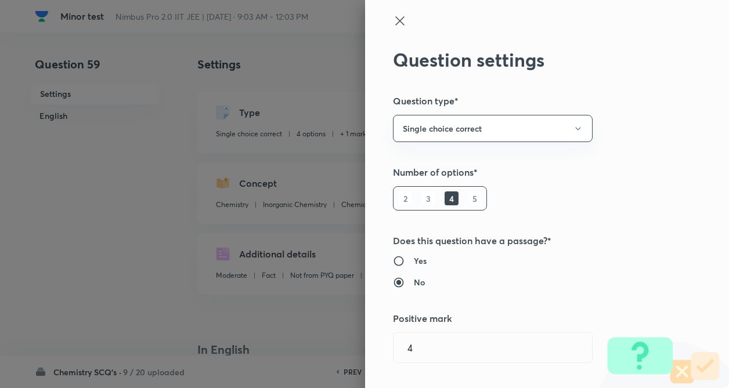
click at [631, 155] on div "Question settings Question type* Single choice correct Number of options* 2 3 4…" at bounding box center [547, 194] width 364 height 388
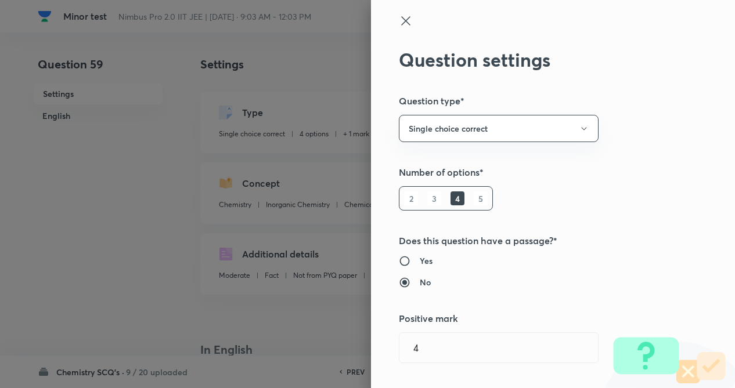
type input "1"
type input "0"
type input "Molecular Orbital Method"
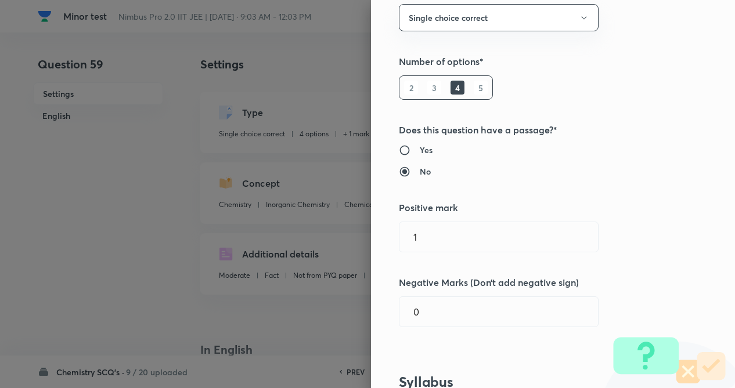
scroll to position [232, 0]
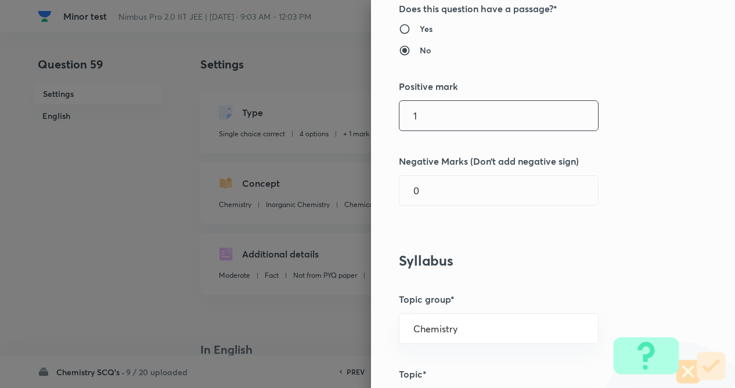
click at [499, 107] on input "1" at bounding box center [498, 116] width 198 height 30
type input "4"
click at [448, 177] on input "0" at bounding box center [498, 191] width 198 height 30
type input "1"
click at [639, 116] on div "Question settings Question type* Single choice correct Number of options* 2 3 4…" at bounding box center [553, 194] width 364 height 388
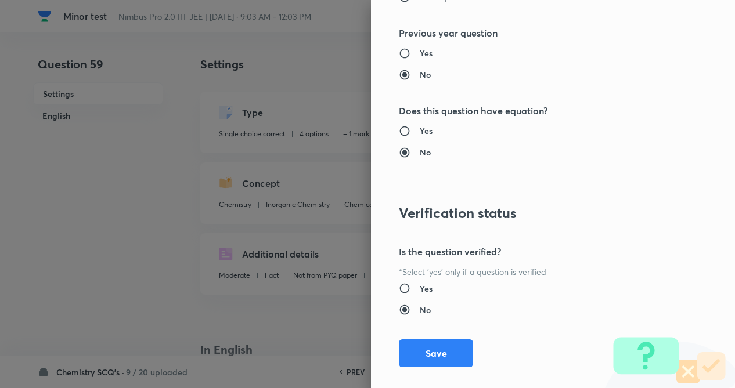
scroll to position [1194, 0]
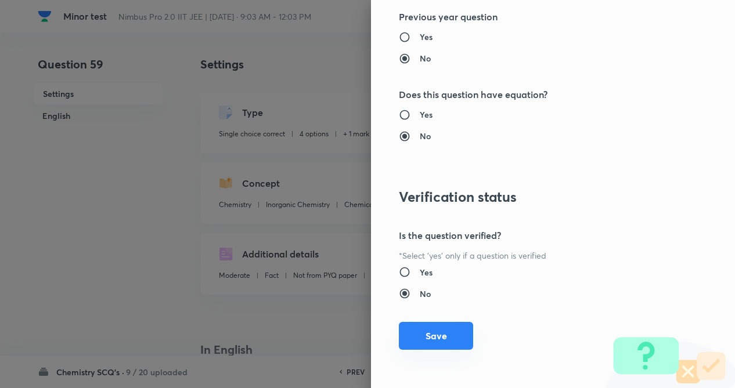
click at [433, 330] on button "Save" at bounding box center [436, 336] width 74 height 28
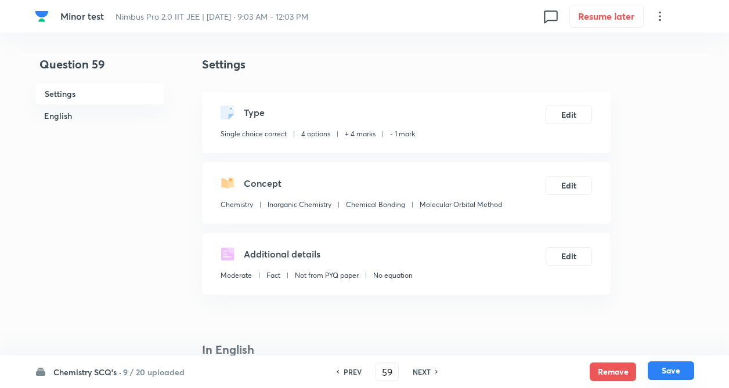
click at [678, 368] on button "Save" at bounding box center [671, 371] width 46 height 19
type input "60"
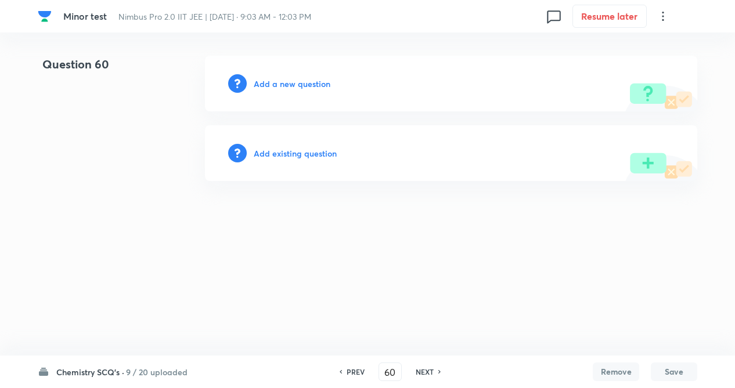
click at [297, 149] on h6 "Add existing question" at bounding box center [295, 153] width 83 height 12
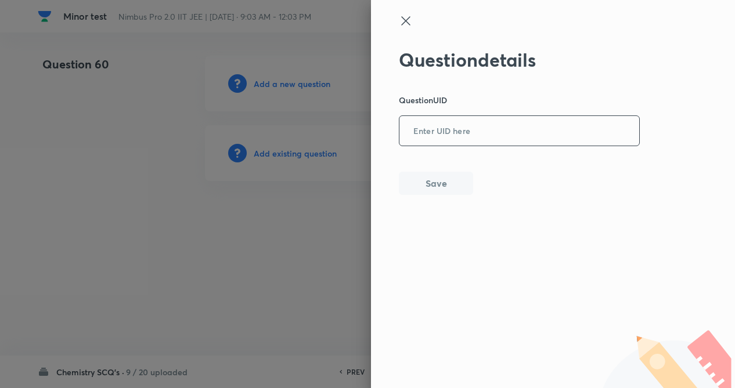
click at [480, 133] on input "text" at bounding box center [519, 131] width 240 height 28
paste input "5A3JN"
type input "5A3JN"
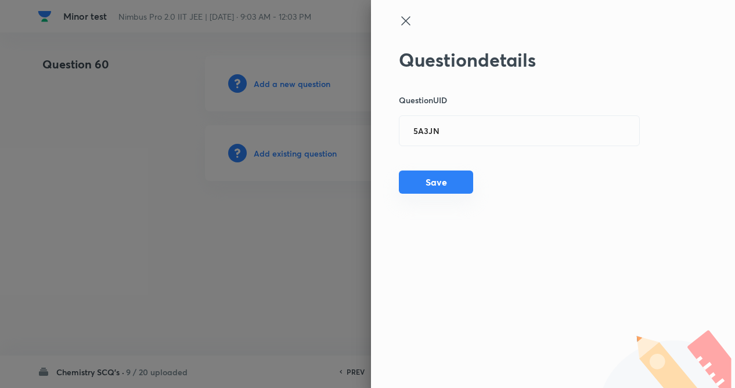
click at [411, 182] on button "Save" at bounding box center [436, 182] width 74 height 23
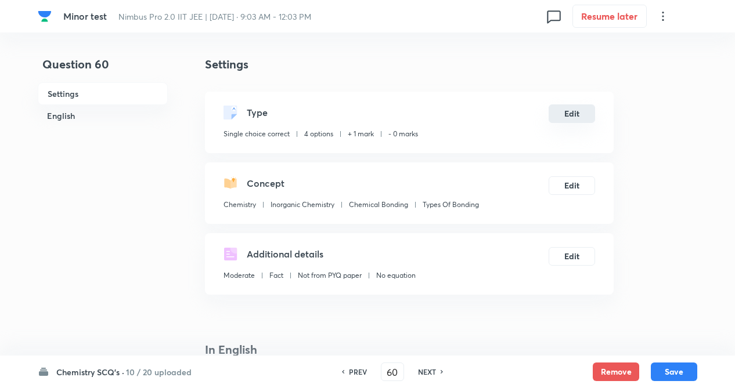
checkbox input "true"
click at [575, 117] on button "Edit" at bounding box center [569, 113] width 46 height 19
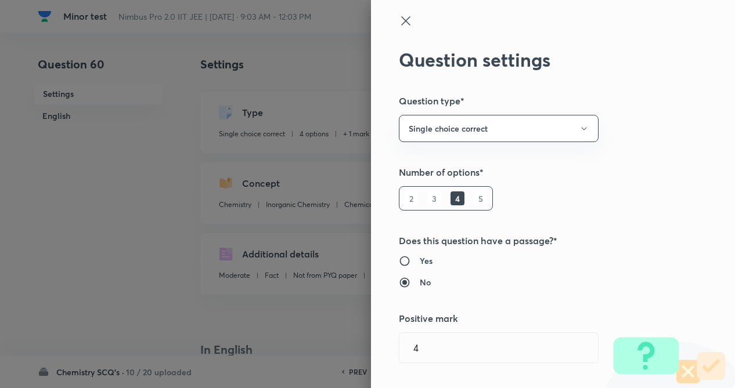
type input "1"
type input "0"
type input "Types Of Bonding"
click at [651, 143] on div "Question settings Question type* Single choice correct Number of options* 2 3 4…" at bounding box center [553, 194] width 364 height 388
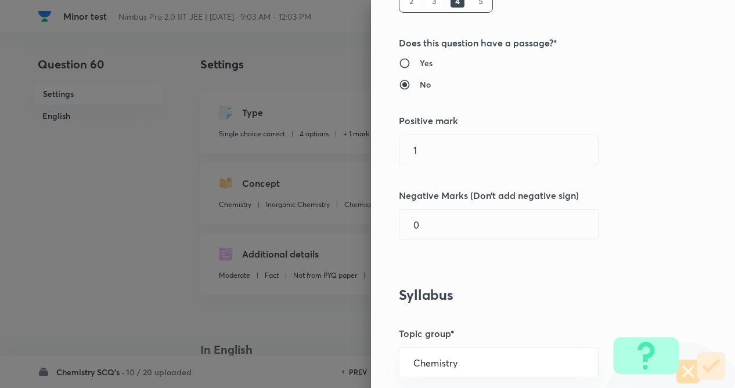
scroll to position [232, 0]
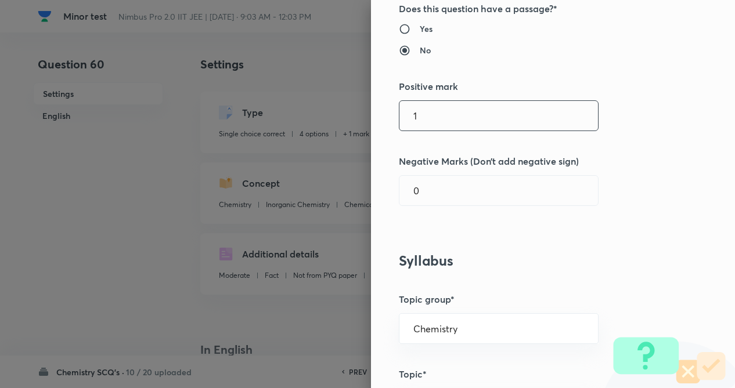
click at [528, 129] on input "1" at bounding box center [498, 116] width 198 height 30
type input "4"
click at [477, 194] on input "0" at bounding box center [498, 191] width 198 height 30
type input "1"
click at [611, 179] on div "Question settings Question type* Single choice correct Number of options* 2 3 4…" at bounding box center [553, 194] width 364 height 388
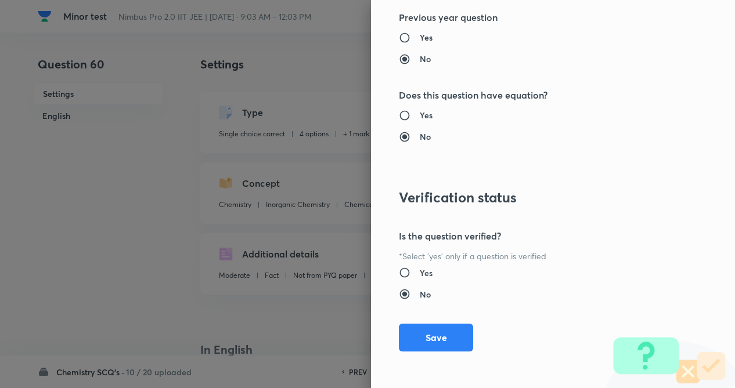
scroll to position [1194, 0]
click at [437, 341] on button "Save" at bounding box center [436, 336] width 74 height 28
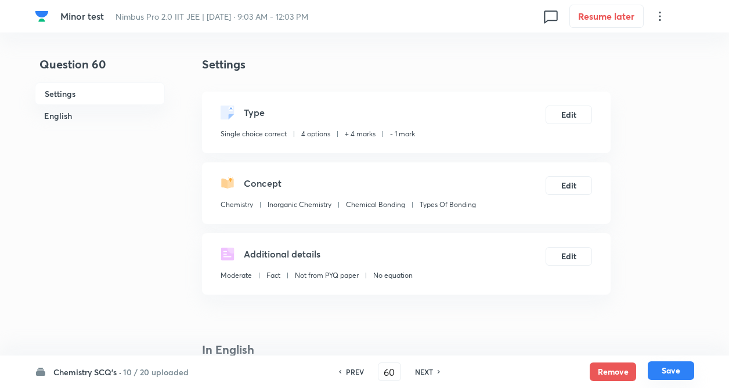
click at [684, 369] on button "Save" at bounding box center [671, 371] width 46 height 19
type input "61"
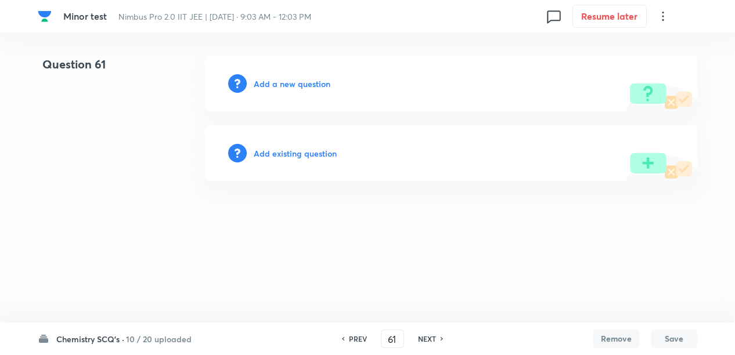
click at [290, 150] on h6 "Add existing question" at bounding box center [295, 153] width 83 height 12
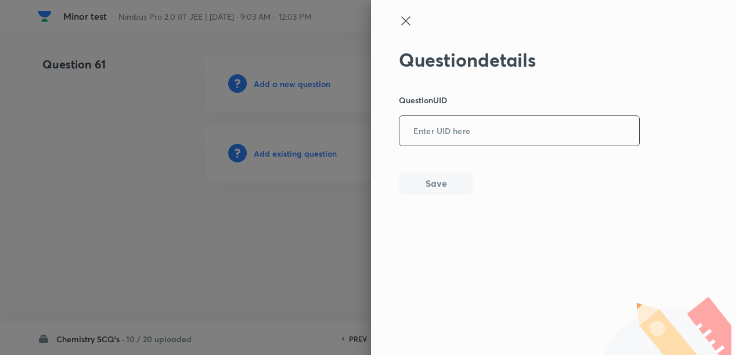
click at [482, 128] on input "text" at bounding box center [519, 131] width 240 height 28
paste input "GSFHO"
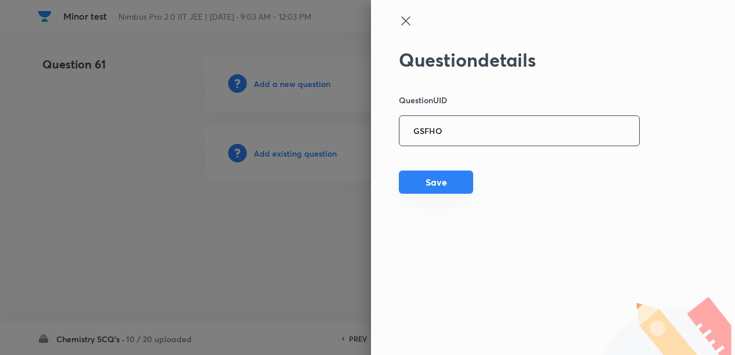
type input "GSFHO"
click at [406, 185] on button "Save" at bounding box center [436, 182] width 74 height 23
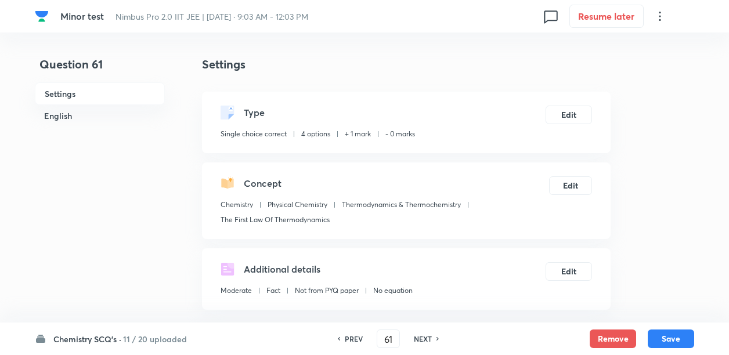
checkbox input "true"
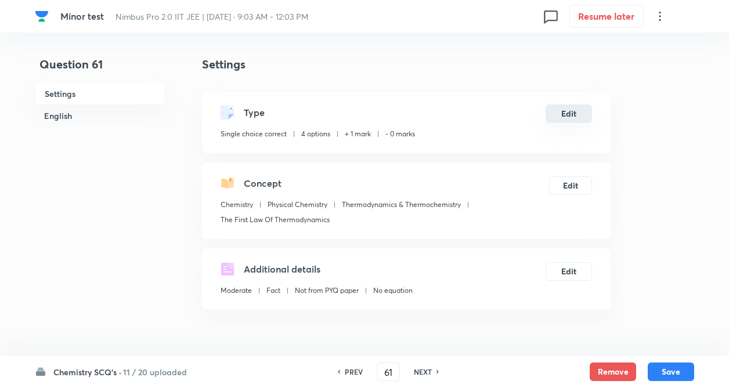
click at [562, 117] on button "Edit" at bounding box center [569, 113] width 46 height 19
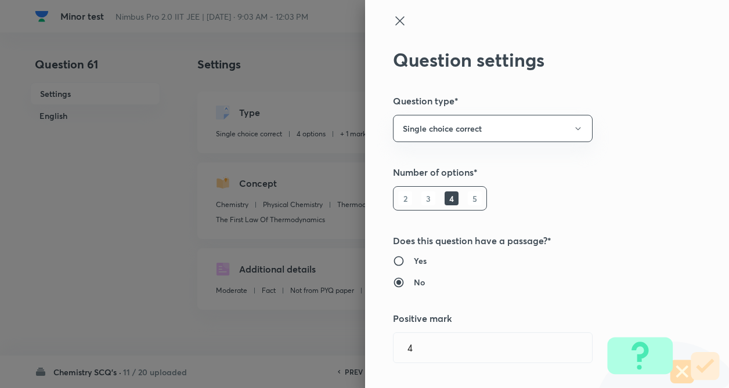
click at [677, 124] on div "Question settings Question type* Single choice correct Number of options* 2 3 4…" at bounding box center [547, 194] width 364 height 388
type input "1"
type input "0"
type input "Physical Chemistry"
type input "Thermodynamics & Thermochemistry"
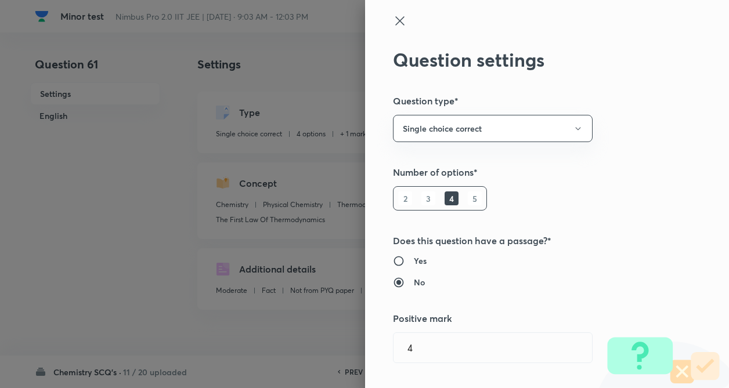
type input "The First Law Of Thermodynamics"
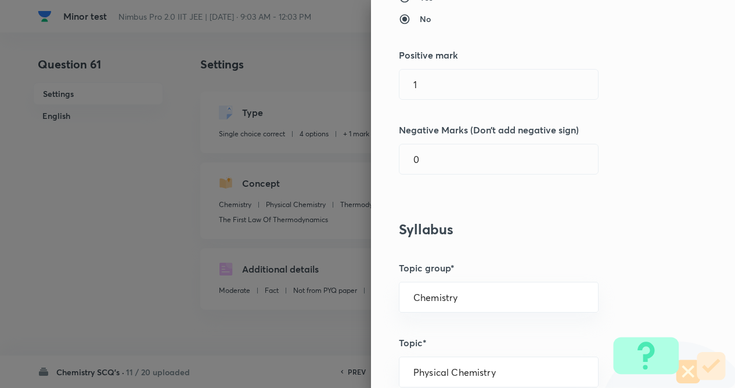
scroll to position [302, 0]
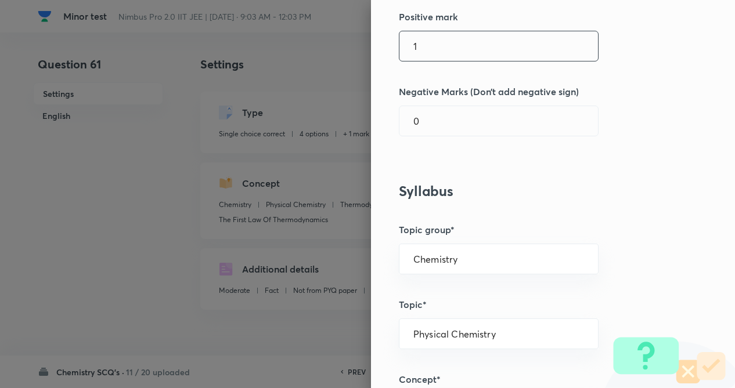
click at [446, 45] on input "1" at bounding box center [498, 46] width 198 height 30
type input "4"
click at [431, 128] on input "text" at bounding box center [498, 121] width 198 height 30
type input "1"
click at [554, 198] on div "Question settings Question type* Single choice correct Number of options* 2 3 4…" at bounding box center [553, 194] width 364 height 388
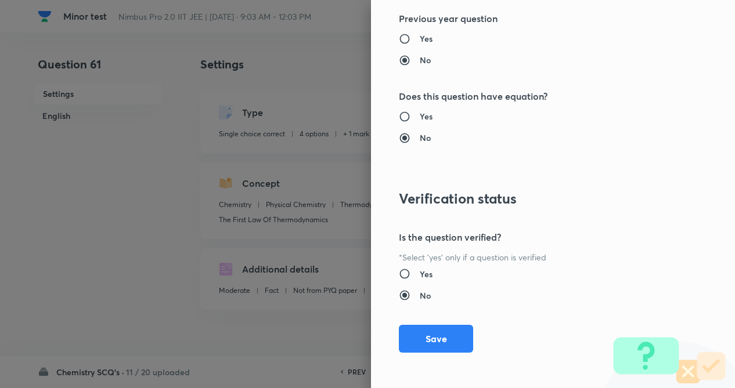
scroll to position [1194, 0]
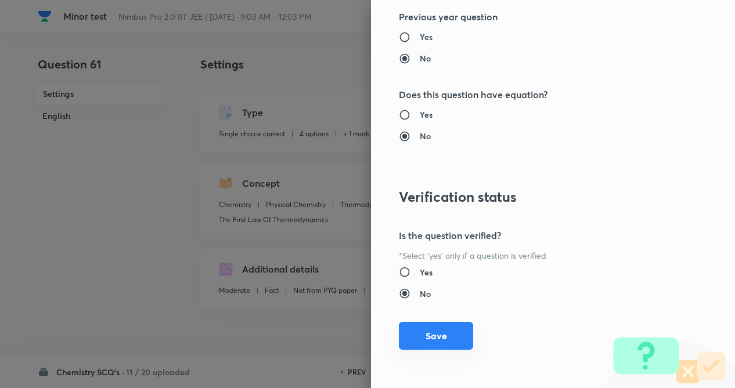
click at [425, 332] on button "Save" at bounding box center [436, 336] width 74 height 28
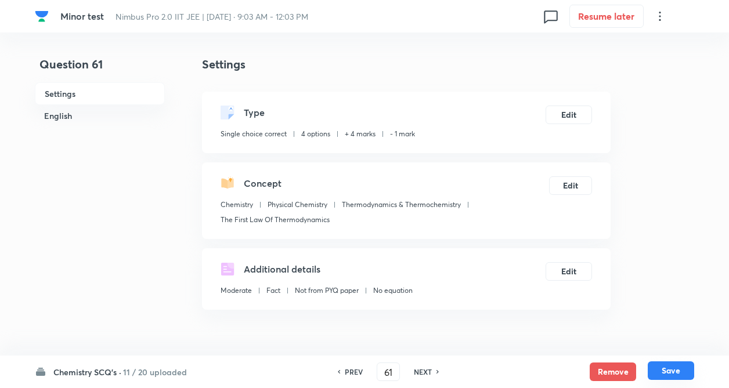
click at [683, 368] on button "Save" at bounding box center [671, 371] width 46 height 19
type input "62"
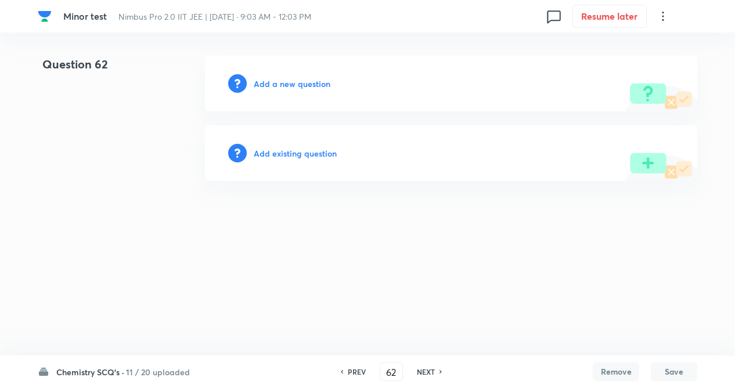
click at [297, 152] on h6 "Add existing question" at bounding box center [295, 153] width 83 height 12
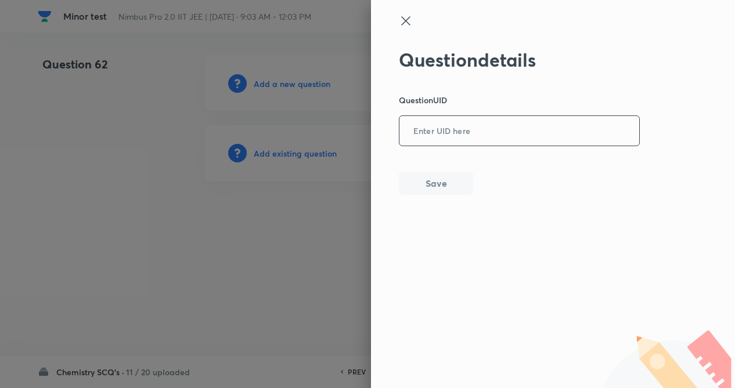
click at [465, 143] on input "text" at bounding box center [519, 131] width 240 height 28
paste input "69OVP"
type input "69OVP"
click at [450, 178] on button "Save" at bounding box center [436, 182] width 74 height 23
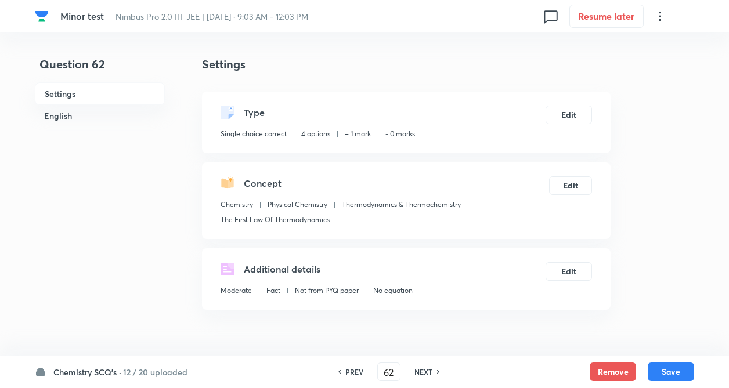
checkbox input "true"
click at [568, 111] on button "Edit" at bounding box center [569, 113] width 46 height 19
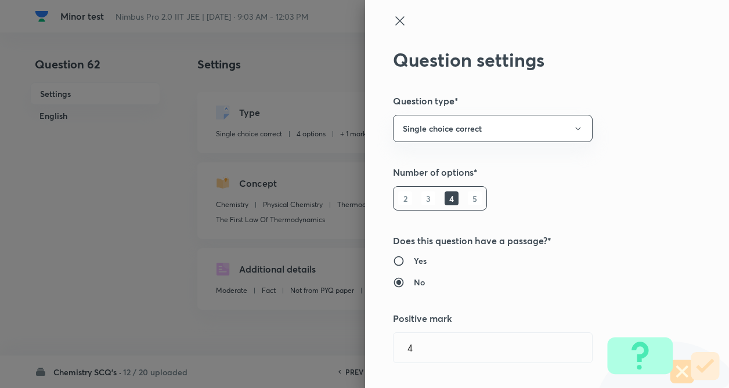
type input "1"
type input "0"
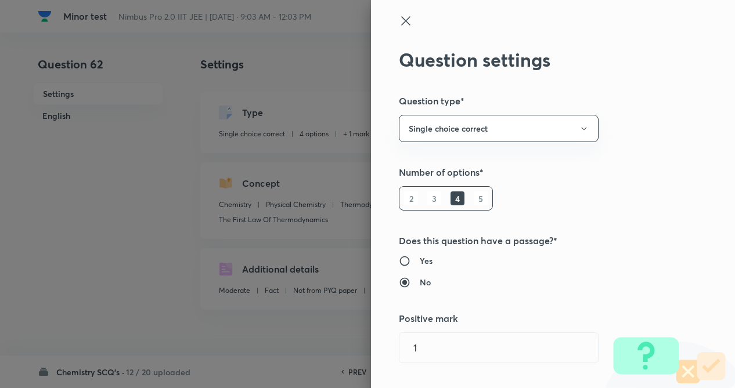
click at [658, 113] on div "Question settings Question type* Single choice correct Number of options* 2 3 4…" at bounding box center [553, 194] width 364 height 388
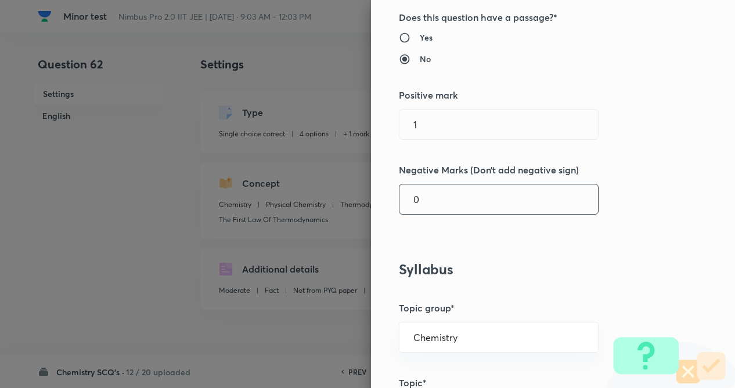
scroll to position [255, 0]
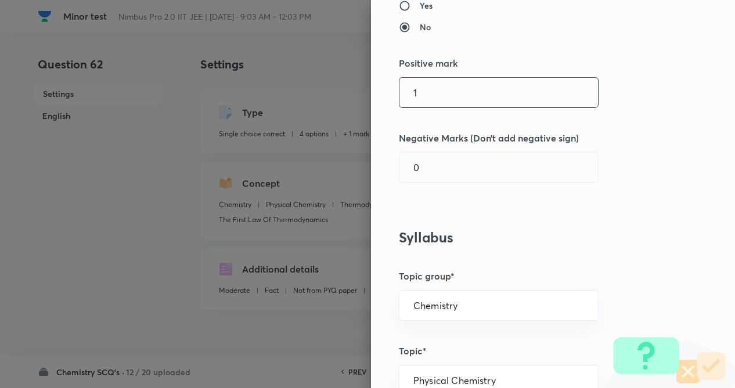
click at [447, 107] on input "1" at bounding box center [498, 93] width 198 height 30
type input "4"
click at [434, 176] on input "text" at bounding box center [498, 168] width 198 height 30
type input "1"
click at [577, 234] on div "Question settings Question type* Single choice correct Number of options* 2 3 4…" at bounding box center [553, 194] width 364 height 388
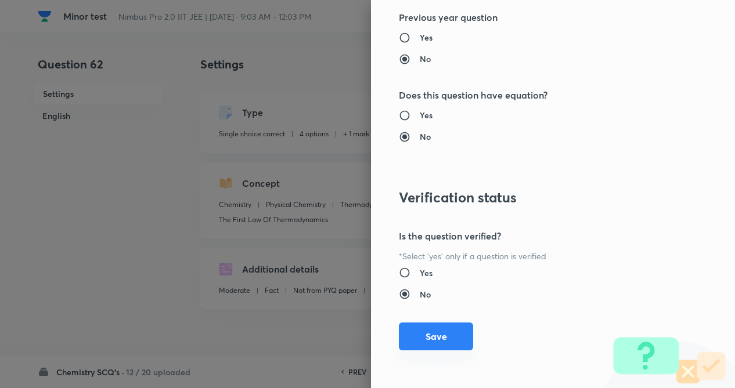
scroll to position [1194, 0]
click at [409, 336] on button "Save" at bounding box center [436, 336] width 74 height 28
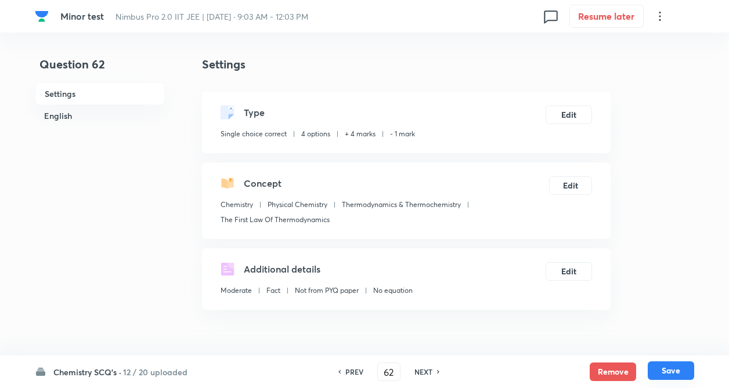
click at [676, 371] on button "Save" at bounding box center [671, 371] width 46 height 19
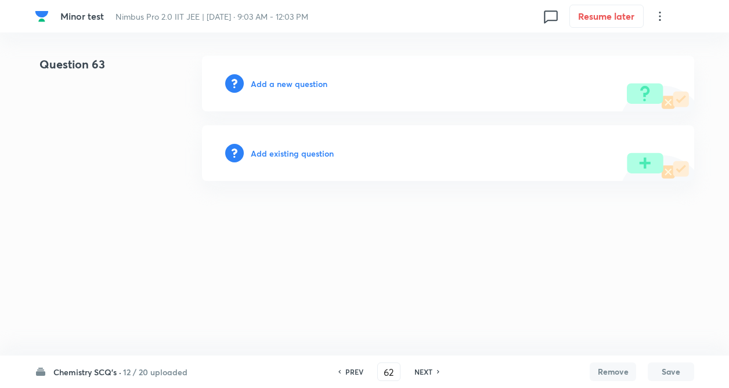
type input "63"
click at [287, 146] on div "Add existing question" at bounding box center [451, 153] width 492 height 56
click at [287, 156] on h6 "Add existing question" at bounding box center [295, 153] width 83 height 12
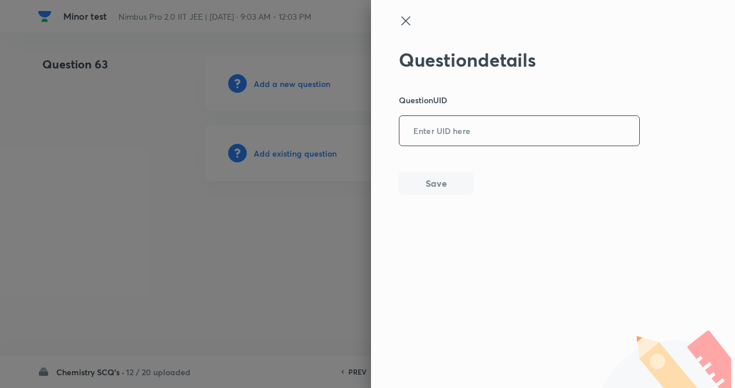
click at [469, 133] on input "text" at bounding box center [519, 131] width 240 height 28
paste input "E4P7C"
type input "E4P7C"
click at [442, 187] on button "Save" at bounding box center [436, 182] width 74 height 23
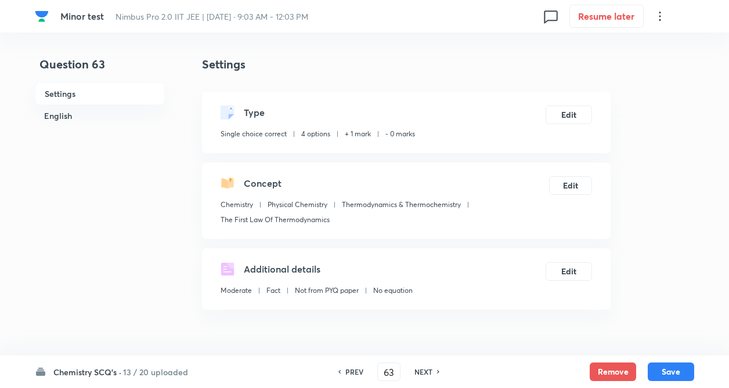
checkbox input "true"
click at [559, 117] on button "Edit" at bounding box center [569, 113] width 46 height 19
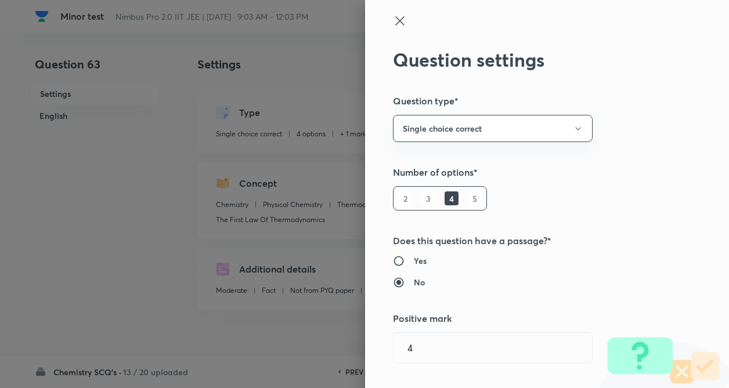
type input "1"
type input "0"
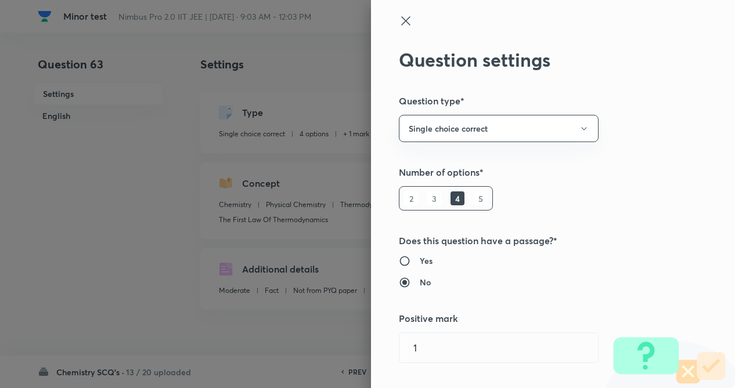
click at [619, 135] on div "Question settings Question type* Single choice correct Number of options* 2 3 4…" at bounding box center [553, 194] width 364 height 388
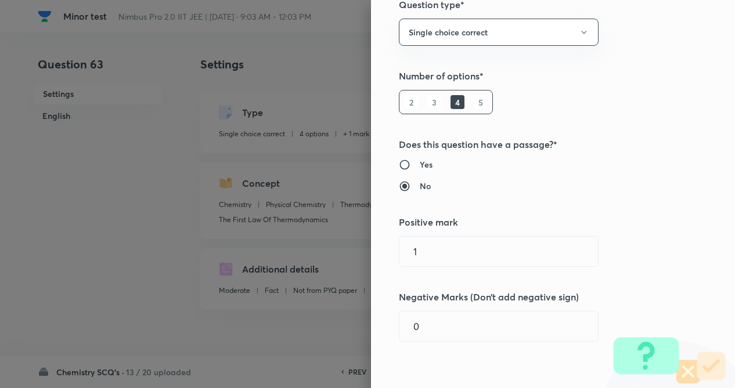
scroll to position [232, 0]
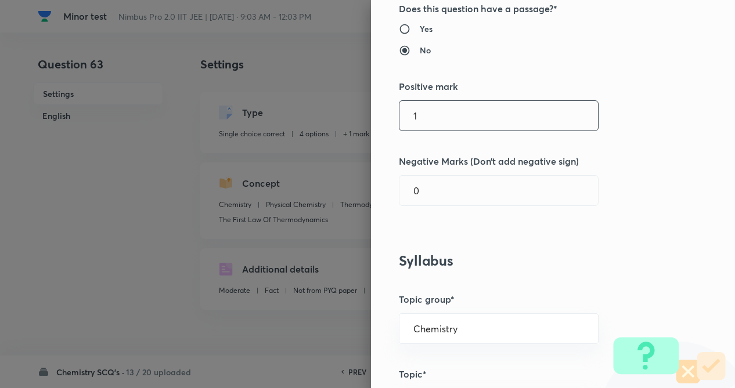
click at [436, 125] on input "1" at bounding box center [498, 116] width 198 height 30
type input "4"
click at [431, 190] on input "text" at bounding box center [498, 191] width 198 height 30
type input "1"
click at [547, 247] on div "Question settings Question type* Single choice correct Number of options* 2 3 4…" at bounding box center [553, 194] width 364 height 388
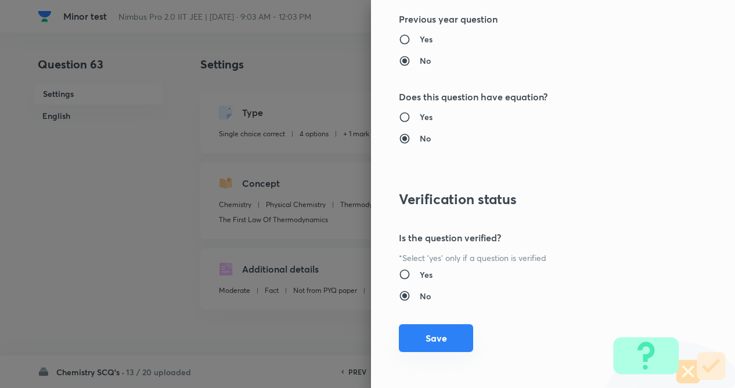
scroll to position [1194, 0]
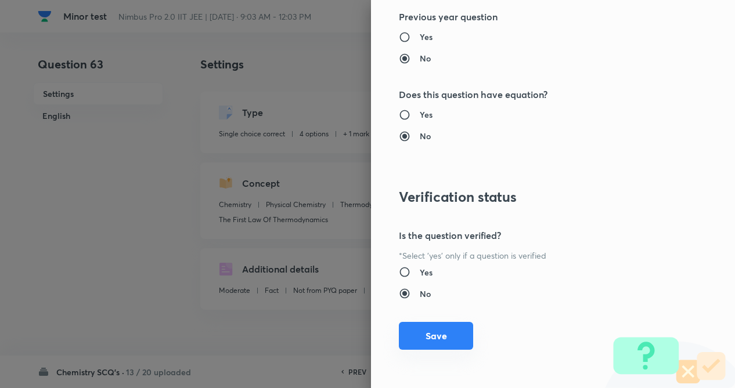
click at [443, 328] on button "Save" at bounding box center [436, 336] width 74 height 28
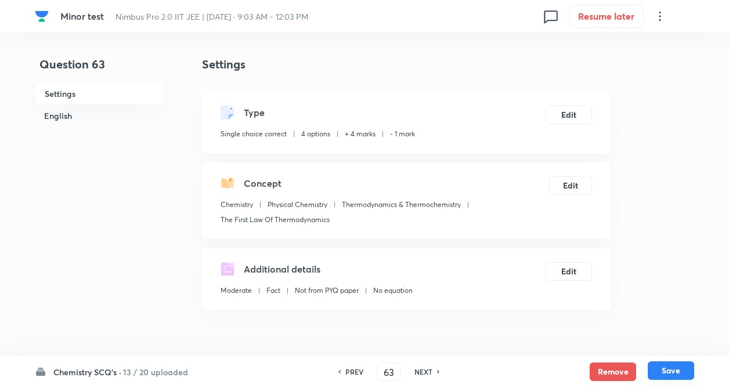
click at [678, 372] on button "Save" at bounding box center [671, 371] width 46 height 19
type input "64"
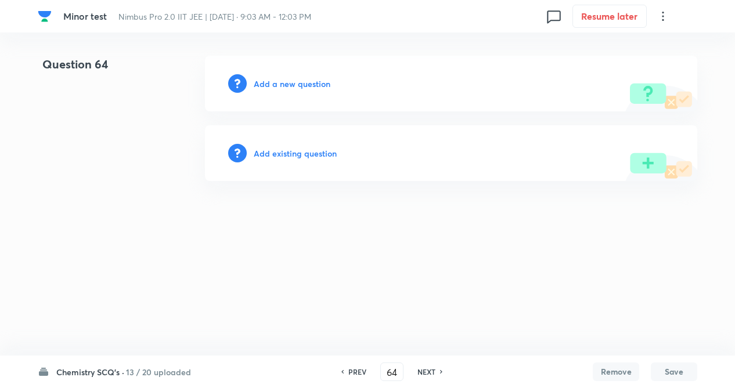
click at [307, 147] on h6 "Add existing question" at bounding box center [295, 153] width 83 height 12
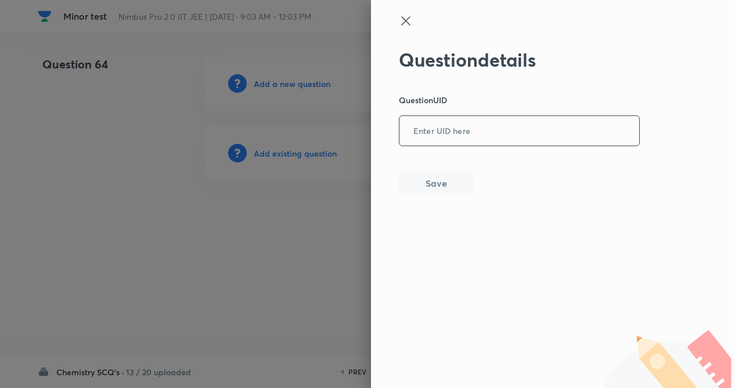
click at [480, 138] on input "text" at bounding box center [519, 131] width 240 height 28
paste input "VSP2P"
type input "VSP2P"
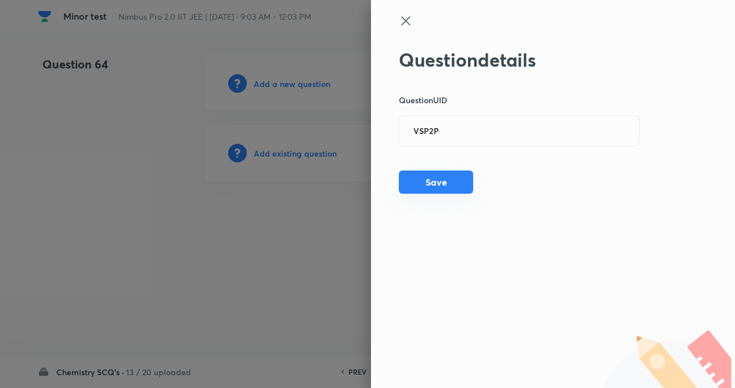
click at [453, 180] on button "Save" at bounding box center [436, 182] width 74 height 23
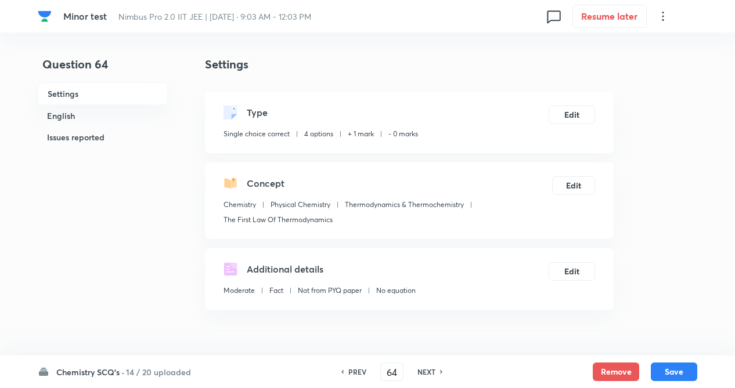
checkbox input "true"
click at [558, 115] on button "Edit" at bounding box center [569, 113] width 46 height 19
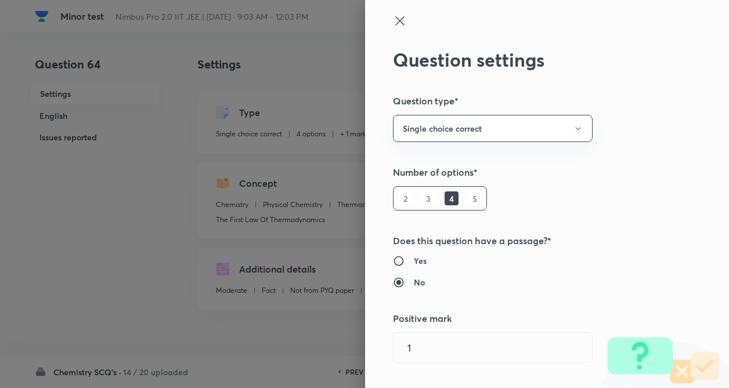
type input "1"
type input "0"
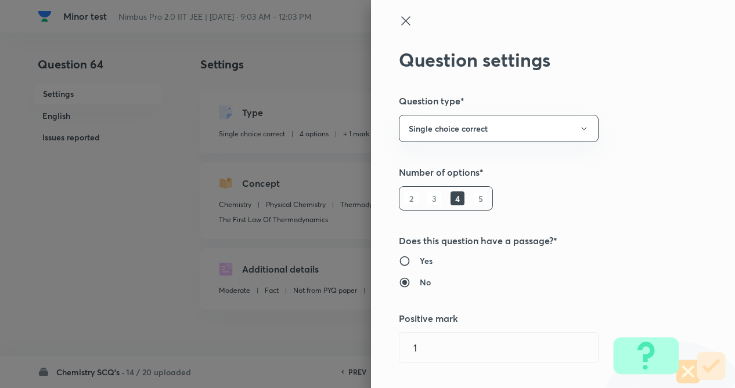
click at [639, 107] on h5 "Question type*" at bounding box center [533, 101] width 269 height 14
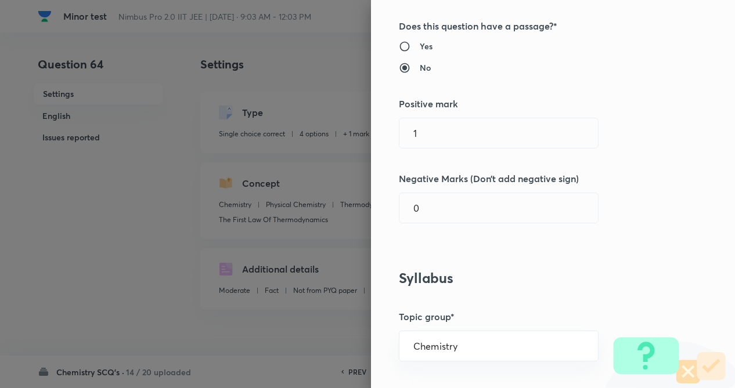
scroll to position [232, 0]
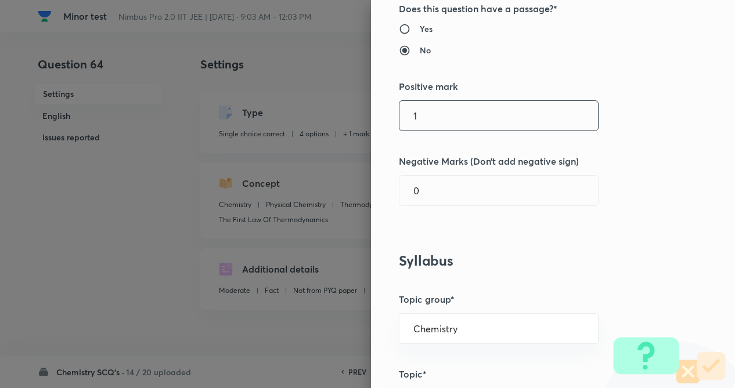
click at [440, 114] on input "1" at bounding box center [498, 116] width 198 height 30
type input "4"
click at [440, 186] on input "0" at bounding box center [498, 191] width 198 height 30
type input "1"
click at [636, 237] on div "Question settings Question type* Single choice correct Number of options* 2 3 4…" at bounding box center [553, 194] width 364 height 388
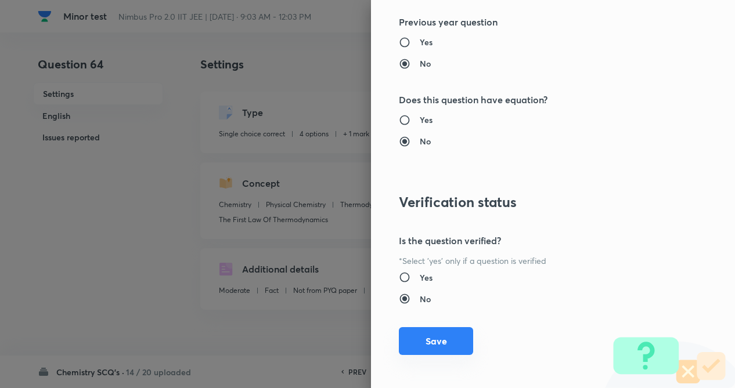
scroll to position [1194, 0]
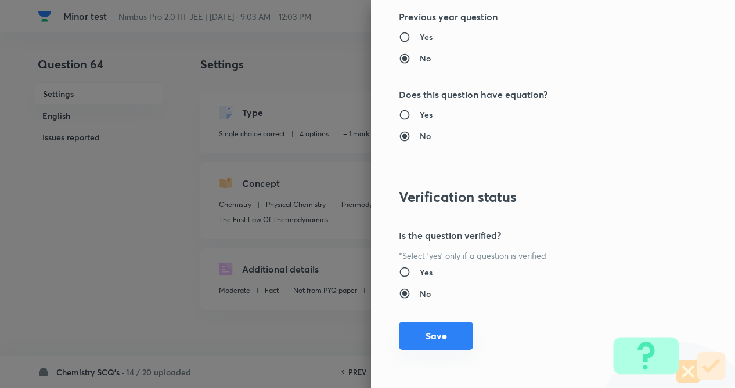
click at [435, 335] on button "Save" at bounding box center [436, 336] width 74 height 28
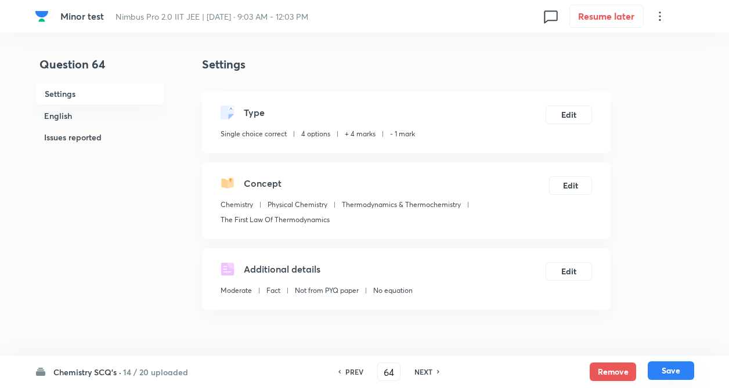
click at [669, 370] on button "Save" at bounding box center [671, 371] width 46 height 19
type input "65"
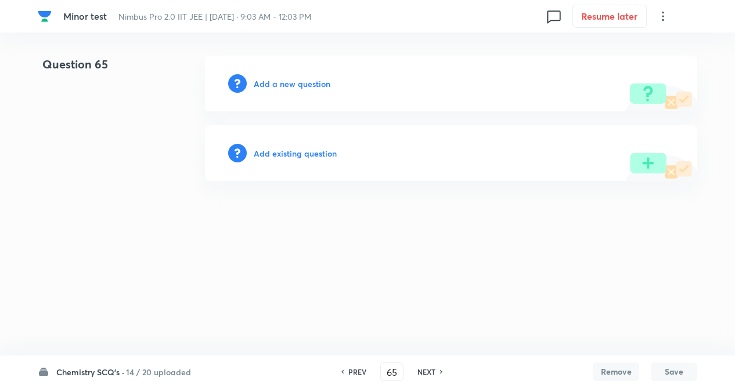
click at [303, 156] on h6 "Add existing question" at bounding box center [295, 153] width 83 height 12
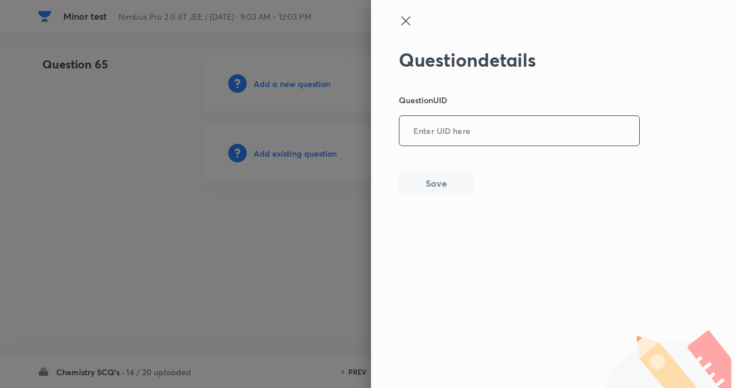
click at [476, 125] on input "text" at bounding box center [519, 131] width 240 height 28
paste input "YVEIM"
type input "YVEIM"
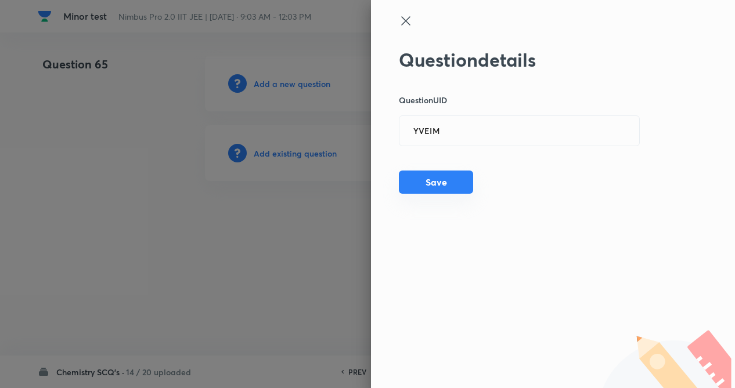
click at [439, 187] on button "Save" at bounding box center [436, 182] width 74 height 23
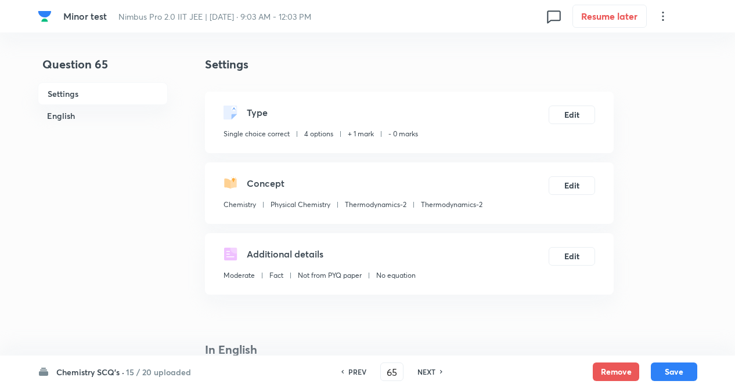
checkbox input "true"
click at [559, 118] on button "Edit" at bounding box center [569, 113] width 46 height 19
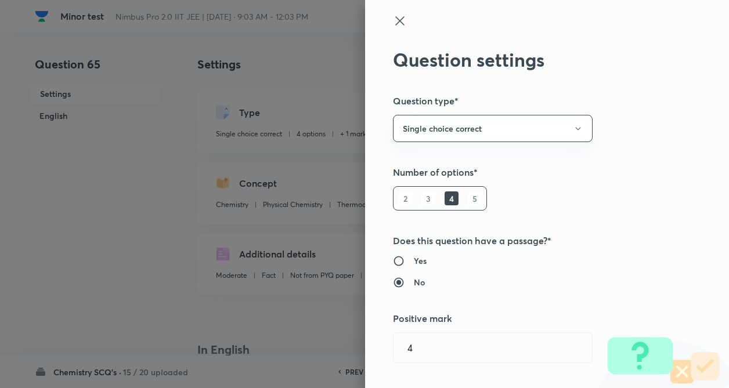
type input "1"
type input "0"
type input "Thermodynamics-2"
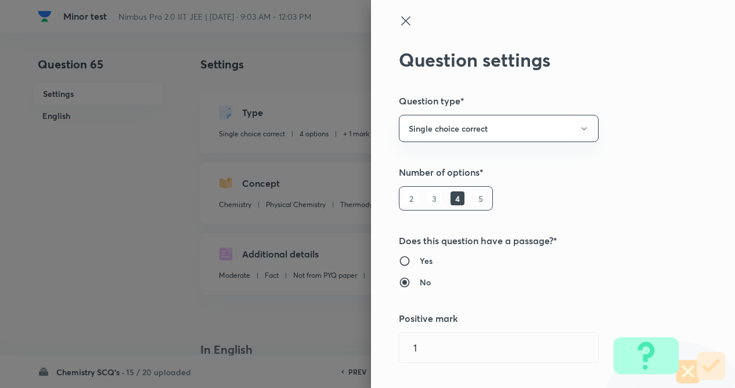
click at [633, 107] on h5 "Question type*" at bounding box center [533, 101] width 269 height 14
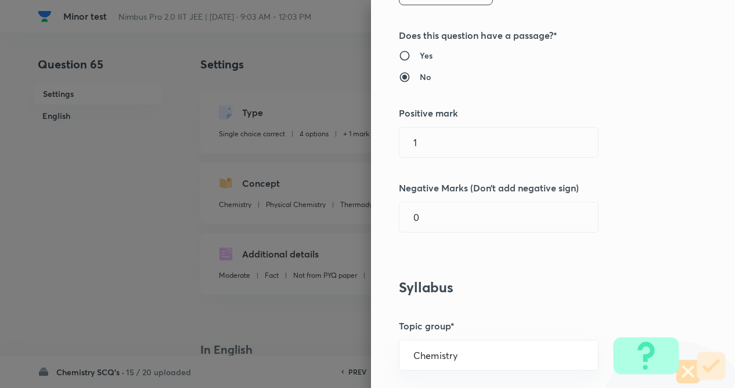
scroll to position [209, 0]
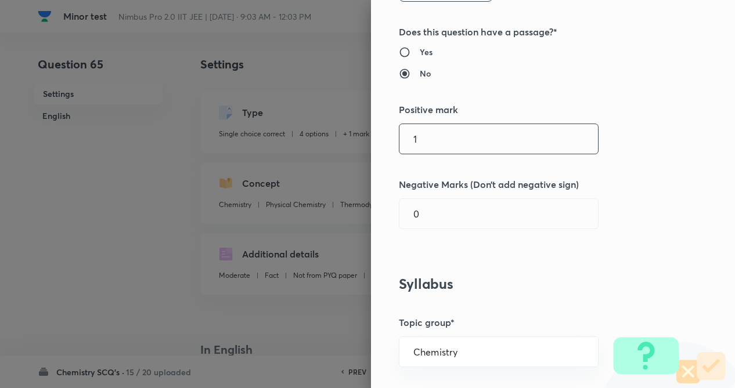
click at [420, 142] on input "1" at bounding box center [498, 139] width 198 height 30
type input "4"
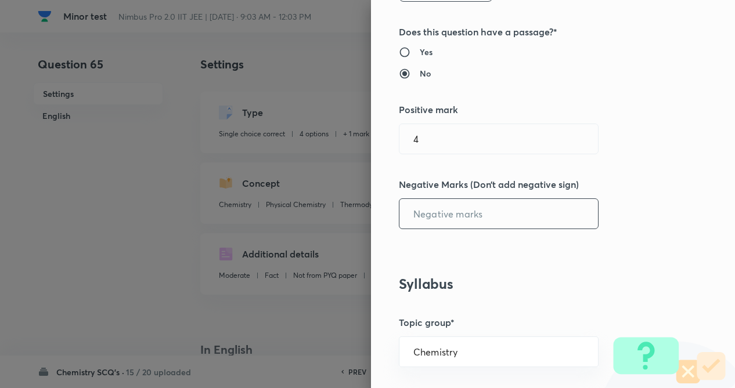
click at [421, 214] on input "text" at bounding box center [498, 214] width 198 height 30
type input "1"
click at [651, 180] on h5 "Negative Marks (Don’t add negative sign)" at bounding box center [533, 185] width 269 height 14
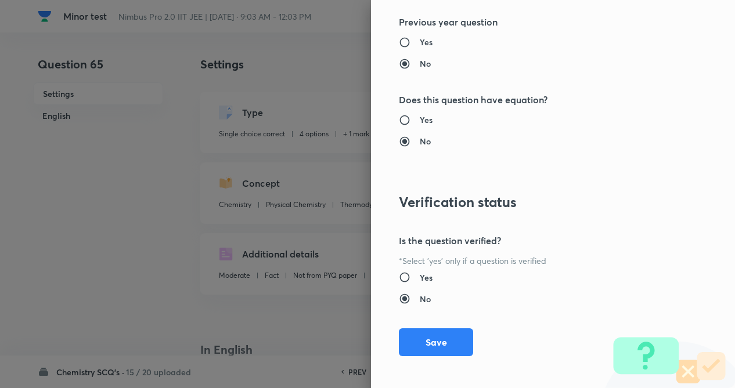
scroll to position [1194, 0]
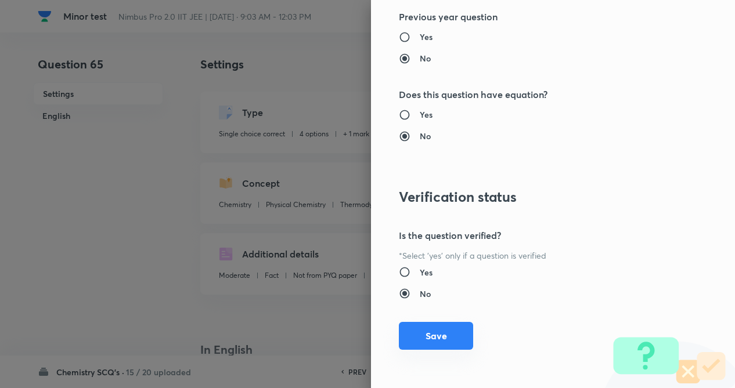
click at [418, 338] on button "Save" at bounding box center [436, 336] width 74 height 28
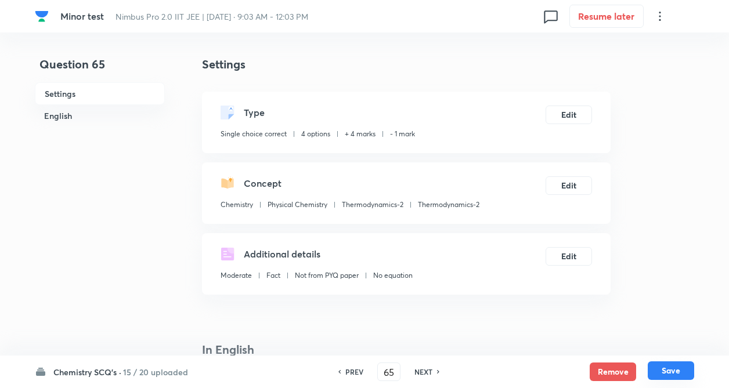
click at [671, 370] on button "Save" at bounding box center [671, 371] width 46 height 19
type input "66"
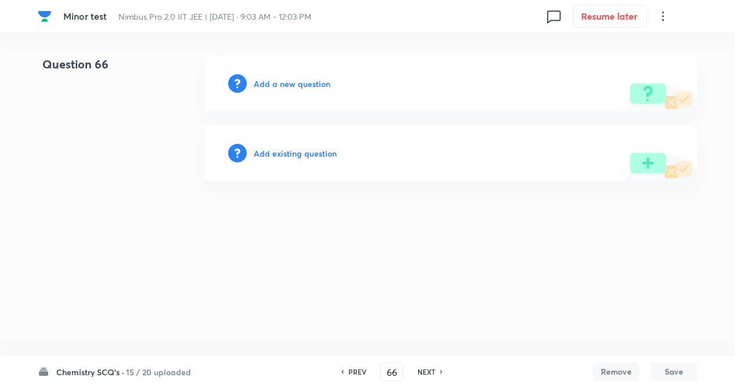
click at [286, 148] on h6 "Add existing question" at bounding box center [295, 153] width 83 height 12
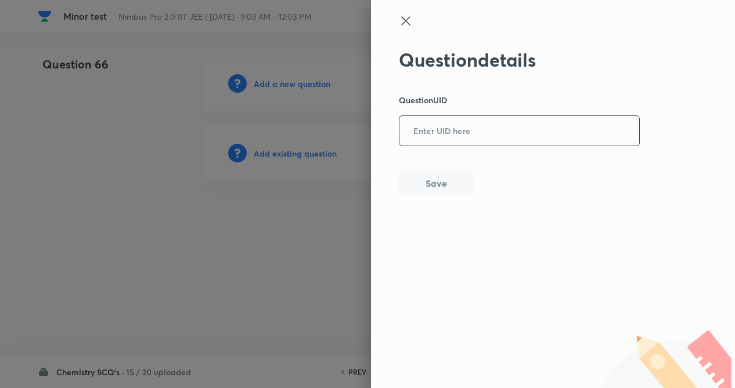
click at [468, 130] on input "text" at bounding box center [519, 131] width 240 height 28
paste input "2GG63"
type input "2GG63"
click at [438, 183] on button "Save" at bounding box center [436, 182] width 74 height 23
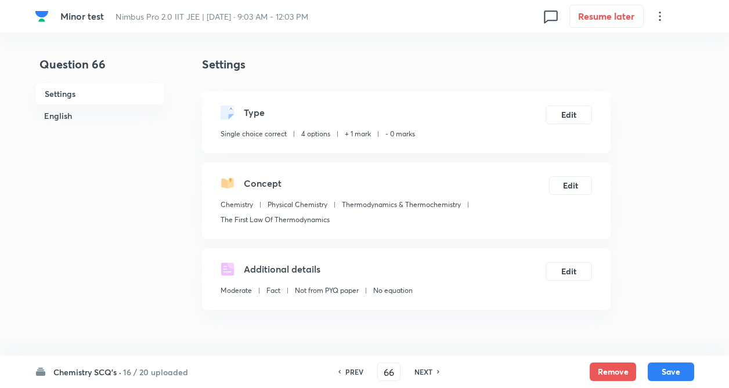
checkbox input "true"
click at [576, 112] on button "Edit" at bounding box center [569, 113] width 46 height 19
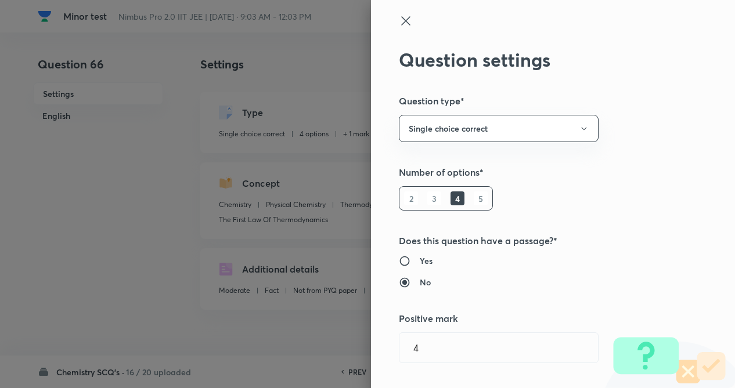
type input "1"
type input "0"
type input "Thermodynamics & Thermochemistry"
type input "The First Law Of Thermodynamics"
click at [628, 107] on h5 "Question type*" at bounding box center [533, 101] width 269 height 14
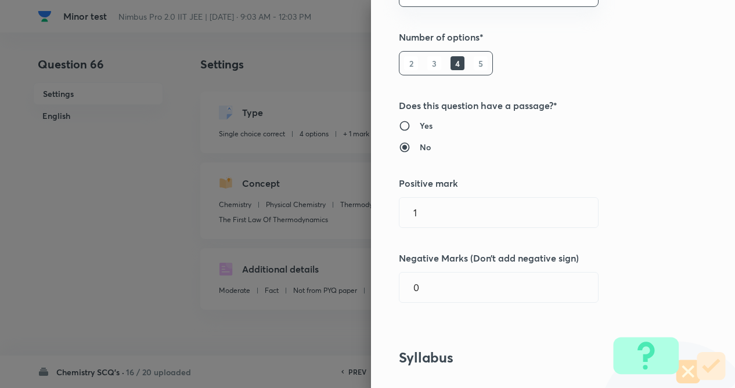
scroll to position [186, 0]
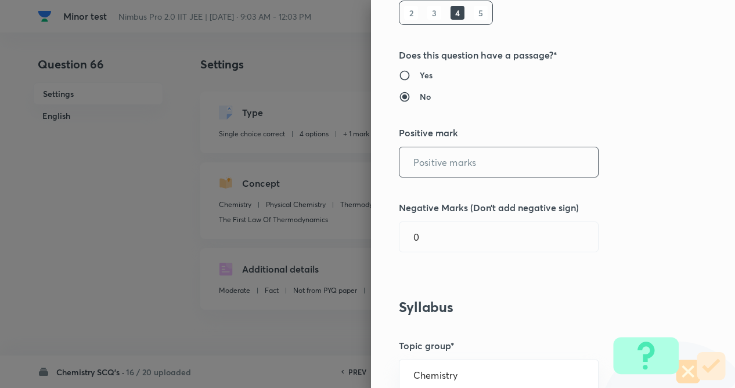
click at [432, 165] on input "text" at bounding box center [498, 162] width 198 height 30
type input "1"
type input "4"
click at [428, 242] on input "text" at bounding box center [498, 237] width 198 height 30
type input "1"
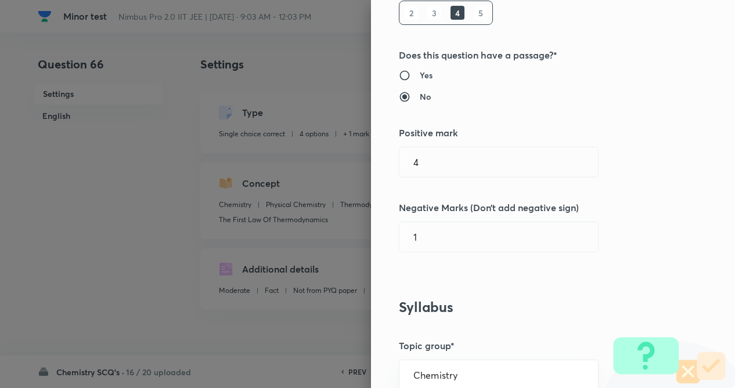
click at [580, 276] on div "Question settings Question type* Single choice correct Number of options* 2 3 4…" at bounding box center [553, 194] width 364 height 388
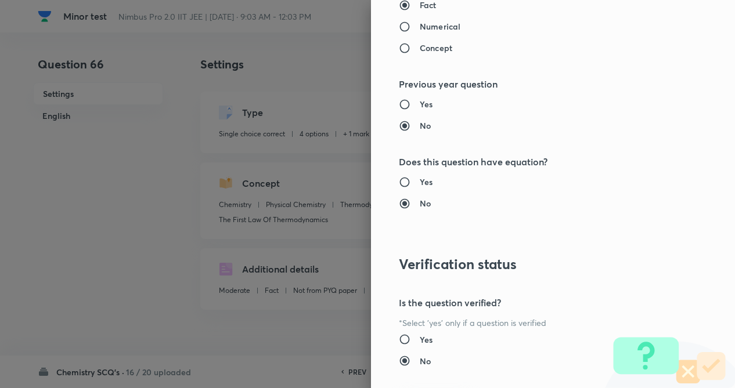
scroll to position [1194, 0]
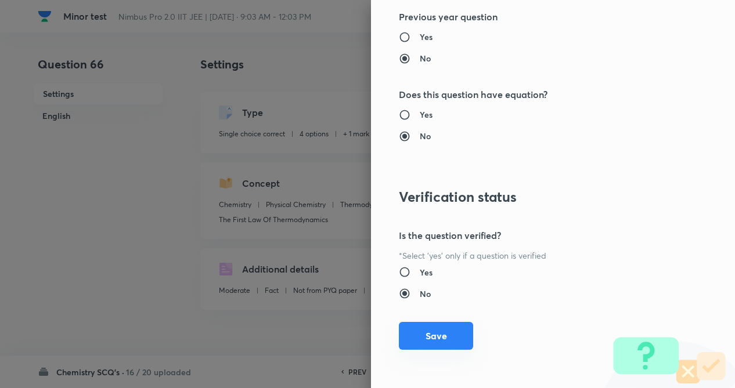
click at [429, 328] on button "Save" at bounding box center [436, 336] width 74 height 28
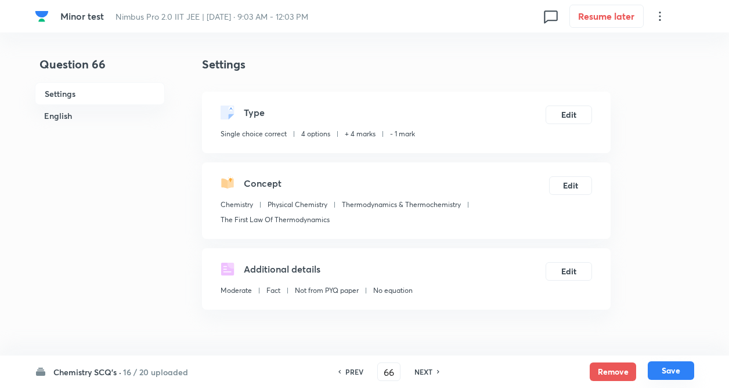
click at [670, 367] on button "Save" at bounding box center [671, 371] width 46 height 19
type input "67"
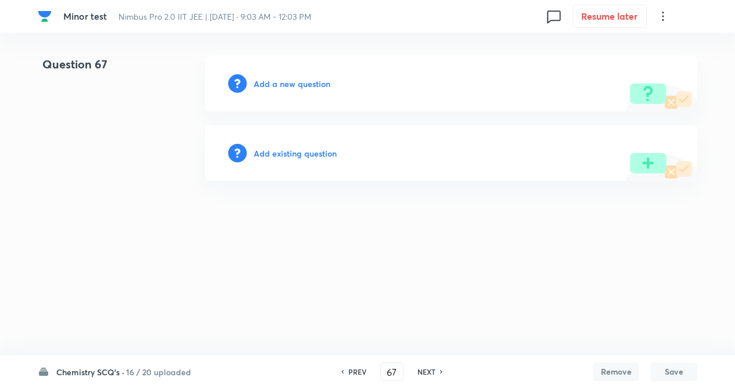
click at [287, 155] on h6 "Add existing question" at bounding box center [295, 153] width 83 height 12
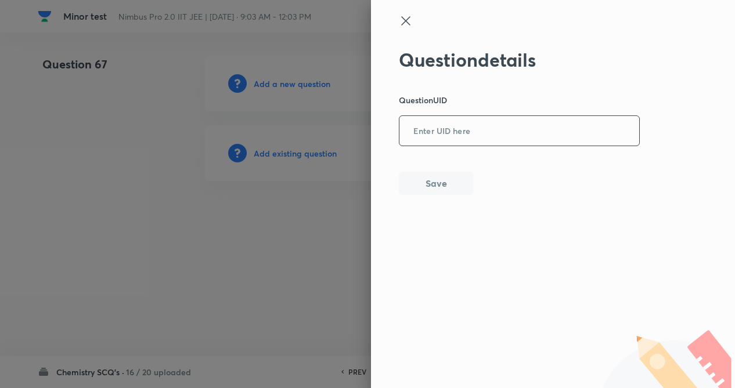
click at [470, 134] on input "text" at bounding box center [519, 131] width 240 height 28
paste input "9EOZM"
type input "9EOZM"
click at [414, 187] on button "Save" at bounding box center [436, 182] width 74 height 23
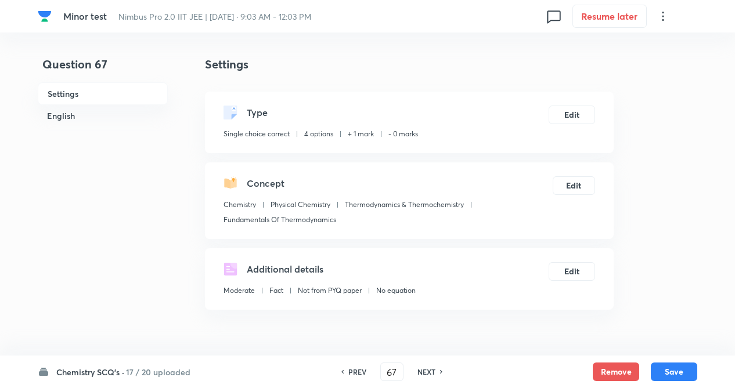
checkbox input "true"
click at [575, 118] on button "Edit" at bounding box center [569, 113] width 46 height 19
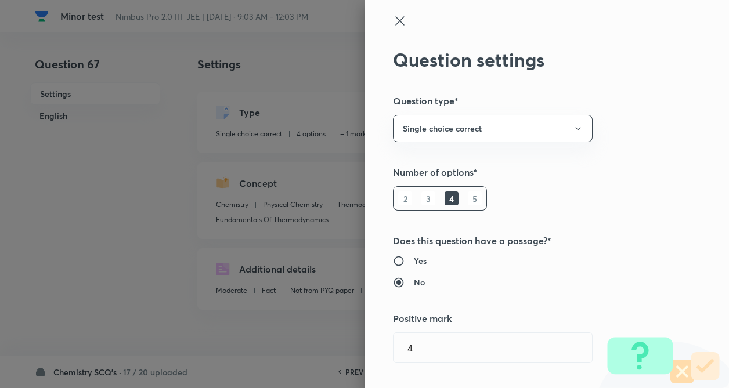
click at [681, 93] on div "Question settings Question type* Single choice correct Number of options* 2 3 4…" at bounding box center [547, 194] width 364 height 388
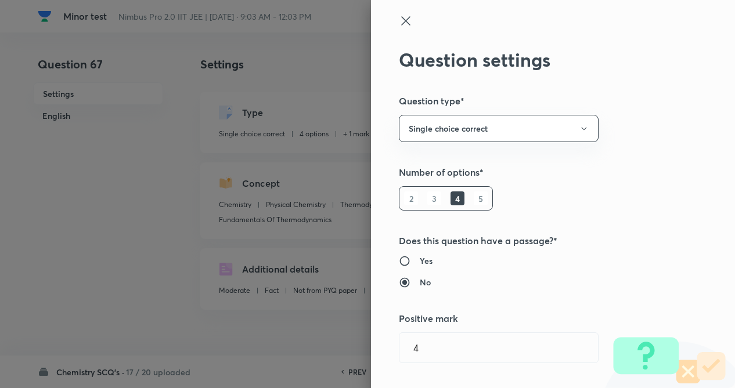
type input "1"
type input "0"
type input "Fundamentals Of Thermodynamics"
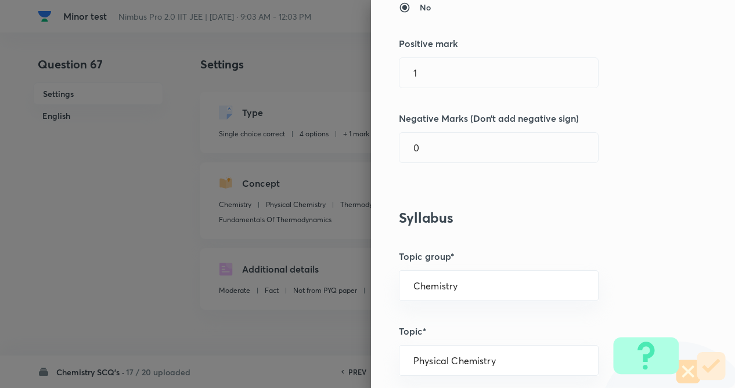
scroll to position [302, 0]
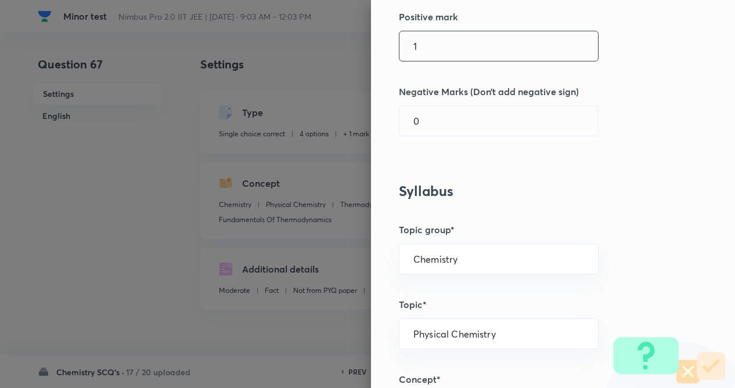
click at [427, 45] on input "1" at bounding box center [498, 46] width 198 height 30
type input "4"
click at [419, 129] on input "text" at bounding box center [498, 121] width 198 height 30
type input "1"
click at [578, 201] on div "Question settings Question type* Single choice correct Number of options* 2 3 4…" at bounding box center [553, 194] width 364 height 388
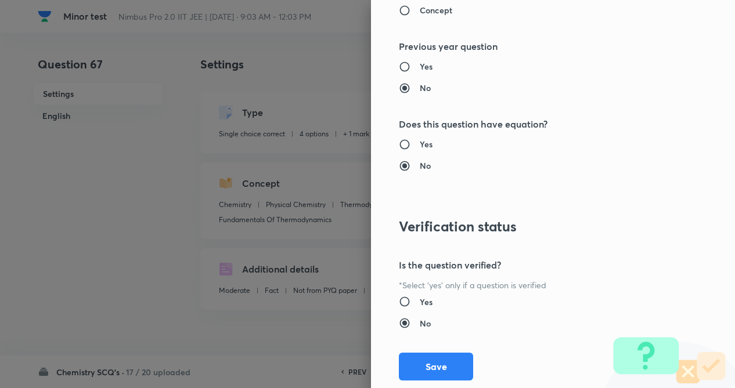
scroll to position [1194, 0]
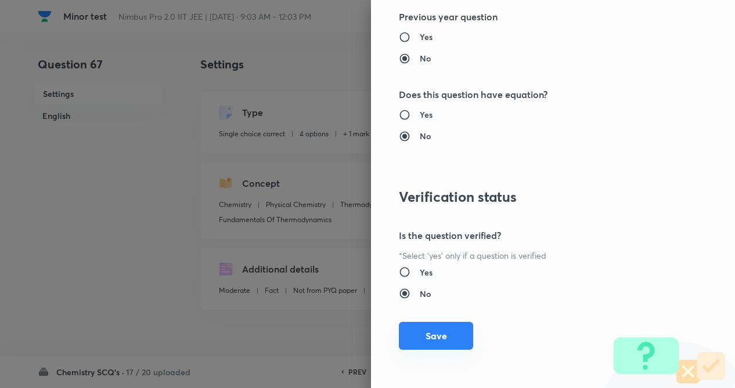
click at [410, 331] on button "Save" at bounding box center [436, 336] width 74 height 28
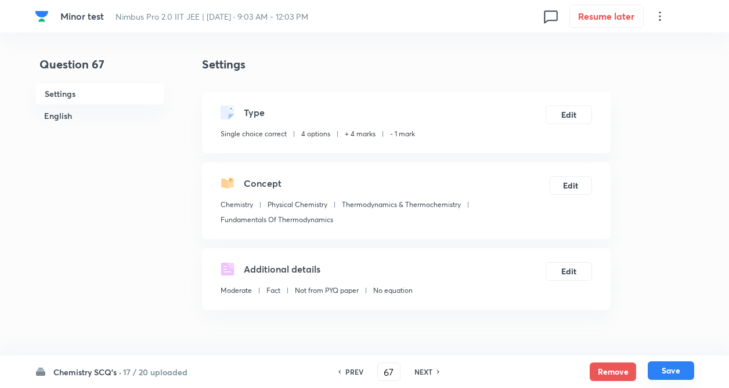
click at [678, 367] on button "Save" at bounding box center [671, 371] width 46 height 19
type input "68"
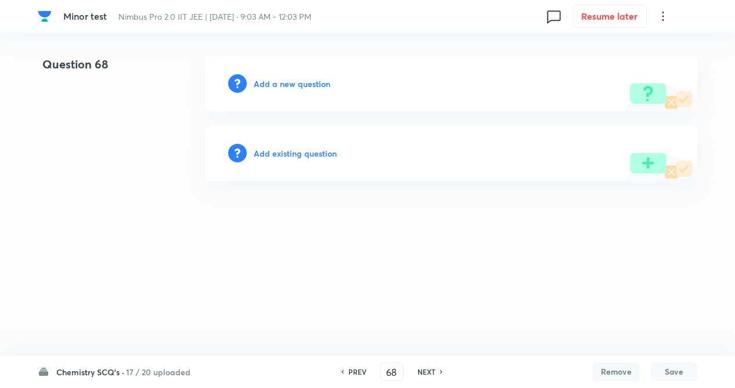
click at [269, 158] on h6 "Add existing question" at bounding box center [295, 153] width 83 height 12
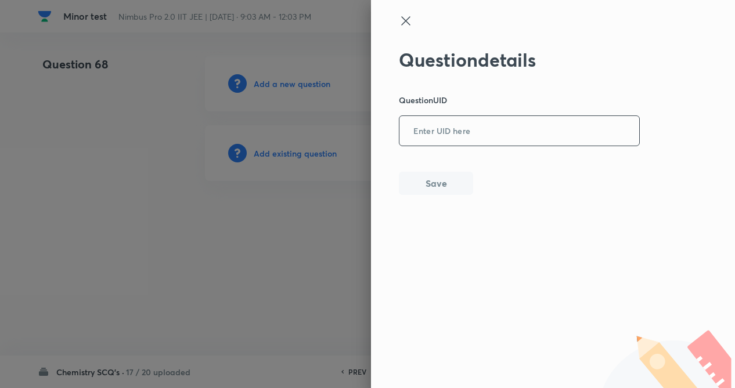
click at [442, 118] on input "text" at bounding box center [519, 131] width 240 height 28
paste input "IDIFL"
type input "IDIFL"
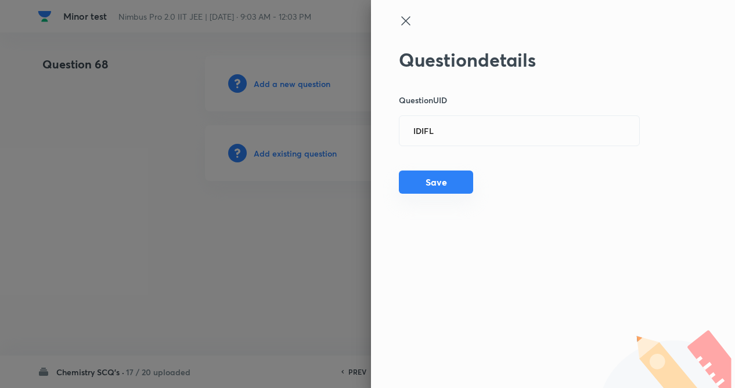
click at [429, 186] on button "Save" at bounding box center [436, 182] width 74 height 23
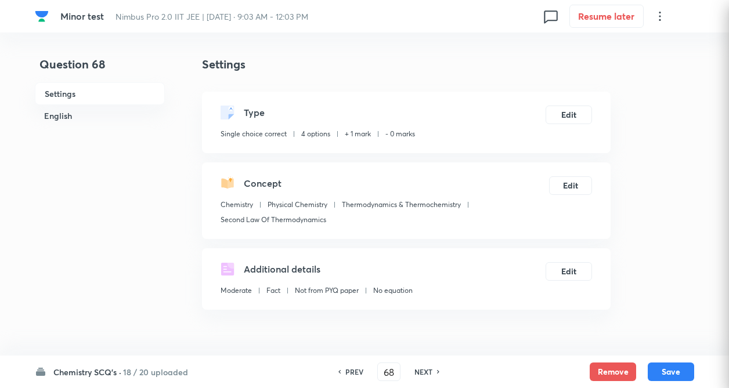
checkbox input "true"
click at [563, 106] on button "Edit" at bounding box center [569, 113] width 46 height 19
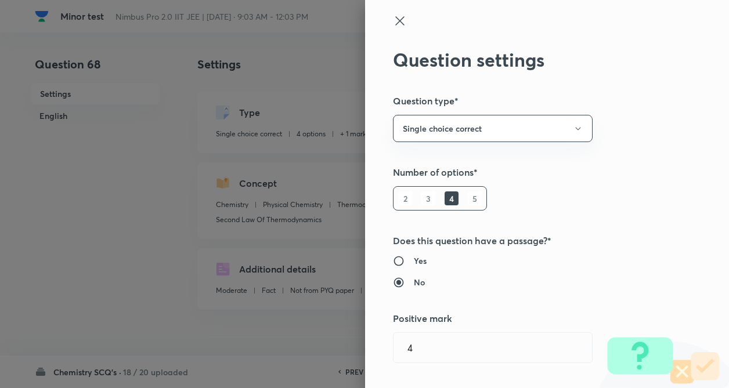
type input "1"
type input "0"
type input "Second Law Of Thermodynamics"
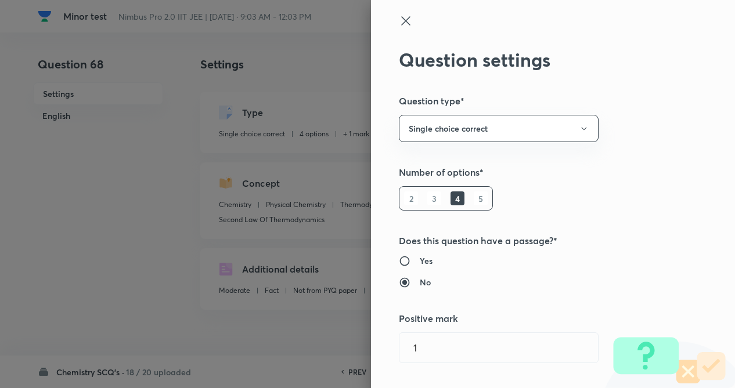
click at [679, 117] on div "Question settings Question type* Single choice correct Number of options* 2 3 4…" at bounding box center [553, 194] width 364 height 388
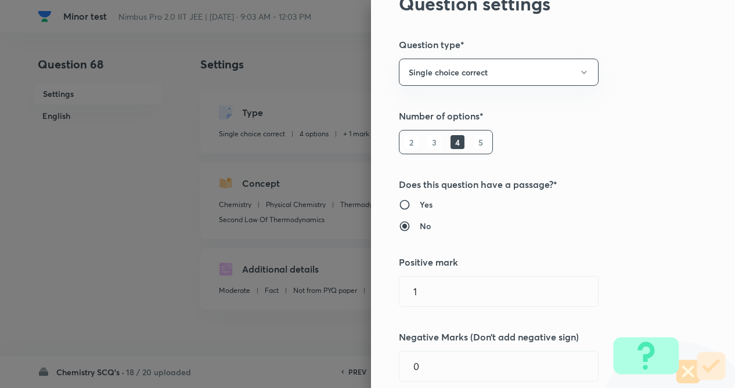
scroll to position [116, 0]
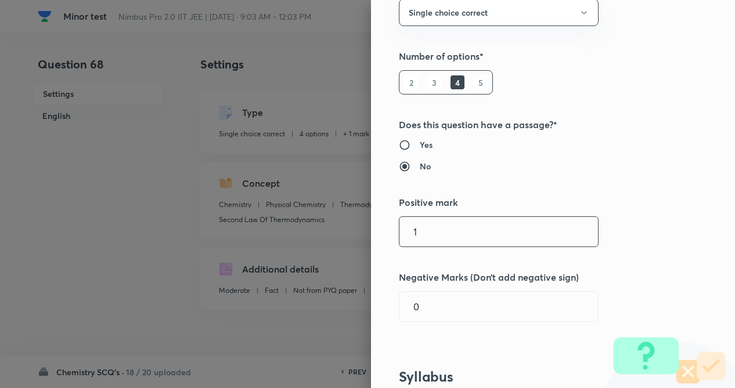
click at [427, 233] on input "1" at bounding box center [498, 232] width 198 height 30
type input "4"
click at [421, 317] on input "0" at bounding box center [498, 307] width 198 height 30
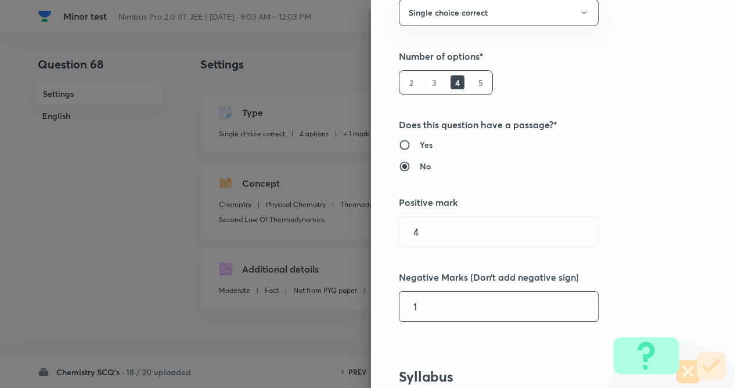
type input "1"
click at [662, 210] on div "Question settings Question type* Single choice correct Number of options* 2 3 4…" at bounding box center [553, 194] width 364 height 388
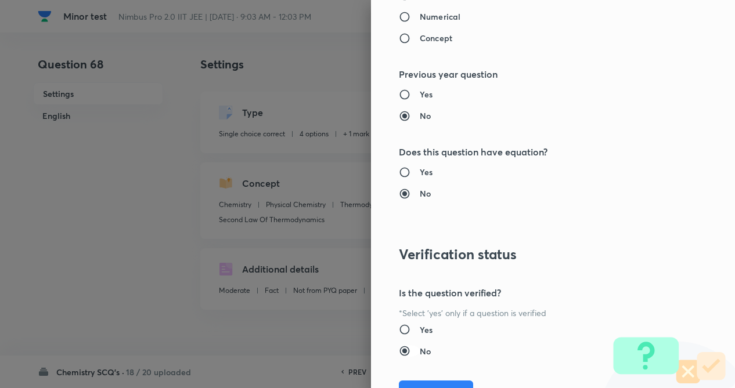
scroll to position [1161, 0]
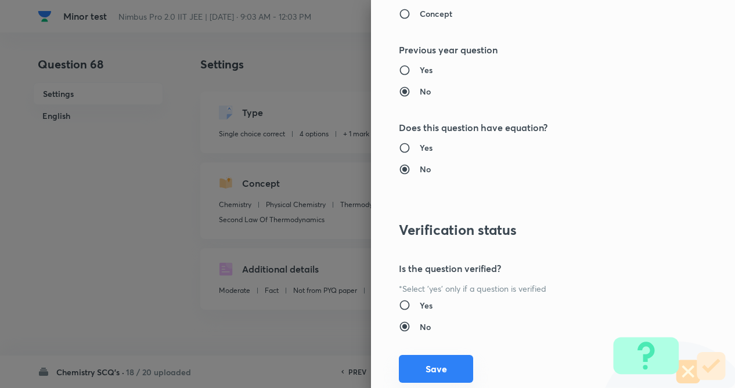
click at [410, 366] on button "Save" at bounding box center [436, 369] width 74 height 28
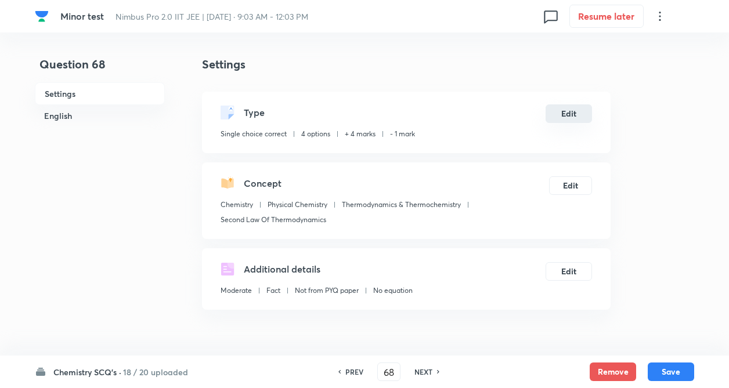
click at [573, 117] on button "Edit" at bounding box center [569, 113] width 46 height 19
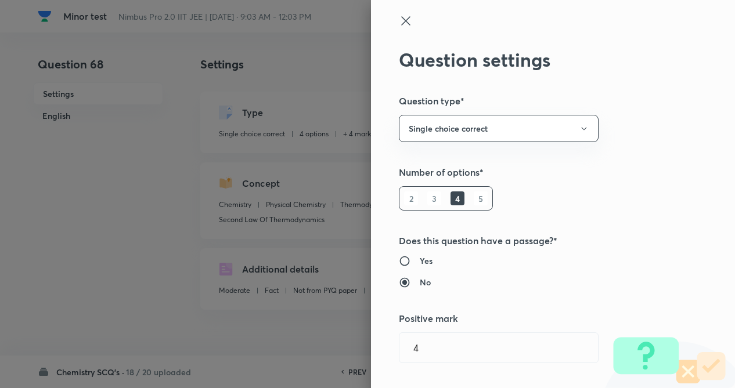
click at [689, 145] on div "Question settings Question type* Single choice correct Number of options* 2 3 4…" at bounding box center [553, 194] width 364 height 388
click at [399, 20] on icon at bounding box center [406, 21] width 14 height 14
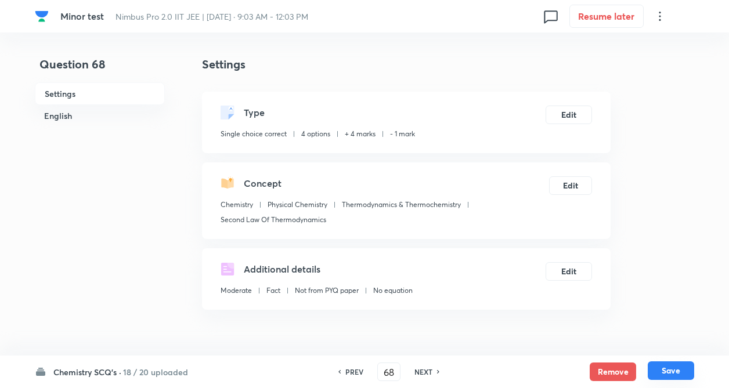
click at [681, 374] on button "Save" at bounding box center [671, 371] width 46 height 19
type input "69"
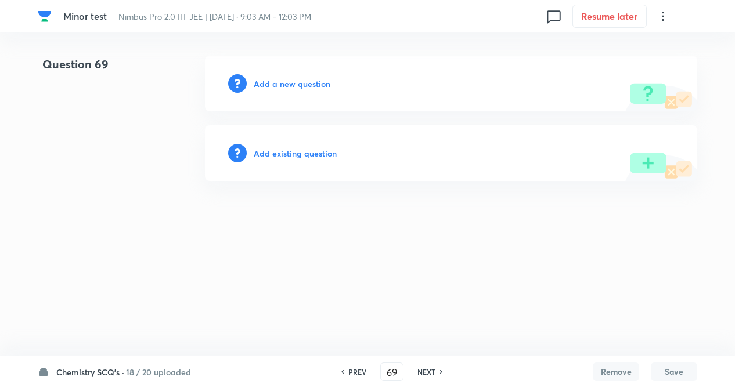
click at [292, 149] on h6 "Add existing question" at bounding box center [295, 153] width 83 height 12
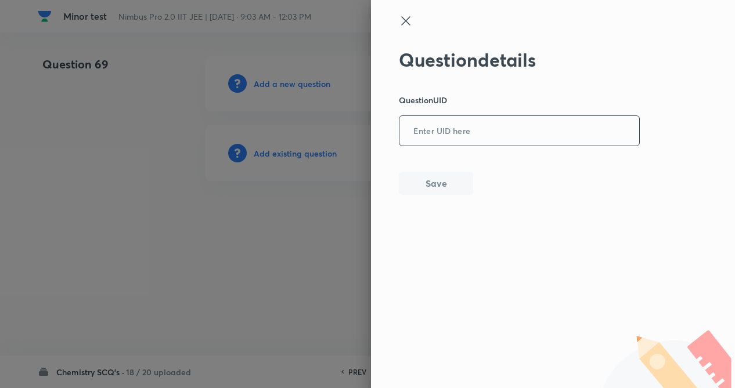
click at [451, 133] on input "text" at bounding box center [519, 131] width 240 height 28
paste input "3WRCI"
type input "3WRCI"
click at [434, 179] on button "Save" at bounding box center [436, 182] width 74 height 23
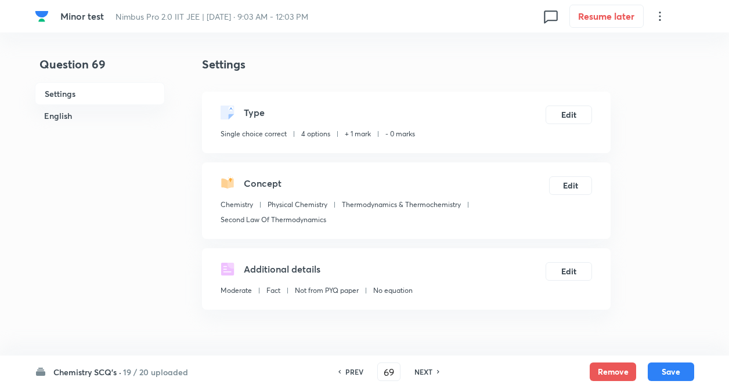
checkbox input "true"
click at [569, 110] on button "Edit" at bounding box center [569, 113] width 46 height 19
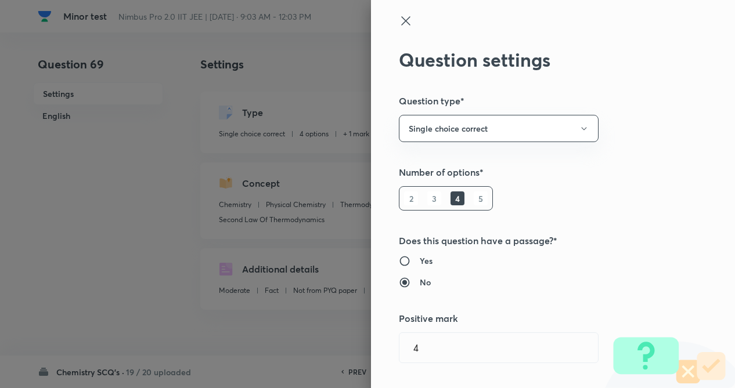
type input "1"
type input "0"
click at [640, 114] on div "Question settings Question type* Single choice correct Number of options* 2 3 4…" at bounding box center [553, 194] width 364 height 388
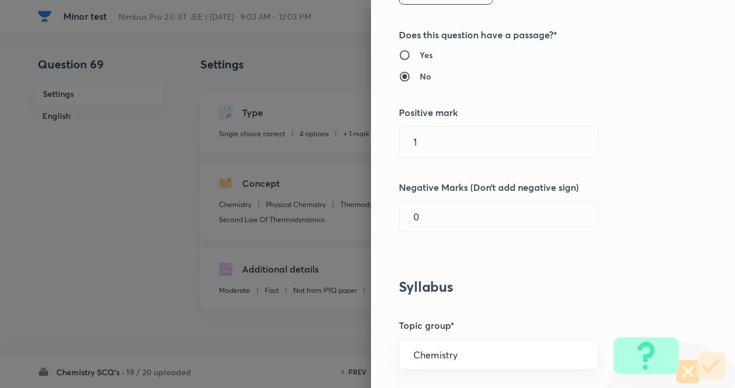
scroll to position [209, 0]
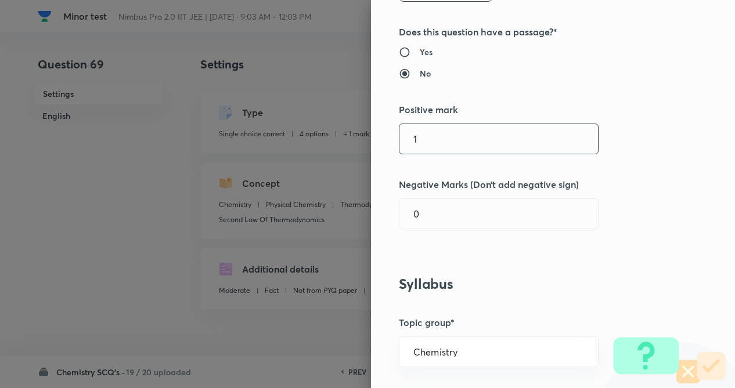
click at [427, 145] on input "1" at bounding box center [498, 139] width 198 height 30
type input "4"
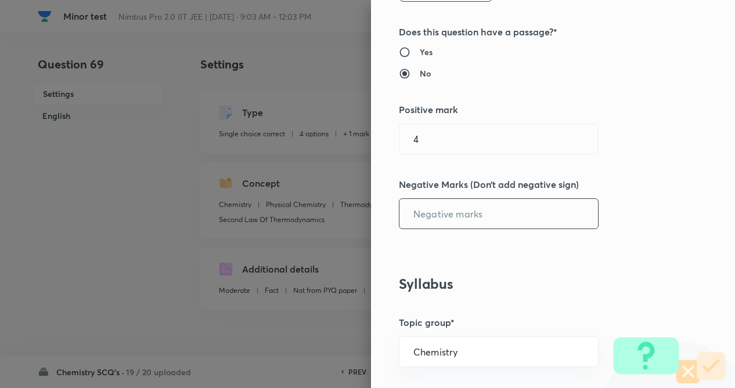
click at [425, 221] on input "text" at bounding box center [498, 214] width 198 height 30
type input "1"
click at [567, 271] on div "Question settings Question type* Single choice correct Number of options* 2 3 4…" at bounding box center [553, 194] width 364 height 388
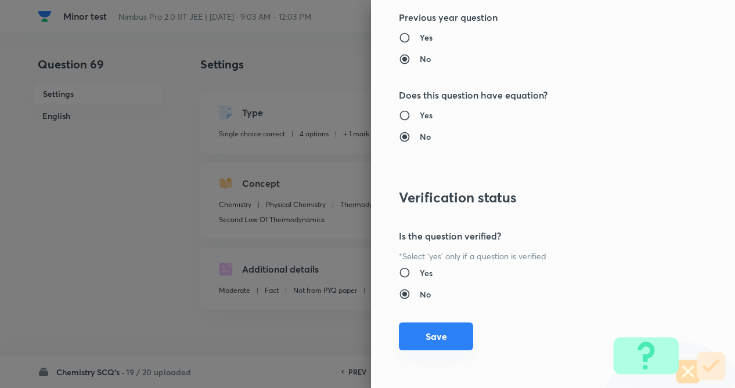
scroll to position [1194, 0]
click at [458, 338] on button "Save" at bounding box center [436, 336] width 74 height 28
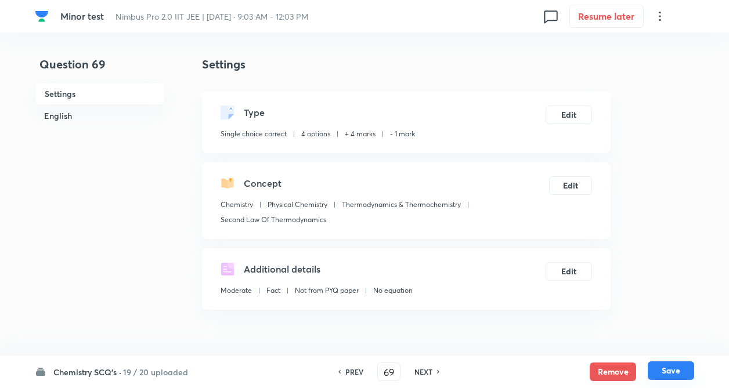
click at [676, 363] on button "Save" at bounding box center [671, 371] width 46 height 19
type input "70"
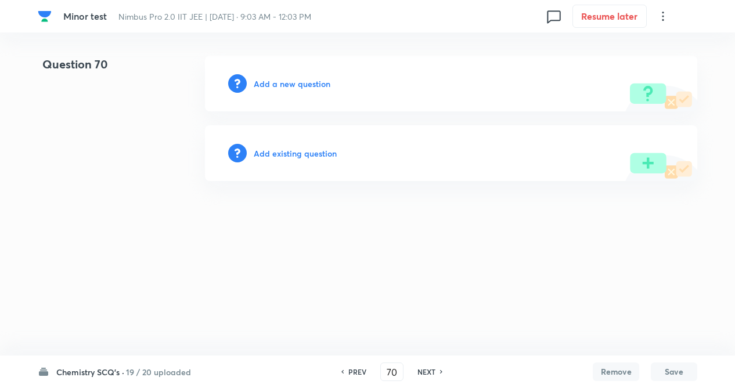
click at [143, 227] on html "Minor test Nimbus Pro 2.0 IIT JEE | Sep 14, 2025 · 9:03 AM - 12:03 PM 0 Resume …" at bounding box center [367, 118] width 735 height 237
click at [301, 151] on h6 "Add existing question" at bounding box center [295, 153] width 83 height 12
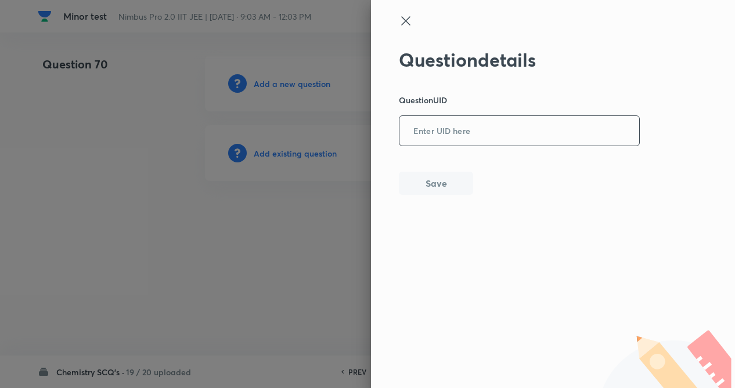
click at [457, 118] on input "text" at bounding box center [519, 131] width 240 height 28
paste input "Q6J6J"
type input "Q6J6J"
click at [437, 194] on button "Save" at bounding box center [436, 182] width 74 height 23
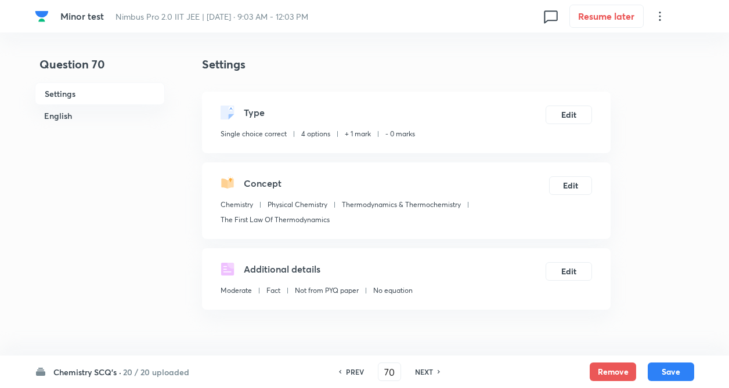
checkbox input "true"
click at [579, 109] on button "Edit" at bounding box center [569, 113] width 46 height 19
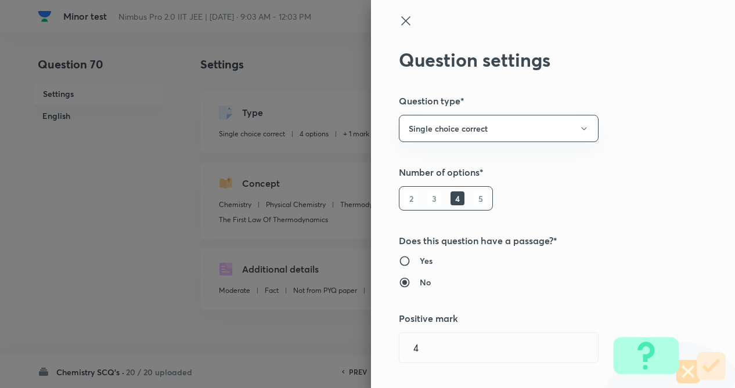
type input "1"
type input "0"
type input "The First Law Of Thermodynamics"
click at [637, 114] on div "Question settings Question type* Single choice correct Number of options* 2 3 4…" at bounding box center [553, 194] width 364 height 388
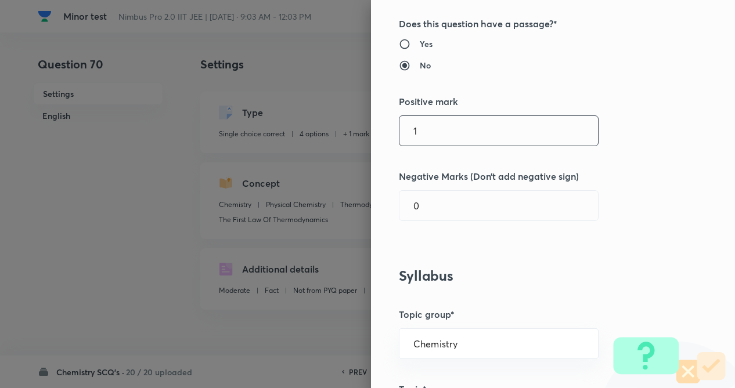
scroll to position [232, 0]
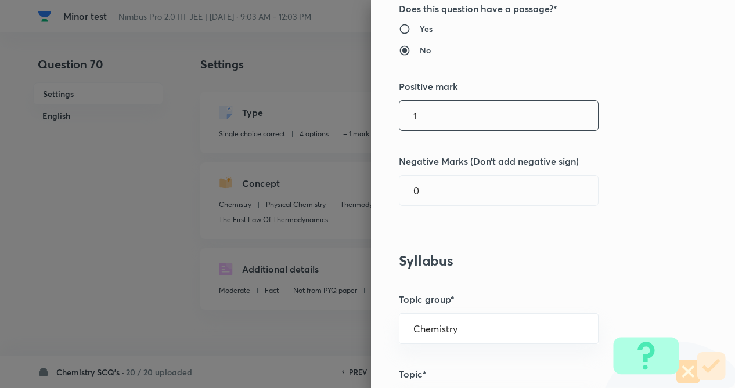
click at [434, 102] on input "1" at bounding box center [498, 116] width 198 height 30
type input "4"
click at [433, 187] on input "0" at bounding box center [498, 191] width 198 height 30
type input "1"
click at [565, 245] on div "Question settings Question type* Single choice correct Number of options* 2 3 4…" at bounding box center [553, 194] width 364 height 388
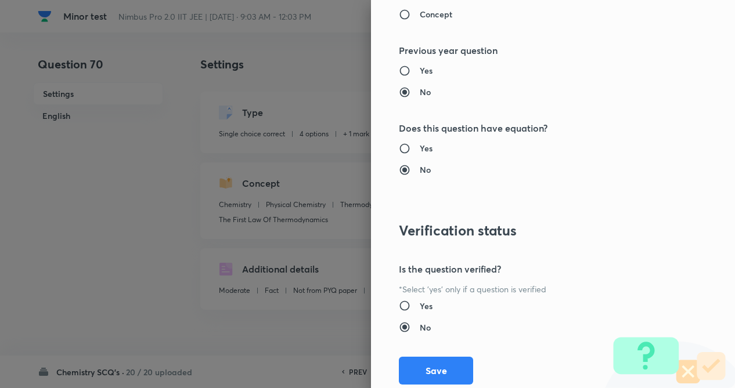
scroll to position [1194, 0]
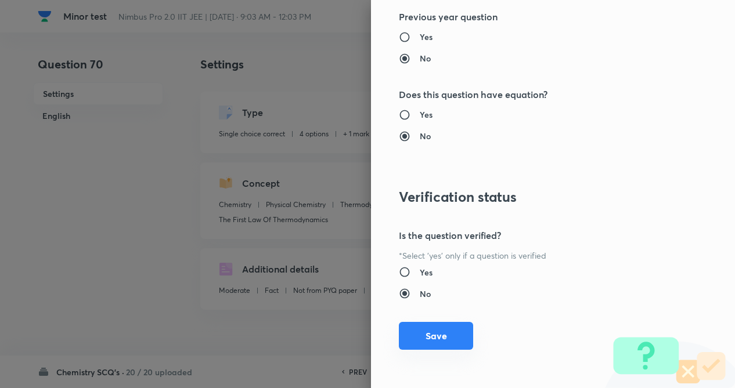
click at [426, 333] on button "Save" at bounding box center [436, 336] width 74 height 28
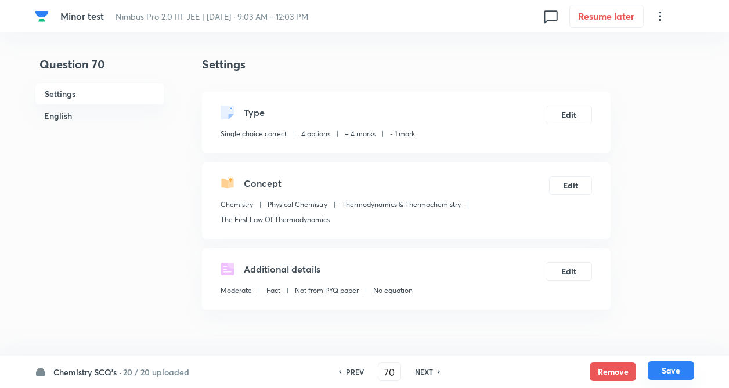
click at [660, 370] on button "Save" at bounding box center [671, 371] width 46 height 19
type input "71"
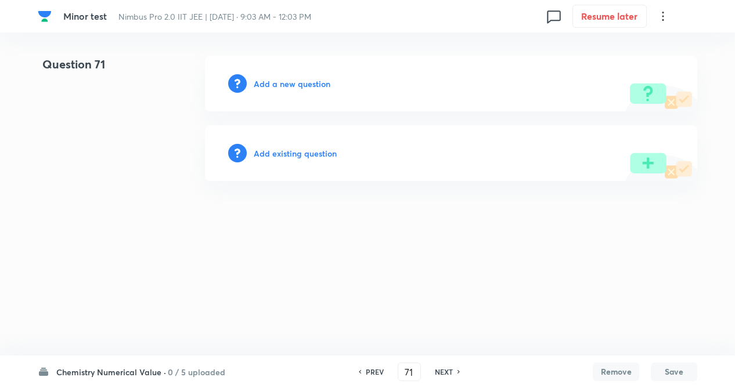
click at [304, 150] on h6 "Add existing question" at bounding box center [295, 153] width 83 height 12
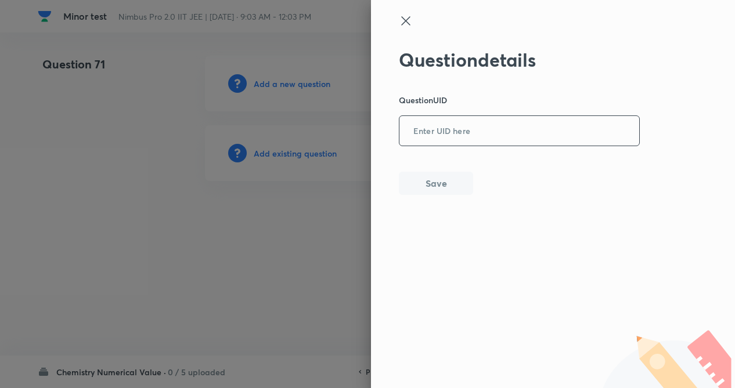
click at [485, 128] on input "text" at bounding box center [519, 131] width 240 height 28
paste input "CUGN8"
type input "CUGN8"
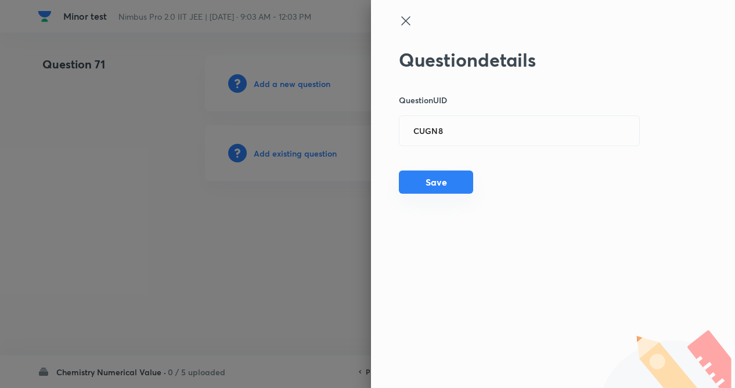
click at [452, 186] on button "Save" at bounding box center [436, 182] width 74 height 23
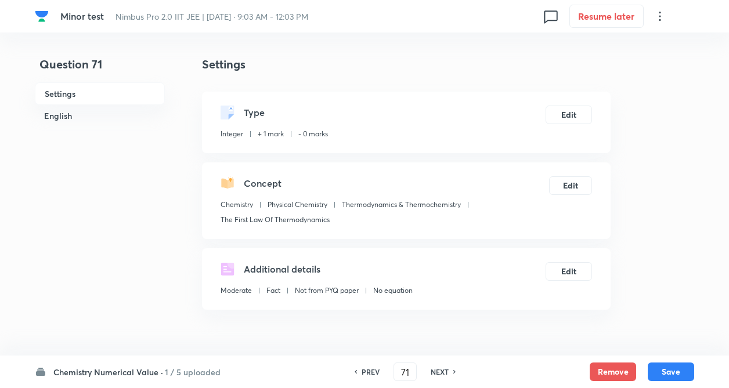
type input "7482"
click at [573, 107] on button "Edit" at bounding box center [569, 113] width 46 height 19
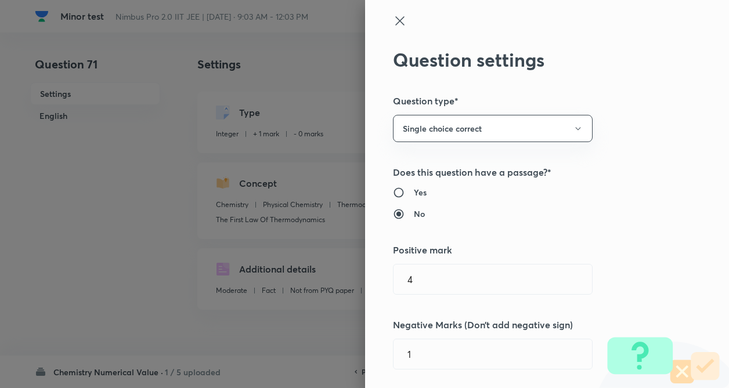
type input "1"
type input "0"
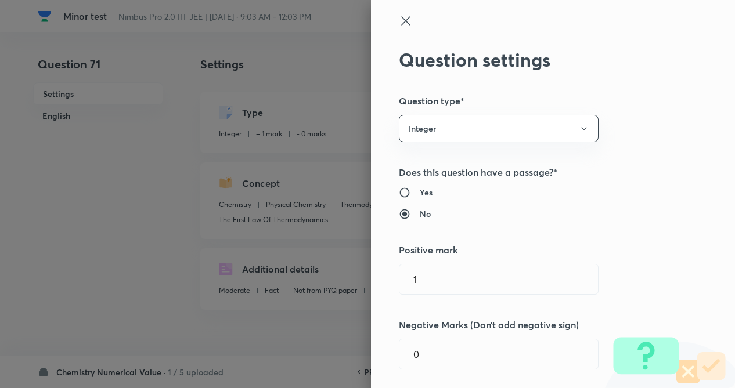
click at [633, 121] on div "Question settings Question type* Integer Does this question have a passage?* Ye…" at bounding box center [553, 194] width 364 height 388
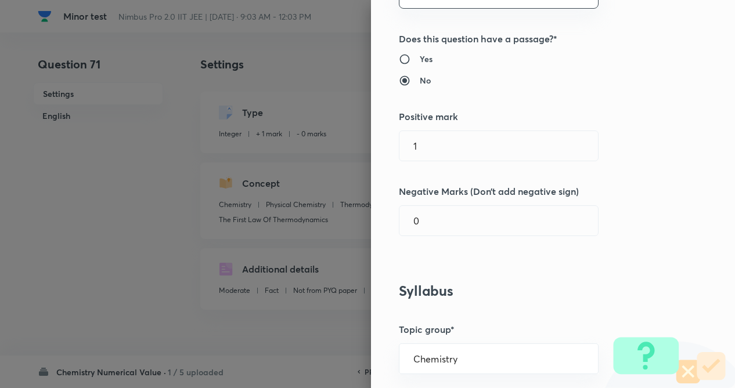
scroll to position [186, 0]
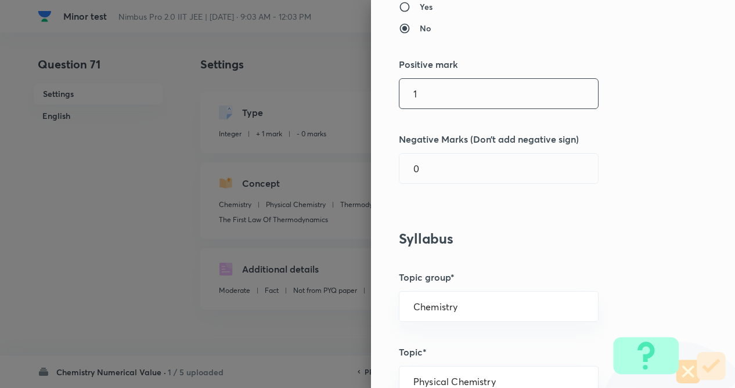
drag, startPoint x: 461, startPoint y: 113, endPoint x: 453, endPoint y: 99, distance: 16.6
click at [453, 99] on div "Question settings Question type* Integer Does this question have a passage?* Ye…" at bounding box center [553, 194] width 364 height 388
click at [453, 99] on input "1" at bounding box center [498, 94] width 198 height 30
type input "4"
click at [451, 162] on input "text" at bounding box center [498, 169] width 198 height 30
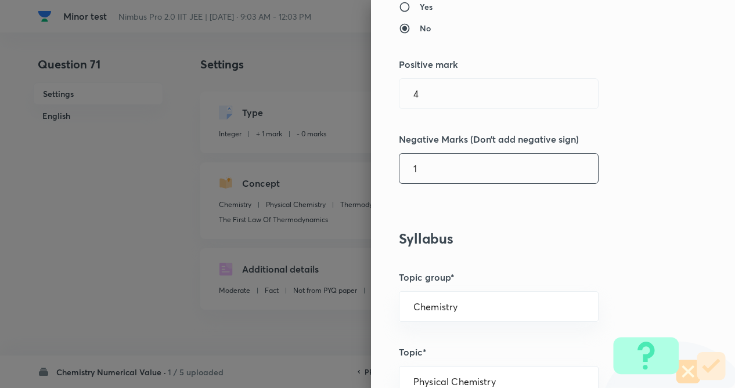
type input "1"
click at [646, 164] on div "Question settings Question type* Integer Does this question have a passage?* Ye…" at bounding box center [553, 194] width 364 height 388
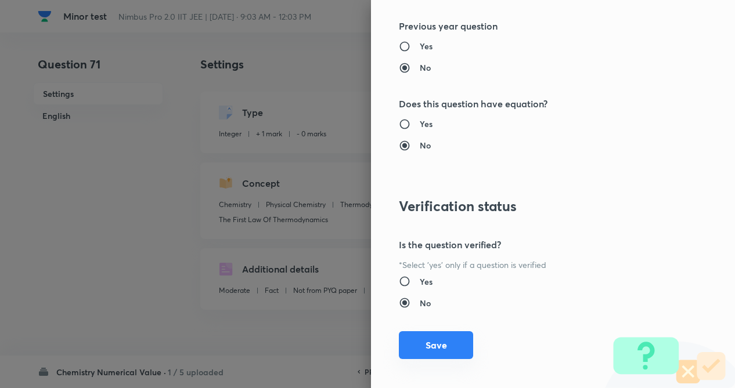
scroll to position [1125, 0]
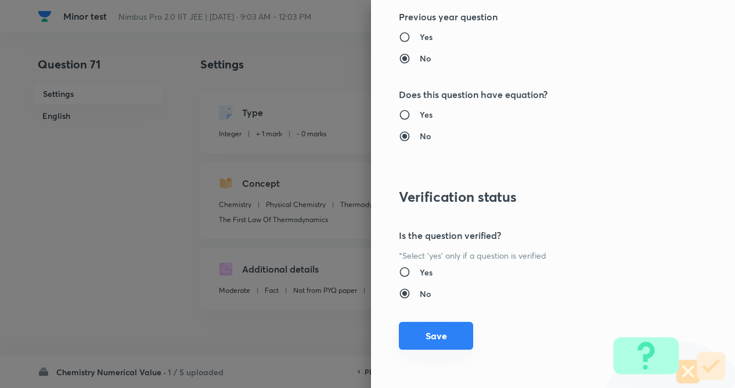
click at [407, 340] on button "Save" at bounding box center [436, 336] width 74 height 28
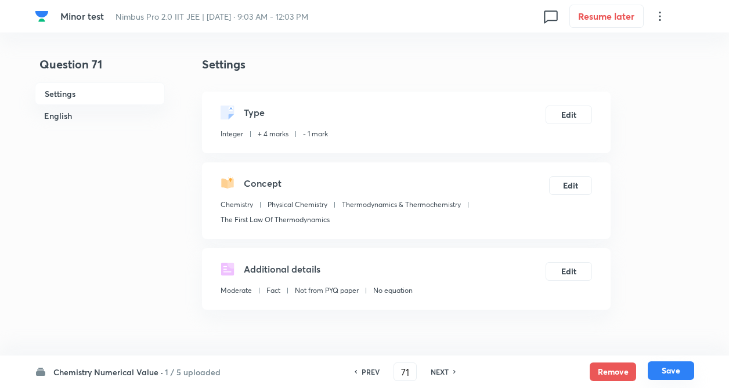
click at [676, 376] on button "Save" at bounding box center [671, 371] width 46 height 19
type input "72"
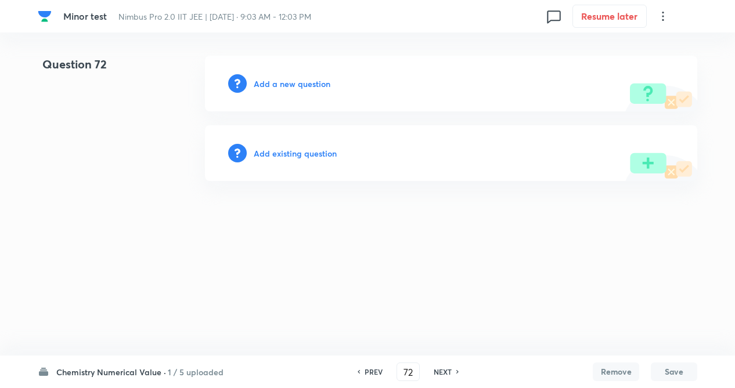
click at [282, 157] on h6 "Add existing question" at bounding box center [295, 153] width 83 height 12
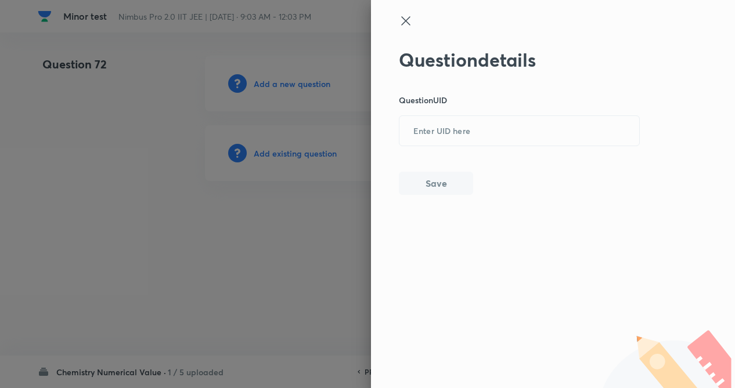
click at [406, 155] on div "Question details Question UID ​ Save" at bounding box center [519, 122] width 241 height 146
click at [424, 128] on input "text" at bounding box center [519, 131] width 240 height 28
paste input "T2AL4"
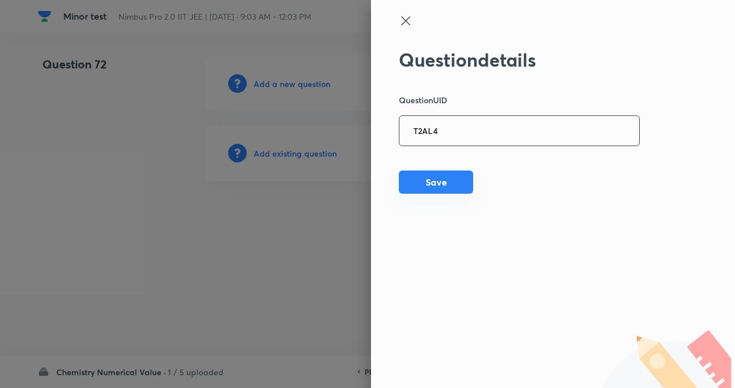
type input "T2AL4"
click at [424, 177] on button "Save" at bounding box center [436, 182] width 74 height 23
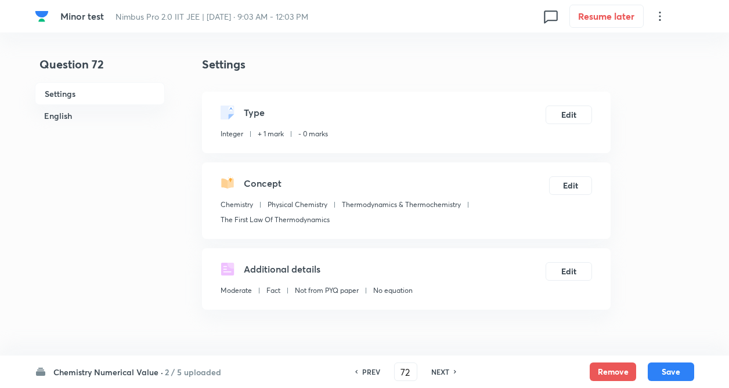
type input "34.46"
click at [584, 111] on button "Edit" at bounding box center [569, 113] width 46 height 19
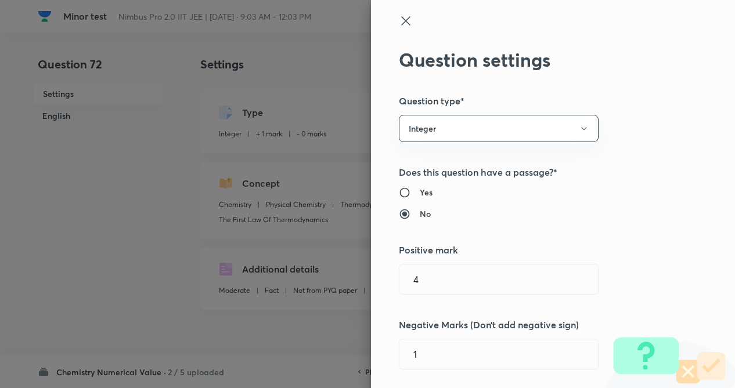
type input "1"
type input "0"
click at [631, 102] on h5 "Question type*" at bounding box center [533, 101] width 269 height 14
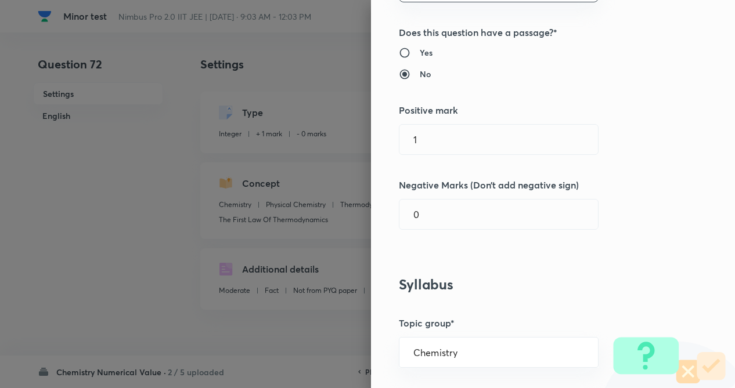
scroll to position [162, 0]
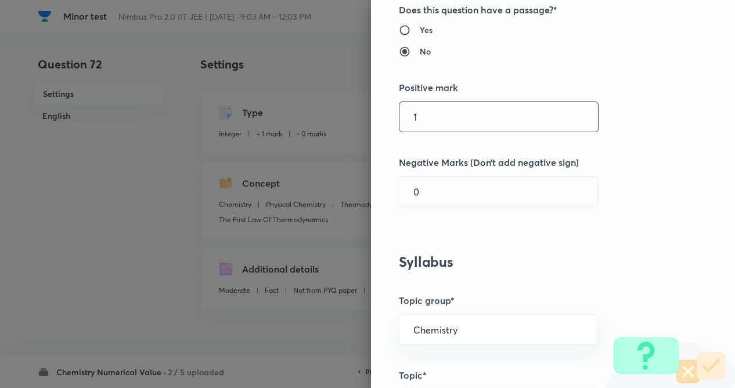
click at [433, 117] on input "1" at bounding box center [498, 117] width 198 height 30
type input "4"
click at [421, 197] on input "0" at bounding box center [498, 192] width 198 height 30
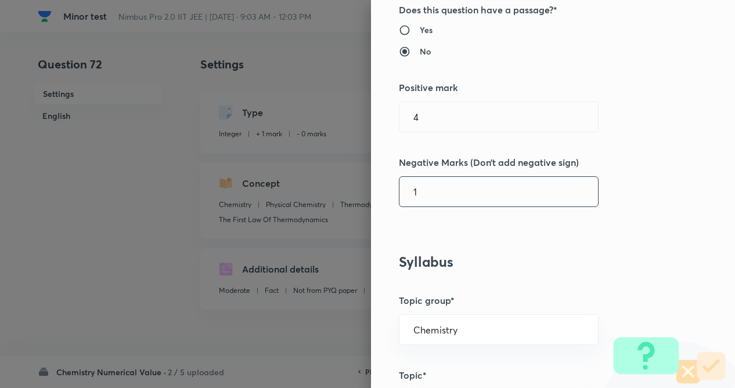
type input "1"
click at [562, 232] on div "Question settings Question type* Integer Does this question have a passage?* Ye…" at bounding box center [553, 194] width 364 height 388
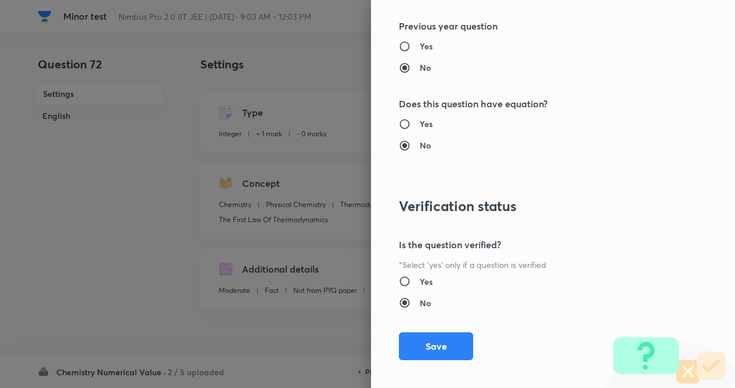
scroll to position [1125, 0]
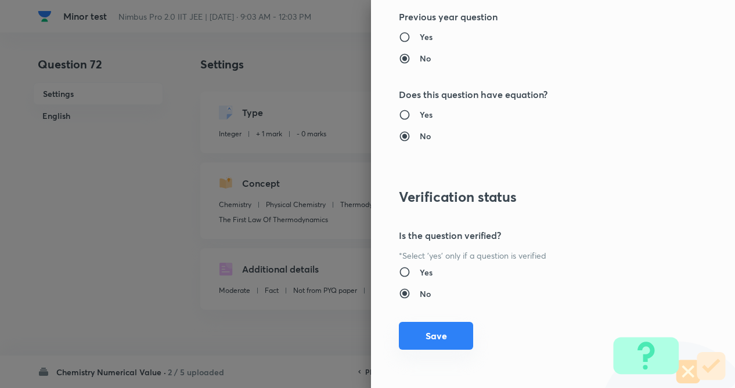
click at [428, 335] on button "Save" at bounding box center [436, 336] width 74 height 28
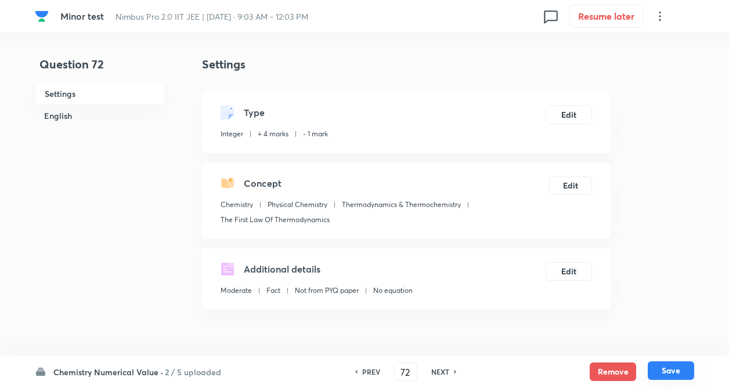
click at [682, 367] on button "Save" at bounding box center [671, 371] width 46 height 19
type input "73"
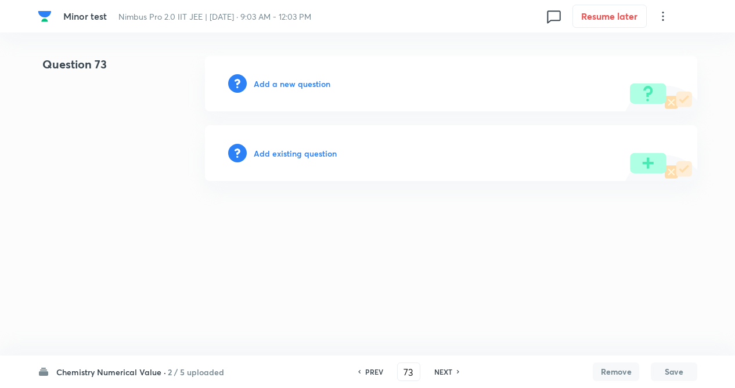
click at [312, 147] on h6 "Add existing question" at bounding box center [295, 153] width 83 height 12
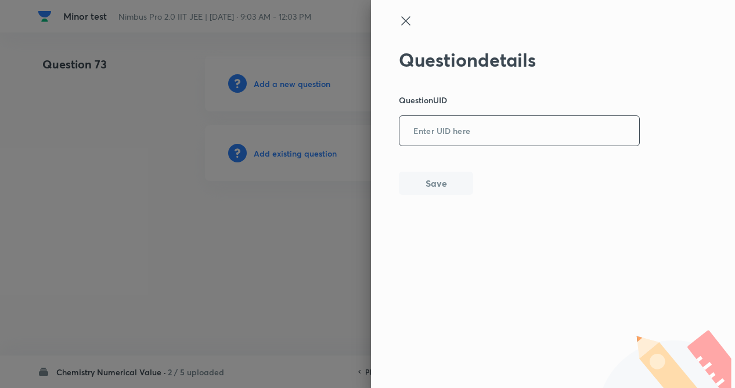
click at [452, 124] on input "text" at bounding box center [519, 131] width 240 height 28
paste input "GYRZ3"
type input "GYRZ3"
click at [424, 176] on button "Save" at bounding box center [436, 182] width 74 height 23
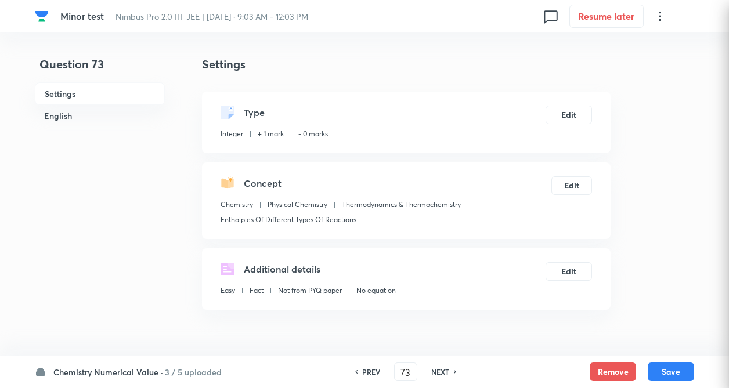
type input "600"
click at [575, 112] on button "Edit" at bounding box center [569, 113] width 46 height 19
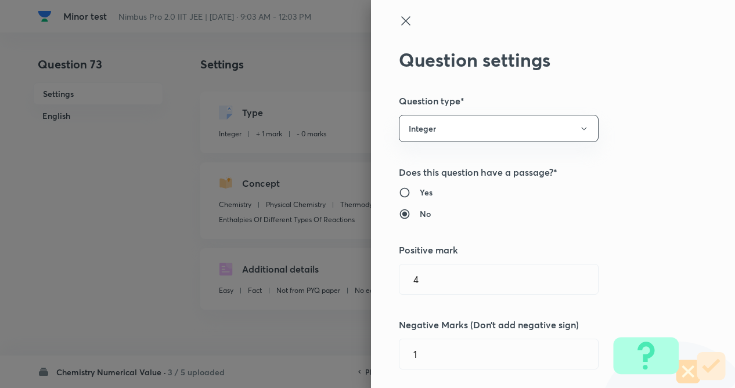
radio input "true"
radio input "false"
type input "1"
type input "0"
type input "Enthalpies Of Different Types Of Reactions"
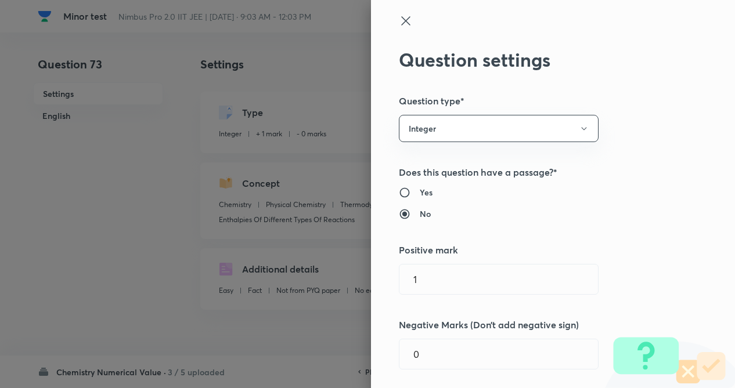
click at [653, 106] on h5 "Question type*" at bounding box center [533, 101] width 269 height 14
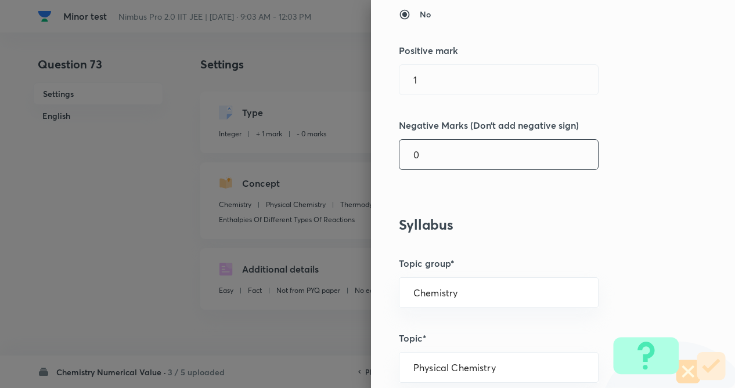
scroll to position [209, 0]
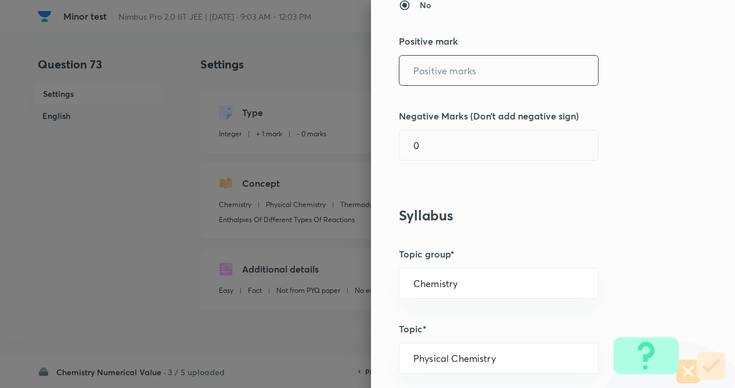
click at [433, 75] on input "text" at bounding box center [498, 71] width 198 height 30
type input "4"
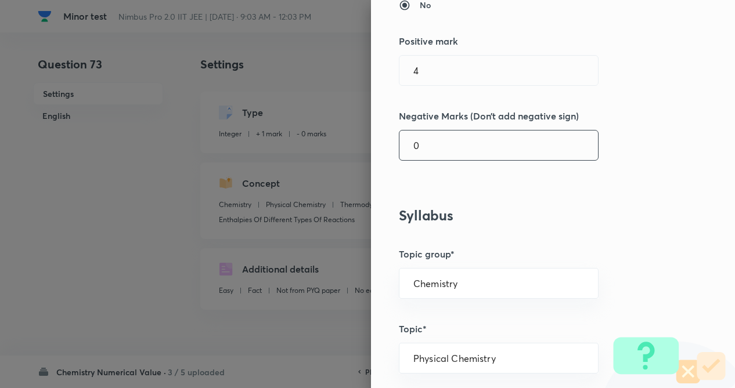
click at [435, 153] on input "0" at bounding box center [498, 146] width 198 height 30
type input "1"
click at [597, 244] on div "Question settings Question type* Integer Does this question have a passage?* Ye…" at bounding box center [553, 194] width 364 height 388
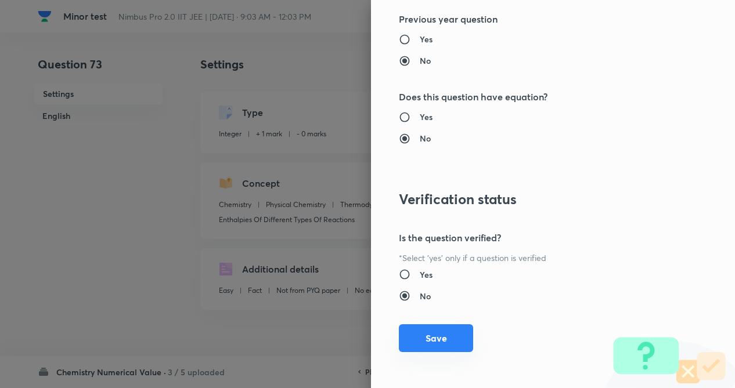
scroll to position [1125, 0]
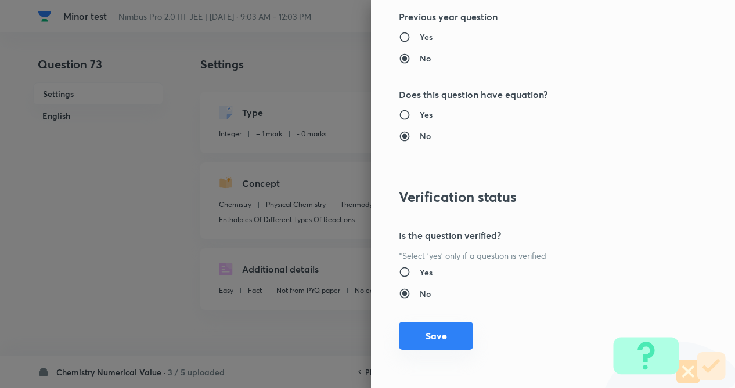
click at [441, 343] on button "Save" at bounding box center [436, 336] width 74 height 28
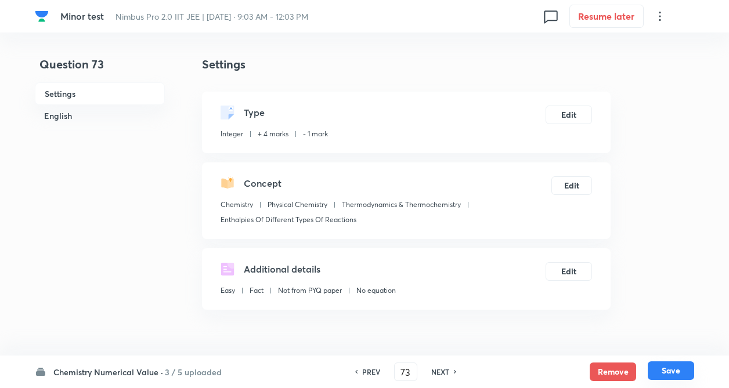
click at [666, 365] on button "Save" at bounding box center [671, 371] width 46 height 19
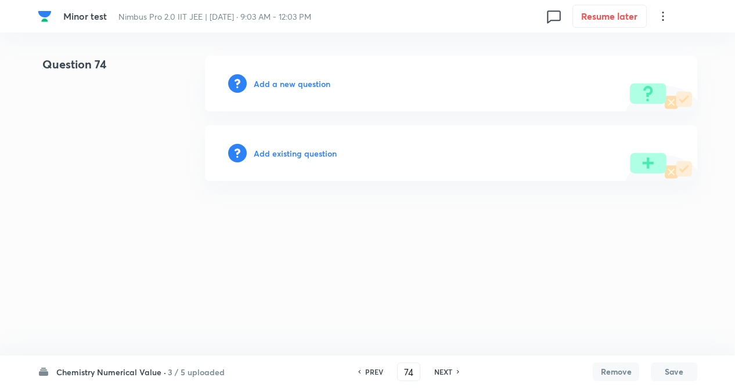
click at [275, 157] on h6 "Add existing question" at bounding box center [295, 153] width 83 height 12
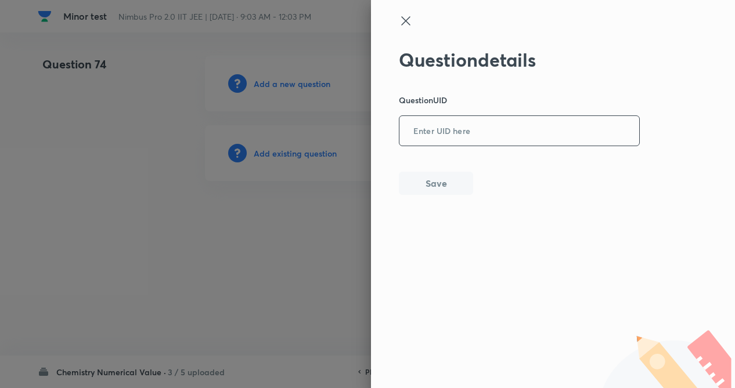
click at [446, 133] on input "text" at bounding box center [519, 131] width 240 height 28
paste input "PZWJ2"
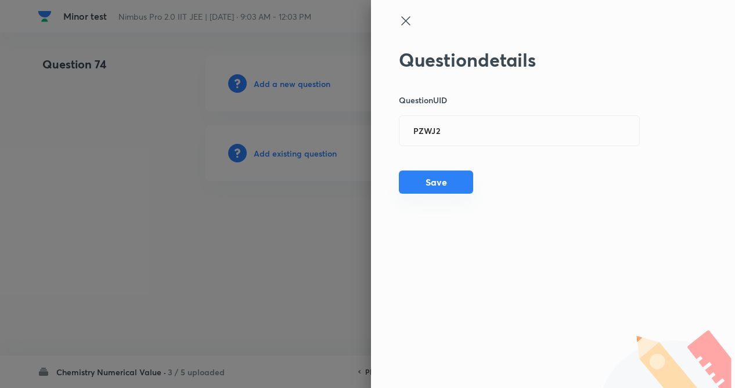
click at [425, 176] on button "Save" at bounding box center [436, 182] width 74 height 23
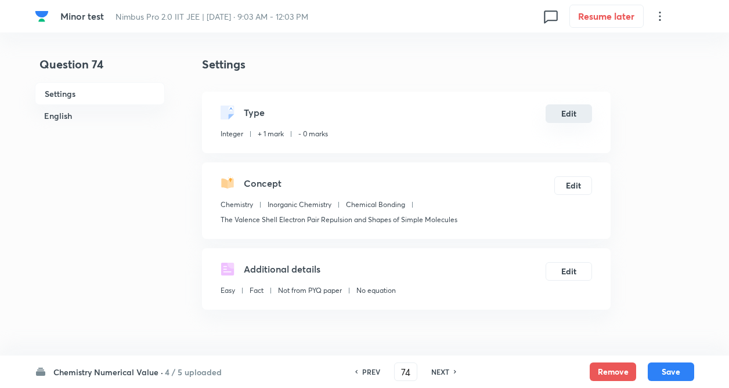
click at [585, 109] on button "Edit" at bounding box center [569, 113] width 46 height 19
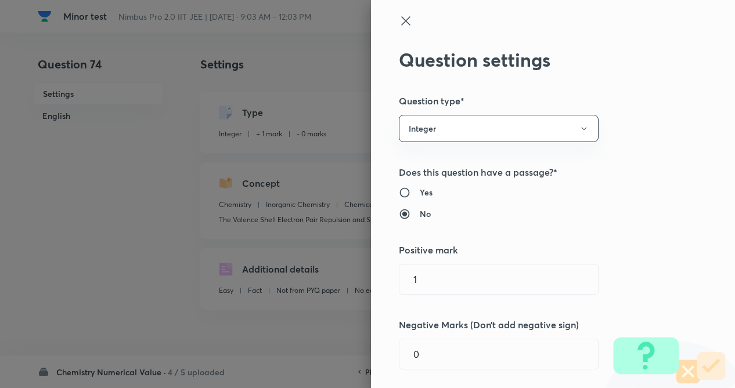
click at [651, 115] on div "Question settings Question type* Integer Does this question have a passage?* Ye…" at bounding box center [553, 194] width 364 height 388
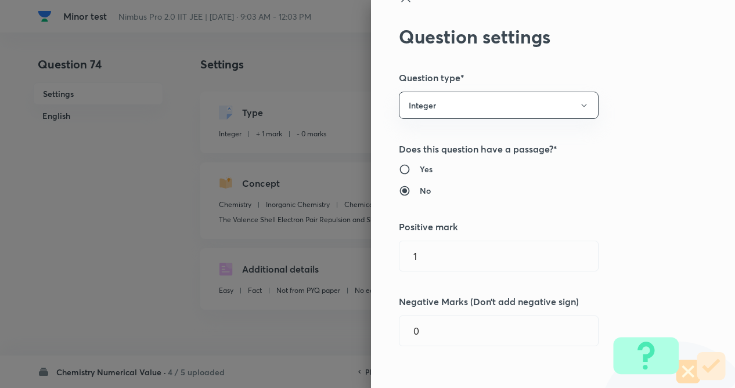
click at [535, 238] on div "Question settings Question type* Integer Does this question have a passage?* Ye…" at bounding box center [553, 194] width 364 height 388
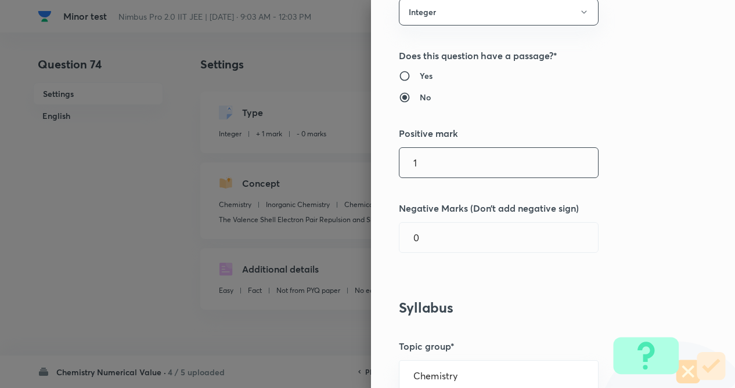
scroll to position [186, 0]
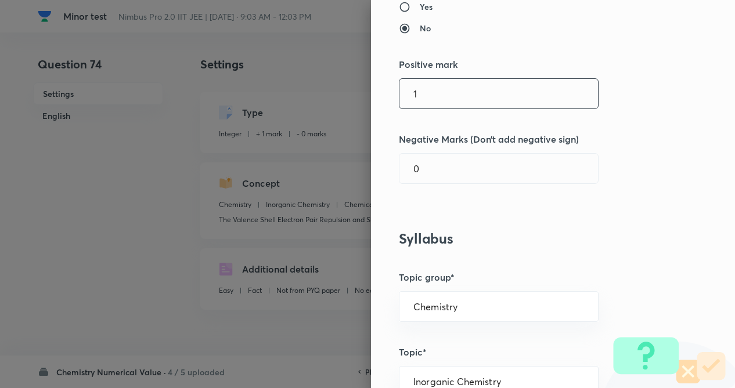
click at [427, 93] on input "1" at bounding box center [498, 94] width 198 height 30
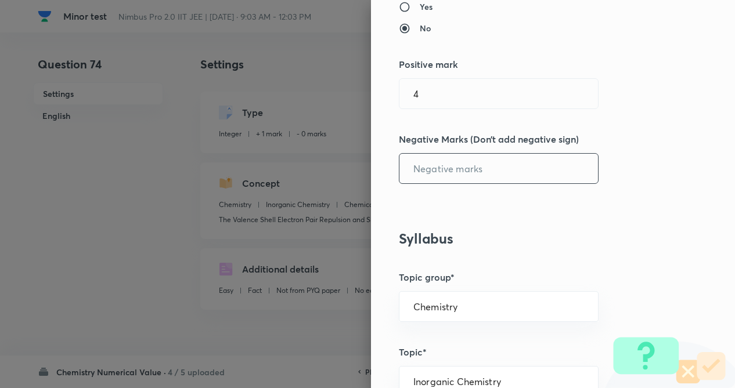
click at [421, 164] on input "text" at bounding box center [498, 169] width 198 height 30
click at [601, 218] on div "Question settings Question type* Integer Does this question have a passage?* Ye…" at bounding box center [553, 194] width 364 height 388
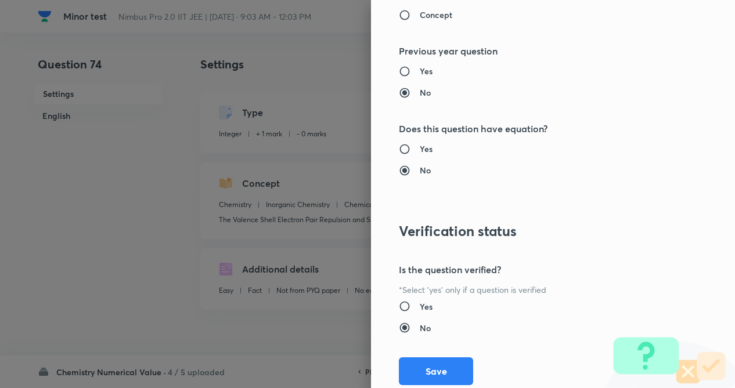
scroll to position [1125, 0]
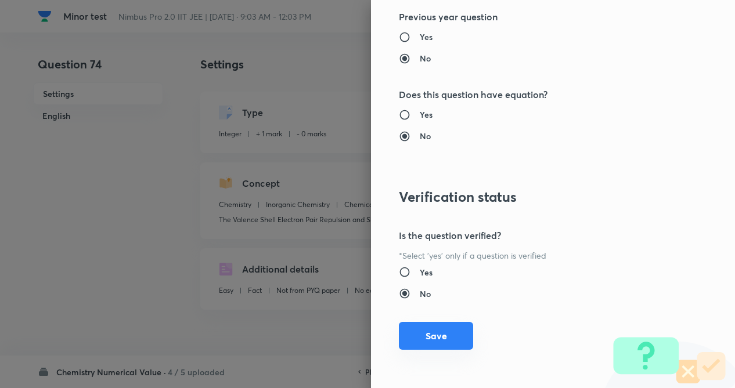
click at [421, 335] on button "Save" at bounding box center [436, 336] width 74 height 28
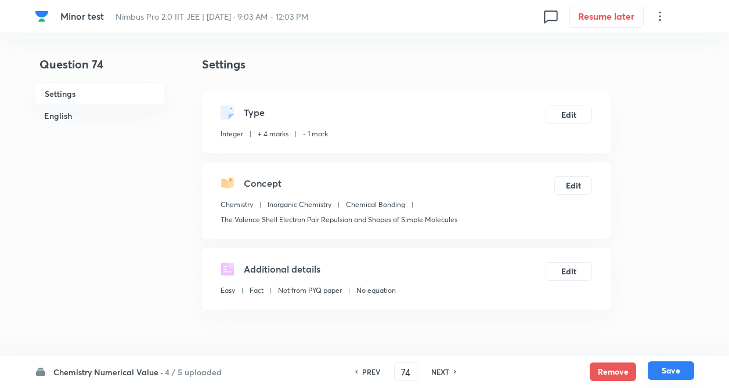
click at [664, 369] on button "Save" at bounding box center [671, 371] width 46 height 19
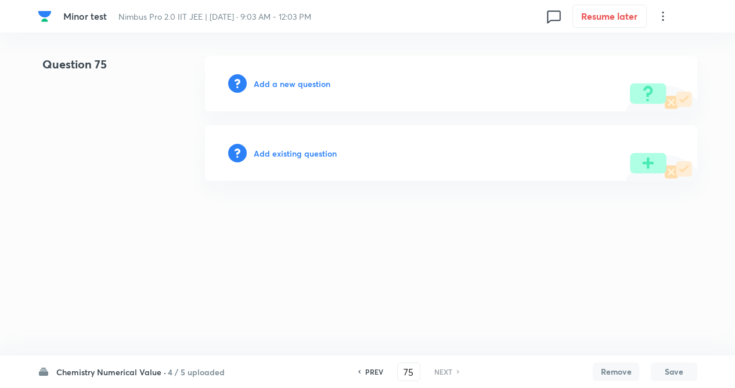
click at [289, 158] on h6 "Add existing question" at bounding box center [295, 153] width 83 height 12
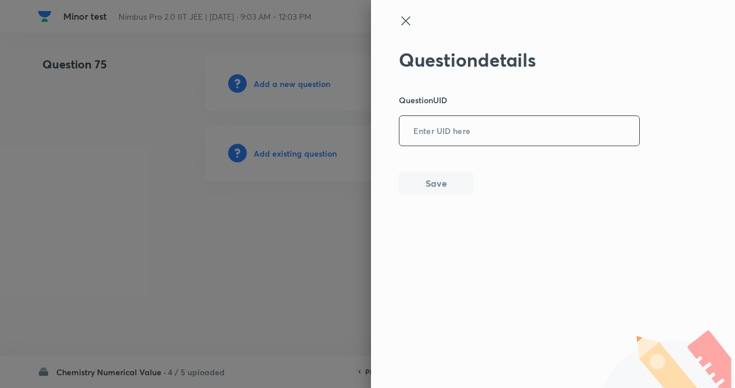
click at [448, 131] on input "text" at bounding box center [519, 131] width 240 height 28
paste input "OY2LX"
click at [435, 178] on button "Save" at bounding box center [436, 182] width 74 height 23
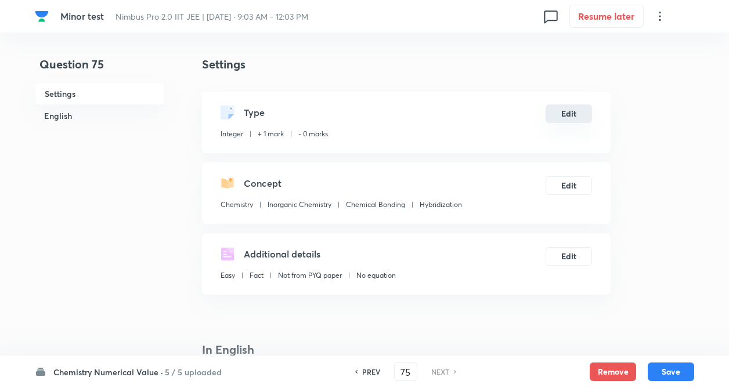
click at [550, 118] on button "Edit" at bounding box center [569, 113] width 46 height 19
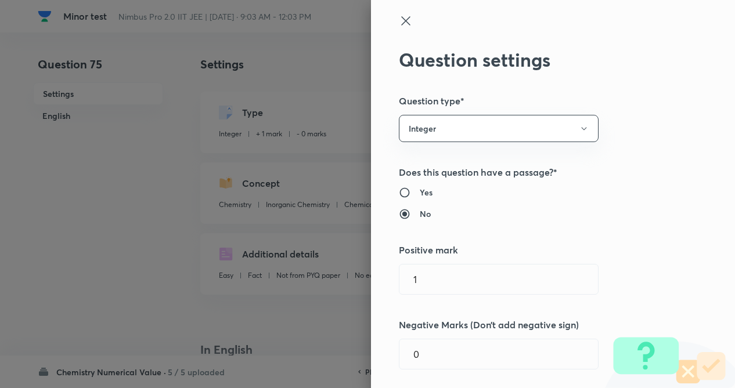
click at [669, 120] on div "Question settings Question type* Integer Does this question have a passage?* Ye…" at bounding box center [553, 194] width 364 height 388
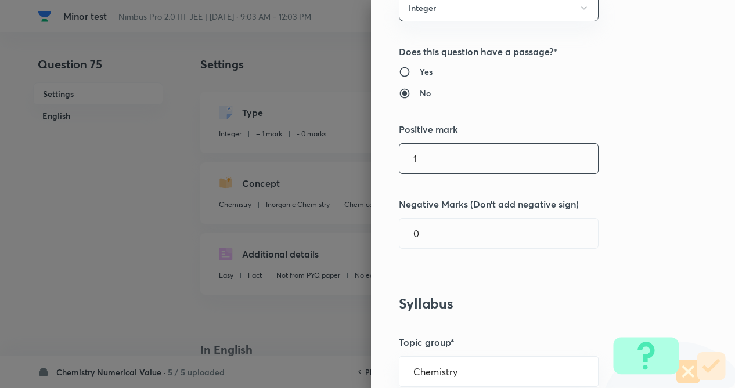
scroll to position [162, 0]
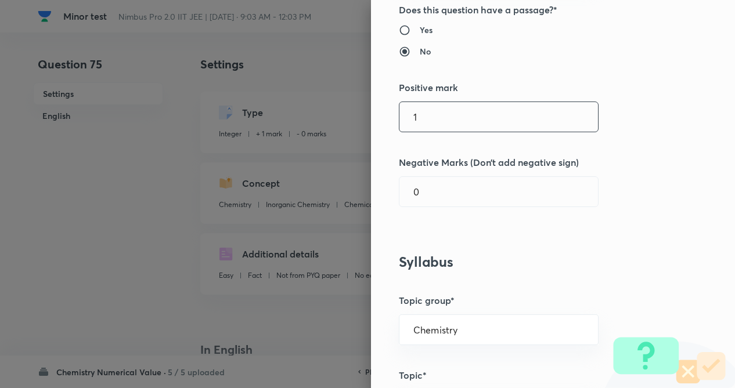
click at [422, 118] on input "1" at bounding box center [498, 117] width 198 height 30
click at [424, 186] on input "text" at bounding box center [498, 192] width 198 height 30
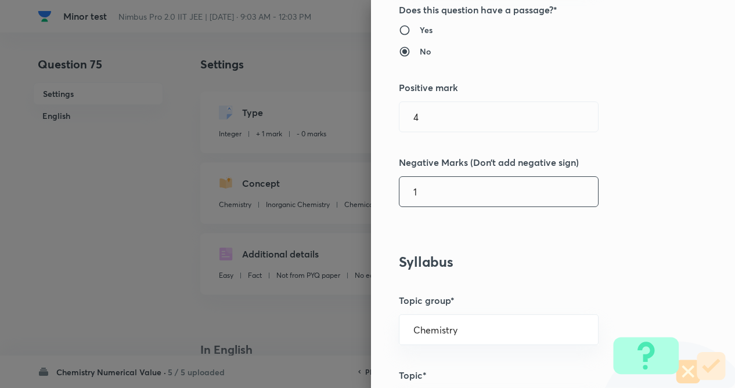
click at [630, 169] on div "Question settings Question type* Integer Does this question have a passage?* Ye…" at bounding box center [553, 194] width 364 height 388
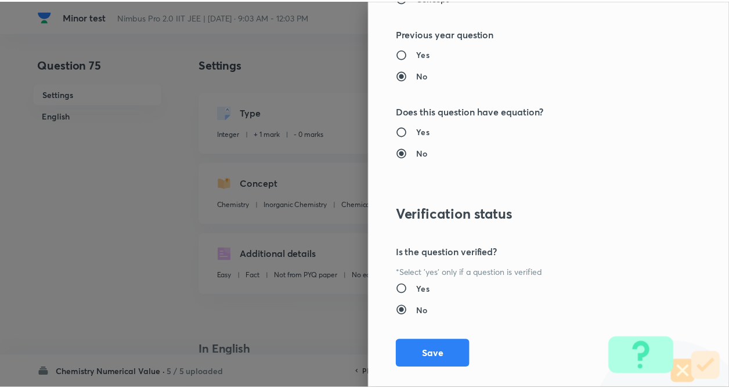
scroll to position [1125, 0]
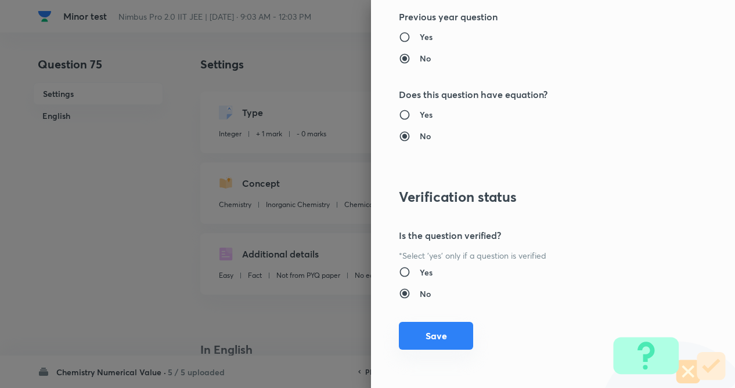
click at [421, 333] on button "Save" at bounding box center [436, 336] width 74 height 28
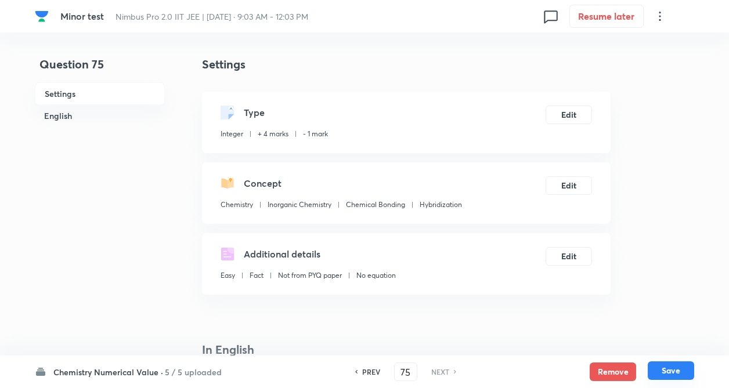
click at [664, 374] on button "Save" at bounding box center [671, 371] width 46 height 19
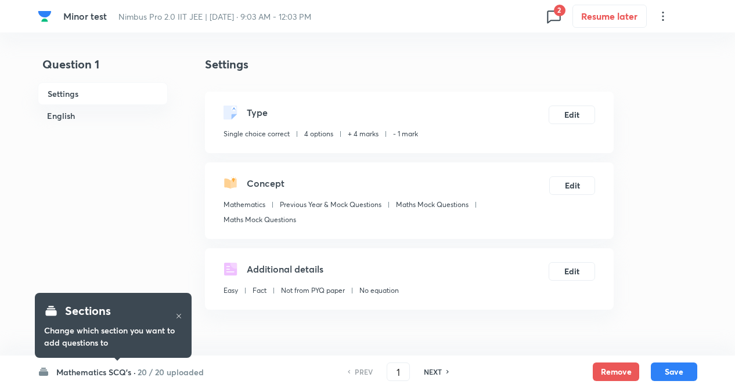
checkbox input "true"
click at [552, 13] on span "2" at bounding box center [557, 11] width 12 height 12
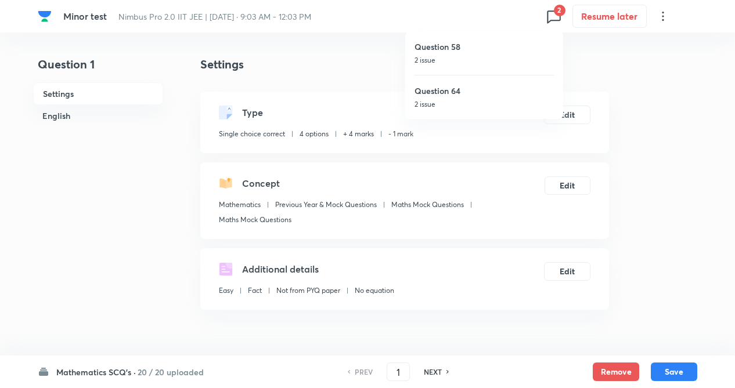
click at [453, 44] on h6 "Question 58" at bounding box center [483, 47] width 139 height 12
type input "58"
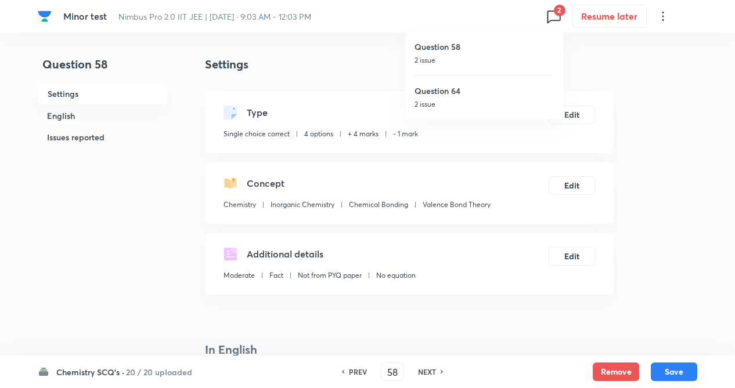
checkbox input "false"
checkbox input "true"
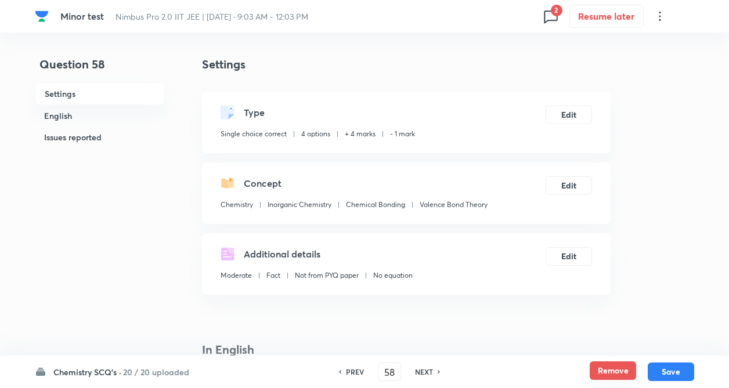
click at [605, 370] on button "Remove" at bounding box center [613, 371] width 46 height 19
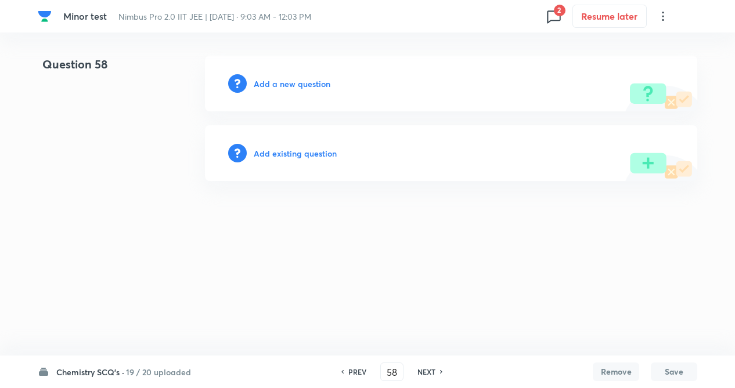
click at [294, 157] on h6 "Add existing question" at bounding box center [295, 153] width 83 height 12
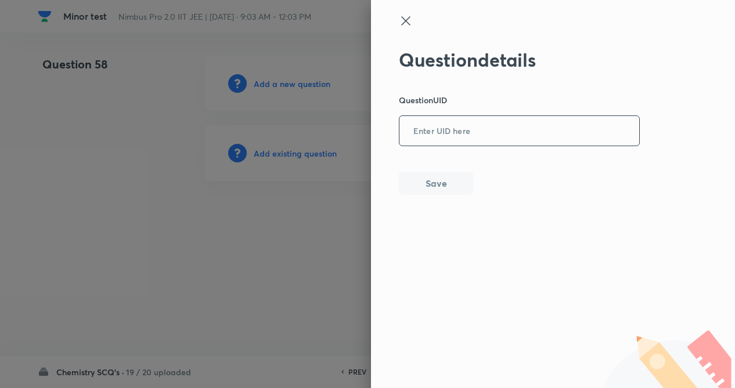
click at [415, 127] on input "text" at bounding box center [519, 131] width 240 height 28
paste input "MR0NL"
type input "MR0NL"
click at [422, 179] on button "Save" at bounding box center [436, 182] width 74 height 23
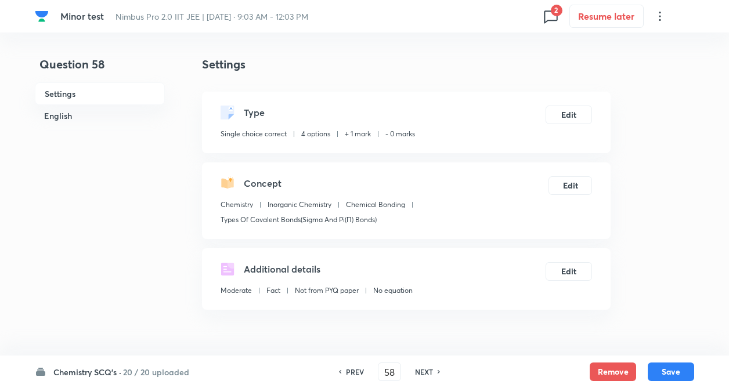
checkbox input "true"
click at [571, 114] on button "Edit" at bounding box center [569, 113] width 46 height 19
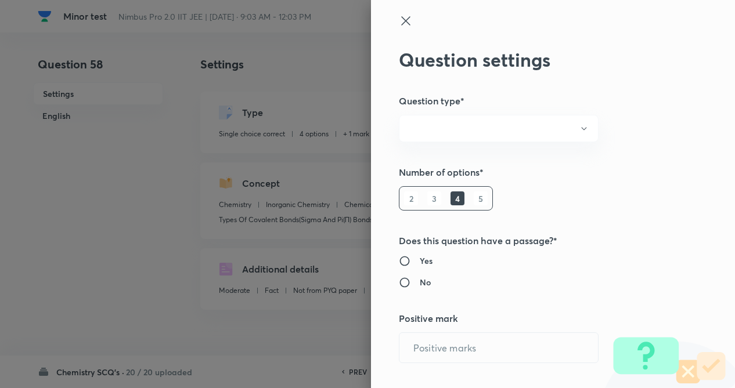
radio input "true"
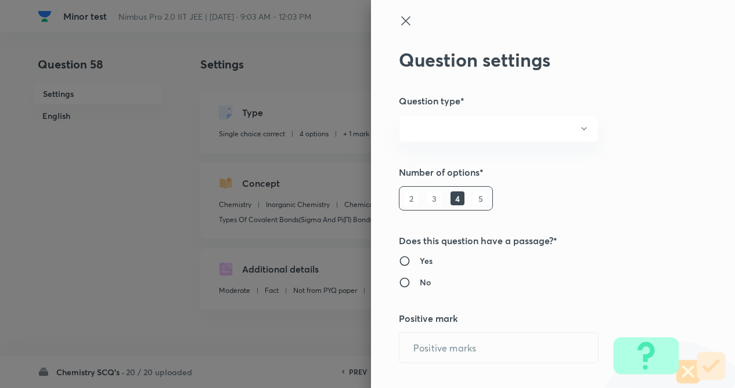
radio input "true"
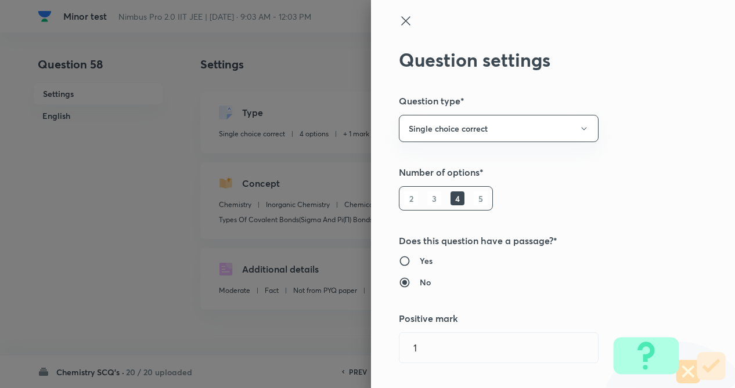
type input "1"
type input "0"
type input "Chemistry"
type input "Inorganic Chemistry"
type input "Chemical Bonding"
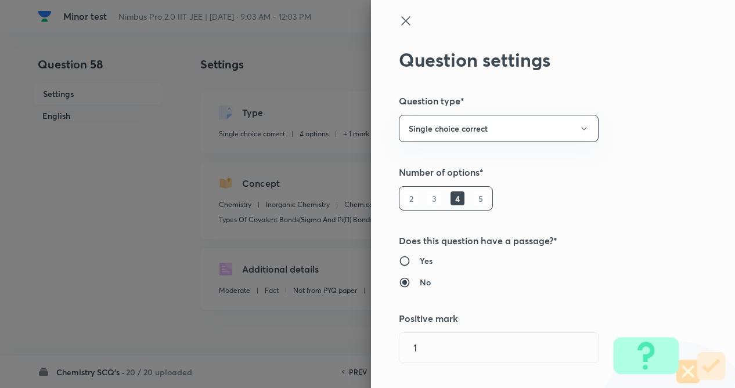
type input "Types Of Covalent Bonds(Sigma And Pi(Π) Bonds)"
click at [648, 129] on div "Question settings Question type* Single choice correct Number of options* 2 3 4…" at bounding box center [553, 194] width 364 height 388
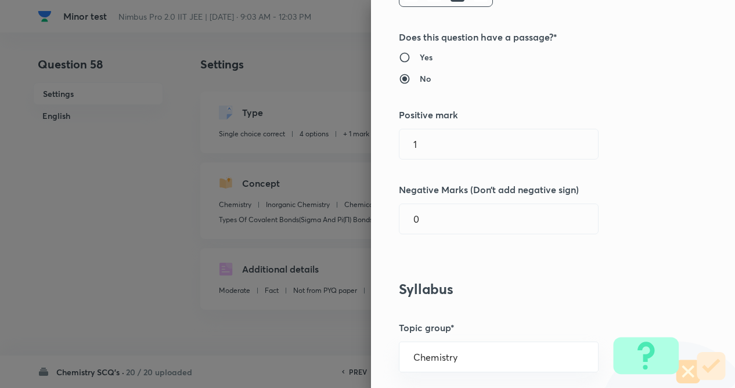
scroll to position [209, 0]
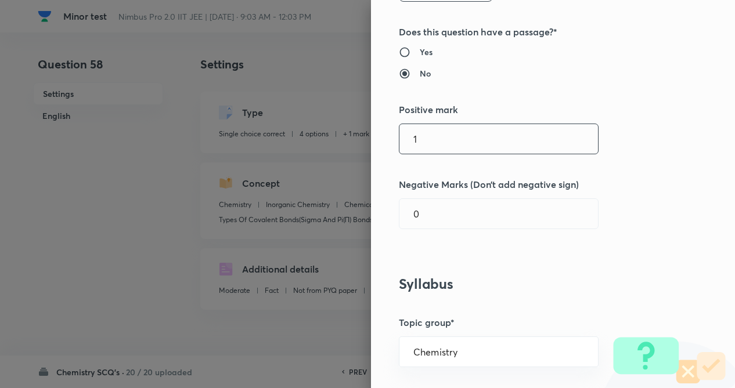
click at [439, 138] on input "1" at bounding box center [498, 139] width 198 height 30
type input "4"
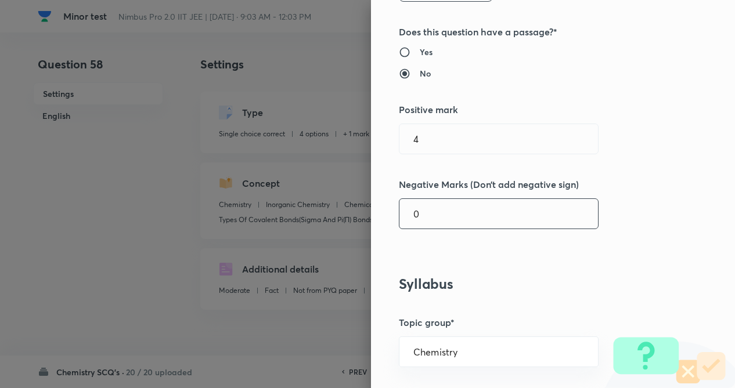
click at [429, 205] on input "0" at bounding box center [498, 214] width 198 height 30
type input "1"
click at [633, 205] on div "Question settings Question type* Single choice correct Number of options* 2 3 4…" at bounding box center [553, 194] width 364 height 388
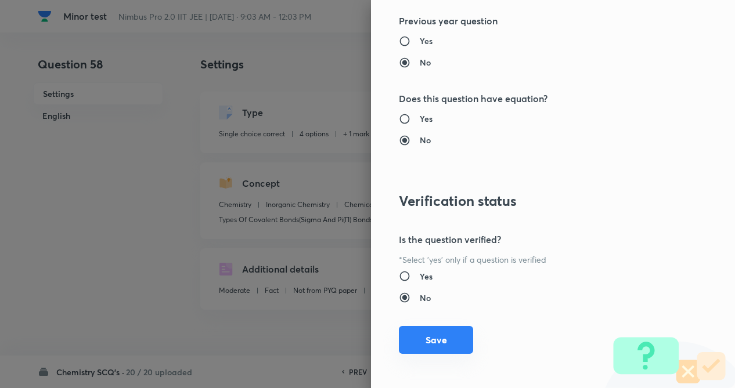
scroll to position [1194, 0]
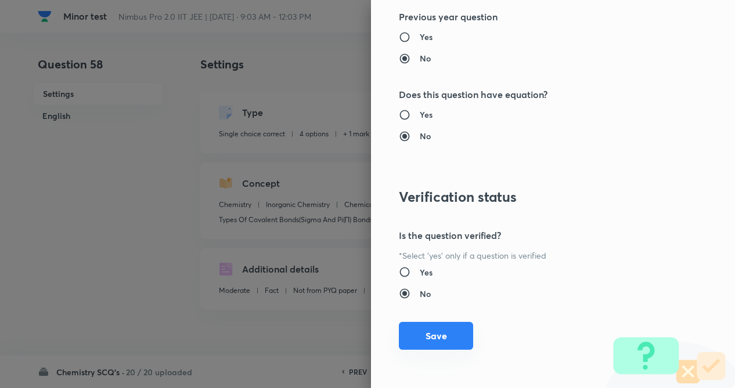
click at [418, 341] on button "Save" at bounding box center [436, 336] width 74 height 28
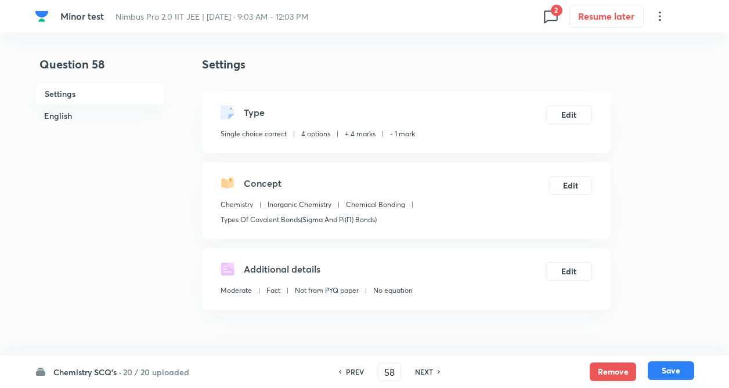
click at [667, 366] on button "Save" at bounding box center [671, 371] width 46 height 19
type input "59"
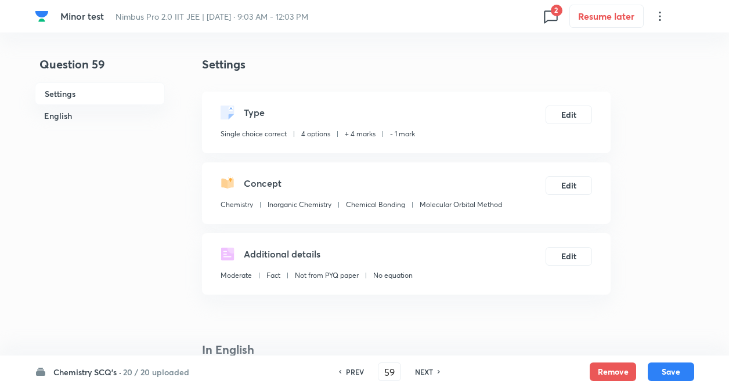
checkbox input "false"
checkbox input "true"
click at [554, 12] on span "2" at bounding box center [557, 11] width 12 height 12
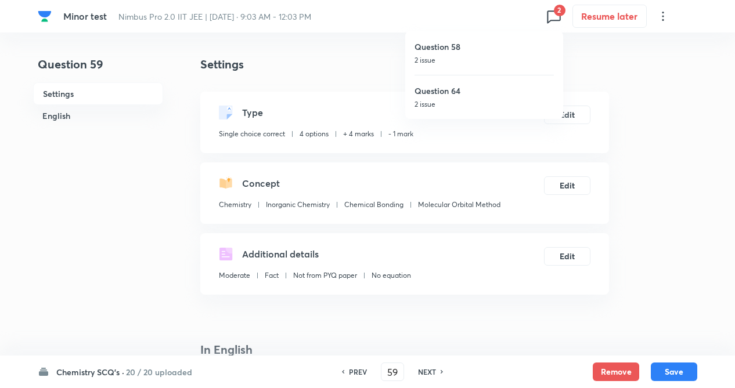
click at [432, 92] on h6 "Question 64" at bounding box center [483, 91] width 139 height 12
type input "64"
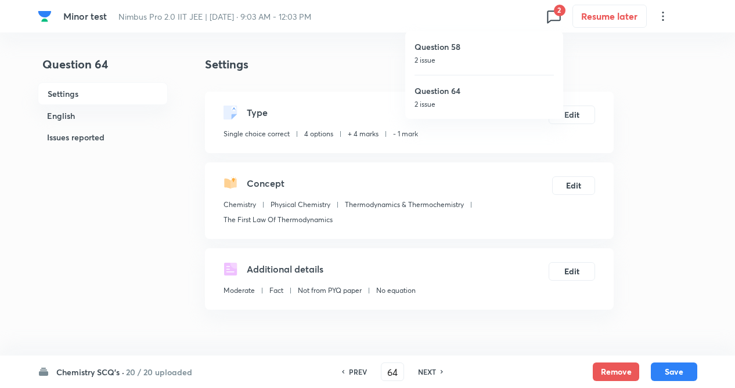
checkbox input "false"
checkbox input "true"
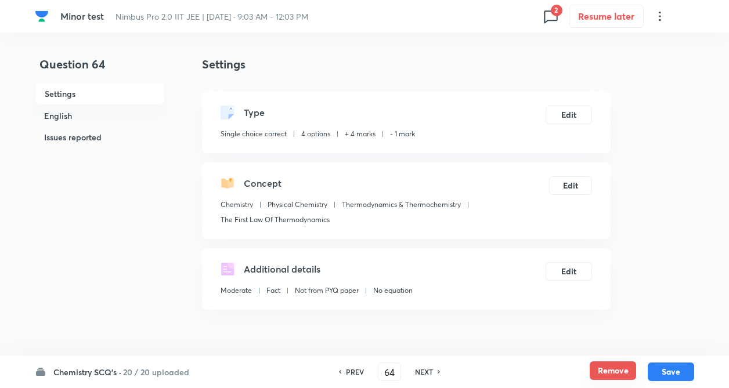
click at [599, 367] on button "Remove" at bounding box center [613, 371] width 46 height 19
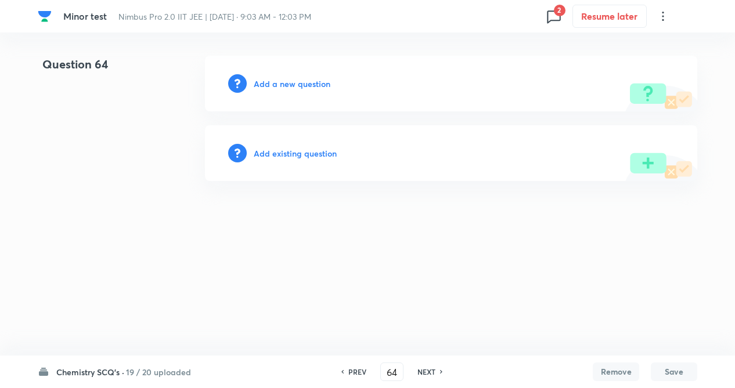
click at [299, 160] on div "Add existing question" at bounding box center [451, 153] width 492 height 56
click at [299, 153] on h6 "Add existing question" at bounding box center [295, 153] width 83 height 12
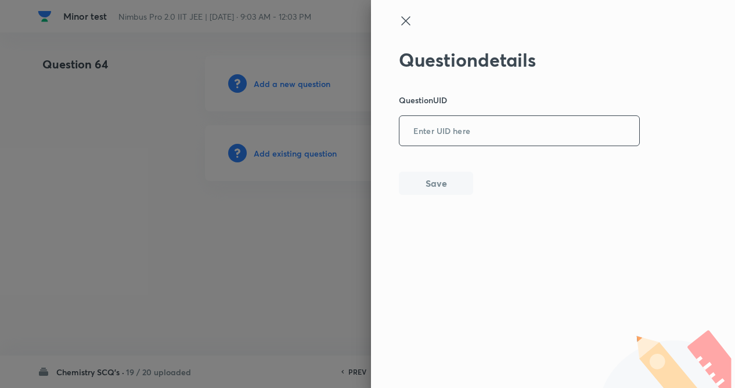
click at [422, 131] on input "text" at bounding box center [519, 131] width 240 height 28
paste input "9MFGK"
type input "9MFGK"
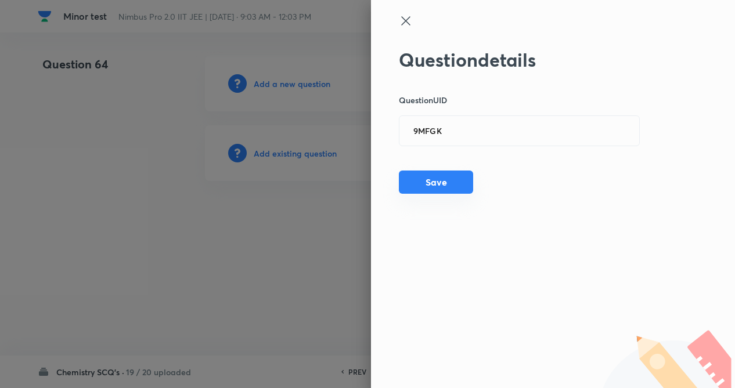
click at [435, 180] on button "Save" at bounding box center [436, 182] width 74 height 23
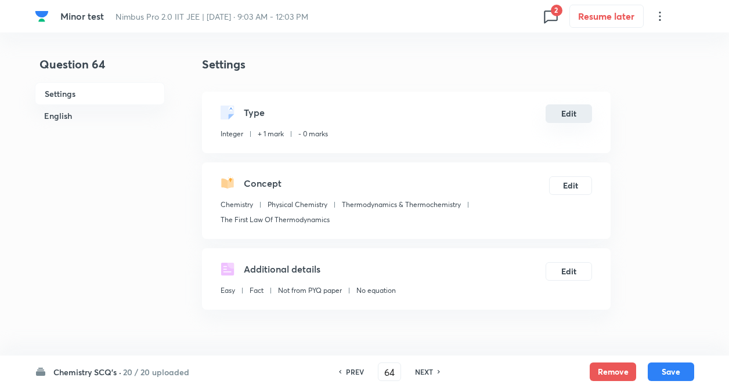
type input "5"
click at [582, 110] on button "Edit" at bounding box center [569, 113] width 46 height 19
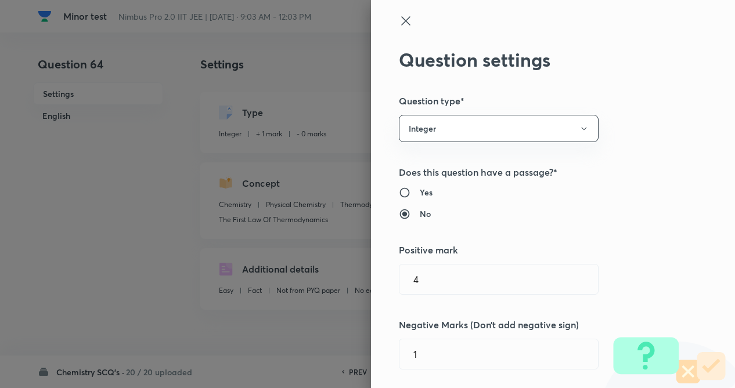
radio input "true"
radio input "false"
type input "1"
type input "0"
type input "Physical Chemistry"
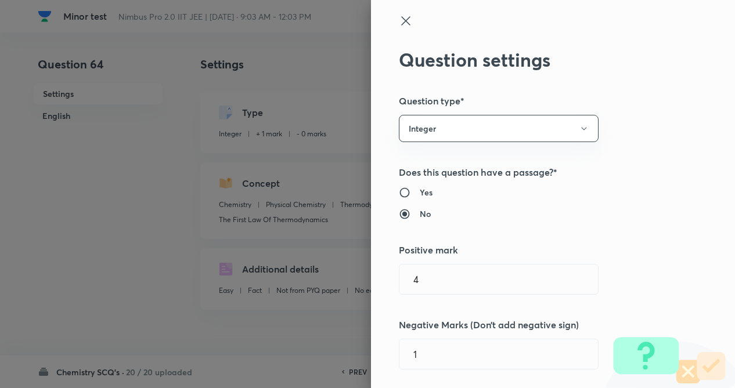
type input "Thermodynamics & Thermochemistry"
type input "The First Law Of Thermodynamics"
click at [638, 112] on div "Question settings Question type* Integer Does this question have a passage?* Ye…" at bounding box center [553, 194] width 364 height 388
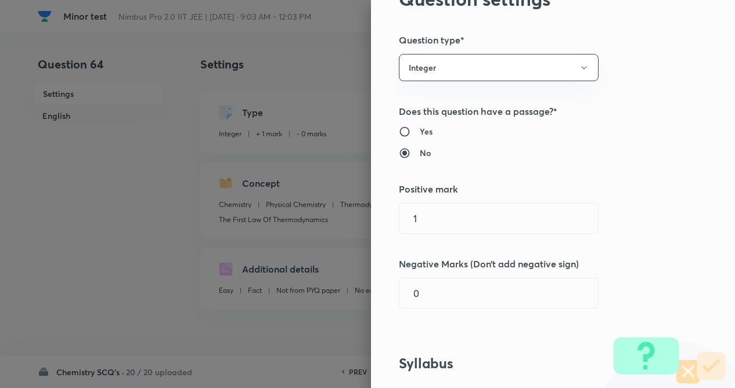
scroll to position [162, 0]
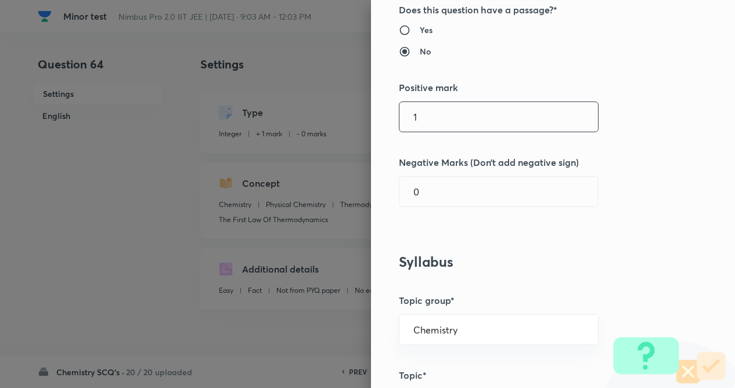
click at [424, 114] on input "1" at bounding box center [498, 117] width 198 height 30
type input "4"
click at [420, 173] on div "Question settings Question type* Integer Does this question have a passage?* Ye…" at bounding box center [553, 194] width 364 height 388
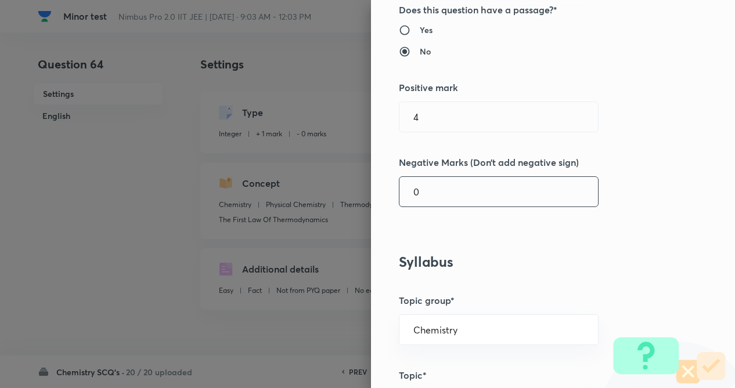
click at [419, 195] on input "0" at bounding box center [498, 192] width 198 height 30
type input "1"
click at [629, 135] on div "Question settings Question type* Integer Does this question have a passage?* Ye…" at bounding box center [553, 194] width 364 height 388
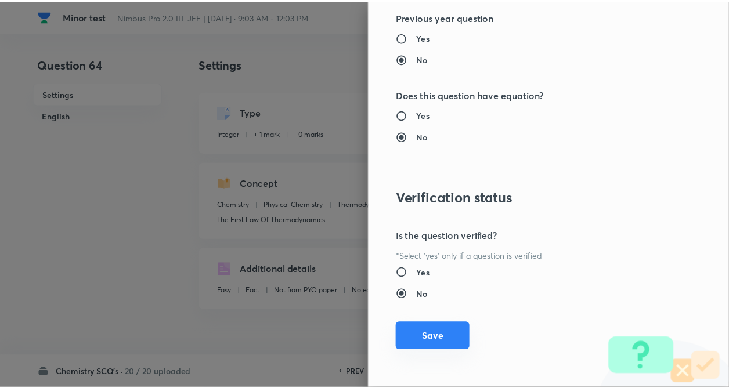
scroll to position [1125, 0]
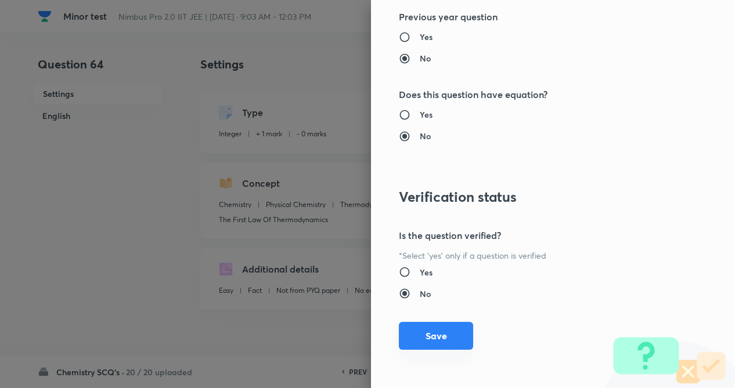
click at [429, 333] on button "Save" at bounding box center [436, 336] width 74 height 28
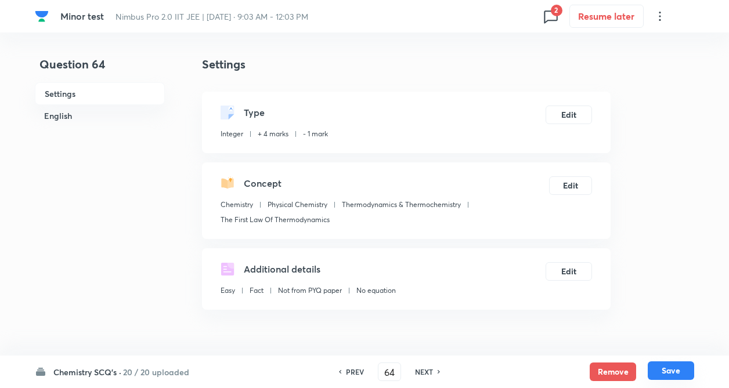
click at [663, 370] on button "Save" at bounding box center [671, 371] width 46 height 19
type input "65"
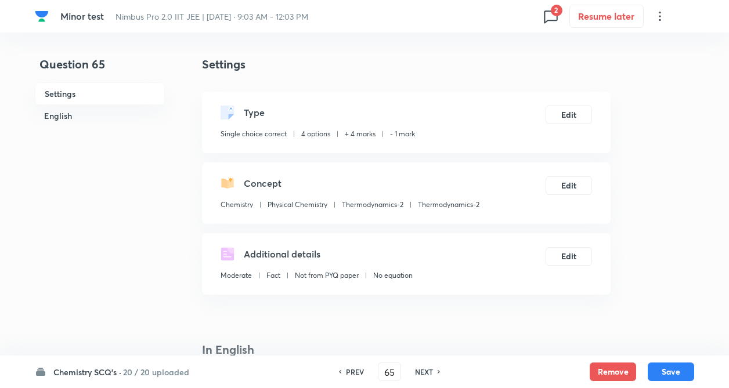
checkbox input "true"
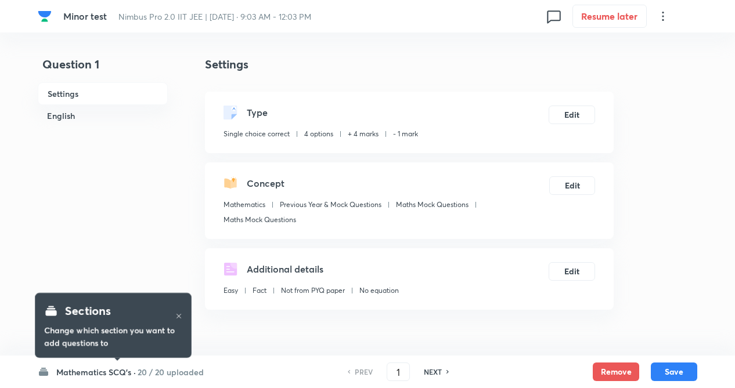
checkbox input "true"
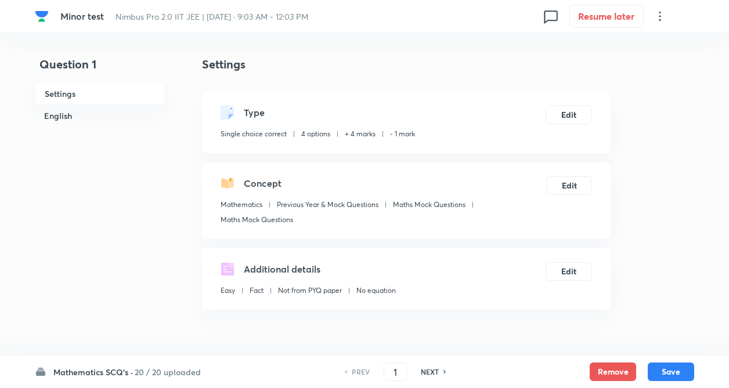
click at [138, 375] on h6 "20 / 20 uploaded" at bounding box center [168, 372] width 66 height 12
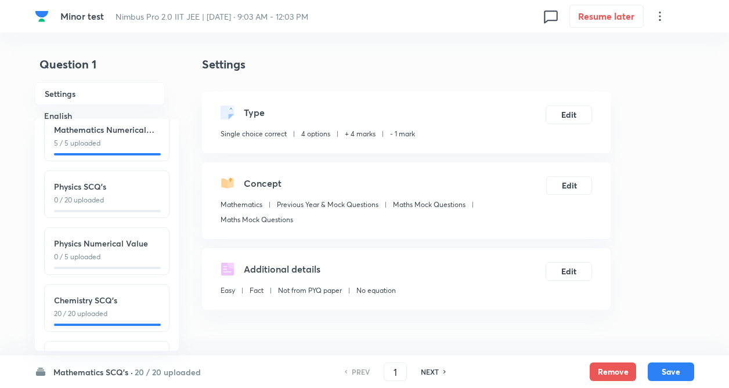
scroll to position [128, 0]
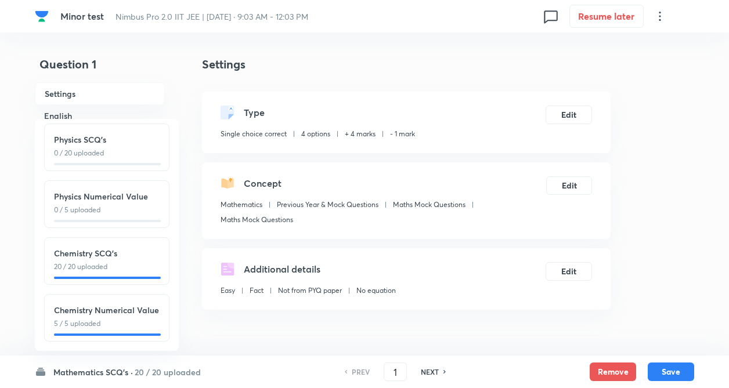
click at [104, 262] on p "20 / 20 uploaded" at bounding box center [107, 267] width 106 height 10
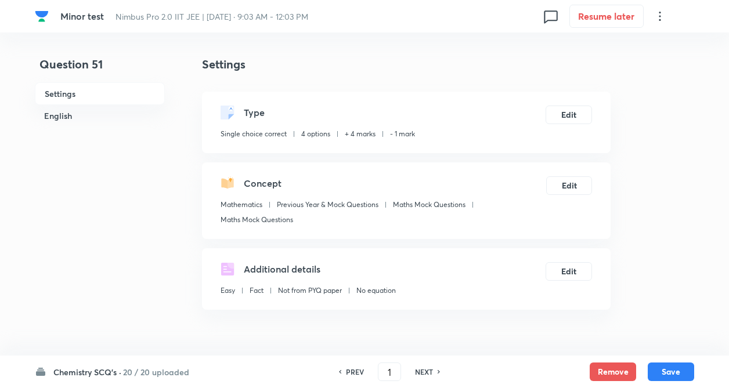
type input "51"
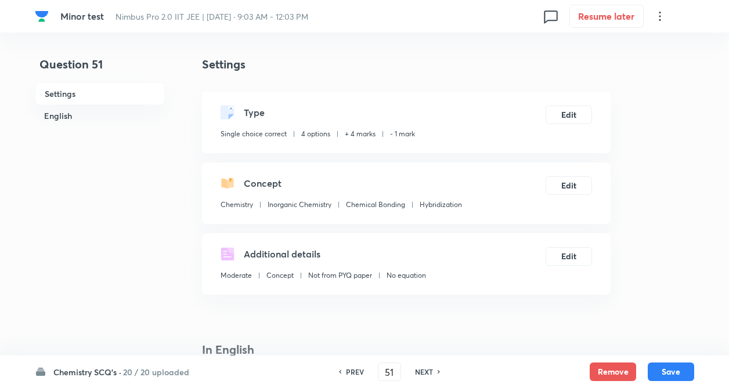
checkbox input "true"
click at [425, 371] on h6 "NEXT" at bounding box center [424, 372] width 18 height 10
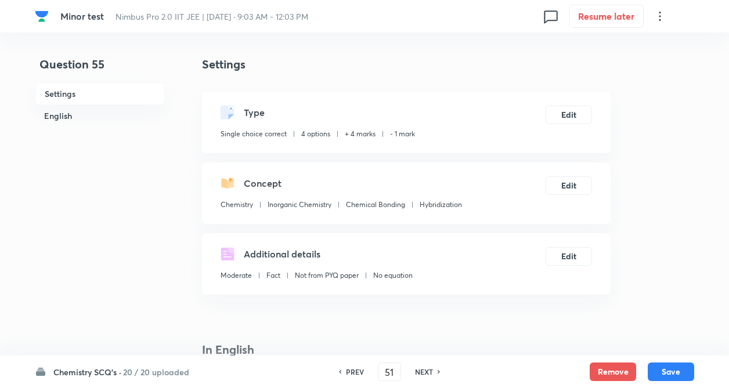
click at [425, 371] on h6 "NEXT" at bounding box center [424, 372] width 18 height 10
type input "55"
click at [425, 371] on h6 "NEXT" at bounding box center [424, 372] width 18 height 10
checkbox input "false"
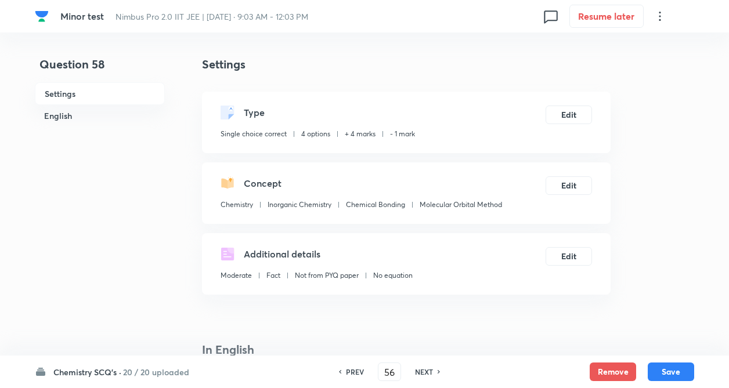
click at [425, 371] on h6 "NEXT" at bounding box center [424, 372] width 18 height 10
type input "61"
click at [425, 371] on h6 "NEXT" at bounding box center [424, 372] width 18 height 10
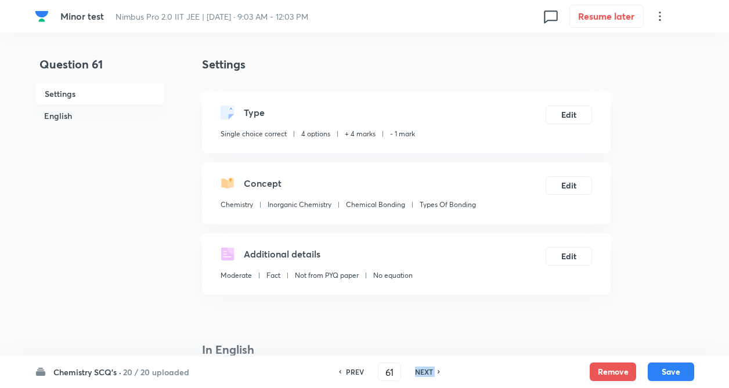
click at [425, 371] on h6 "NEXT" at bounding box center [424, 372] width 18 height 10
checkbox input "true"
click at [425, 371] on h6 "NEXT" at bounding box center [424, 372] width 18 height 10
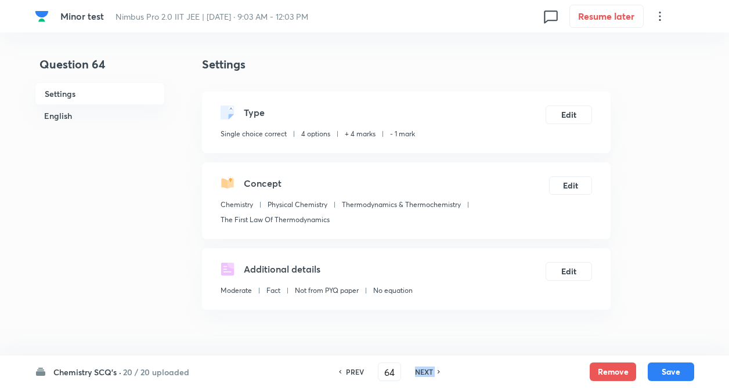
click at [425, 371] on h6 "NEXT" at bounding box center [424, 372] width 18 height 10
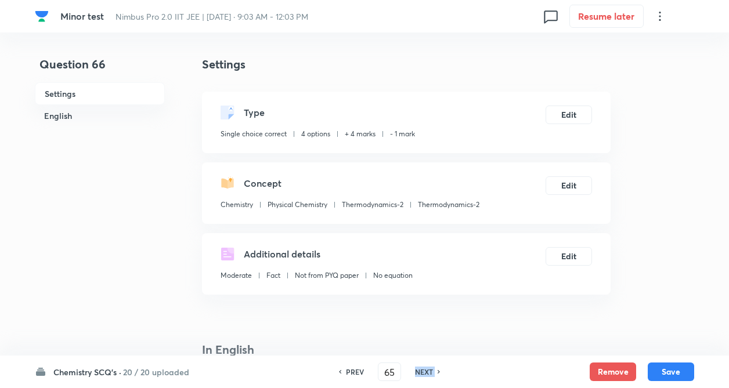
click at [425, 371] on h6 "NEXT" at bounding box center [424, 372] width 18 height 10
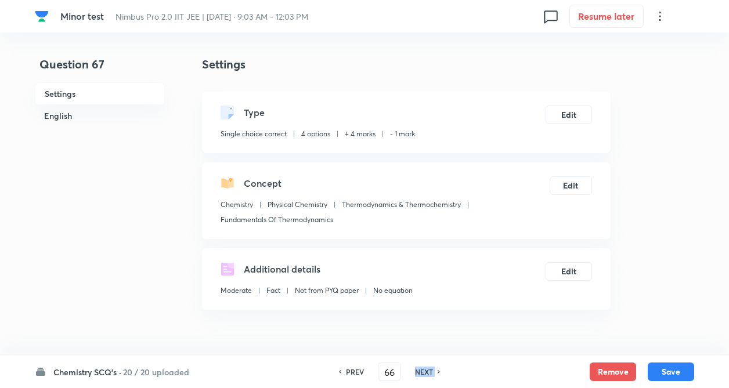
type input "67"
checkbox input "true"
click at [425, 371] on h6 "NEXT" at bounding box center [424, 372] width 18 height 10
type input "68"
click at [425, 371] on h6 "NEXT" at bounding box center [424, 372] width 18 height 10
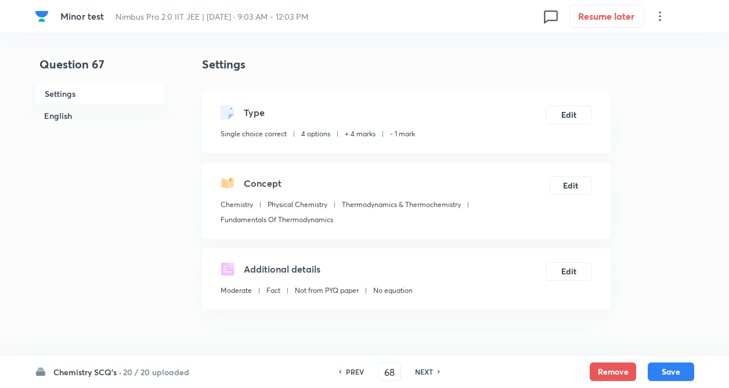
checkbox input "false"
type input "69"
checkbox input "false"
checkbox input "true"
click at [425, 371] on h6 "NEXT" at bounding box center [424, 372] width 18 height 10
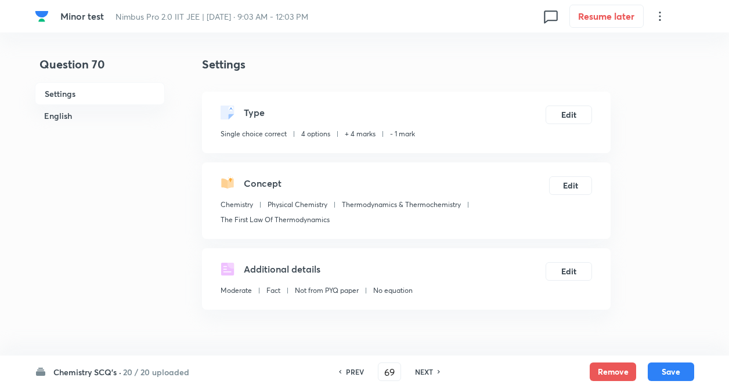
type input "70"
checkbox input "false"
click at [425, 371] on h6 "NEXT" at bounding box center [424, 372] width 18 height 10
type input "71"
type input "7482"
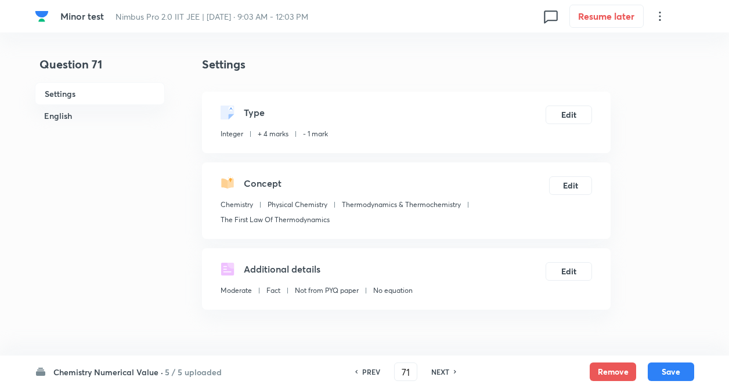
click at [369, 370] on h6 "PREV" at bounding box center [371, 372] width 18 height 10
click at [369, 370] on div "PREV 71 ​ NEXT" at bounding box center [406, 372] width 150 height 19
type input "70"
click at [369, 370] on div "PREV 70 ​ NEXT" at bounding box center [390, 372] width 150 height 19
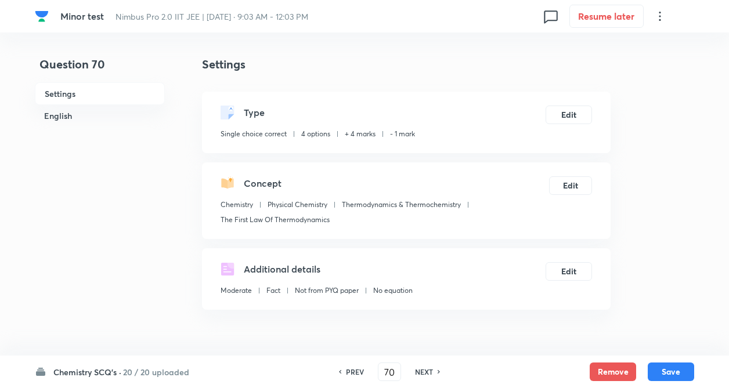
click at [369, 370] on div "PREV 70 ​ NEXT" at bounding box center [390, 372] width 150 height 19
checkbox input "true"
click at [369, 370] on div "PREV 70 ​ NEXT" at bounding box center [390, 372] width 150 height 19
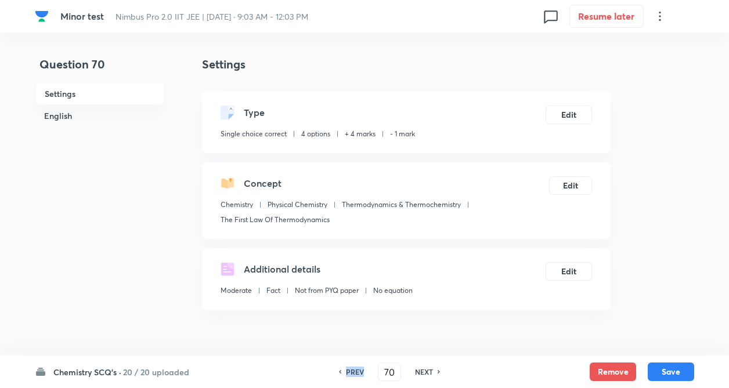
click at [369, 370] on div "PREV 70 ​ NEXT" at bounding box center [390, 372] width 150 height 19
click at [354, 370] on h6 "PREV" at bounding box center [355, 372] width 18 height 10
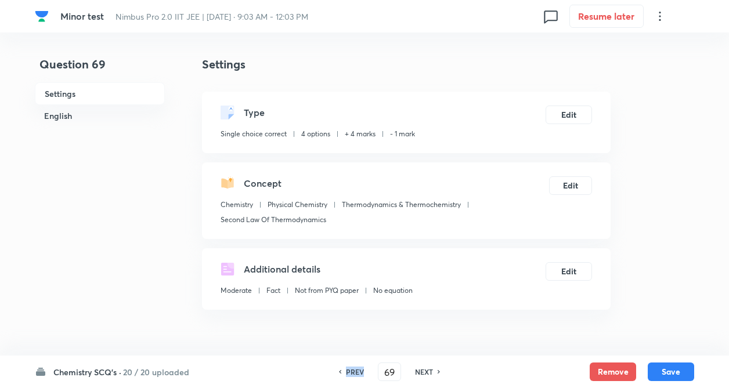
type input "68"
checkbox input "false"
click at [354, 370] on h6 "PREV" at bounding box center [355, 372] width 18 height 10
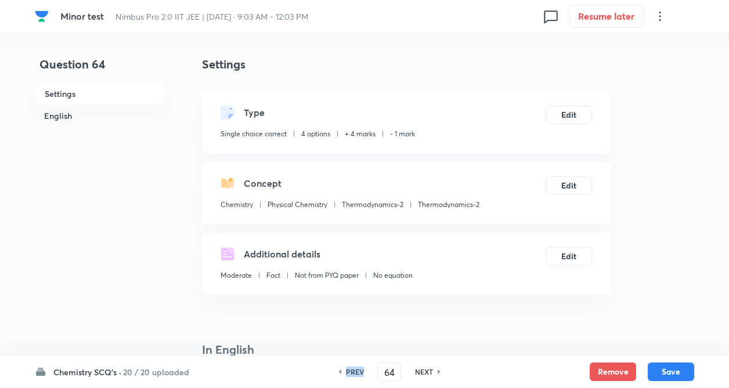
click at [354, 370] on h6 "PREV" at bounding box center [355, 372] width 18 height 10
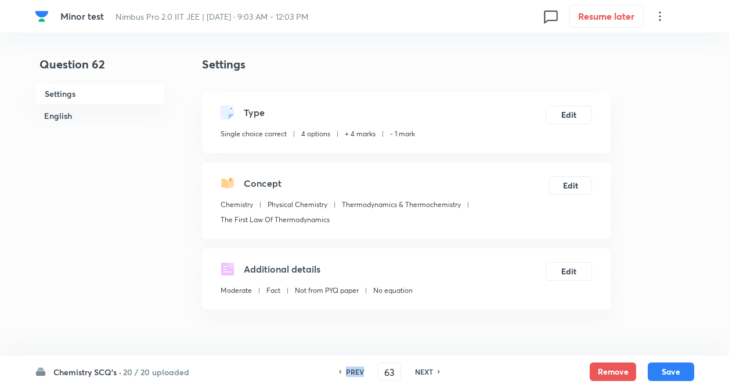
type input "62"
checkbox input "true"
click at [354, 370] on h6 "PREV" at bounding box center [355, 372] width 18 height 10
type input "61"
checkbox input "true"
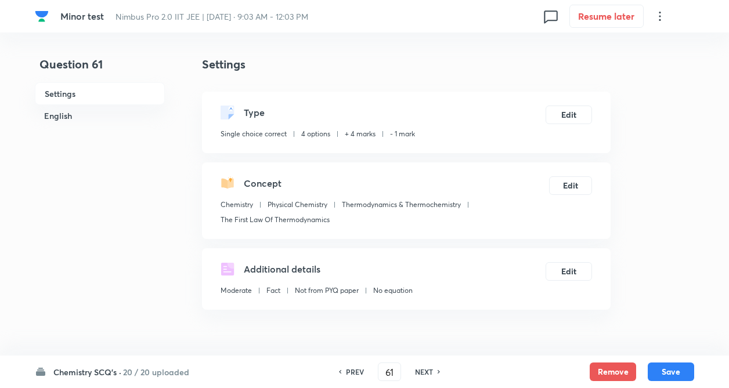
click at [418, 371] on h6 "NEXT" at bounding box center [424, 372] width 18 height 10
type input "62"
checkbox input "true"
click at [418, 371] on h6 "NEXT" at bounding box center [424, 372] width 18 height 10
type input "63"
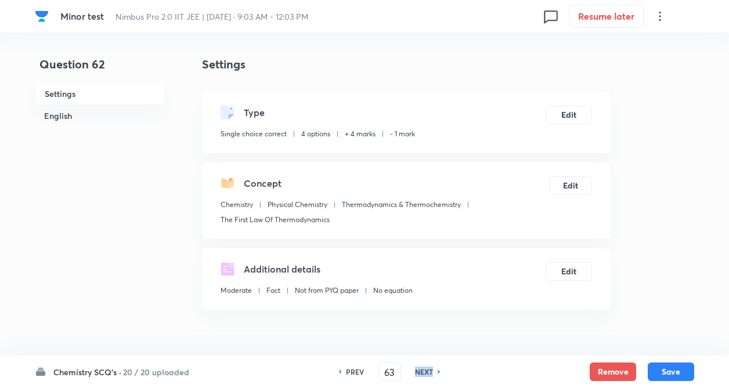
checkbox input "false"
click at [418, 371] on h6 "NEXT" at bounding box center [424, 372] width 18 height 10
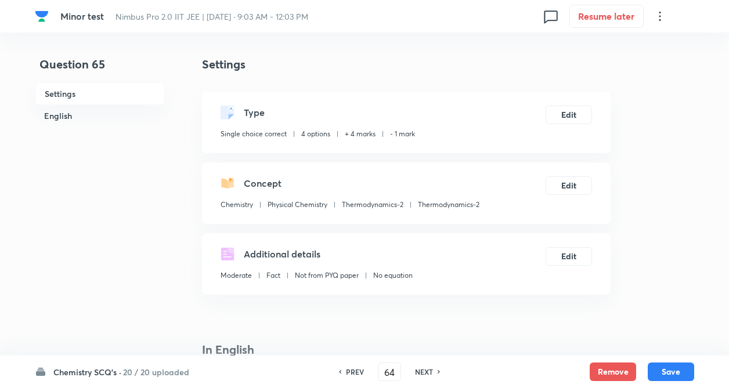
click at [418, 371] on h6 "NEXT" at bounding box center [424, 372] width 18 height 10
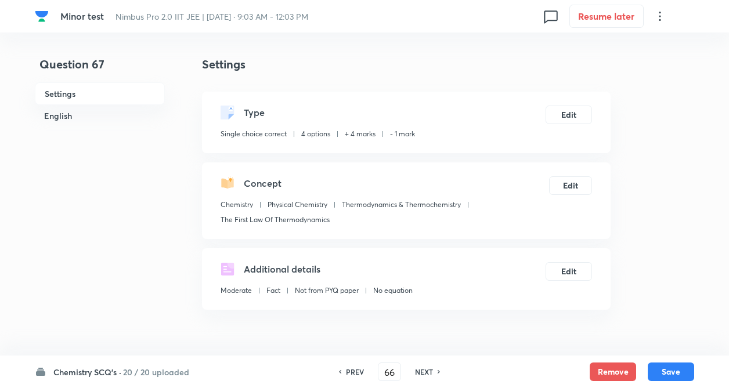
type input "67"
checkbox input "true"
click at [418, 371] on h6 "NEXT" at bounding box center [424, 372] width 18 height 10
type input "68"
checkbox input "false"
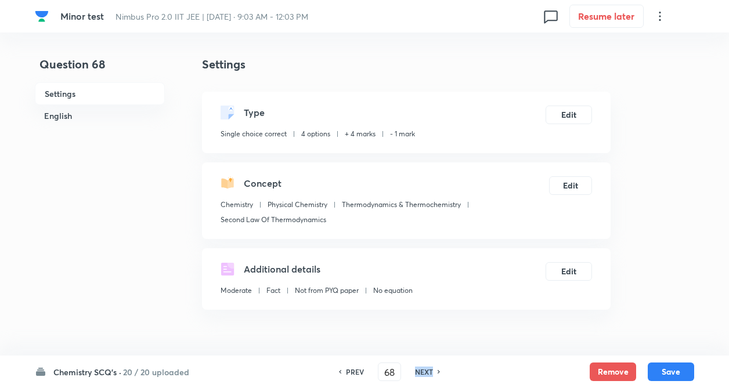
checkbox input "true"
click at [418, 371] on h6 "NEXT" at bounding box center [424, 372] width 18 height 10
type input "69"
checkbox input "false"
click at [418, 371] on h6 "NEXT" at bounding box center [424, 372] width 18 height 10
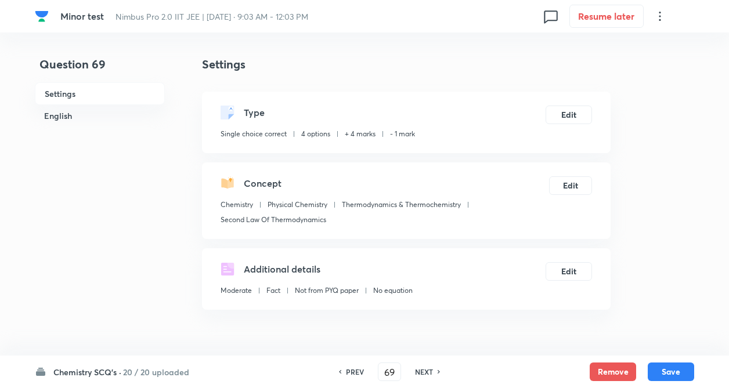
checkbox input "true"
type input "70"
checkbox input "false"
checkbox input "true"
click at [418, 371] on h6 "NEXT" at bounding box center [424, 372] width 18 height 10
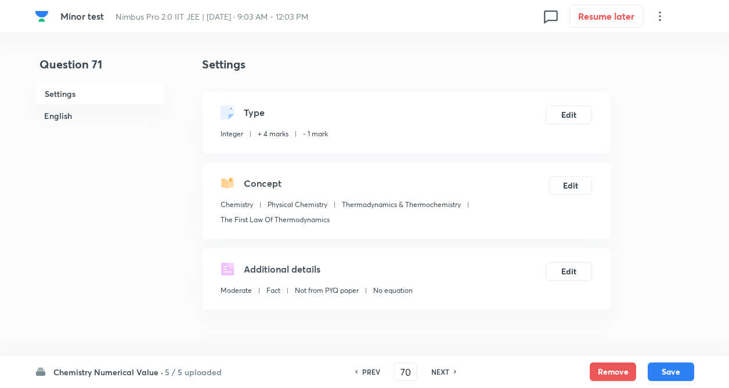
type input "71"
type input "7482"
click at [418, 371] on div "PREV 71 ​ NEXT" at bounding box center [406, 372] width 150 height 19
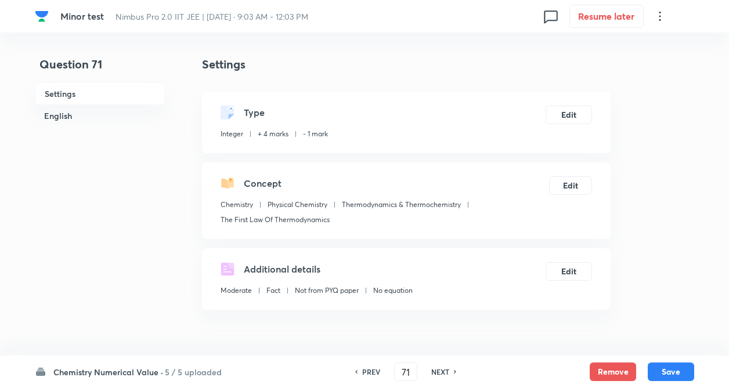
click at [418, 371] on div "PREV 71 ​ NEXT" at bounding box center [406, 372] width 150 height 19
click at [432, 371] on h6 "NEXT" at bounding box center [440, 372] width 18 height 10
type input "72"
type input "34.46"
click at [432, 371] on h6 "NEXT" at bounding box center [440, 372] width 18 height 10
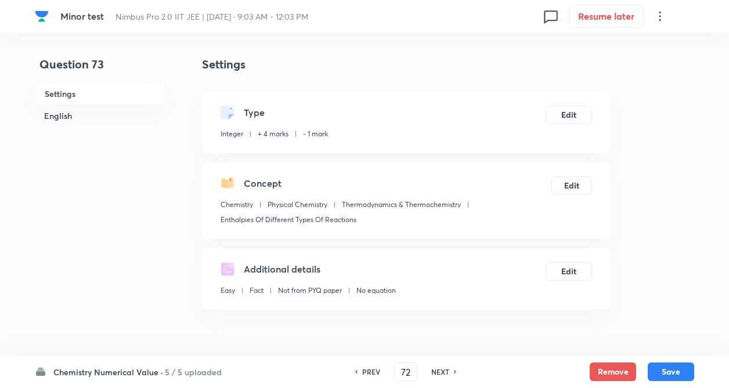
type input "73"
type input "600"
click at [432, 371] on h6 "NEXT" at bounding box center [440, 372] width 18 height 10
type input "74"
type input "2"
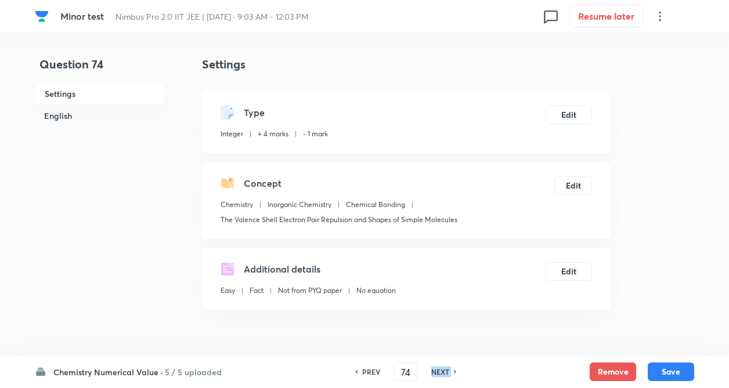
click at [432, 371] on h6 "NEXT" at bounding box center [440, 372] width 18 height 10
type input "75"
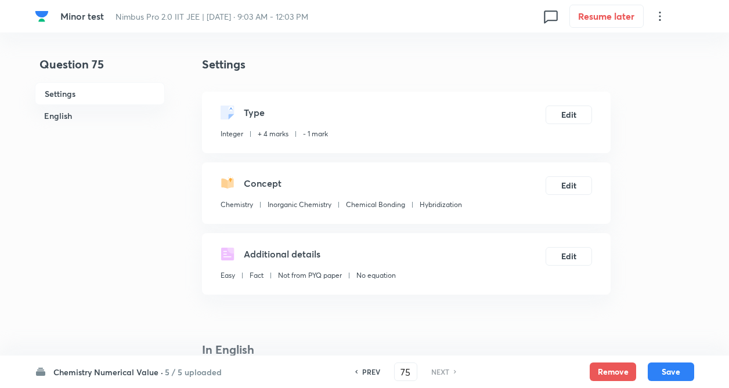
type input "1"
click at [432, 371] on h6 "NEXT" at bounding box center [440, 372] width 18 height 10
